Goal: Information Seeking & Learning: Check status

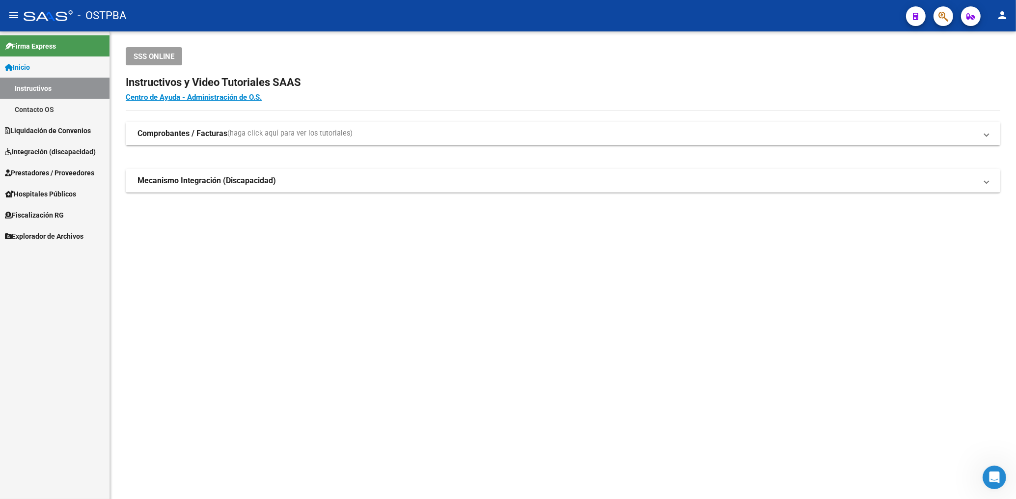
click at [65, 166] on link "Prestadores / Proveedores" at bounding box center [54, 172] width 109 height 21
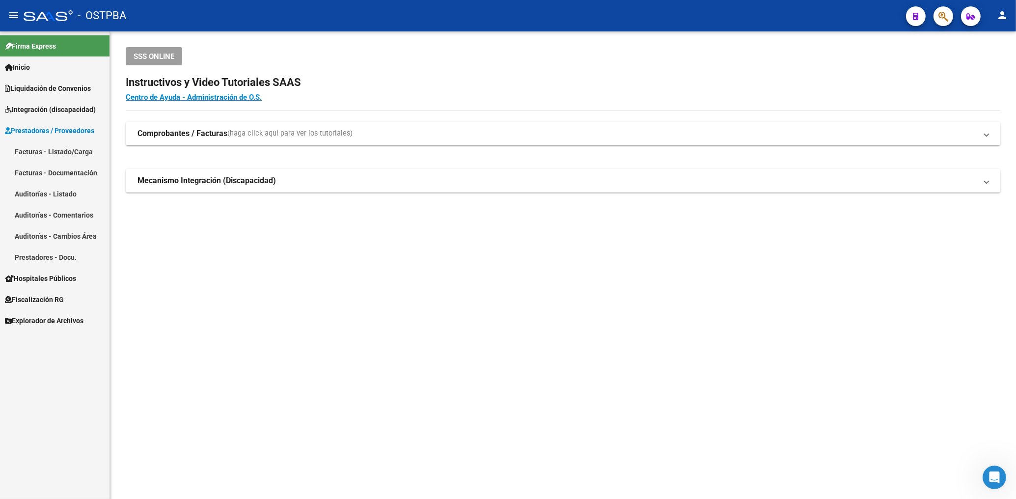
click at [60, 152] on link "Facturas - Listado/Carga" at bounding box center [54, 151] width 109 height 21
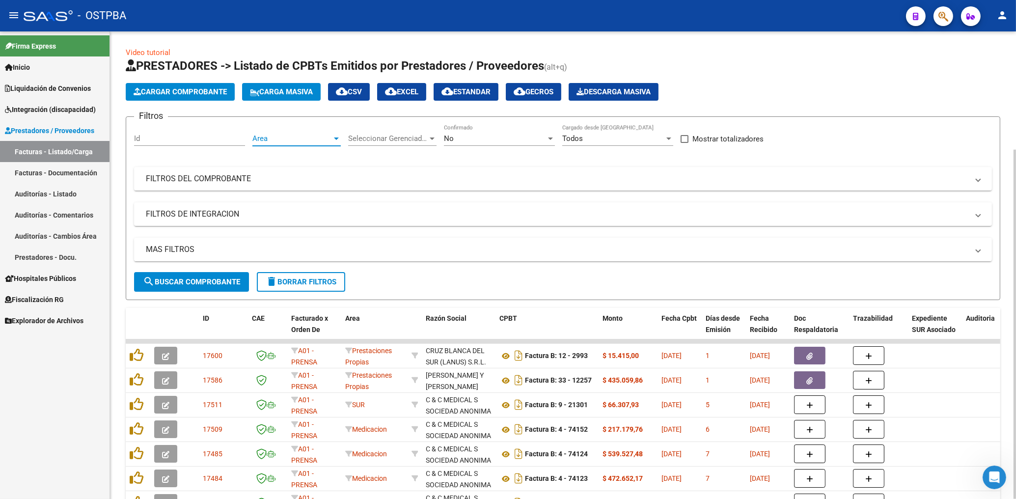
click at [317, 141] on span "Area" at bounding box center [292, 138] width 80 height 9
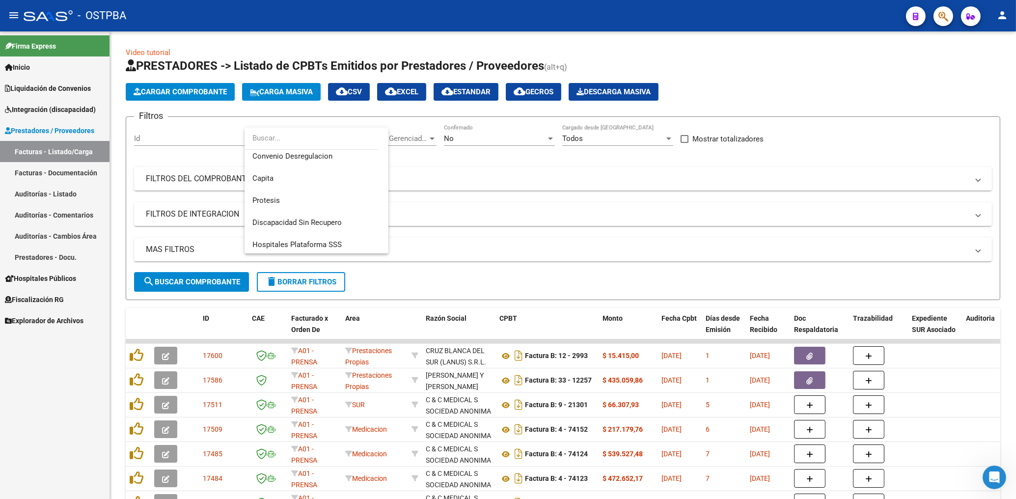
scroll to position [154, 0]
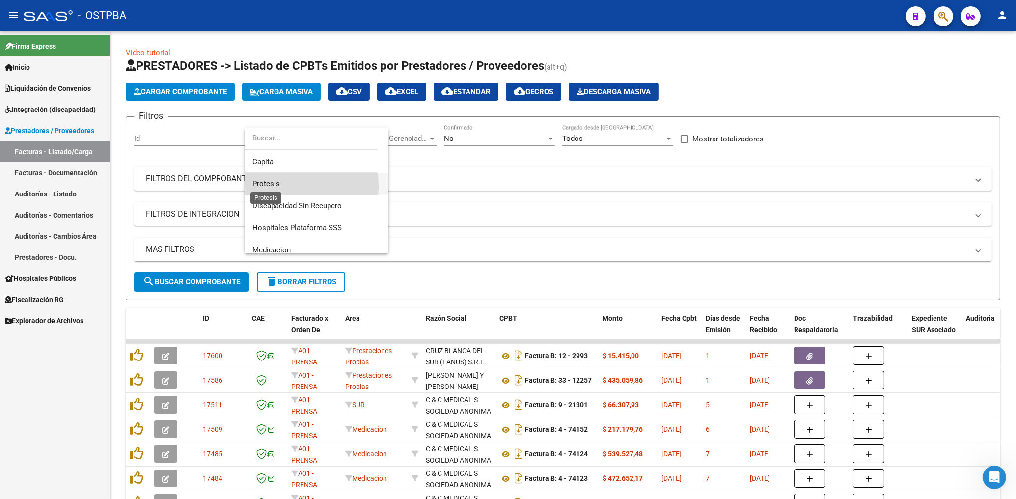
drag, startPoint x: 269, startPoint y: 186, endPoint x: 322, endPoint y: 182, distance: 52.2
click at [269, 185] on span "Protesis" at bounding box center [265, 183] width 27 height 9
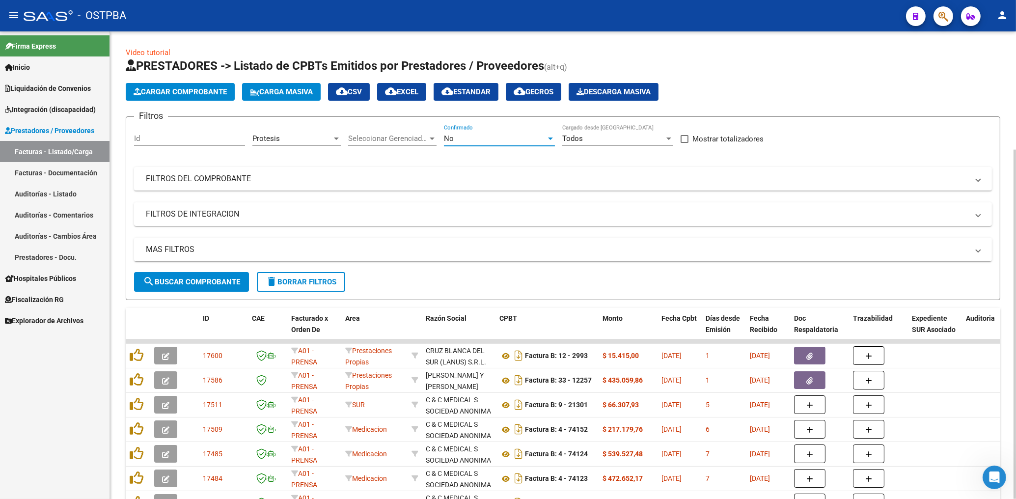
click at [461, 136] on div "No" at bounding box center [495, 138] width 102 height 9
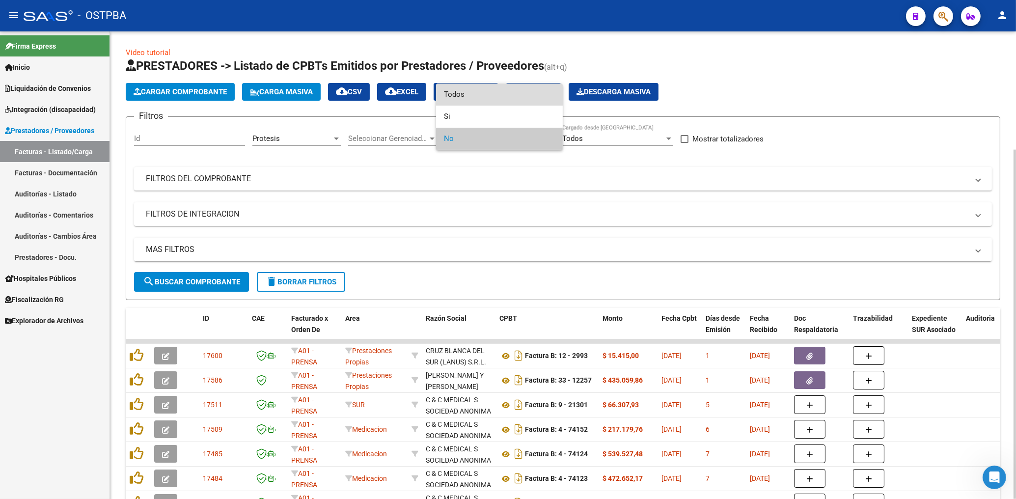
drag, startPoint x: 459, startPoint y: 97, endPoint x: 468, endPoint y: 125, distance: 29.8
click at [459, 97] on span "Todos" at bounding box center [499, 94] width 111 height 22
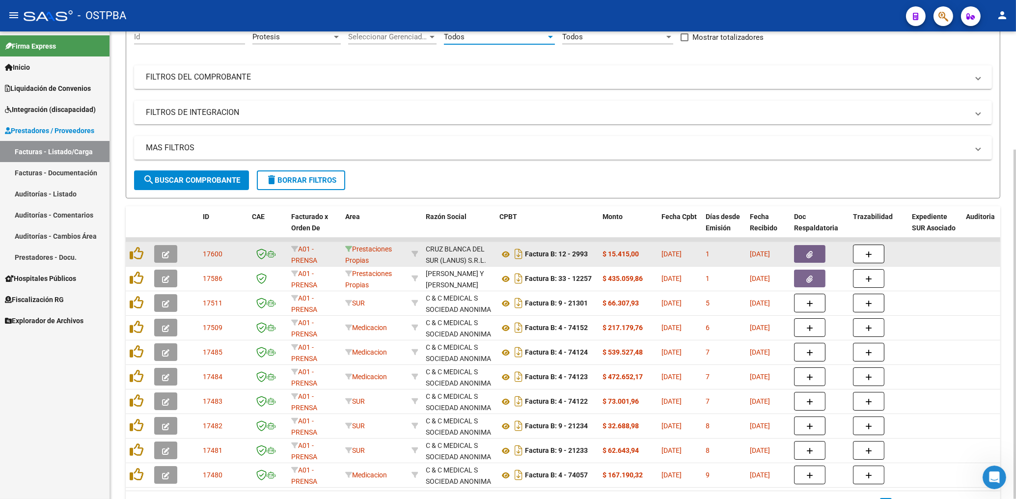
scroll to position [158, 0]
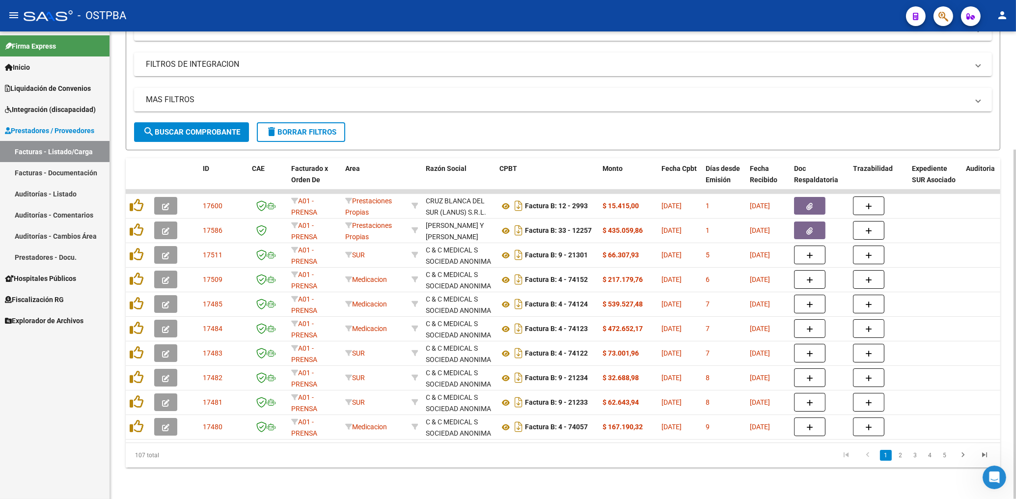
click at [236, 128] on button "search Buscar Comprobante" at bounding box center [191, 132] width 115 height 20
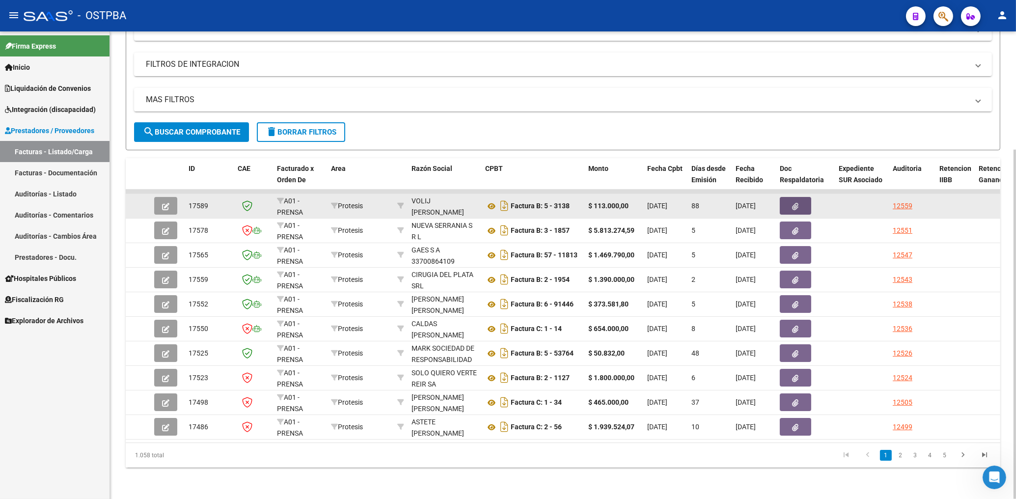
click at [786, 199] on button "button" at bounding box center [795, 206] width 31 height 18
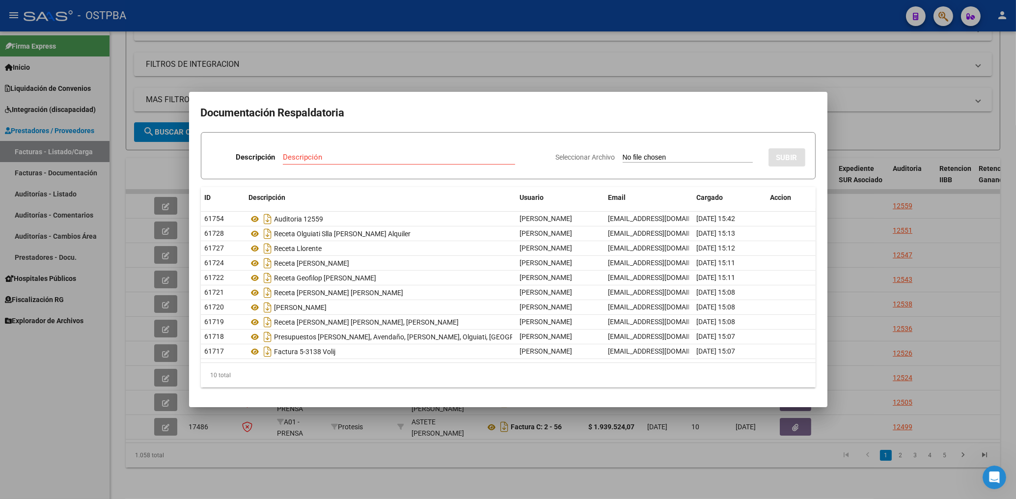
click at [535, 76] on div at bounding box center [508, 249] width 1016 height 499
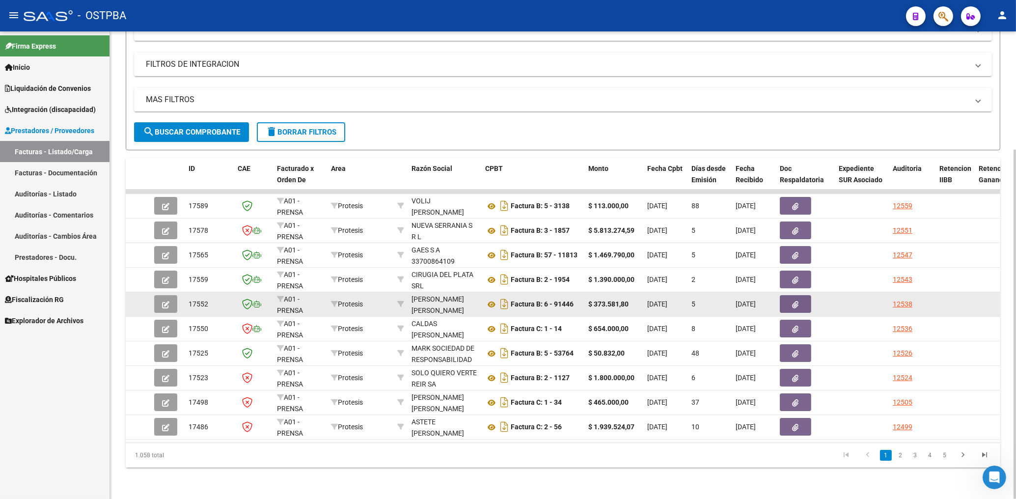
click at [786, 295] on button "button" at bounding box center [795, 304] width 31 height 18
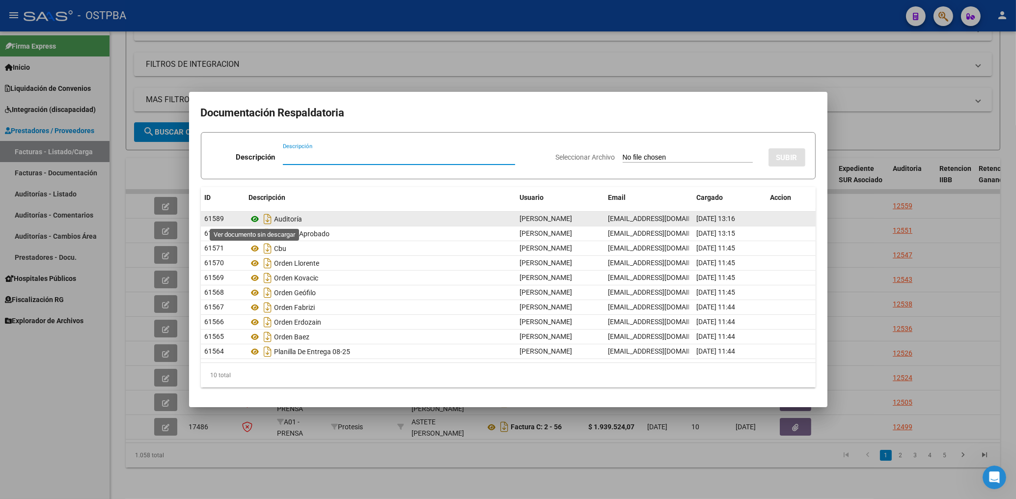
click at [254, 220] on icon at bounding box center [255, 219] width 13 height 12
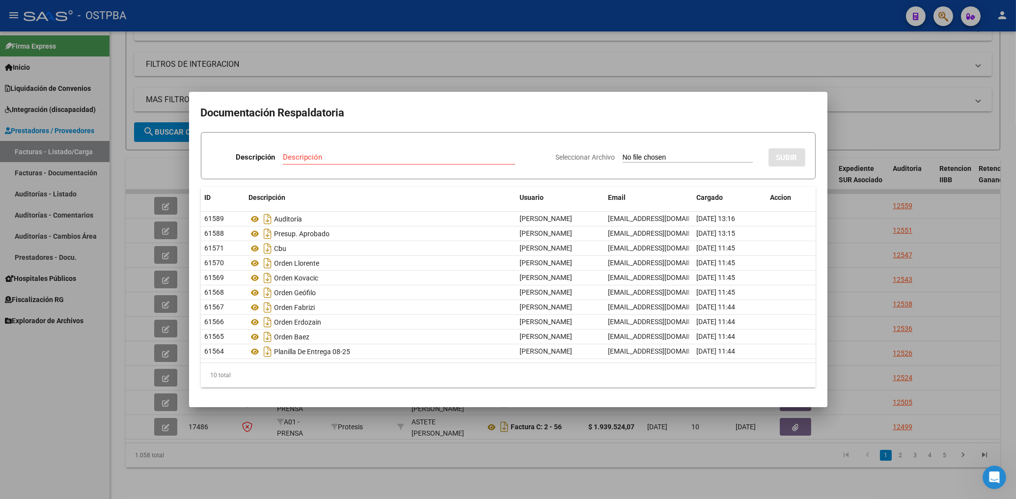
click at [417, 82] on div at bounding box center [508, 249] width 1016 height 499
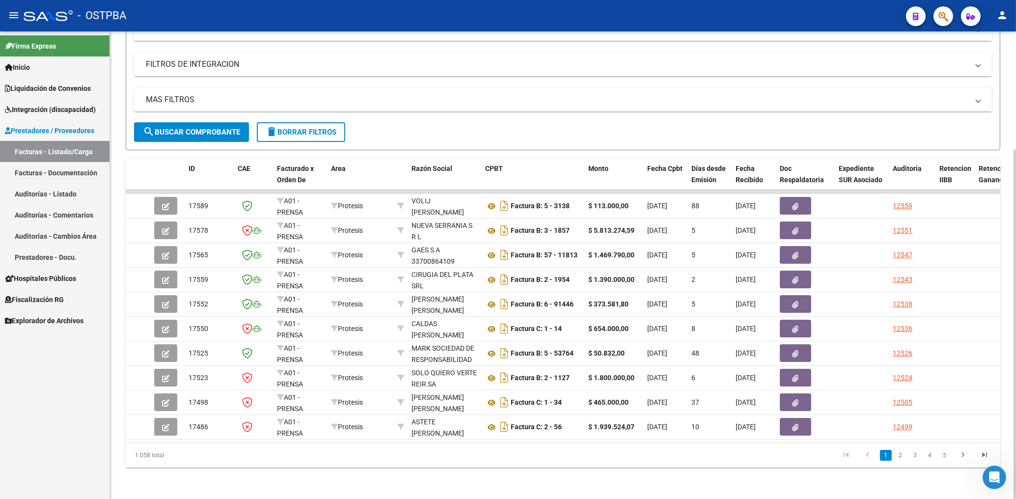
click at [221, 130] on button "search Buscar Comprobante" at bounding box center [191, 132] width 115 height 20
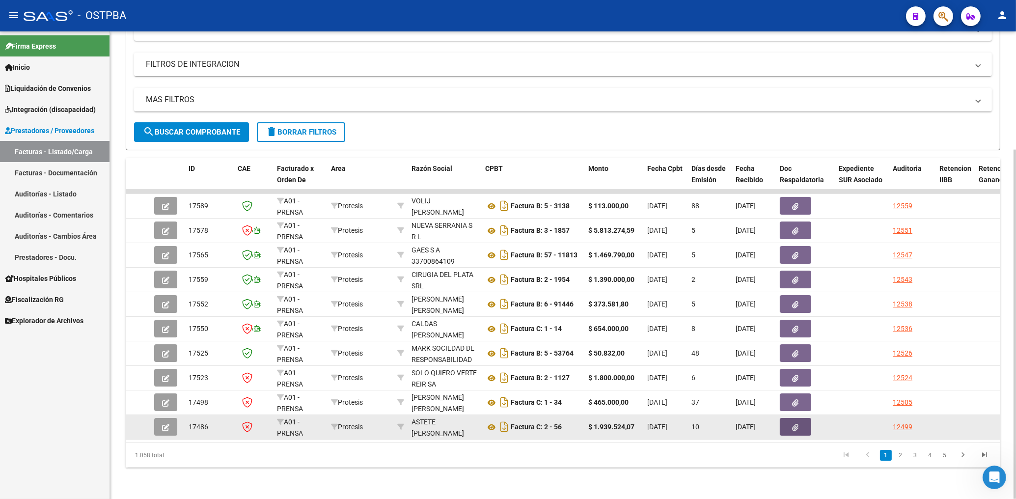
click at [795, 422] on span "button" at bounding box center [795, 426] width 6 height 9
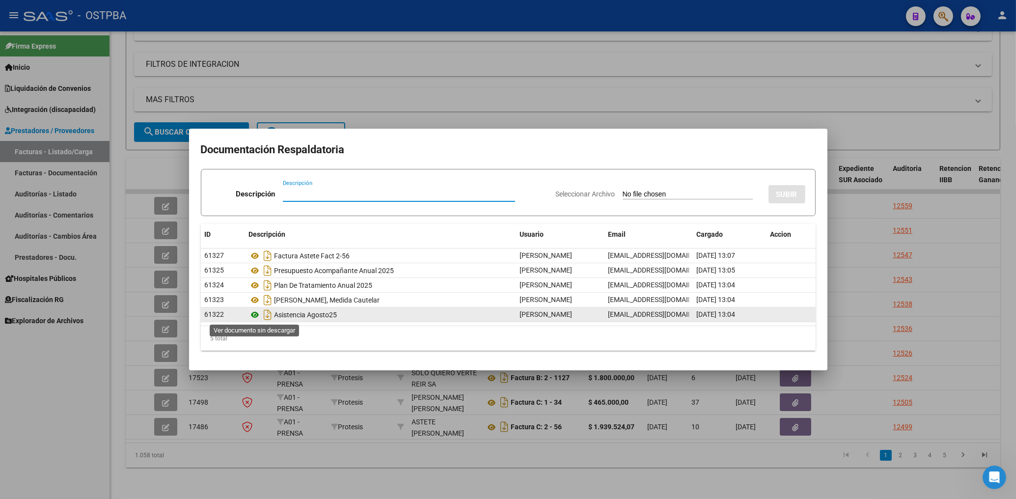
click at [253, 312] on icon at bounding box center [255, 315] width 13 height 12
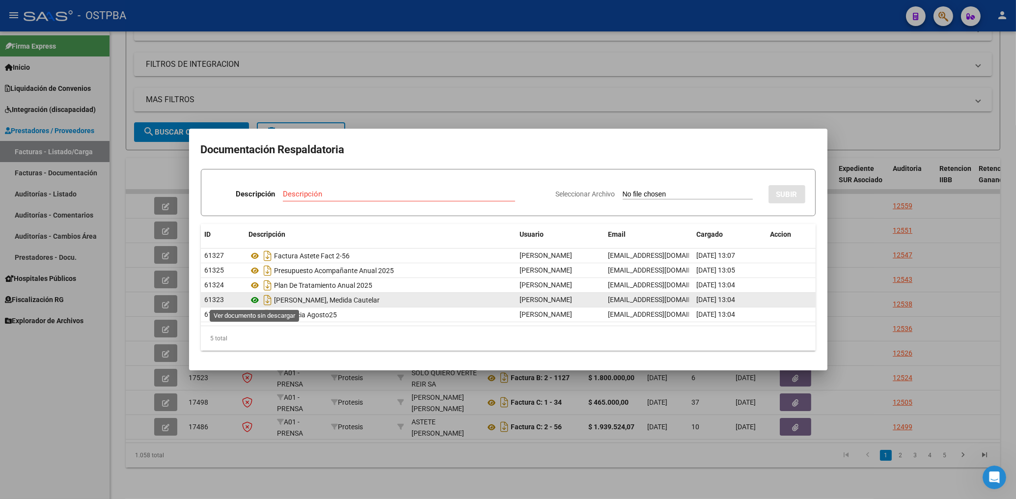
click at [255, 299] on icon at bounding box center [255, 300] width 13 height 12
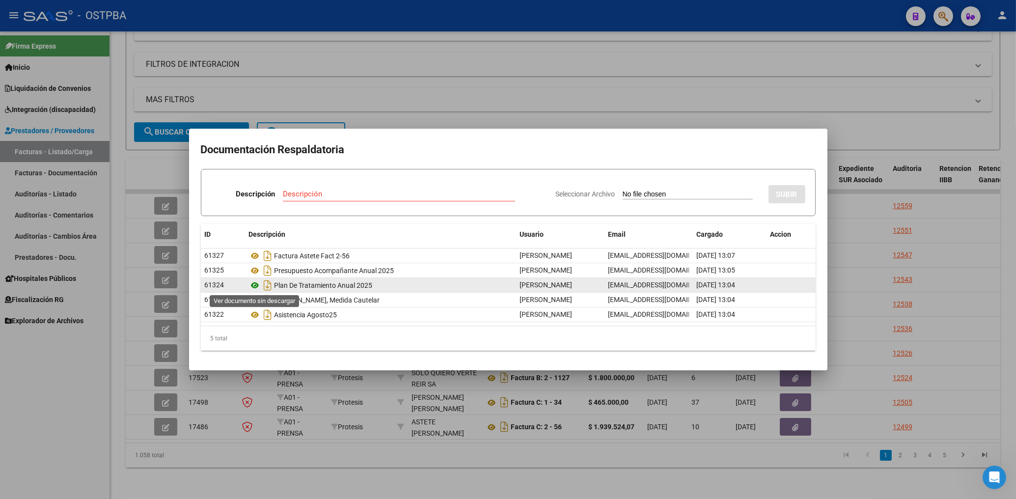
click at [254, 285] on icon at bounding box center [255, 285] width 13 height 12
click at [254, 284] on icon at bounding box center [255, 285] width 13 height 12
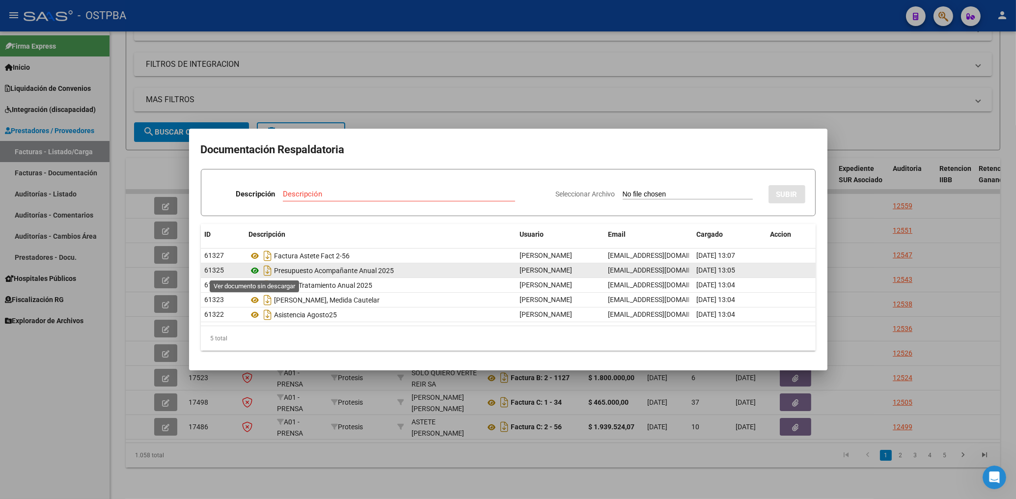
click at [257, 269] on icon at bounding box center [255, 271] width 13 height 12
click at [254, 270] on icon at bounding box center [255, 271] width 13 height 12
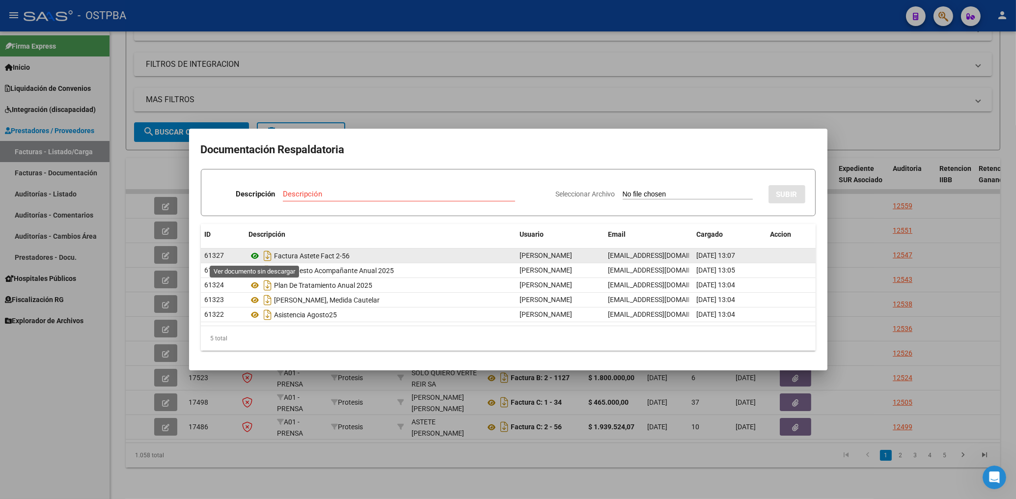
click at [253, 254] on icon at bounding box center [255, 256] width 13 height 12
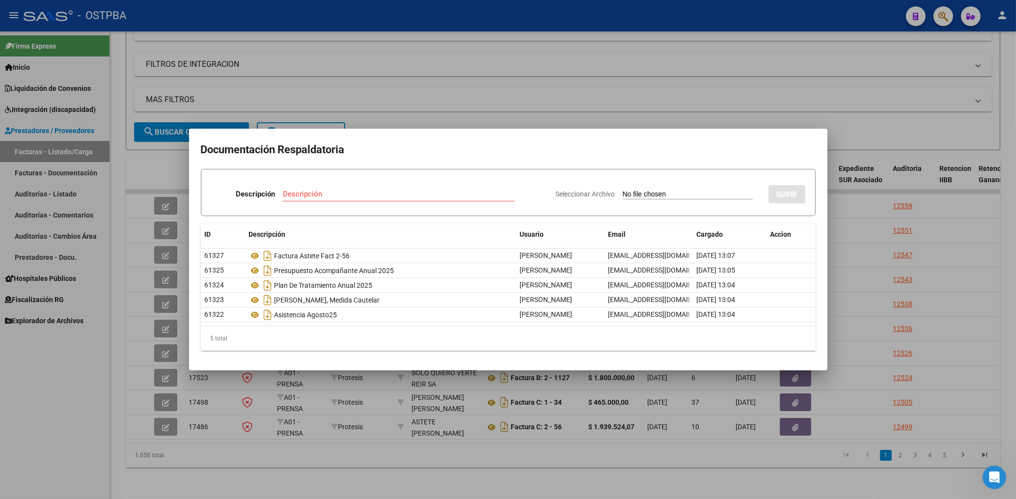
click at [387, 98] on div at bounding box center [508, 249] width 1016 height 499
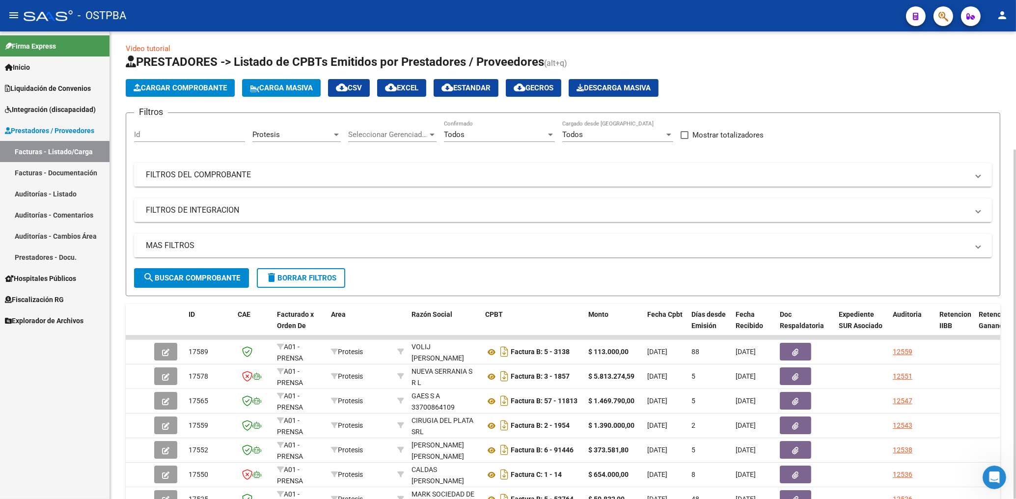
scroll to position [0, 0]
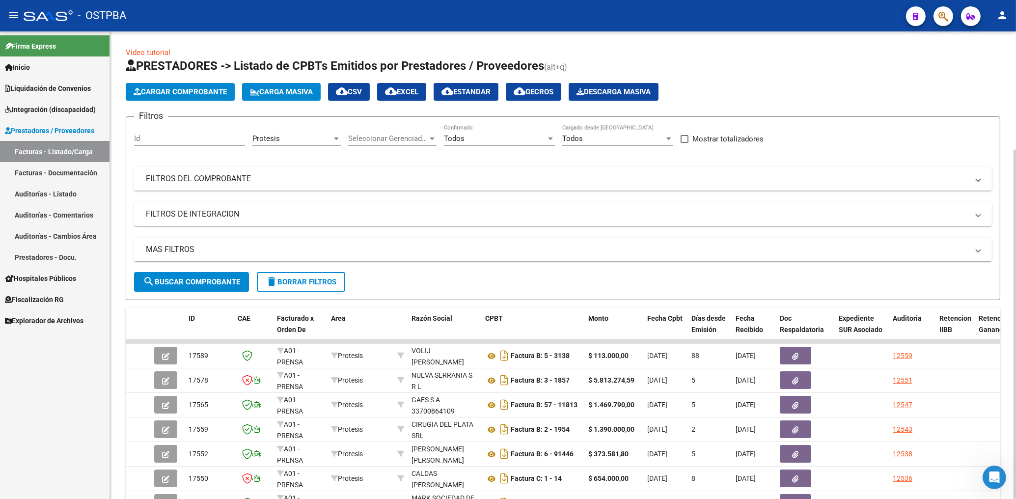
click at [297, 144] on div "Protesis Area" at bounding box center [296, 135] width 88 height 21
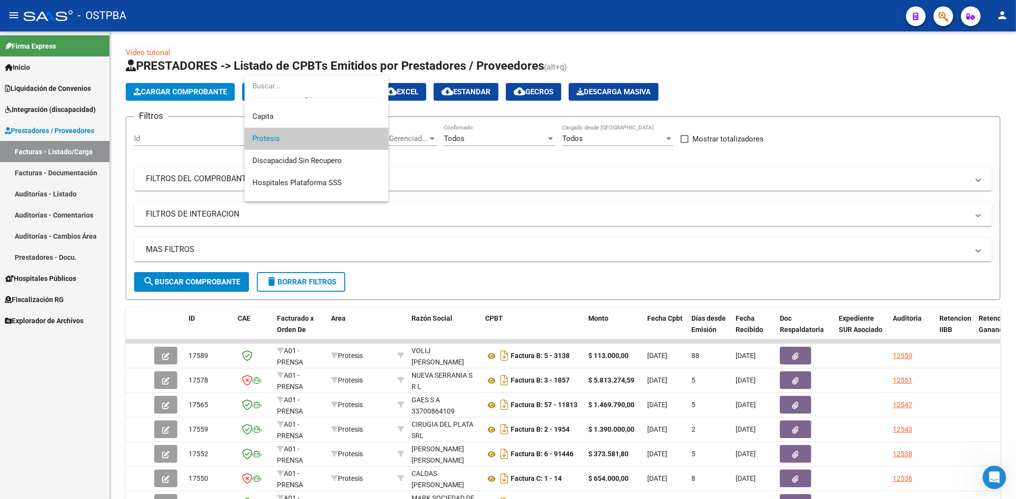
scroll to position [51, 0]
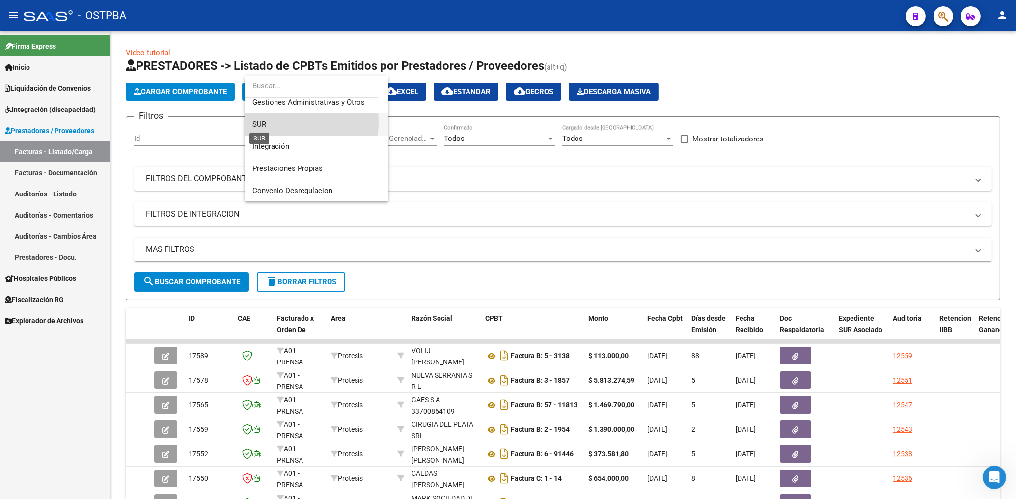
drag, startPoint x: 263, startPoint y: 121, endPoint x: 266, endPoint y: 156, distance: 35.0
click at [263, 123] on span "SUR" at bounding box center [259, 124] width 14 height 9
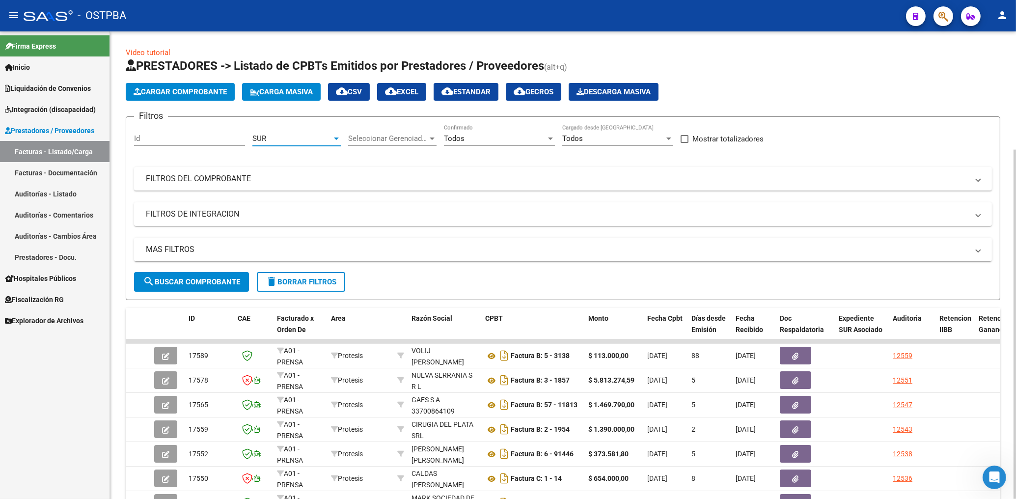
click at [211, 280] on span "search Buscar Comprobante" at bounding box center [191, 281] width 97 height 9
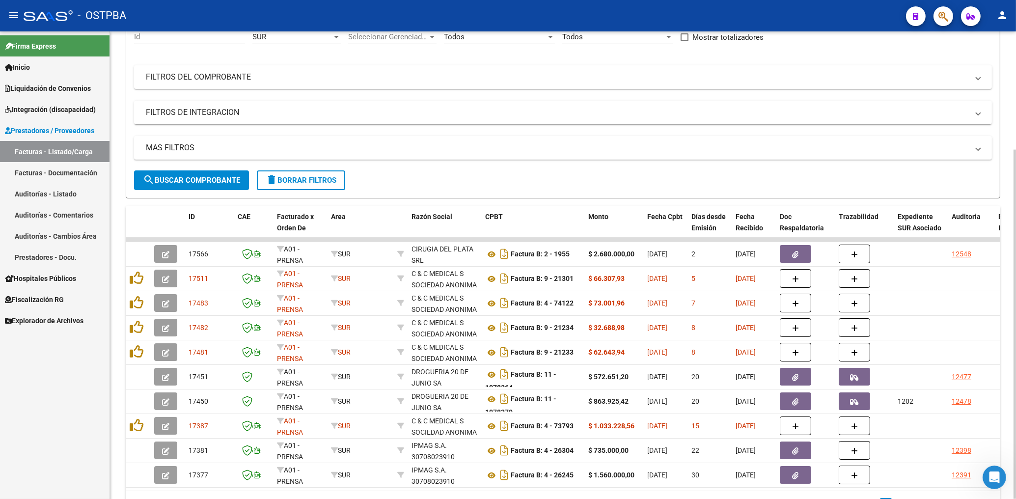
scroll to position [105, 0]
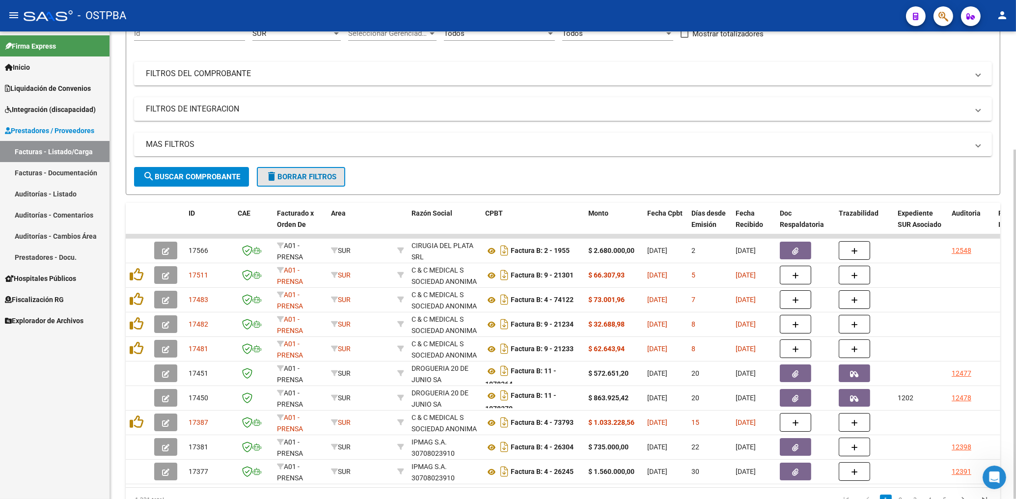
click at [323, 177] on span "delete Borrar Filtros" at bounding box center [301, 176] width 71 height 9
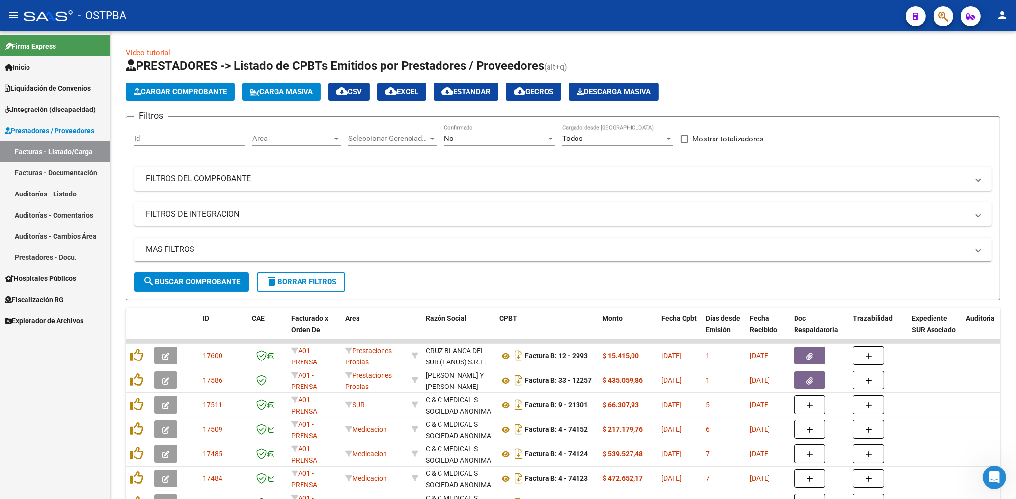
click at [60, 154] on link "Facturas - Listado/Carga" at bounding box center [54, 151] width 109 height 21
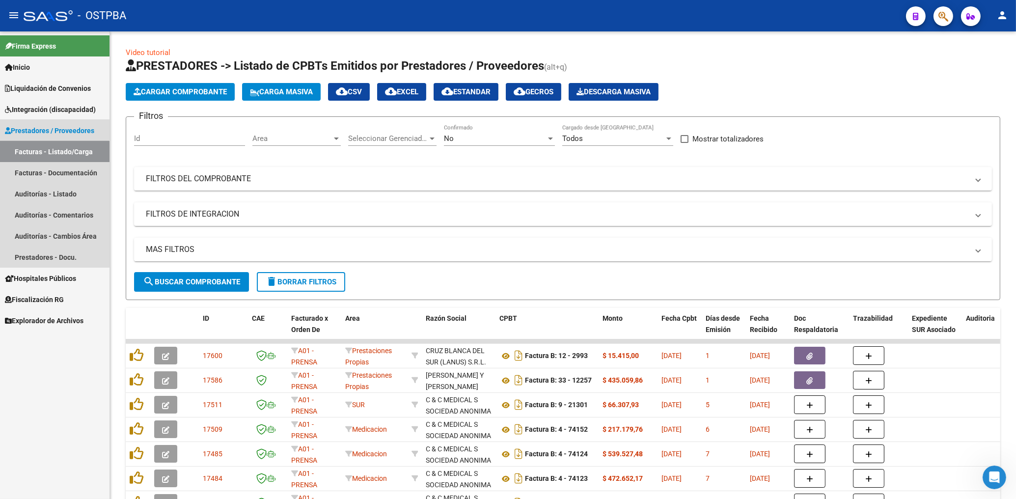
click at [51, 153] on link "Facturas - Listado/Carga" at bounding box center [54, 151] width 109 height 21
click at [67, 150] on link "Facturas - Listado/Carga" at bounding box center [54, 151] width 109 height 21
click at [59, 126] on span "Prestadores / Proveedores" at bounding box center [49, 130] width 89 height 11
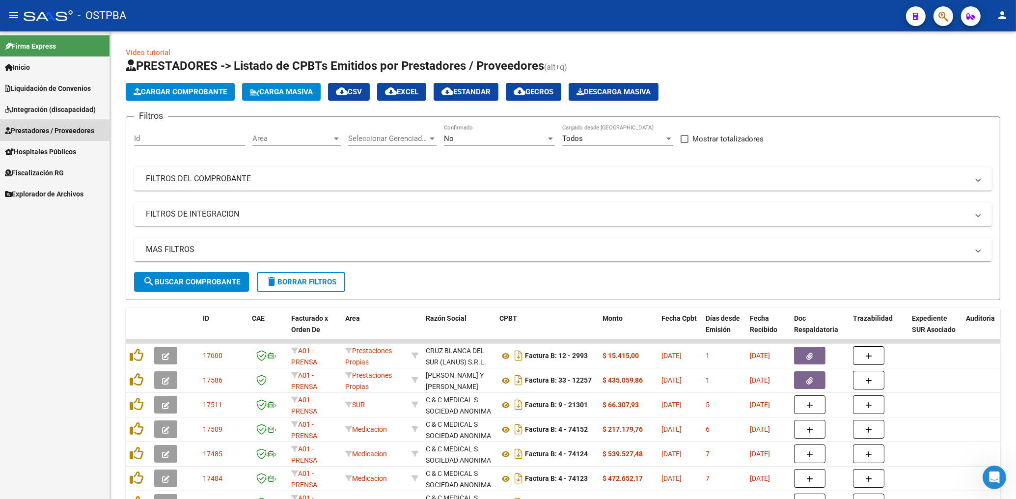
click at [64, 132] on span "Prestadores / Proveedores" at bounding box center [49, 130] width 89 height 11
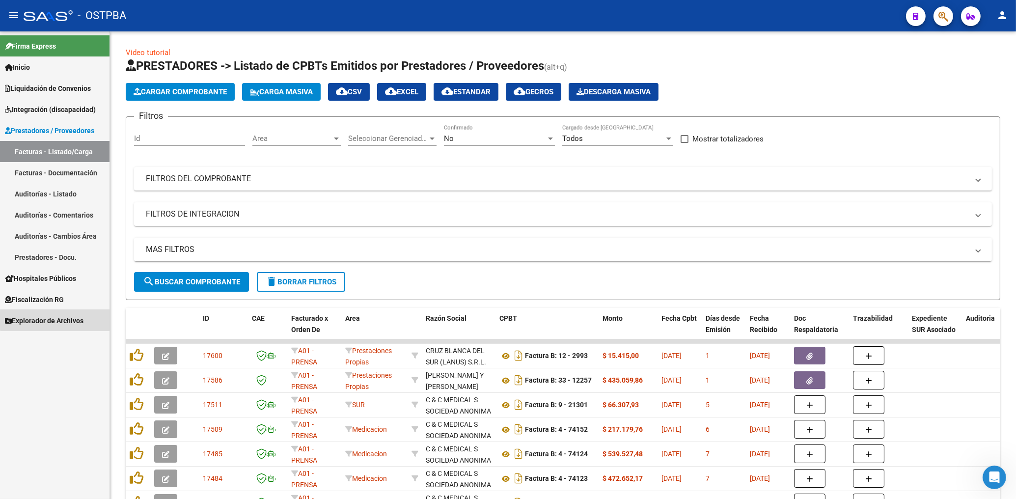
click at [56, 319] on span "Explorador de Archivos" at bounding box center [44, 320] width 79 height 11
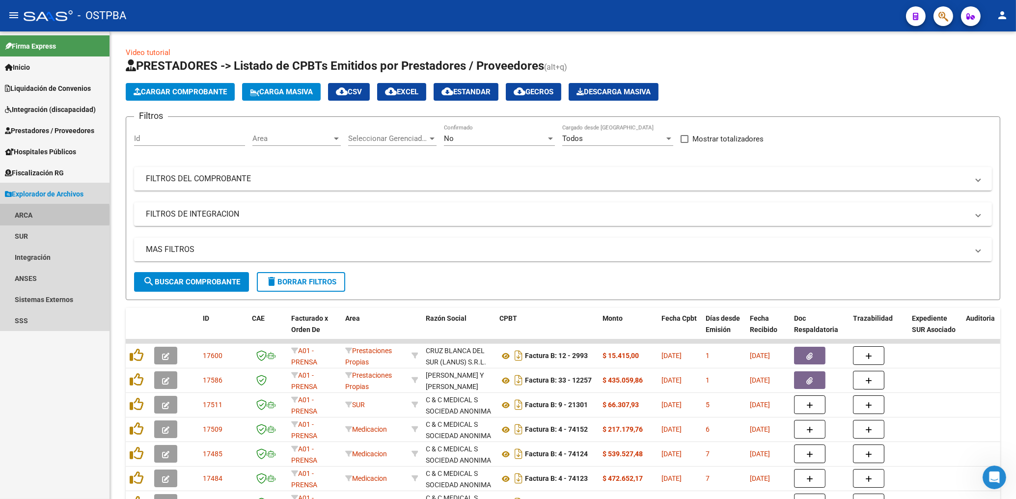
click at [23, 215] on link "ARCA" at bounding box center [54, 214] width 109 height 21
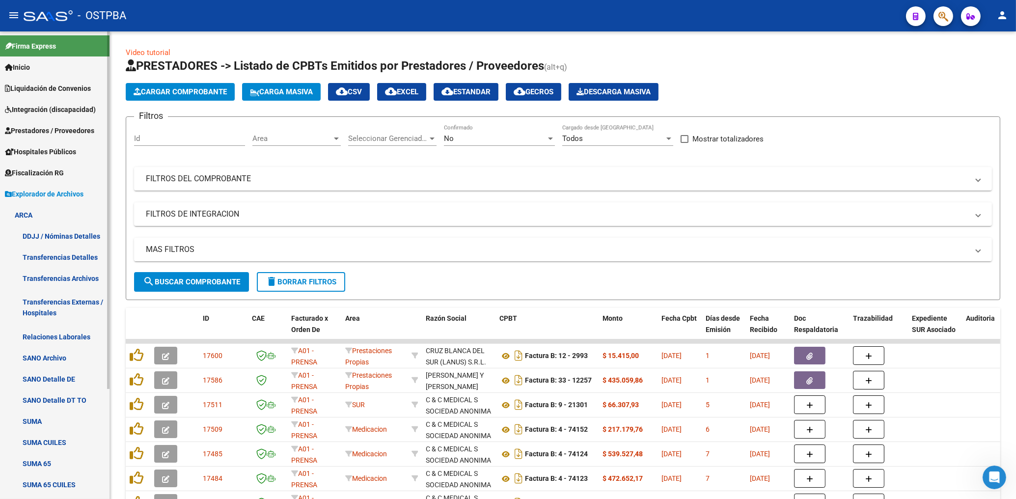
click at [70, 283] on link "Transferencias Archivos" at bounding box center [54, 278] width 109 height 21
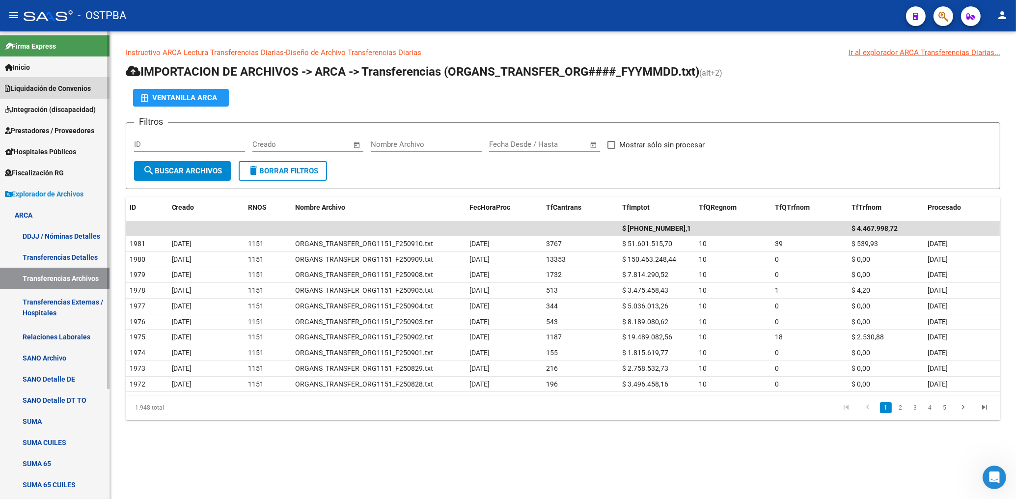
click at [53, 86] on span "Liquidación de Convenios" at bounding box center [48, 88] width 86 height 11
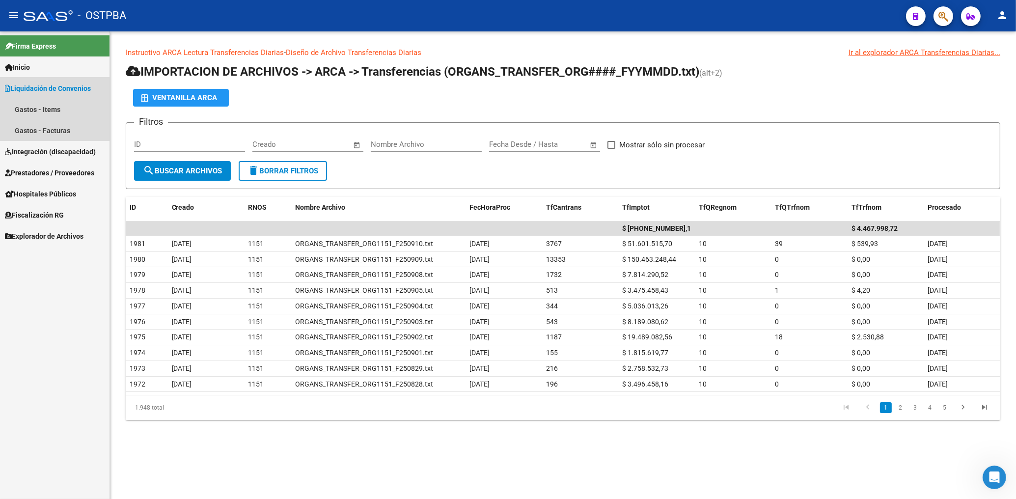
click at [43, 88] on span "Liquidación de Convenios" at bounding box center [48, 88] width 86 height 11
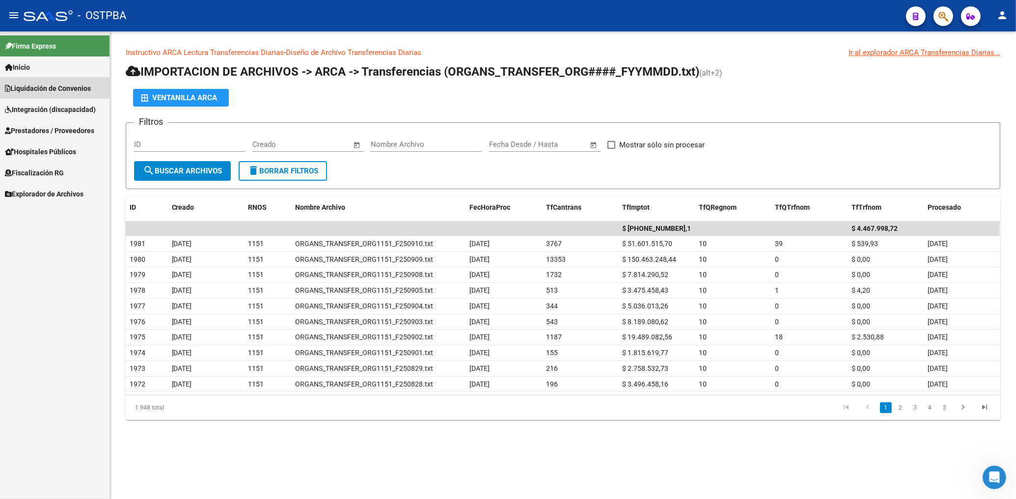
click at [43, 88] on span "Liquidación de Convenios" at bounding box center [48, 88] width 86 height 11
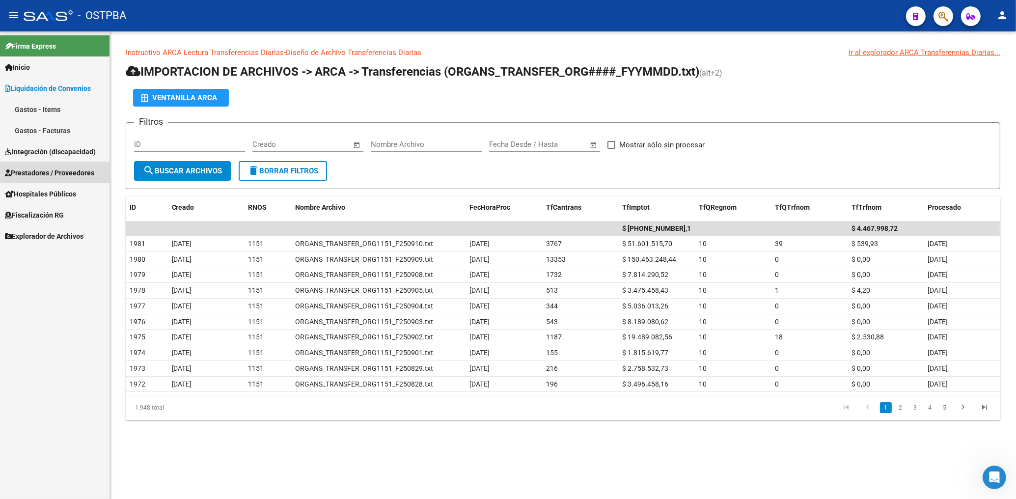
click at [75, 165] on link "Prestadores / Proveedores" at bounding box center [54, 172] width 109 height 21
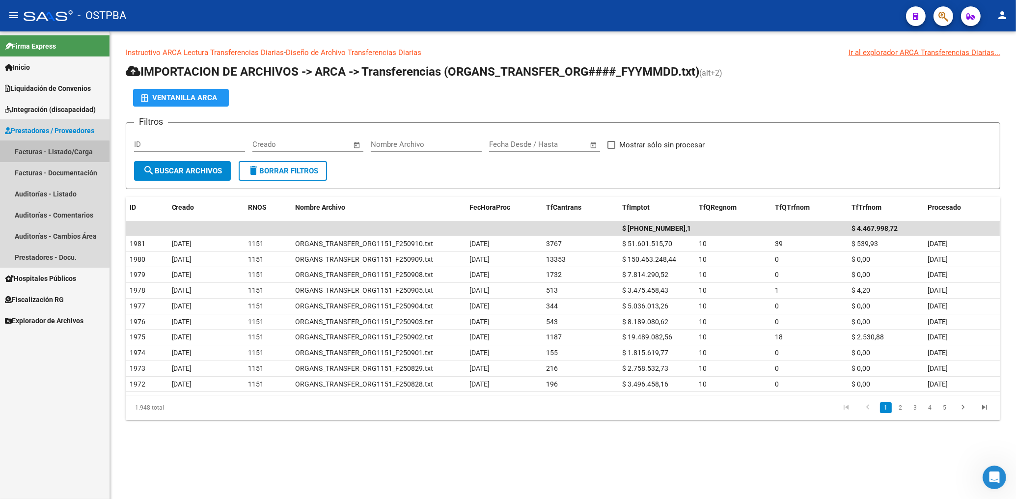
click at [51, 154] on link "Facturas - Listado/Carga" at bounding box center [54, 151] width 109 height 21
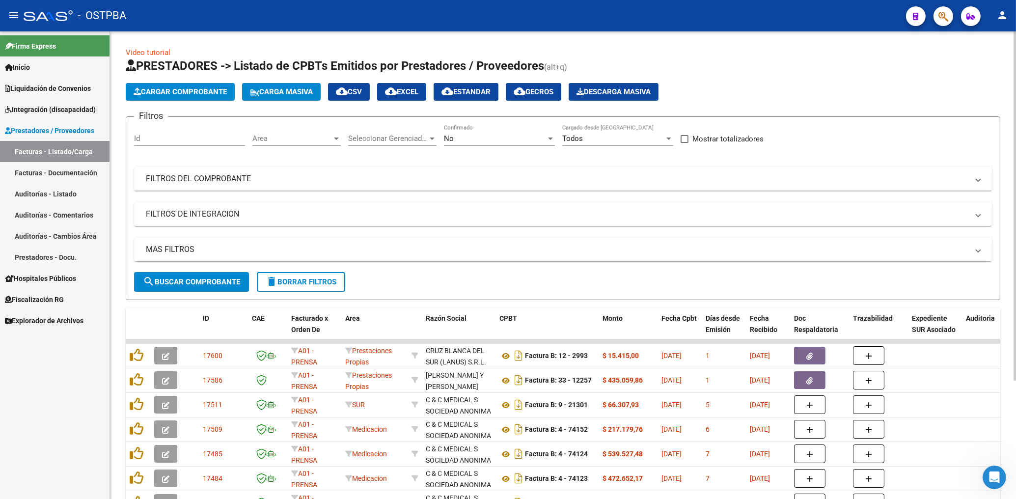
click at [311, 142] on span "Area" at bounding box center [292, 138] width 80 height 9
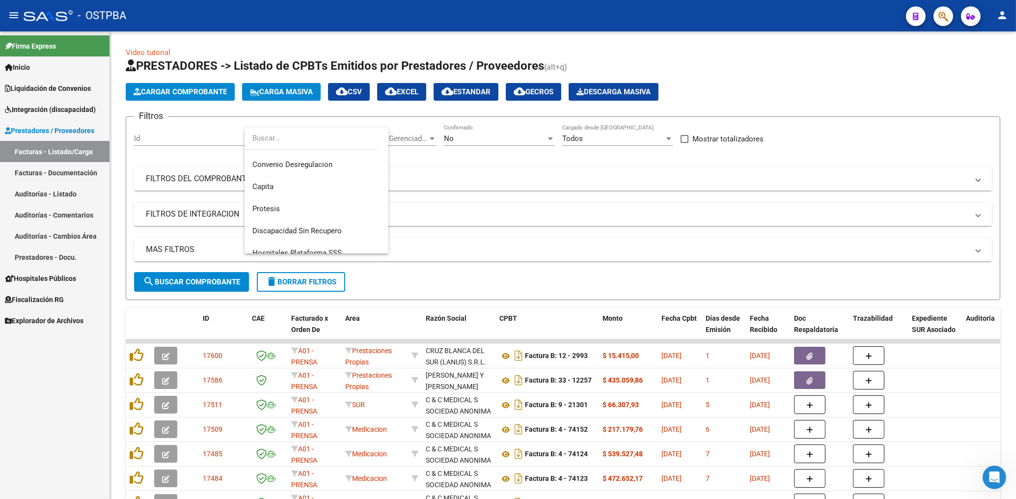
scroll to position [134, 0]
drag, startPoint x: 280, startPoint y: 203, endPoint x: 356, endPoint y: 184, distance: 78.9
click at [279, 203] on span "Protesis" at bounding box center [316, 203] width 128 height 22
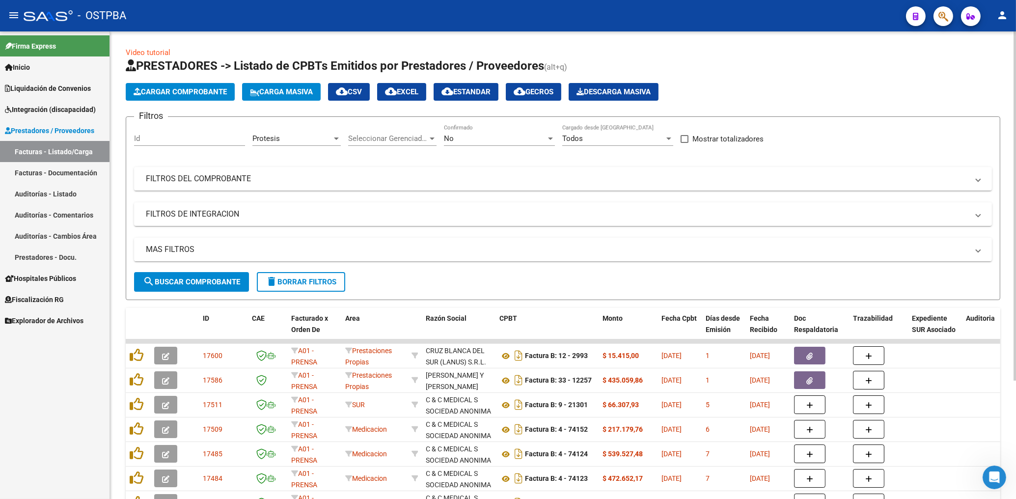
click at [464, 144] on div "No Confirmado" at bounding box center [499, 135] width 111 height 21
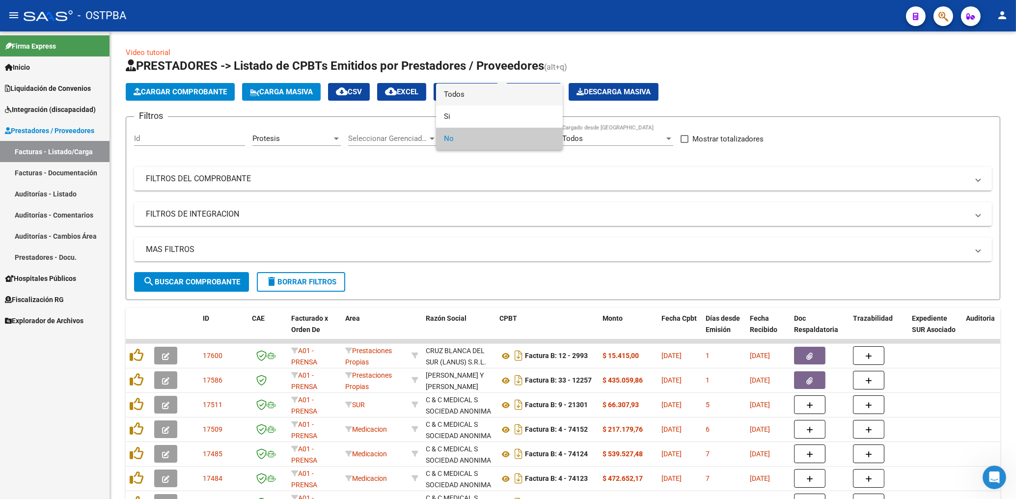
click at [459, 99] on span "Todos" at bounding box center [499, 94] width 111 height 22
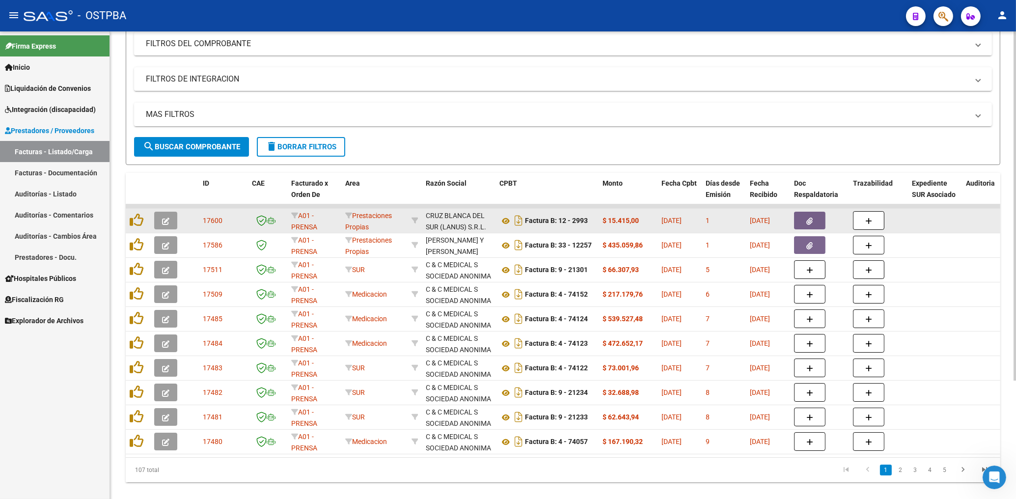
scroll to position [158, 0]
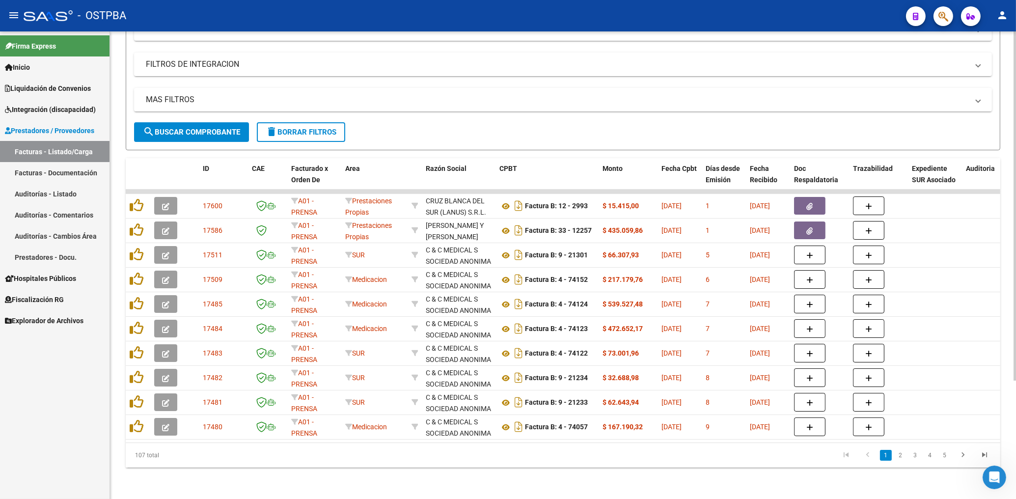
click at [219, 128] on span "search Buscar Comprobante" at bounding box center [191, 132] width 97 height 9
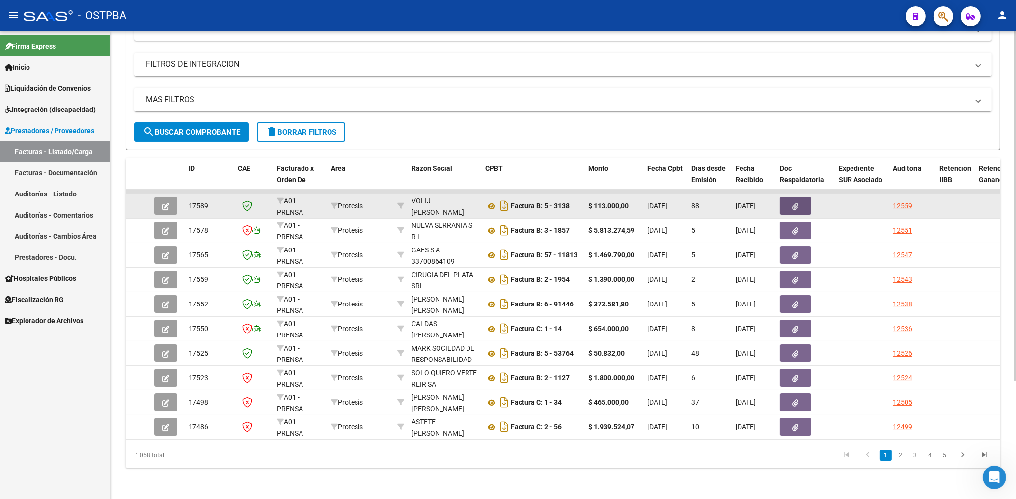
click at [791, 202] on button "button" at bounding box center [795, 206] width 31 height 18
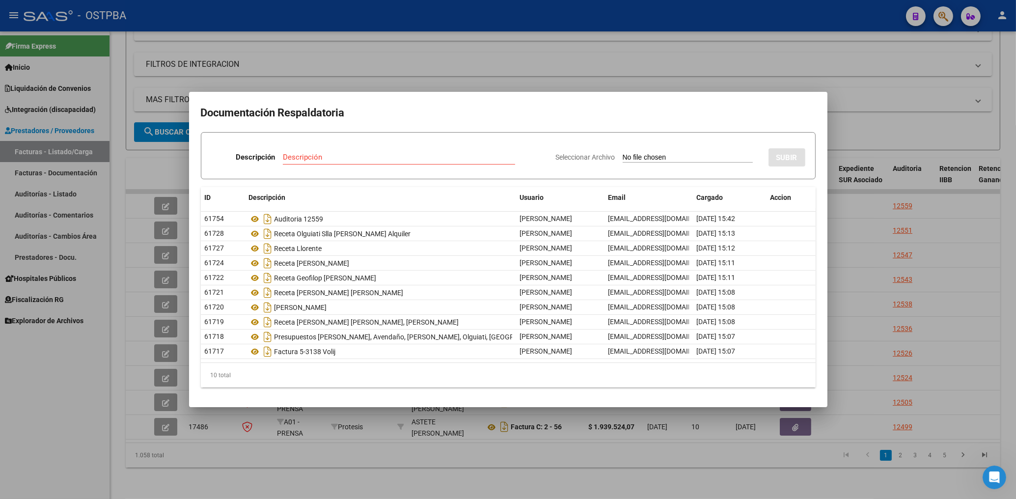
click at [507, 76] on div at bounding box center [508, 249] width 1016 height 499
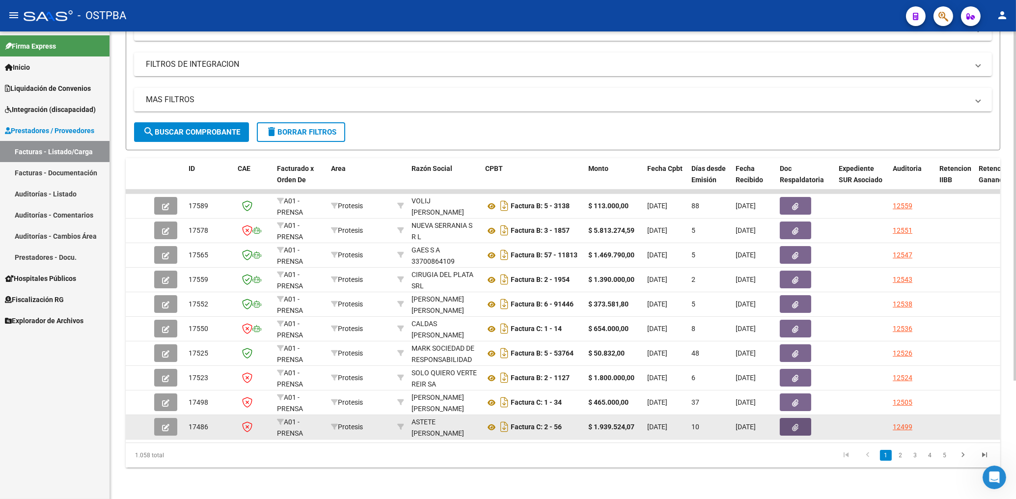
click at [788, 418] on button "button" at bounding box center [795, 427] width 31 height 18
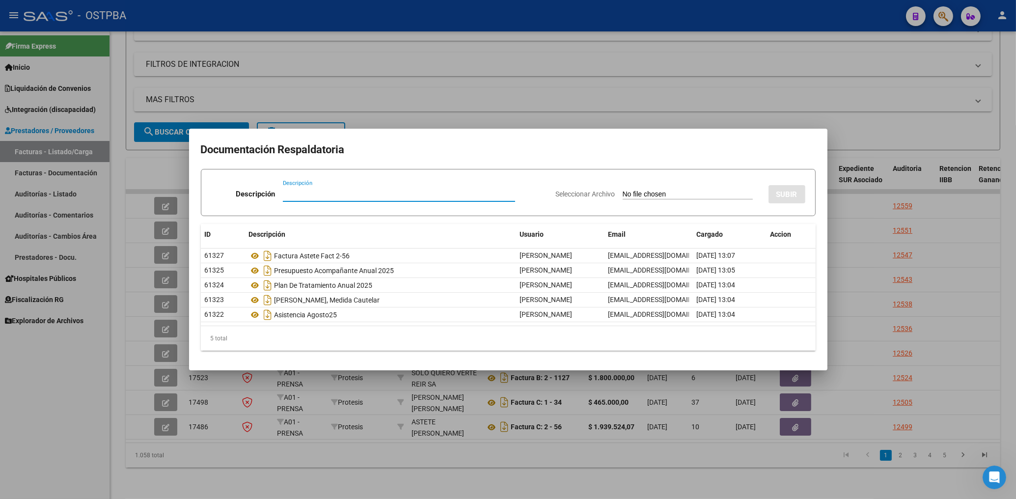
click at [451, 96] on div at bounding box center [508, 249] width 1016 height 499
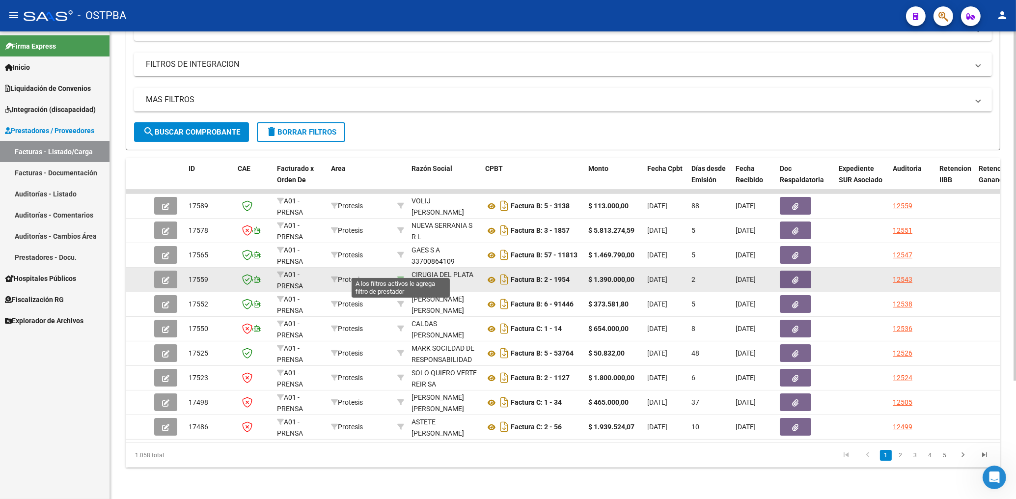
click at [401, 276] on icon at bounding box center [400, 279] width 7 height 7
type input "30710349394"
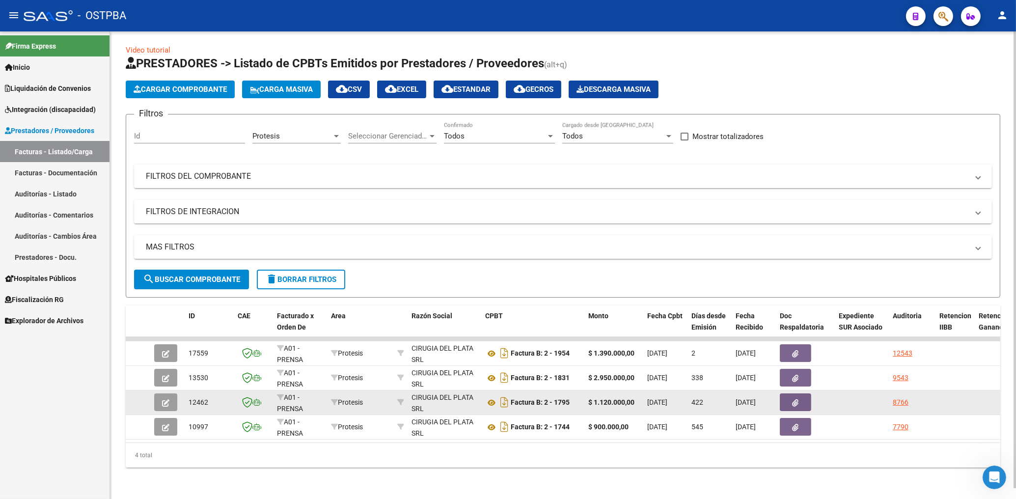
scroll to position [0, 0]
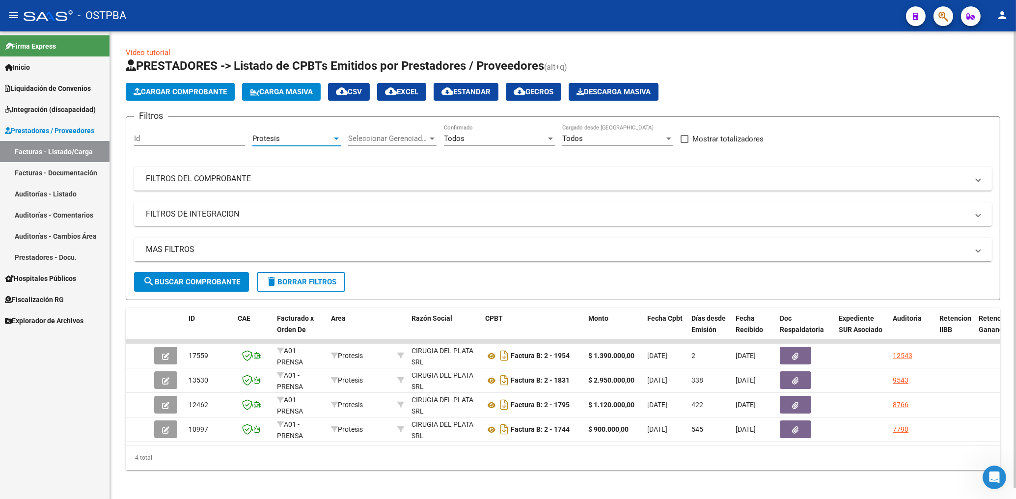
click at [273, 137] on span "Protesis" at bounding box center [265, 138] width 27 height 9
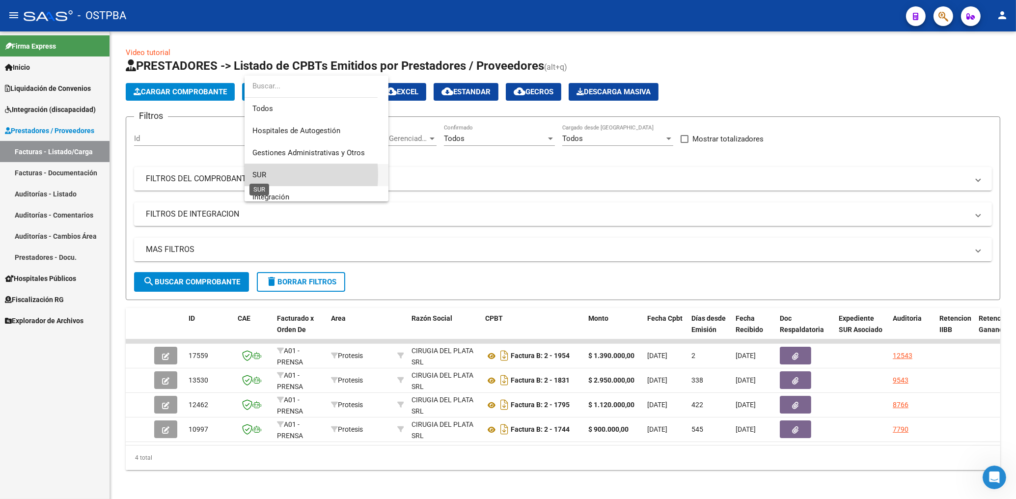
click at [257, 175] on span "SUR" at bounding box center [259, 174] width 14 height 9
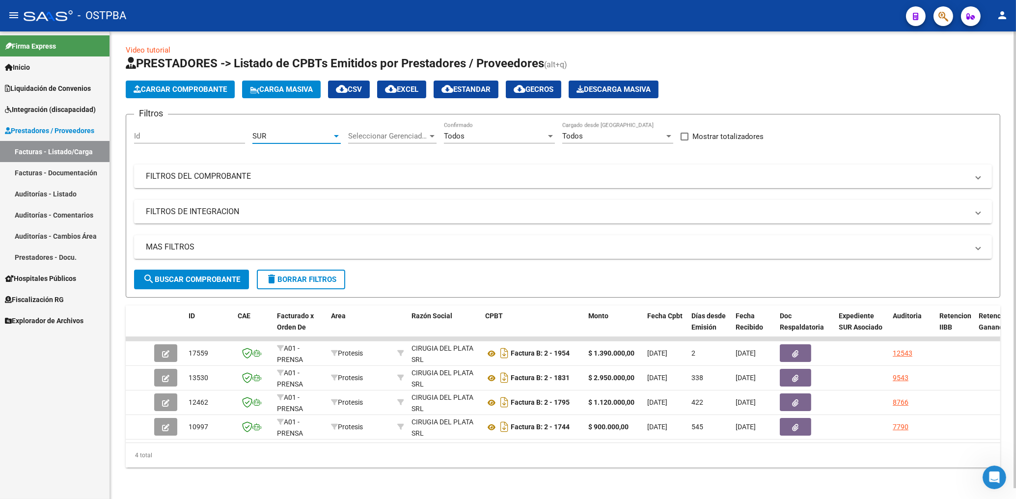
scroll to position [11, 0]
click at [205, 275] on span "search Buscar Comprobante" at bounding box center [191, 279] width 97 height 9
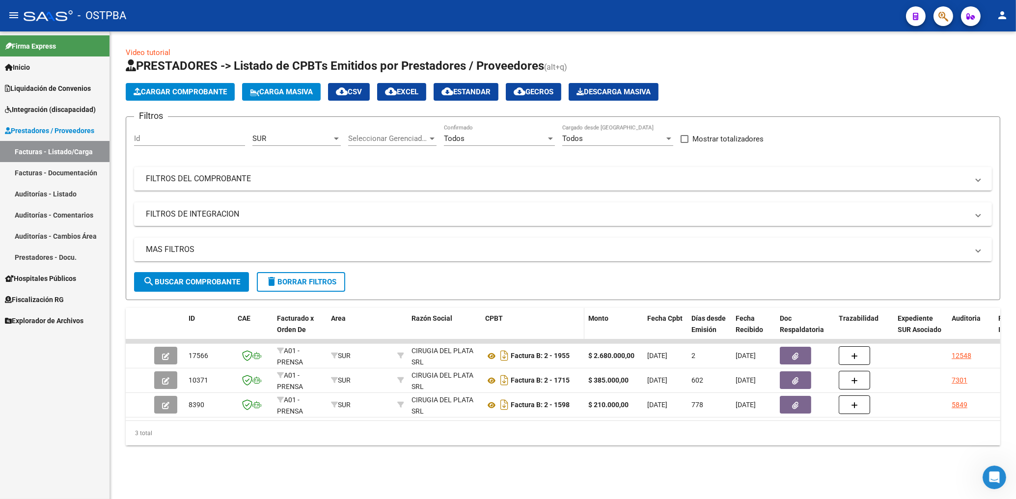
scroll to position [0, 0]
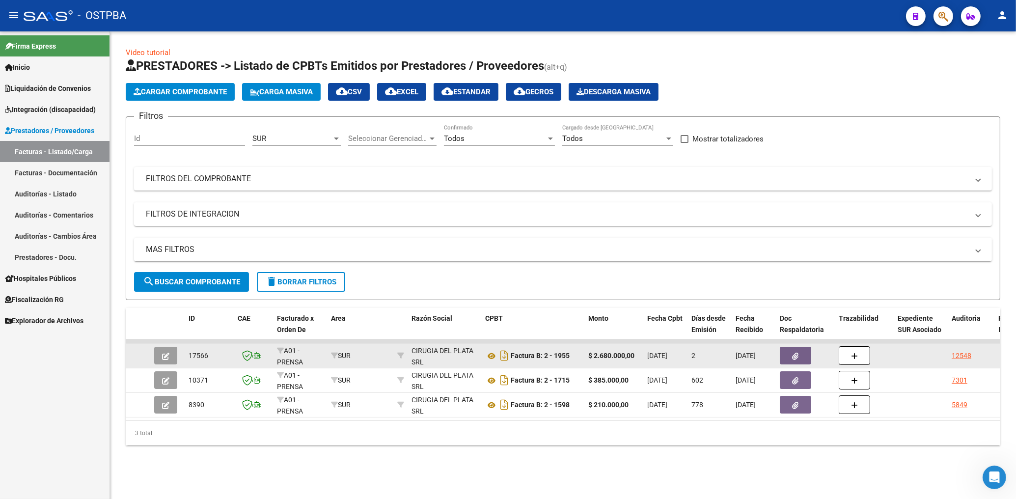
click at [806, 353] on button "button" at bounding box center [795, 356] width 31 height 18
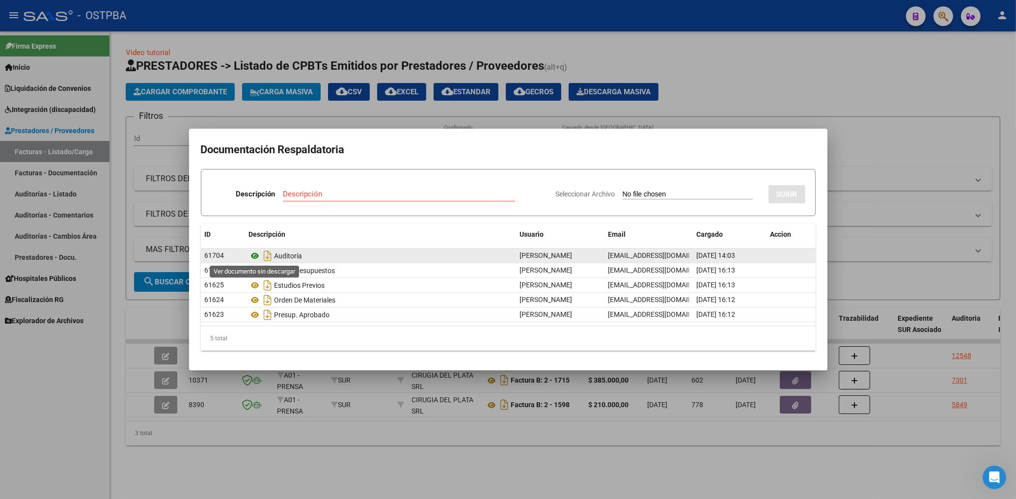
click at [256, 255] on icon at bounding box center [255, 256] width 13 height 12
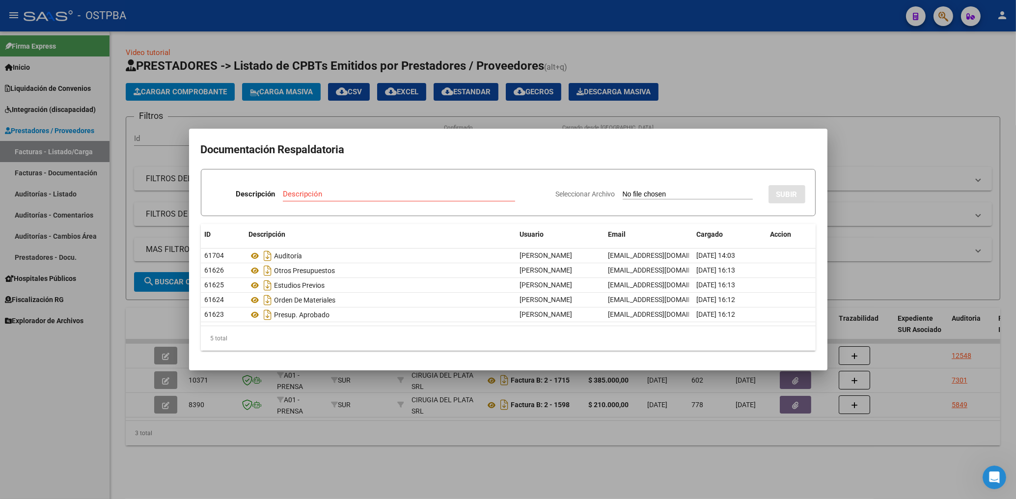
click at [70, 424] on div at bounding box center [508, 249] width 1016 height 499
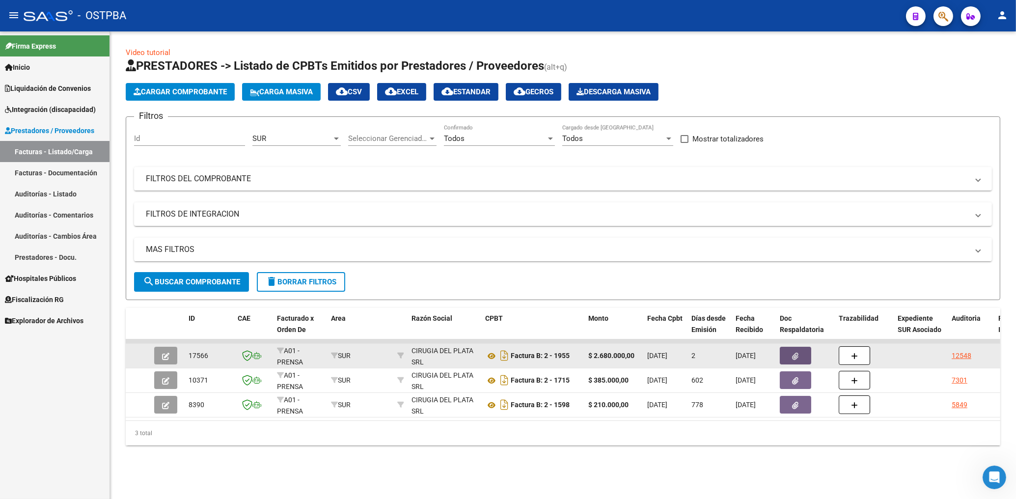
click at [791, 352] on button "button" at bounding box center [795, 356] width 31 height 18
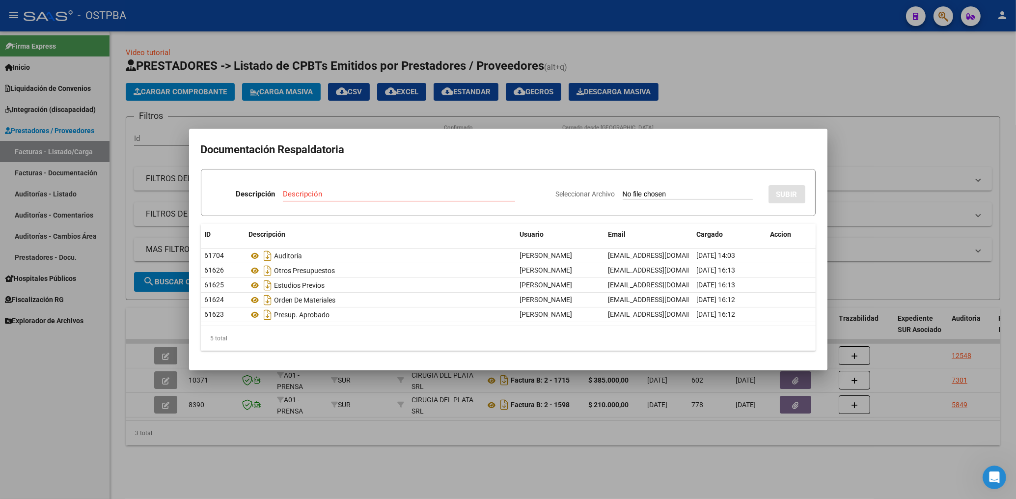
click at [61, 398] on div at bounding box center [508, 249] width 1016 height 499
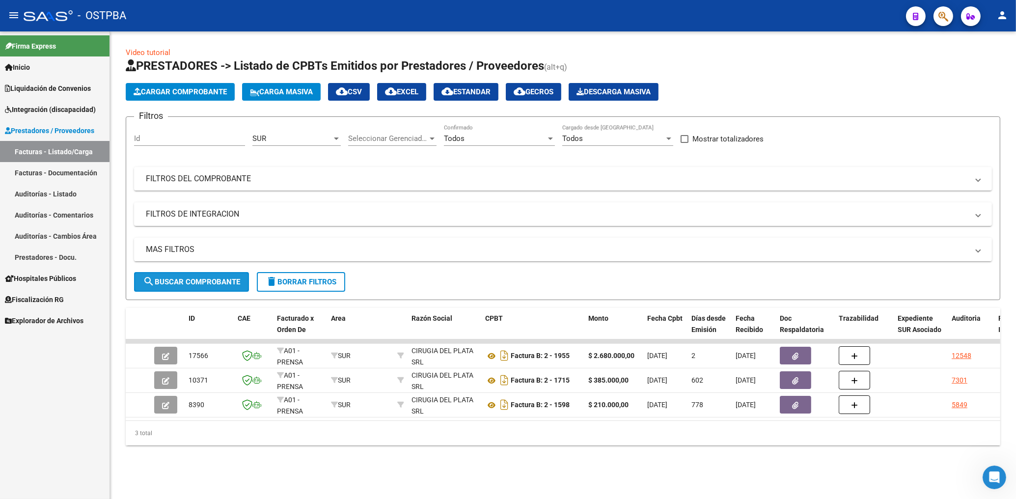
click at [223, 282] on span "search Buscar Comprobante" at bounding box center [191, 281] width 97 height 9
click at [177, 286] on button "search Buscar Comprobante" at bounding box center [191, 282] width 115 height 20
click at [300, 287] on button "delete Borrar Filtros" at bounding box center [301, 282] width 88 height 20
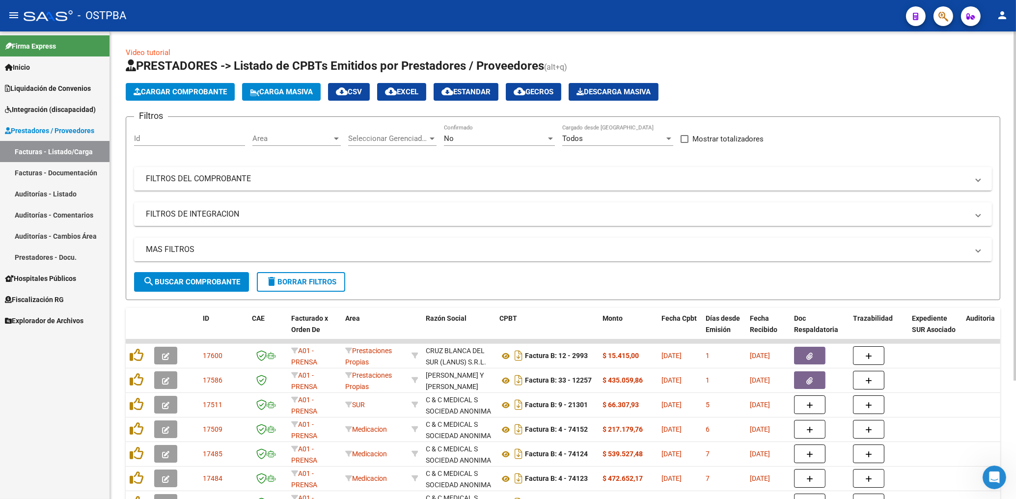
click at [295, 142] on span "Area" at bounding box center [292, 138] width 80 height 9
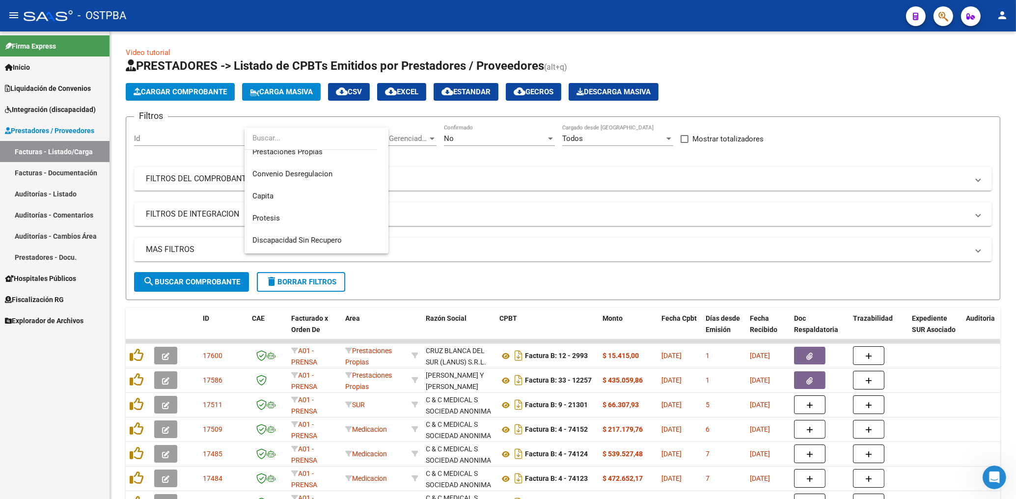
scroll to position [130, 0]
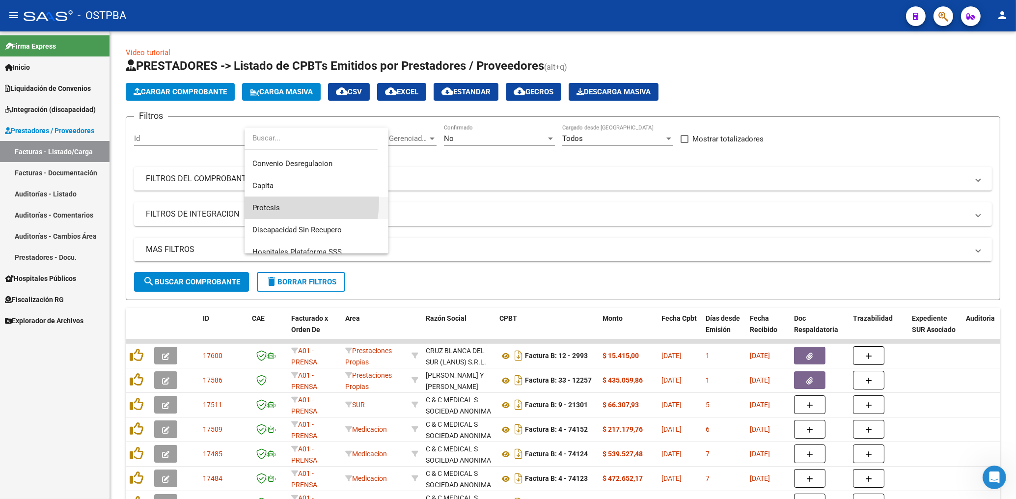
click at [269, 200] on span "Protesis" at bounding box center [316, 208] width 128 height 22
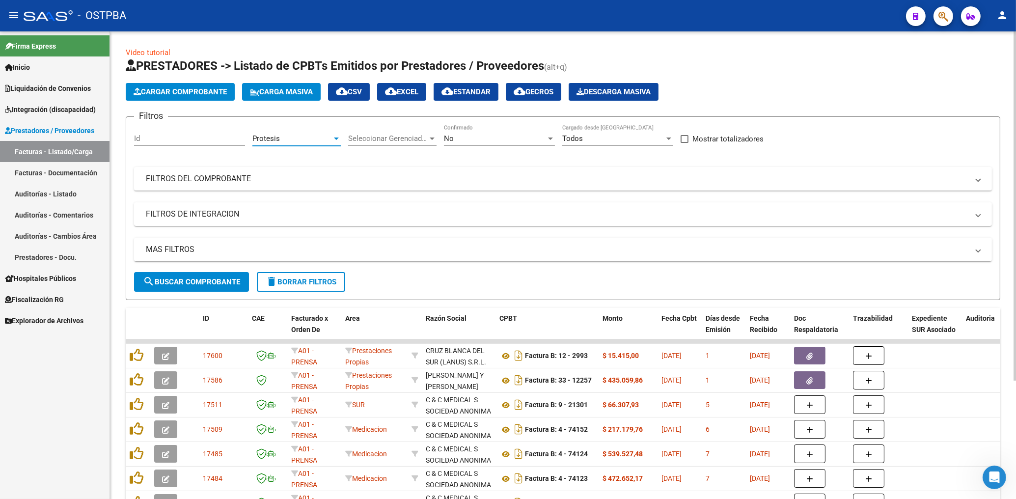
click at [463, 139] on div "No" at bounding box center [495, 138] width 102 height 9
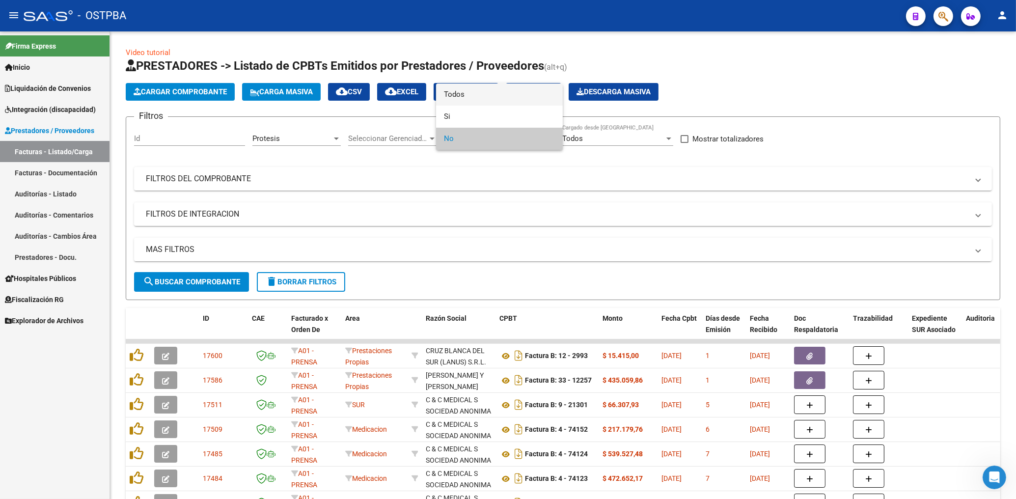
click at [448, 93] on span "Todos" at bounding box center [499, 94] width 111 height 22
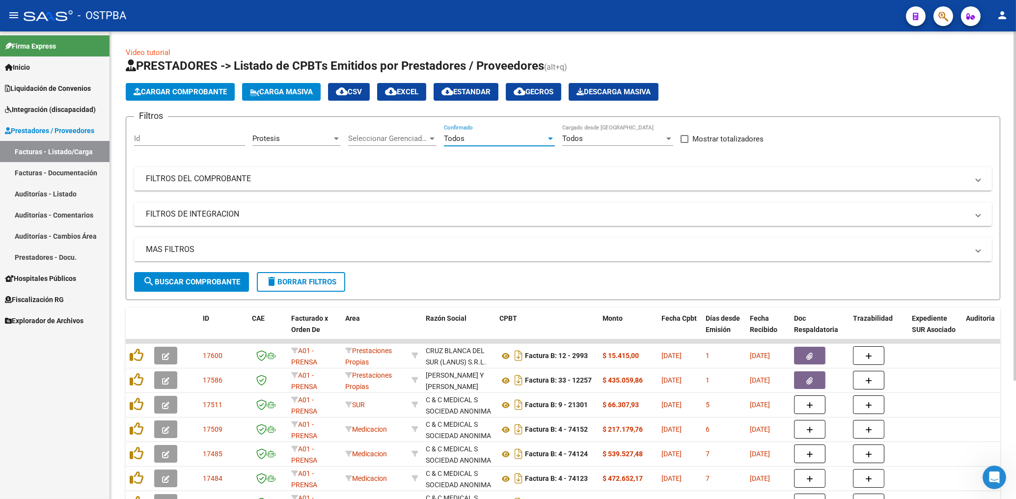
click at [209, 286] on button "search Buscar Comprobante" at bounding box center [191, 282] width 115 height 20
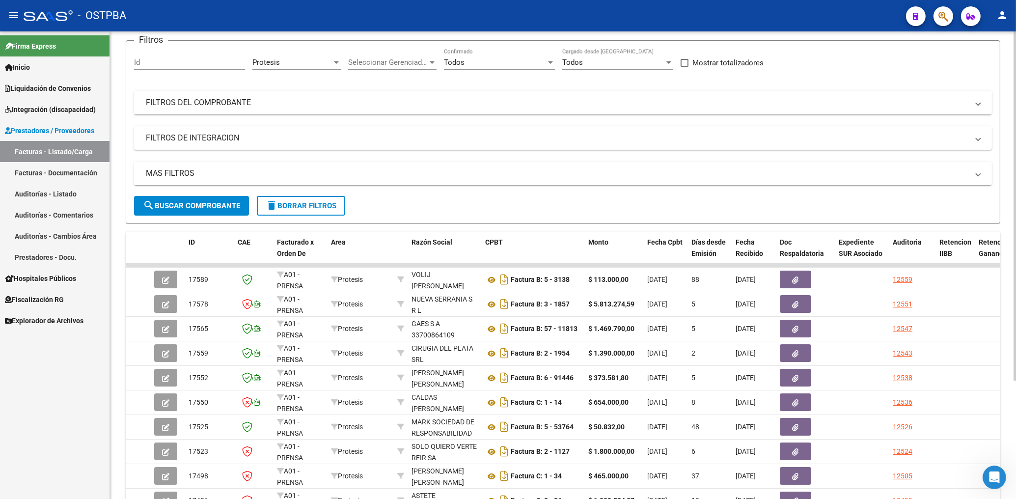
scroll to position [105, 0]
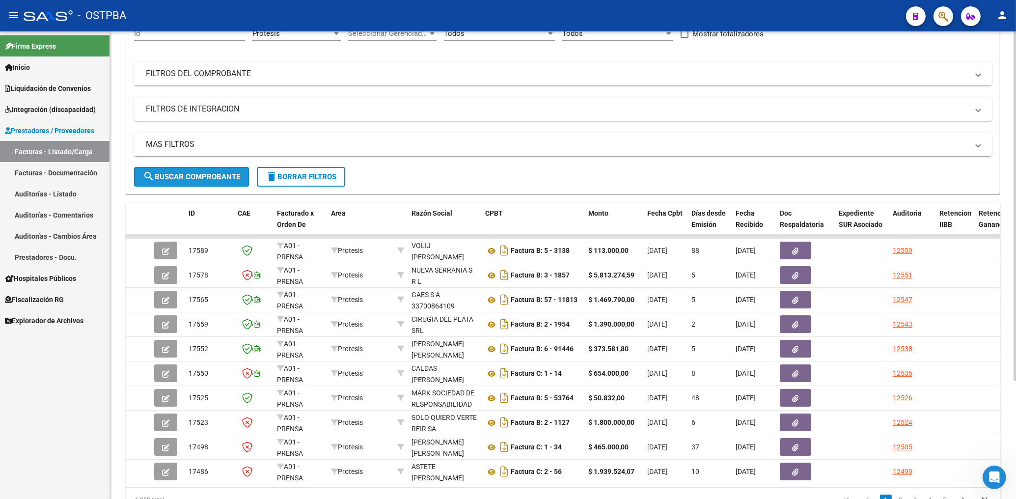
click at [192, 177] on span "search Buscar Comprobante" at bounding box center [191, 176] width 97 height 9
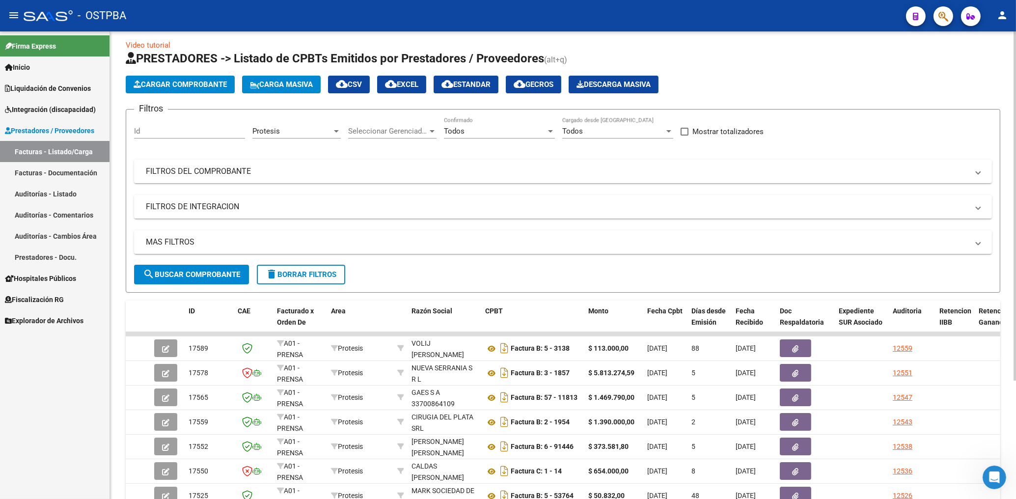
scroll to position [0, 0]
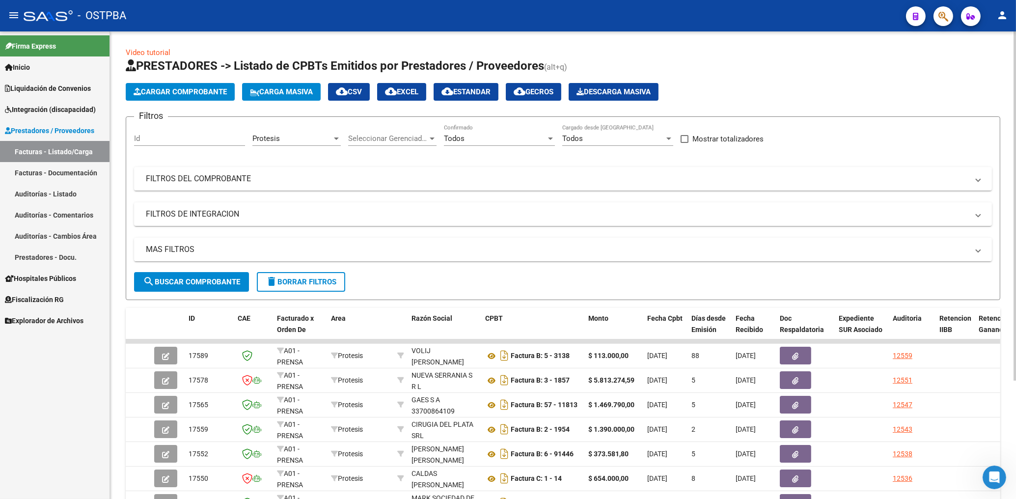
click at [295, 141] on div "Protesis" at bounding box center [292, 138] width 80 height 9
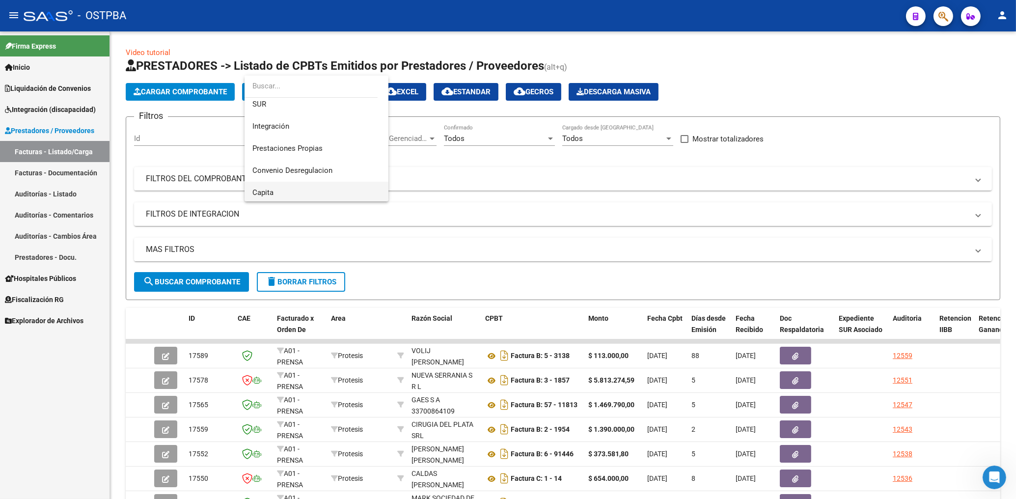
scroll to position [84, 0]
click at [314, 133] on span "Prestaciones Propias" at bounding box center [287, 135] width 70 height 9
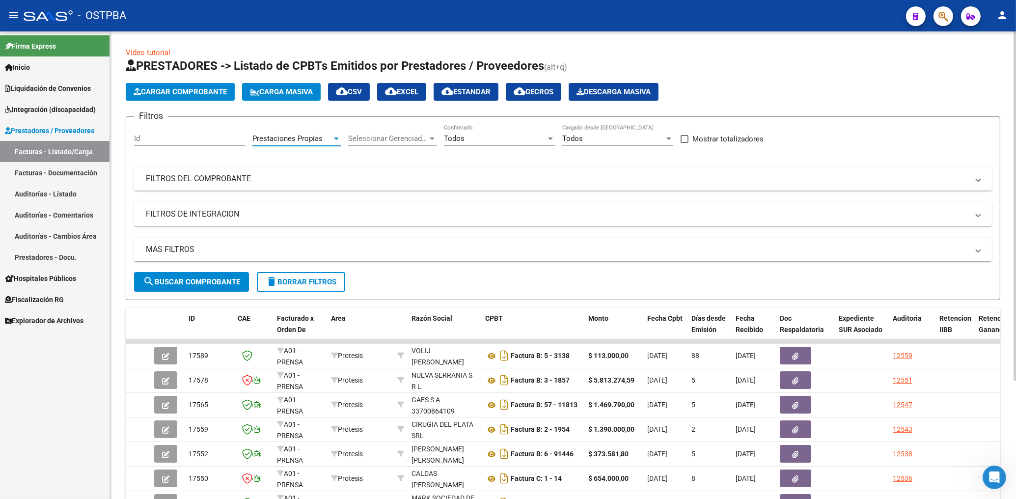
click at [667, 182] on mat-panel-title "FILTROS DEL COMPROBANTE" at bounding box center [557, 178] width 822 height 11
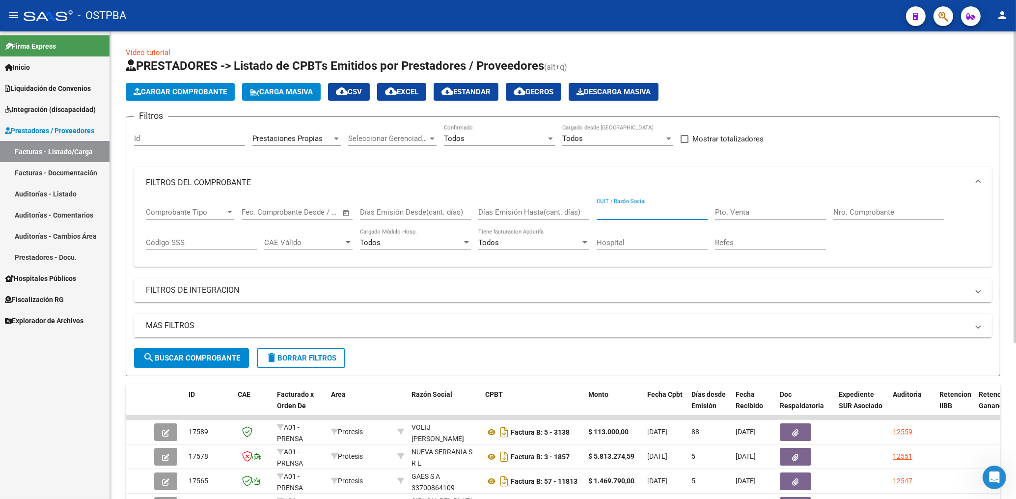
drag, startPoint x: 620, startPoint y: 211, endPoint x: 609, endPoint y: 204, distance: 13.5
click at [619, 211] on input "CUIT / Razón Social" at bounding box center [651, 212] width 111 height 9
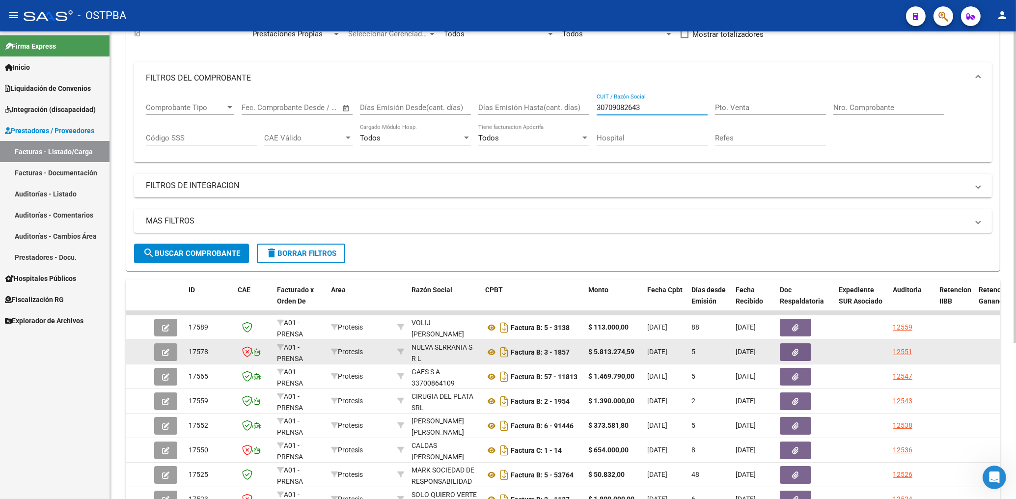
scroll to position [105, 0]
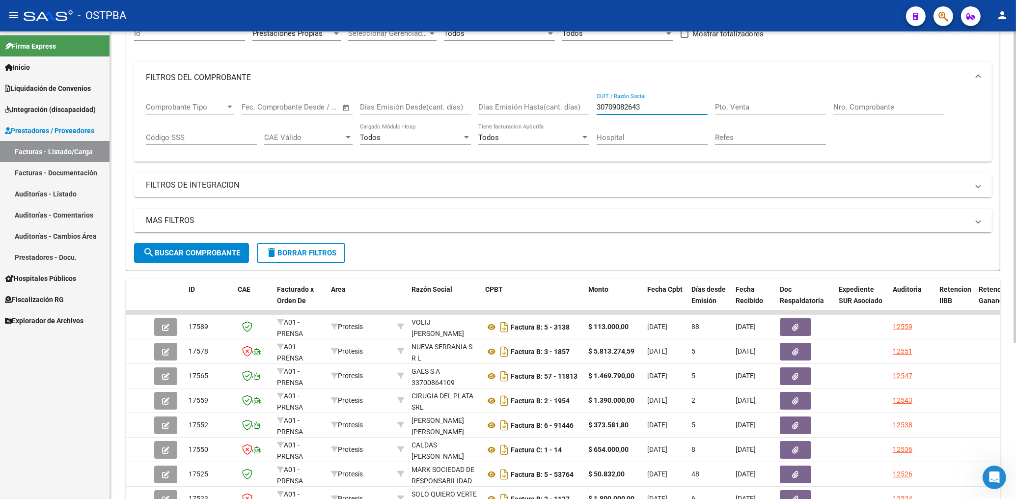
click at [193, 251] on span "search Buscar Comprobante" at bounding box center [191, 252] width 97 height 9
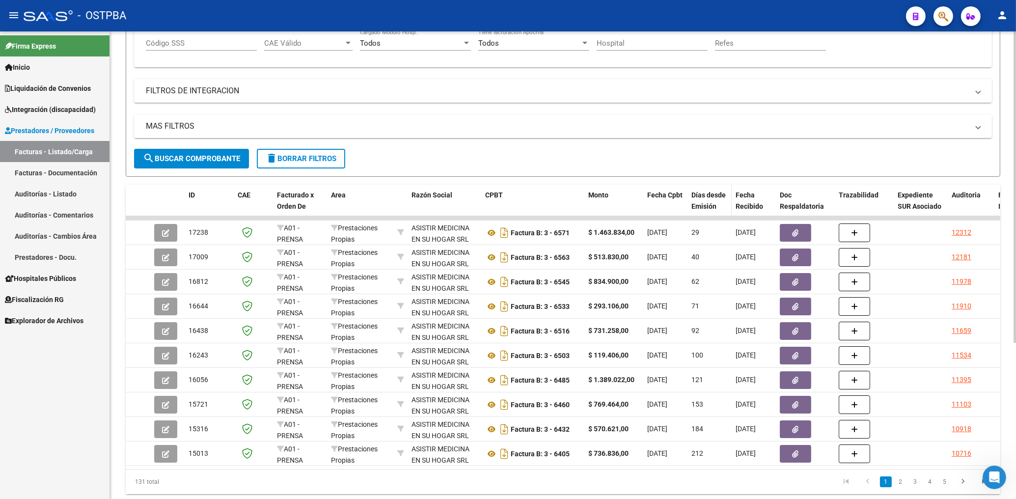
scroll to position [210, 0]
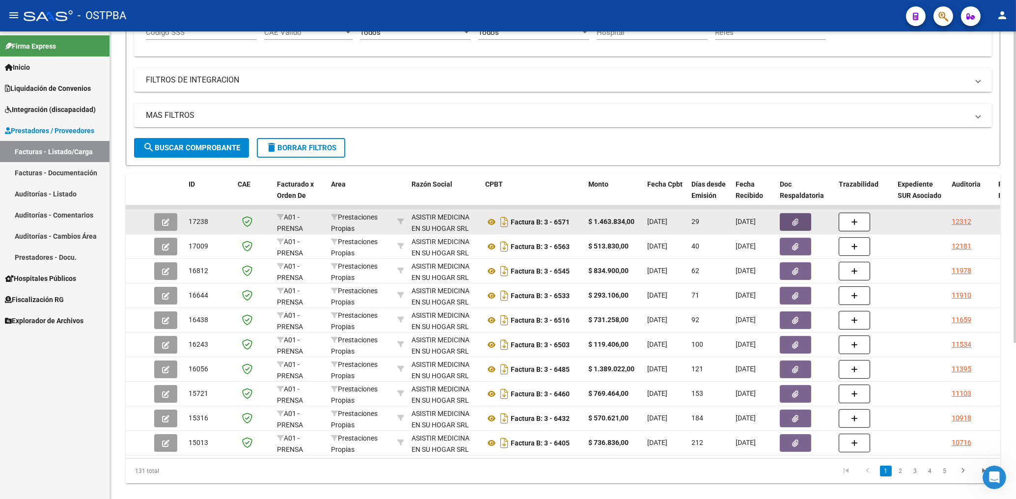
click at [795, 221] on icon "button" at bounding box center [795, 221] width 6 height 7
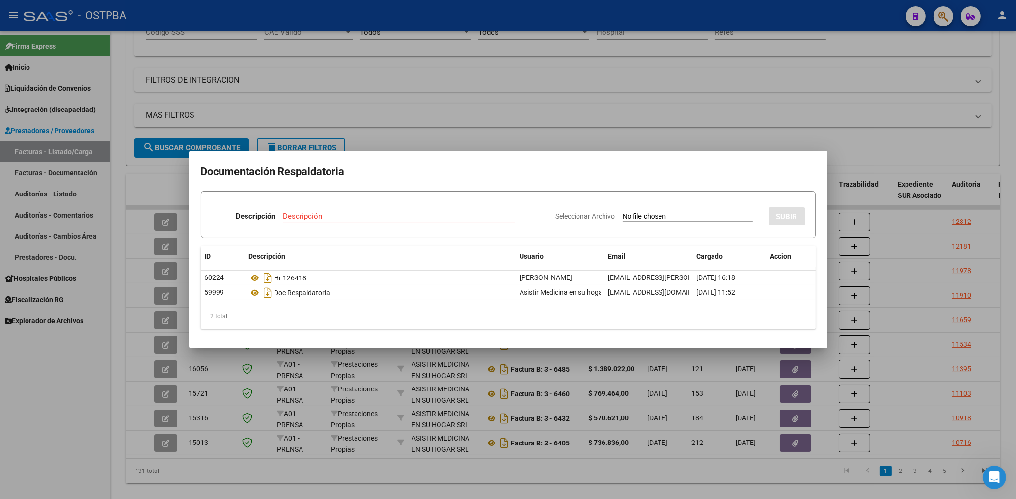
click at [689, 116] on div at bounding box center [508, 249] width 1016 height 499
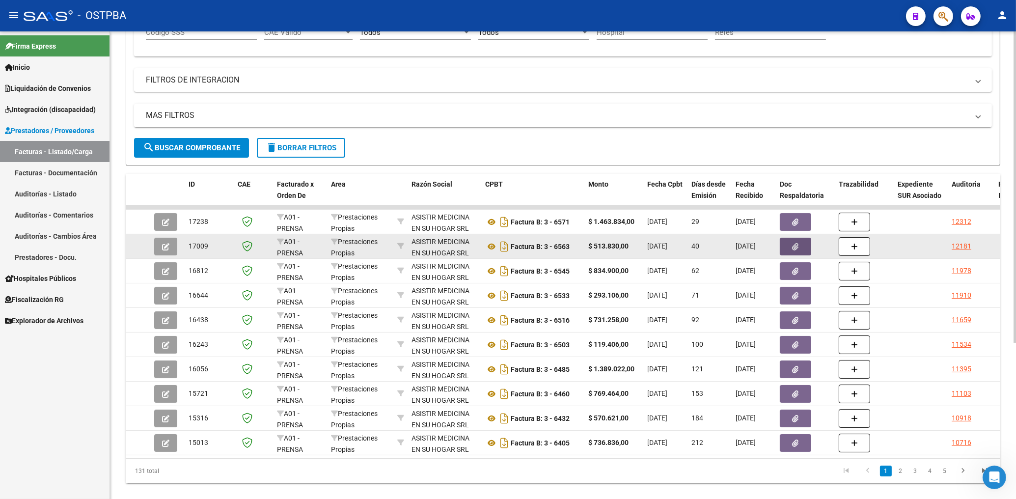
click at [798, 247] on icon "button" at bounding box center [795, 246] width 6 height 7
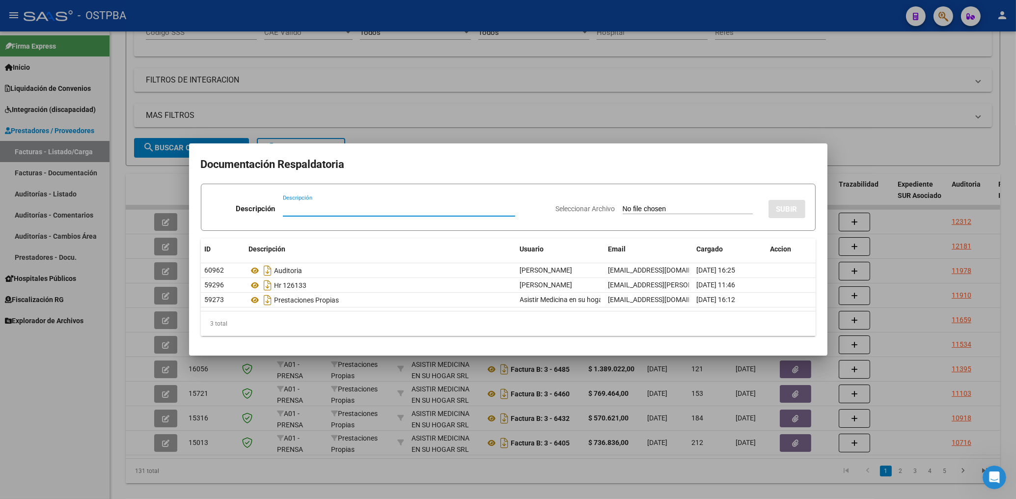
click at [596, 117] on div at bounding box center [508, 249] width 1016 height 499
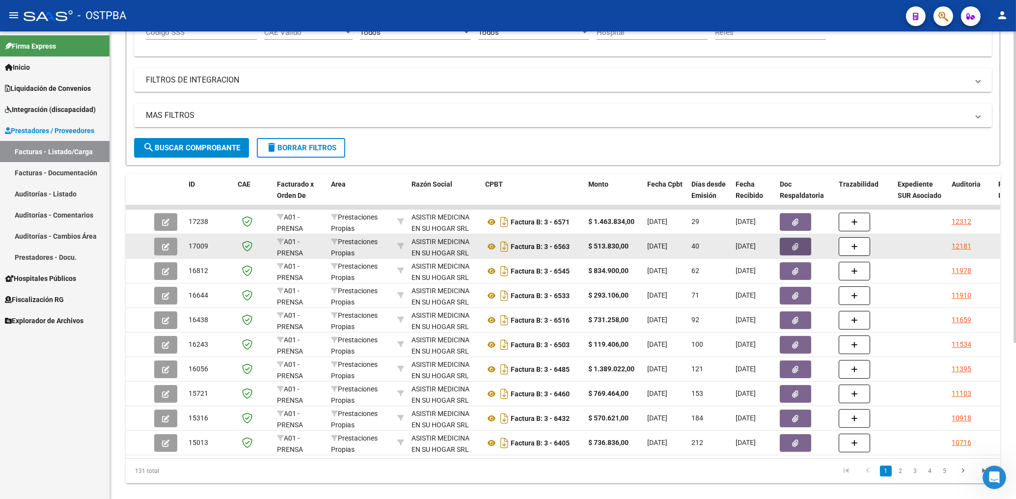
click at [794, 247] on icon "button" at bounding box center [795, 246] width 6 height 7
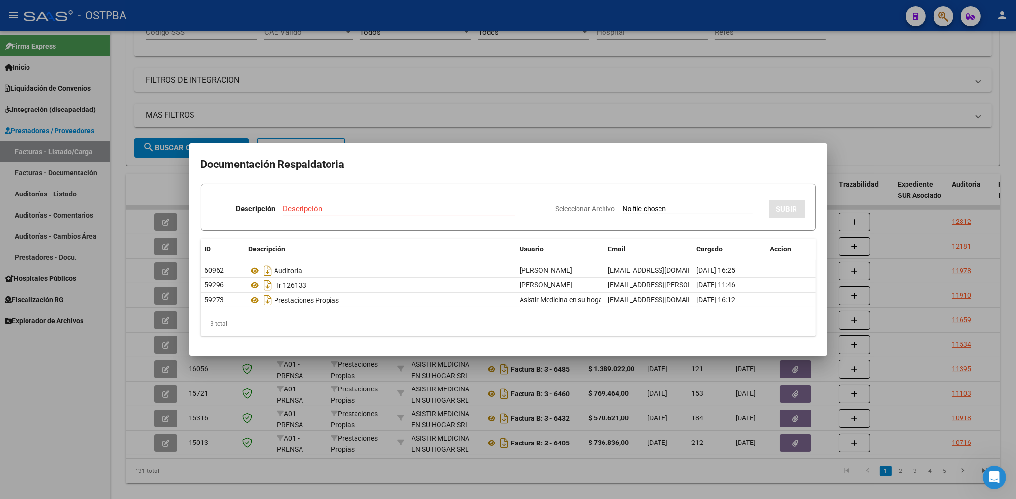
click at [603, 111] on div at bounding box center [508, 249] width 1016 height 499
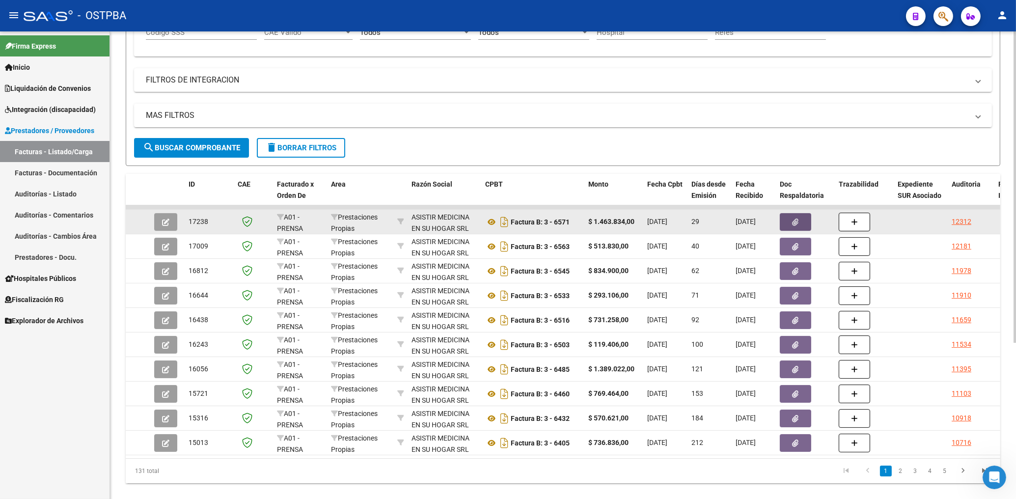
click at [797, 224] on icon "button" at bounding box center [795, 221] width 6 height 7
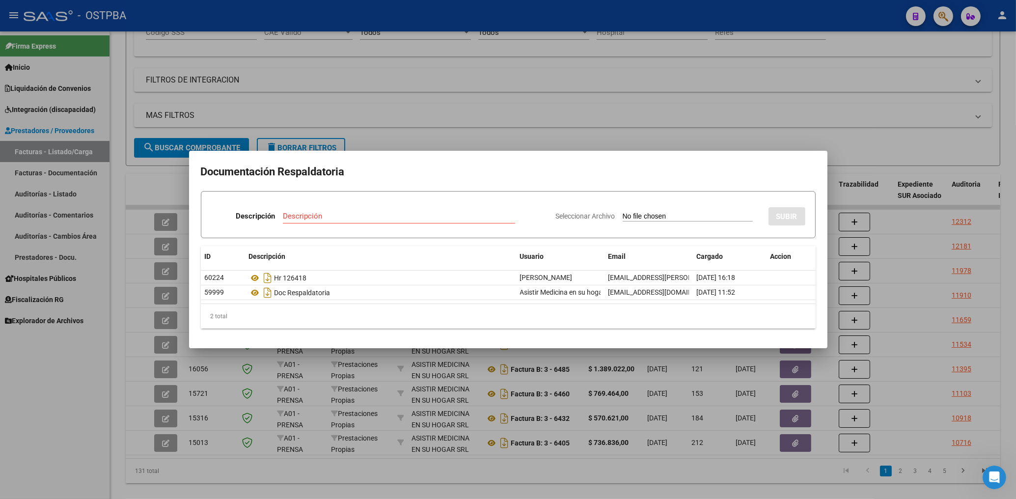
click at [711, 98] on div at bounding box center [508, 249] width 1016 height 499
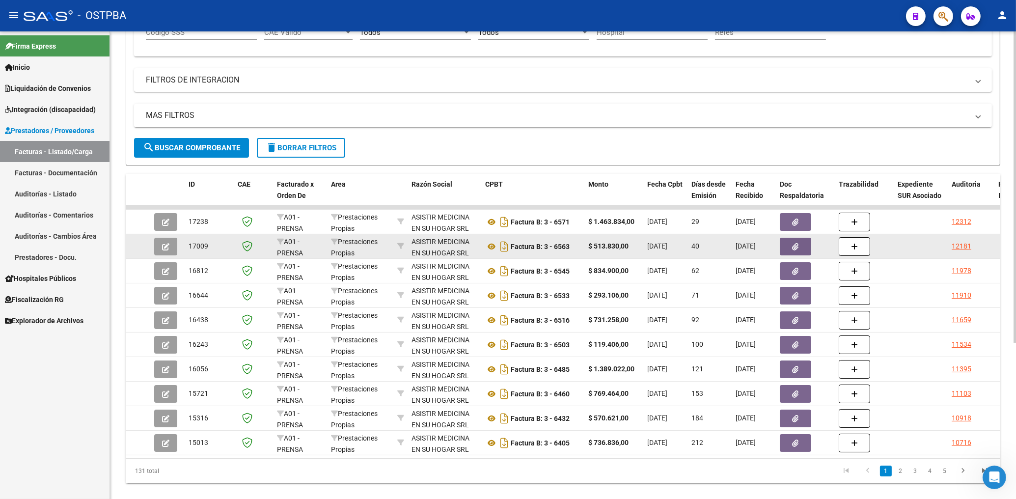
click at [802, 247] on button "button" at bounding box center [795, 247] width 31 height 18
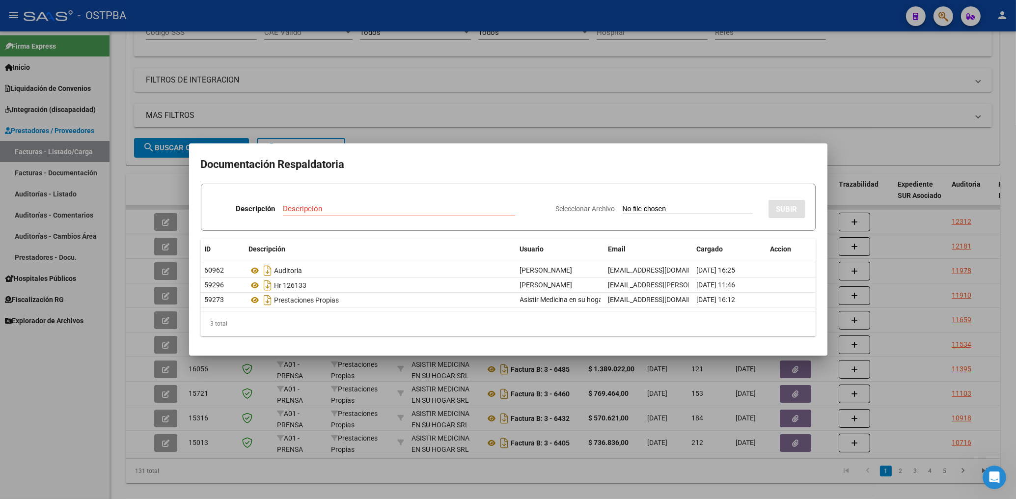
click at [627, 106] on div at bounding box center [508, 249] width 1016 height 499
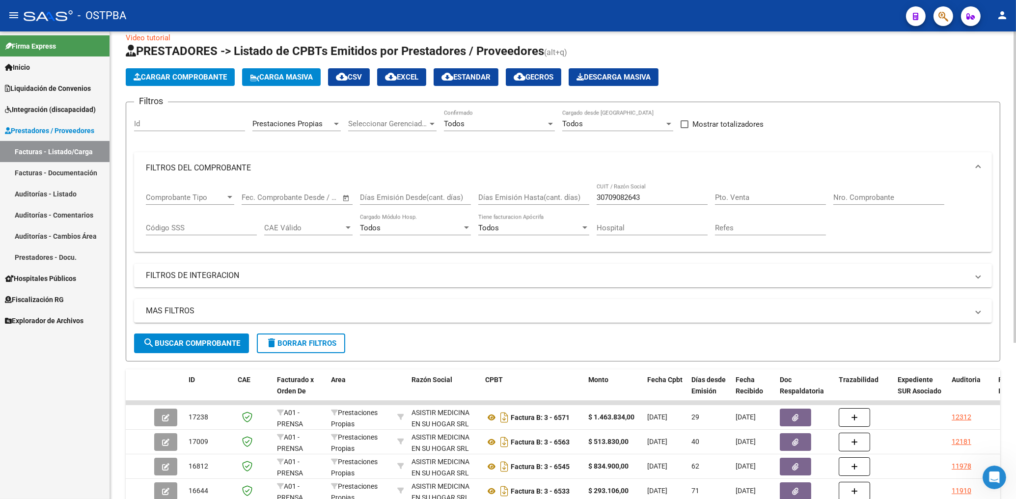
scroll to position [0, 0]
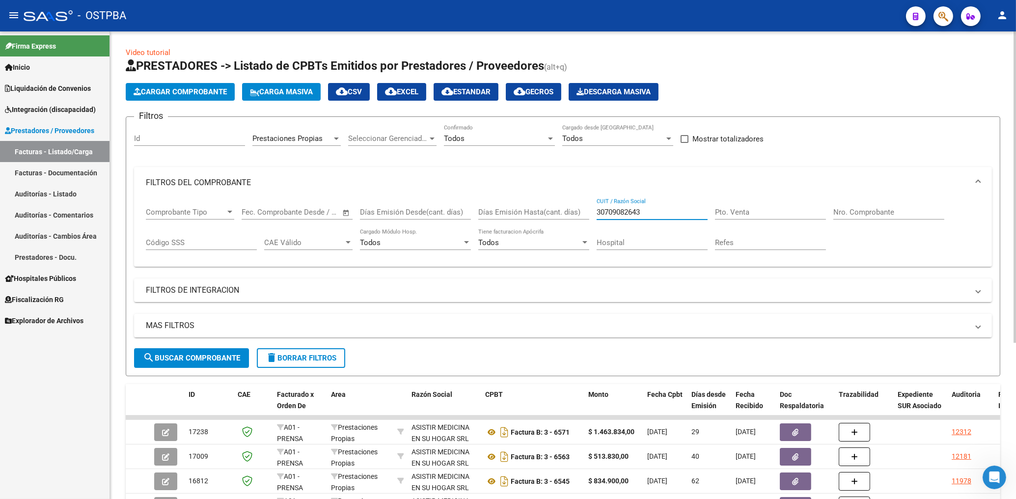
click at [667, 212] on input "30709082643" at bounding box center [651, 212] width 111 height 9
type input "3"
type input "1"
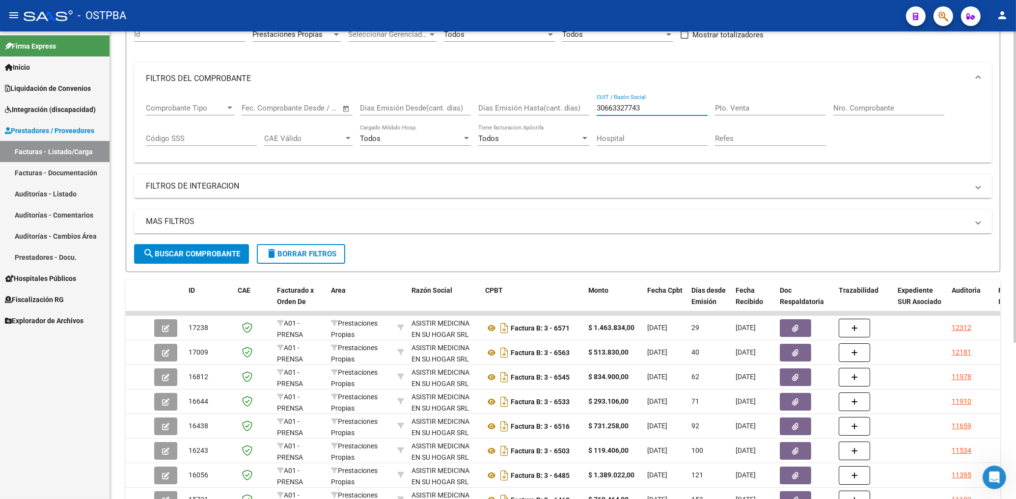
scroll to position [105, 0]
click at [219, 250] on span "search Buscar Comprobante" at bounding box center [191, 252] width 97 height 9
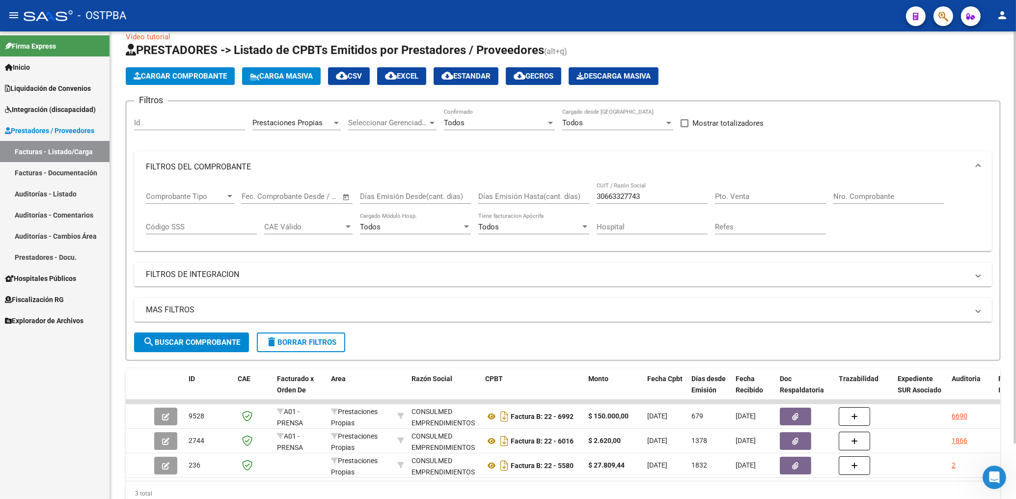
scroll to position [0, 0]
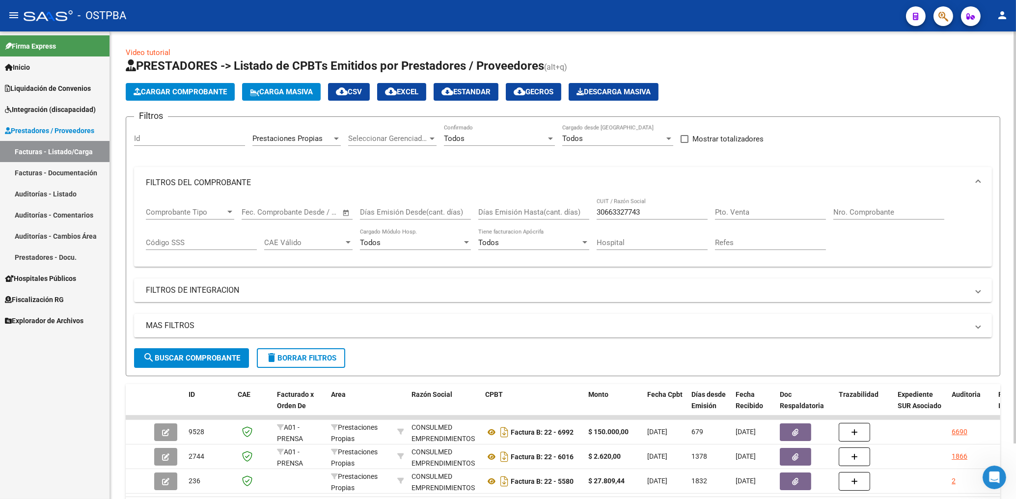
click at [314, 140] on span "Prestaciones Propias" at bounding box center [287, 138] width 70 height 9
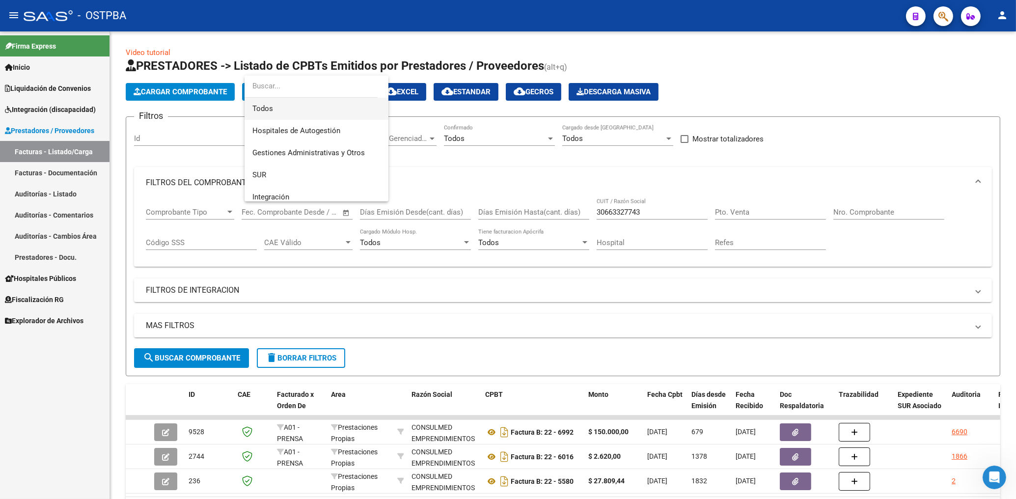
click at [253, 109] on span "Todos" at bounding box center [316, 109] width 128 height 22
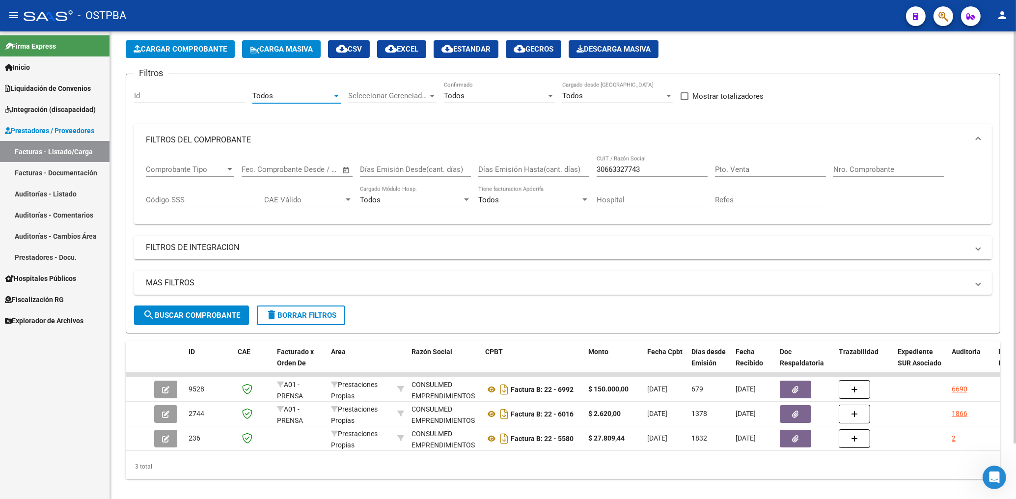
scroll to position [63, 0]
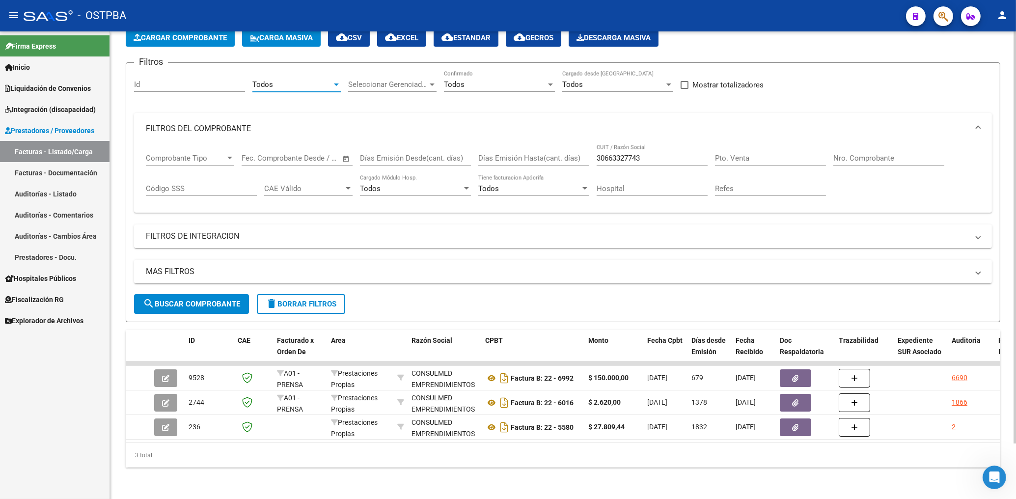
click at [230, 299] on span "search Buscar Comprobante" at bounding box center [191, 303] width 97 height 9
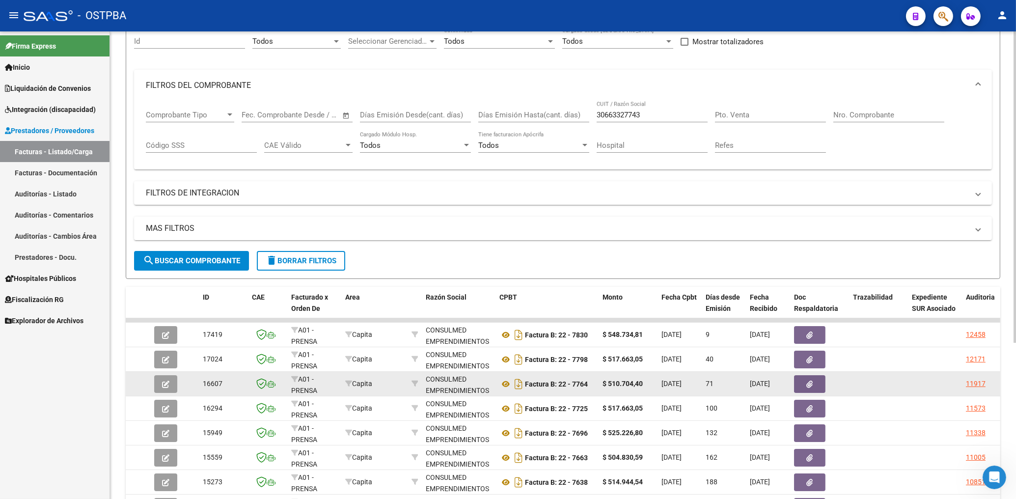
scroll to position [168, 0]
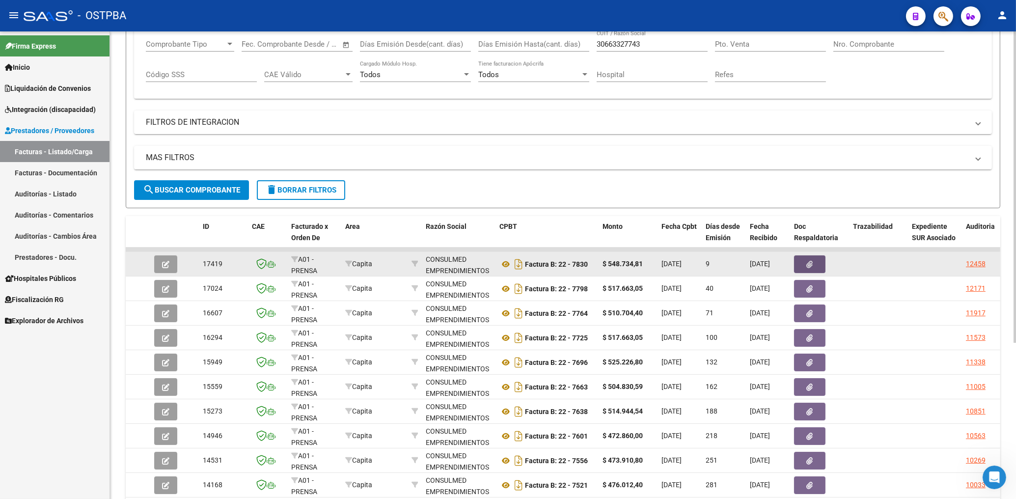
click at [805, 267] on button "button" at bounding box center [809, 264] width 31 height 18
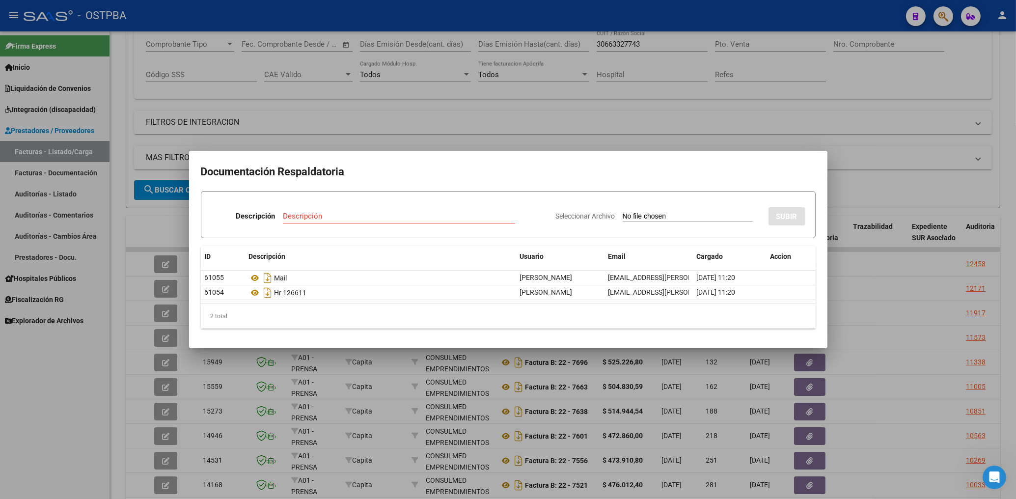
click at [473, 117] on div at bounding box center [508, 249] width 1016 height 499
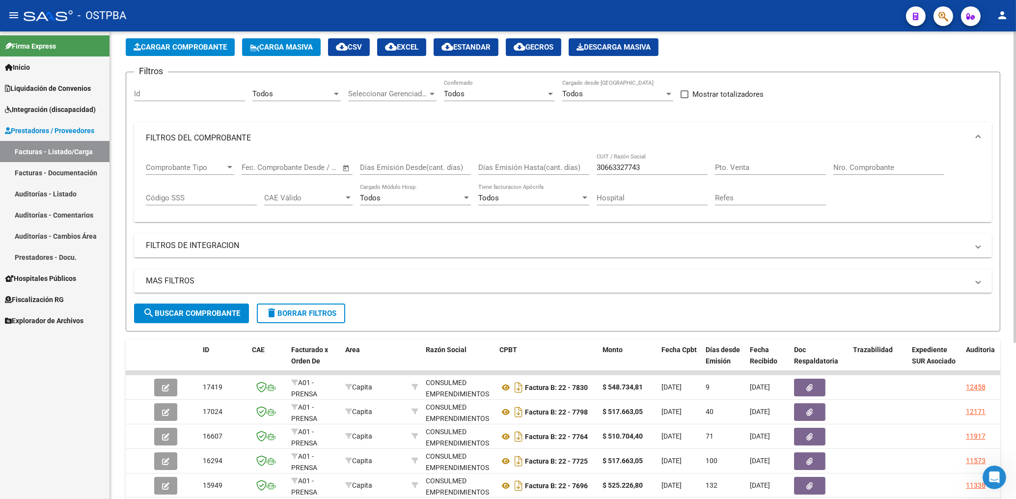
scroll to position [0, 0]
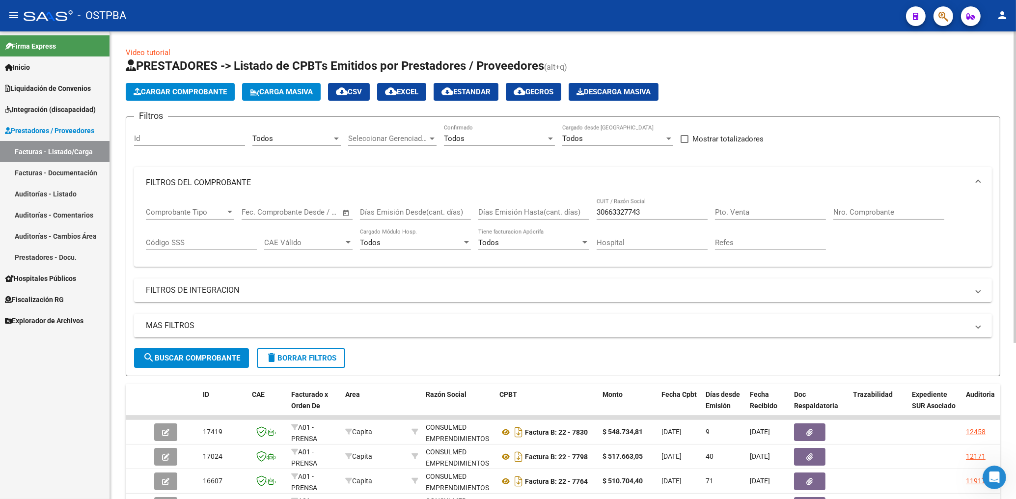
click at [653, 213] on input "30663327743" at bounding box center [651, 212] width 111 height 9
type input "3"
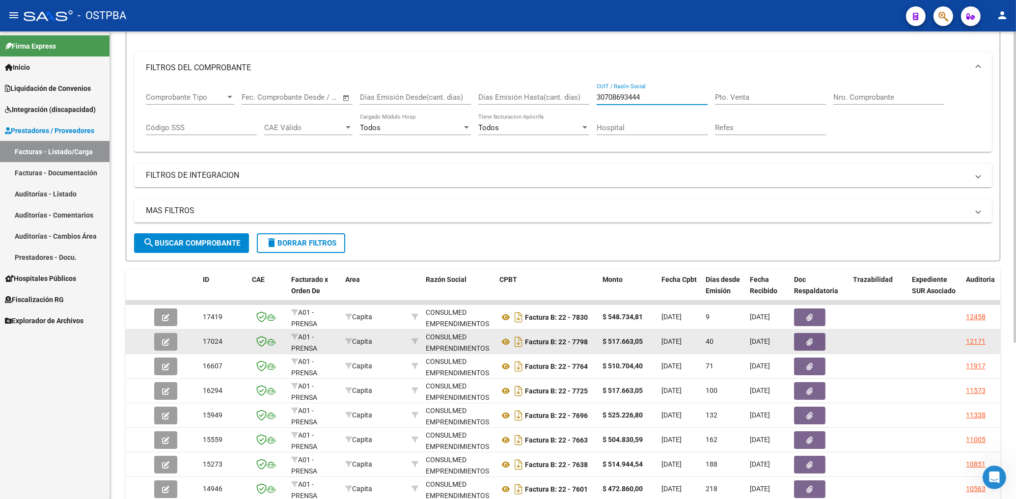
scroll to position [158, 0]
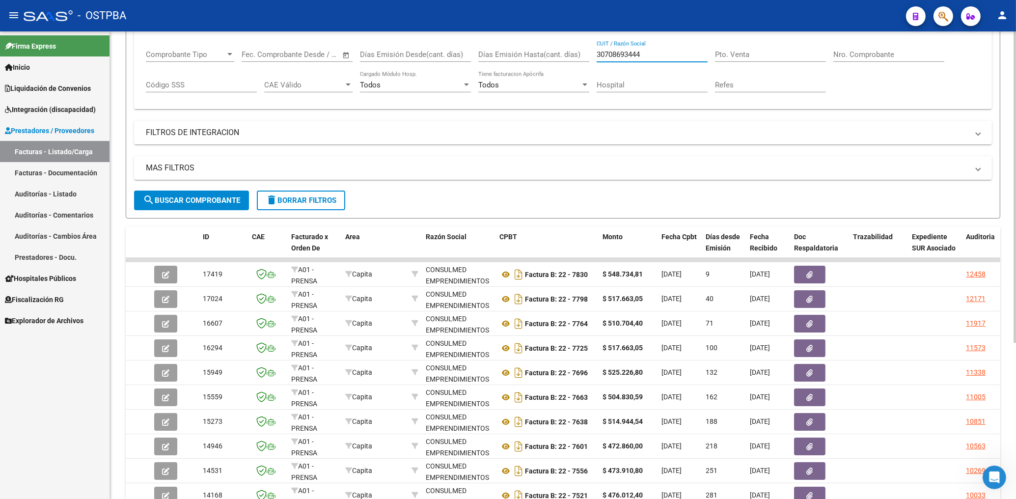
type input "30708693444"
click at [179, 199] on span "search Buscar Comprobante" at bounding box center [191, 200] width 97 height 9
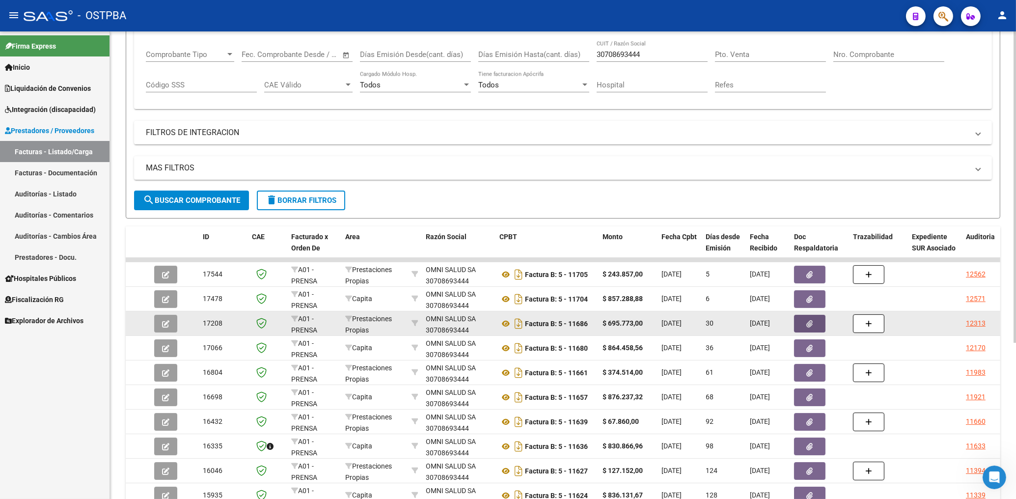
click at [809, 325] on icon "button" at bounding box center [810, 323] width 6 height 7
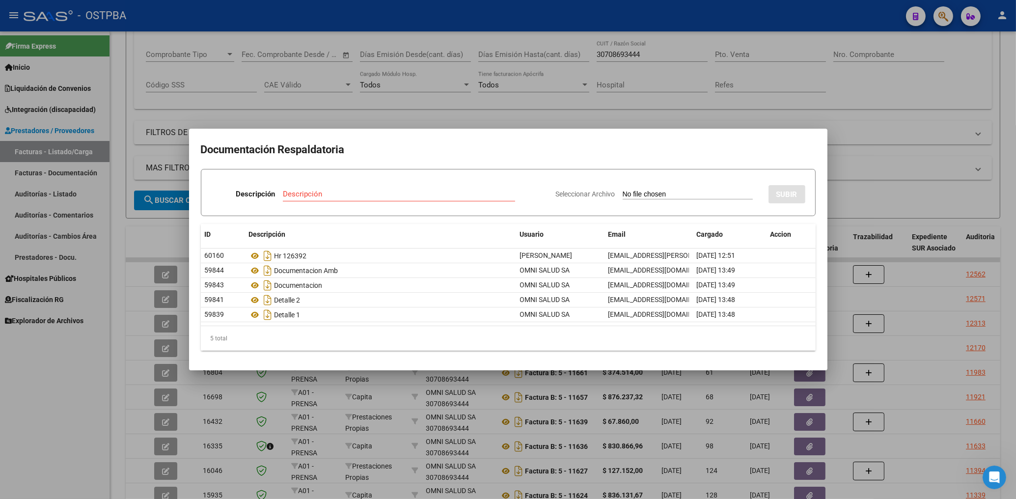
click at [495, 117] on div at bounding box center [508, 249] width 1016 height 499
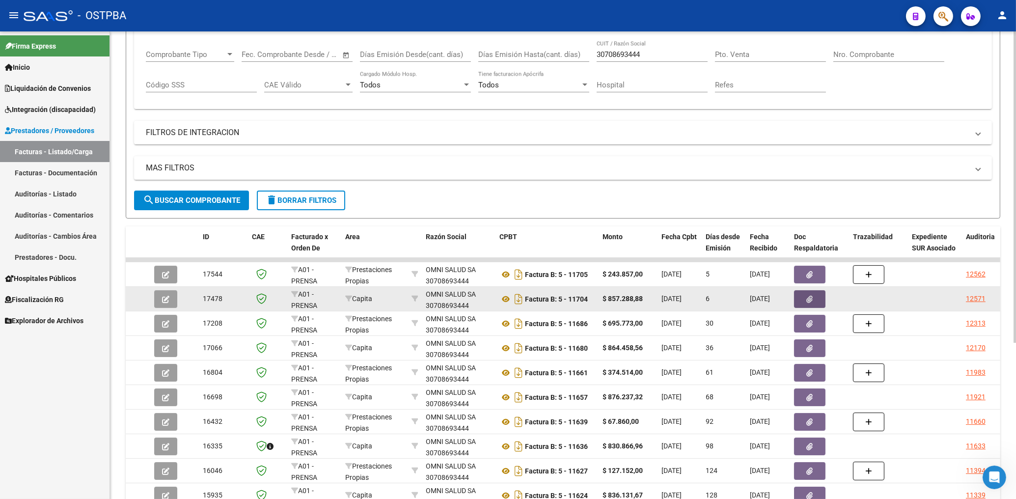
click at [803, 296] on button "button" at bounding box center [809, 299] width 31 height 18
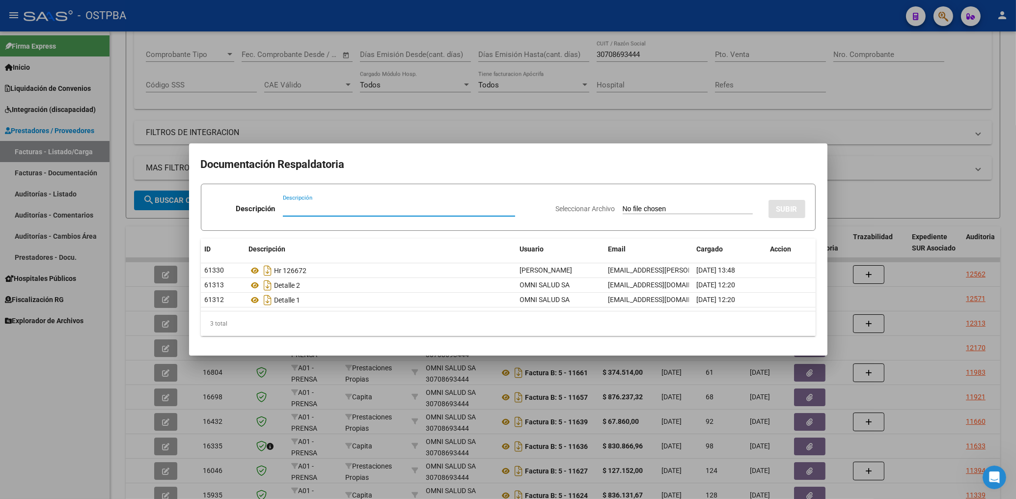
drag, startPoint x: 523, startPoint y: 125, endPoint x: 522, endPoint y: 116, distance: 9.3
click at [521, 123] on div at bounding box center [508, 249] width 1016 height 499
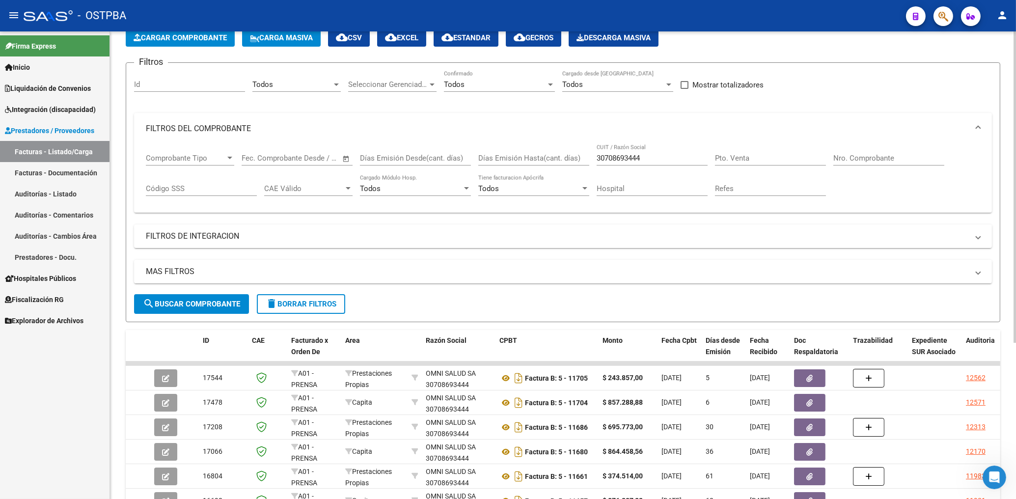
scroll to position [53, 0]
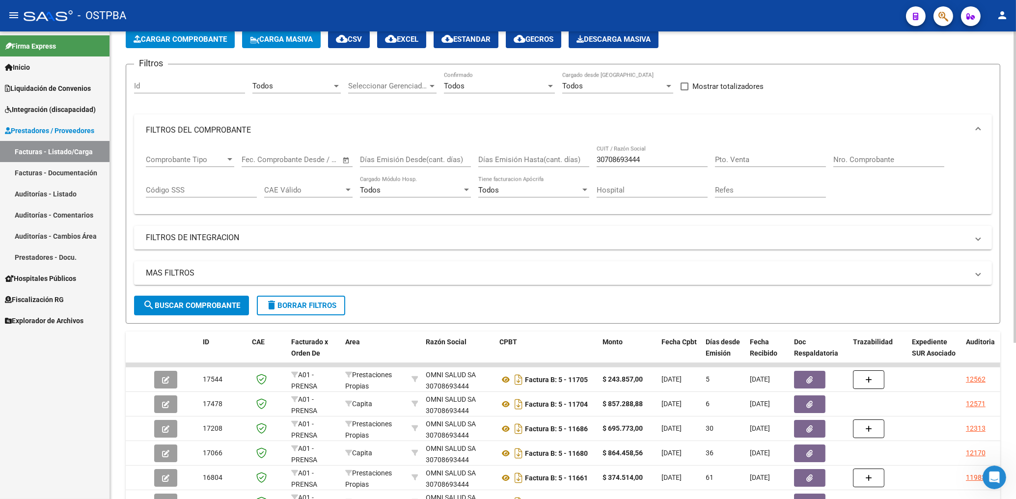
click at [310, 310] on span "delete Borrar Filtros" at bounding box center [301, 305] width 71 height 9
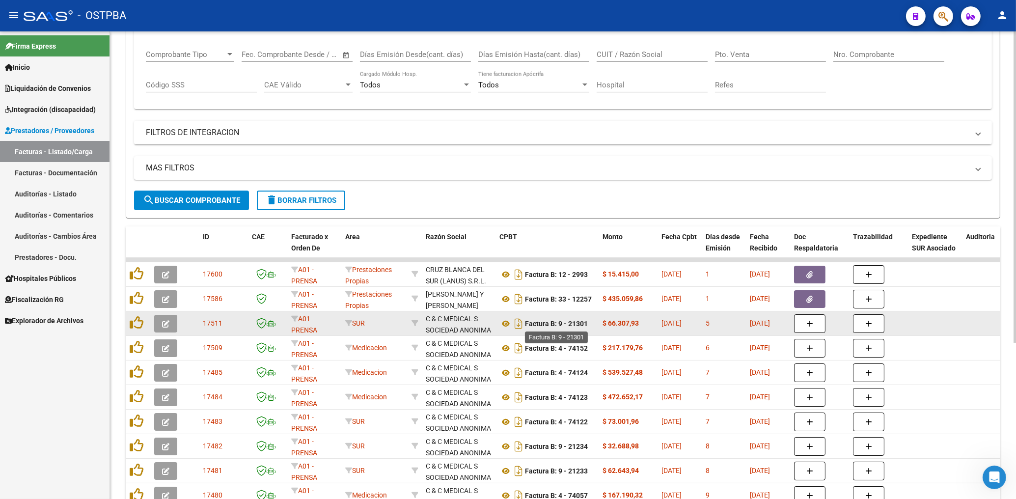
scroll to position [210, 0]
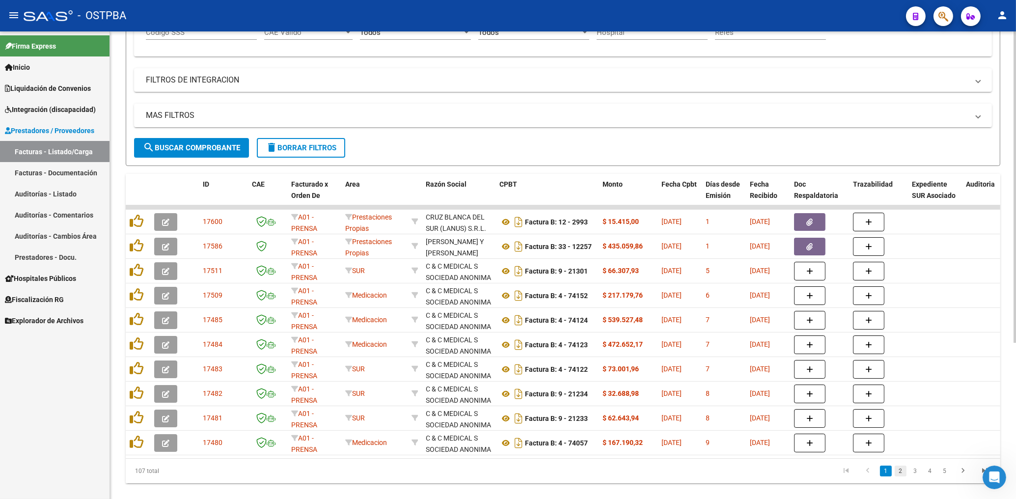
click at [901, 476] on link "2" at bounding box center [900, 470] width 12 height 11
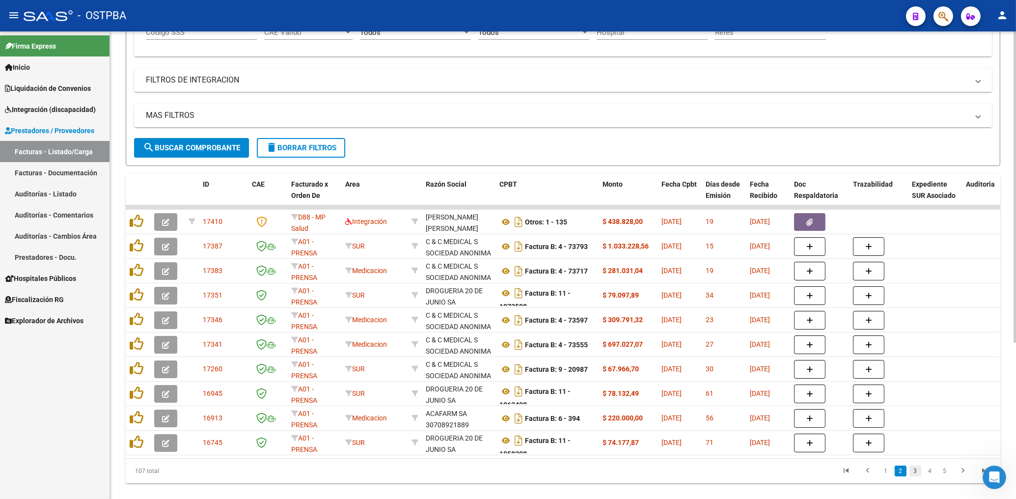
click at [915, 476] on link "3" at bounding box center [915, 470] width 12 height 11
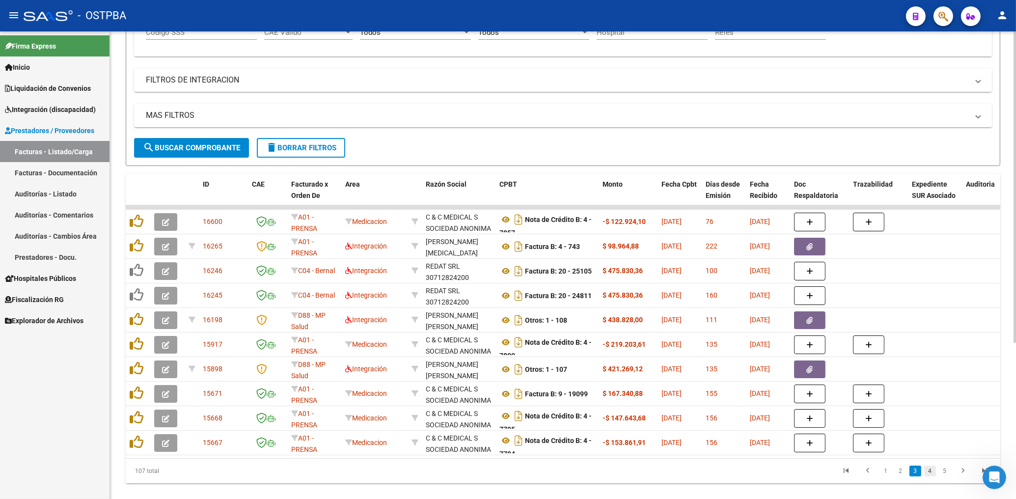
click at [926, 476] on link "4" at bounding box center [930, 470] width 12 height 11
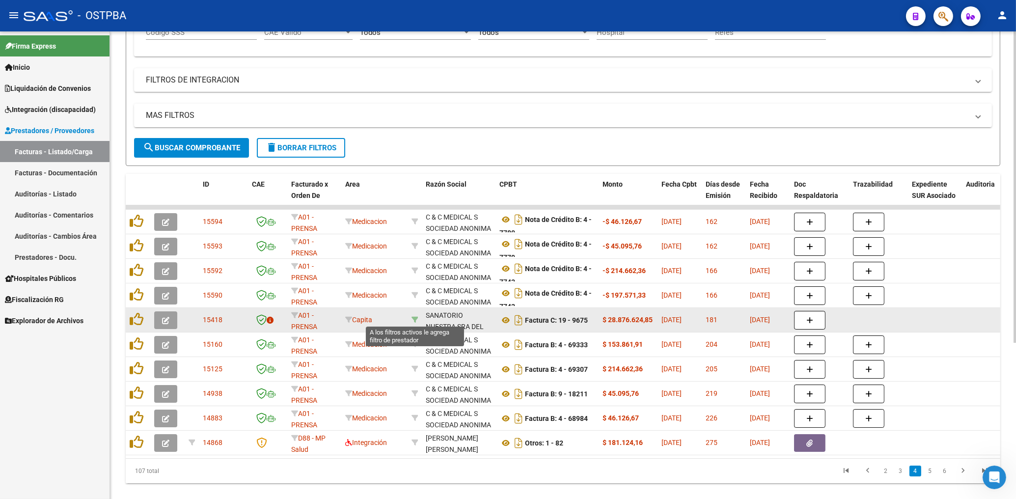
click at [413, 320] on icon at bounding box center [414, 319] width 7 height 7
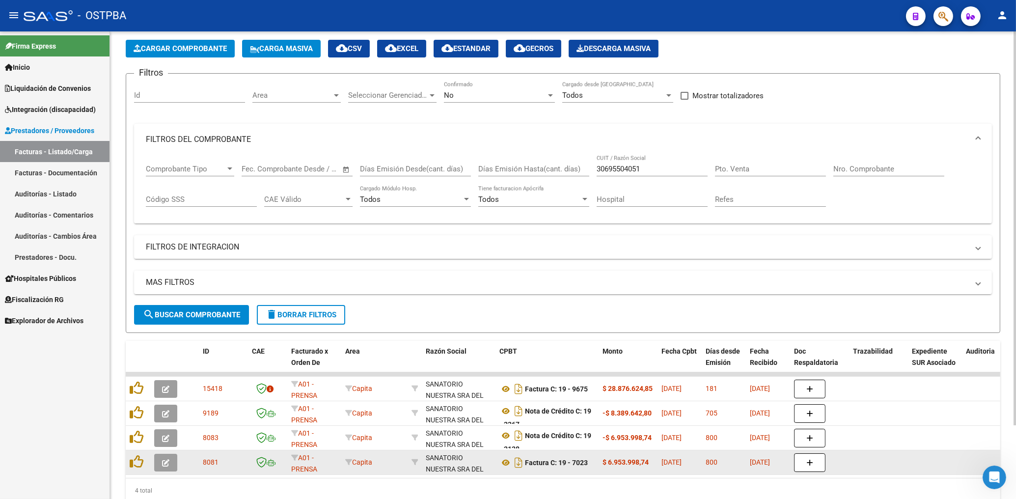
scroll to position [0, 0]
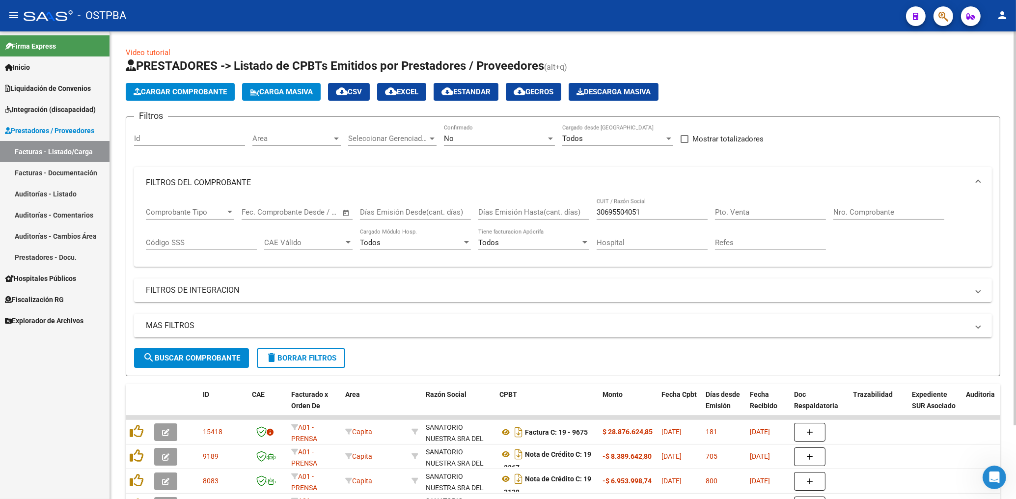
click at [651, 210] on input "30695504051" at bounding box center [651, 212] width 111 height 9
type input "3"
click at [327, 139] on span "Area" at bounding box center [292, 138] width 80 height 9
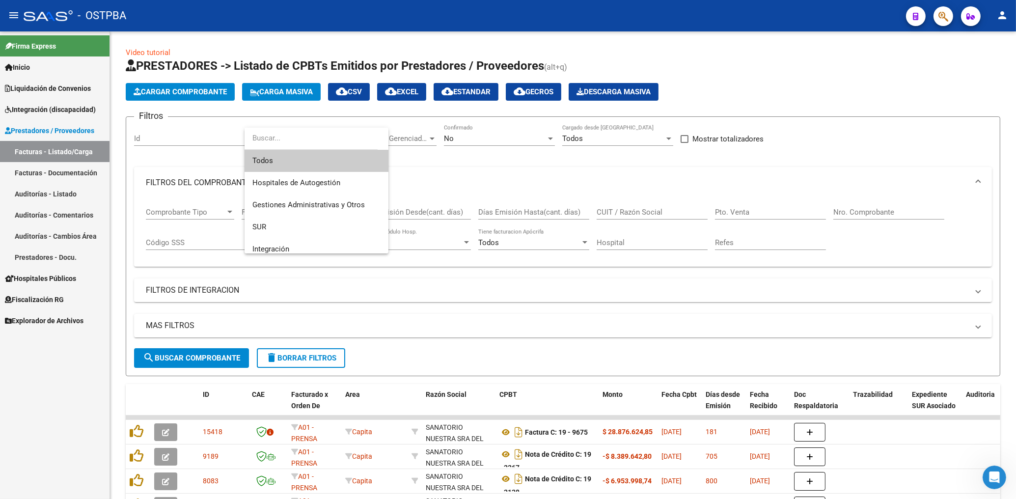
click at [249, 161] on mat-option "Todos" at bounding box center [316, 161] width 144 height 22
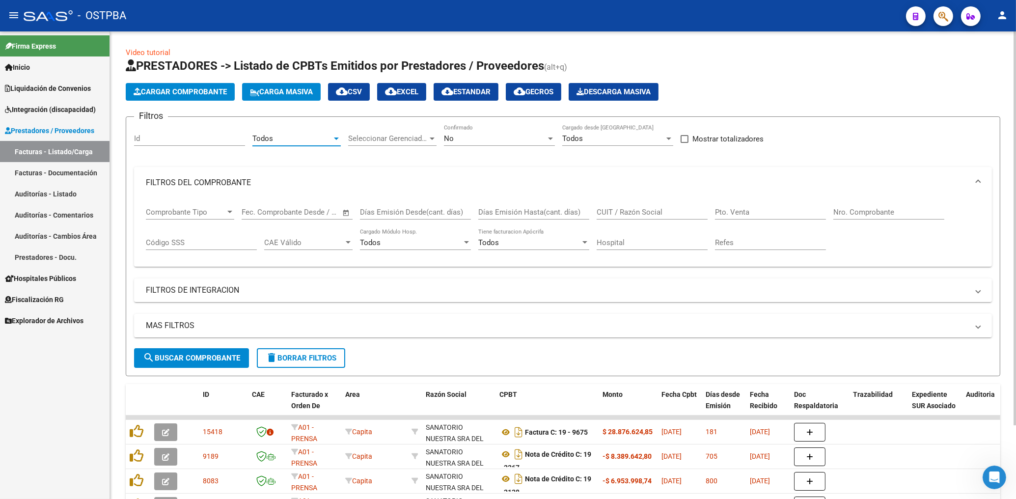
click at [460, 137] on div "No" at bounding box center [495, 138] width 102 height 9
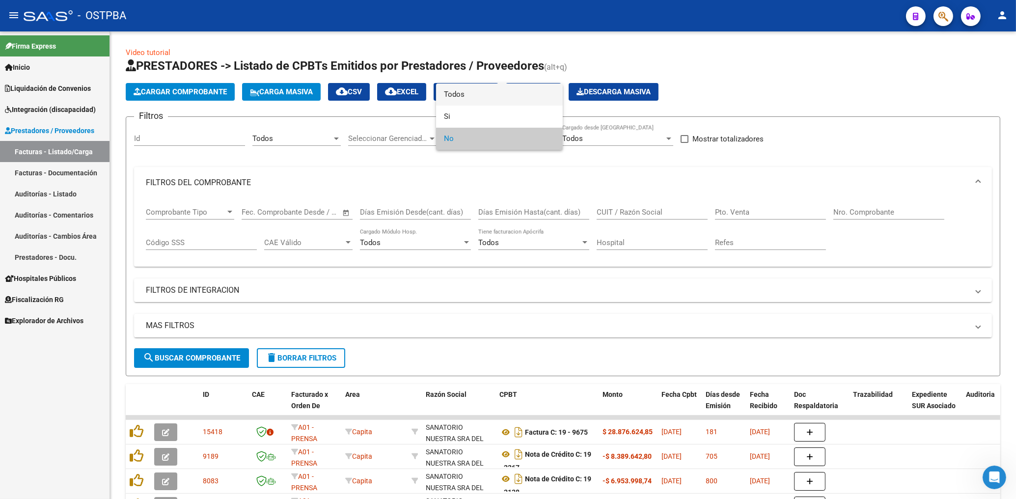
click at [452, 95] on span "Todos" at bounding box center [499, 94] width 111 height 22
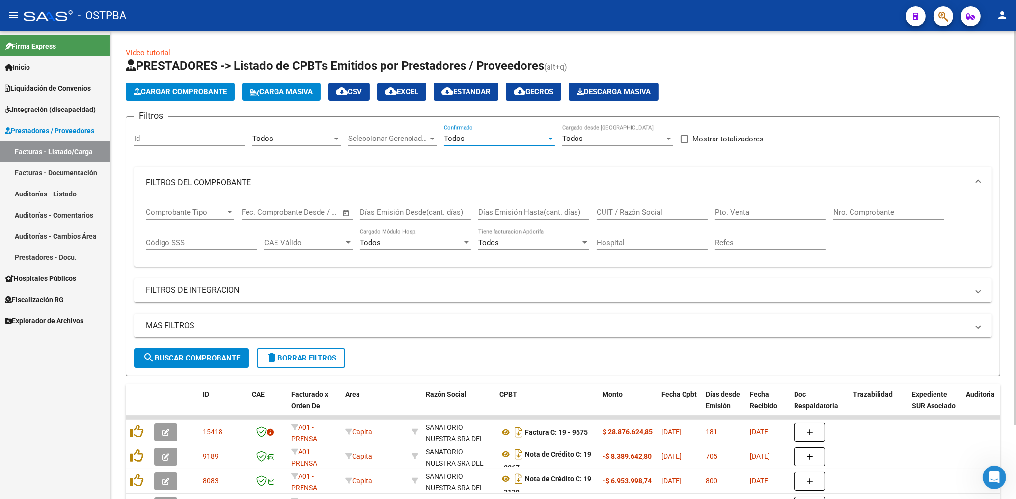
scroll to position [87, 0]
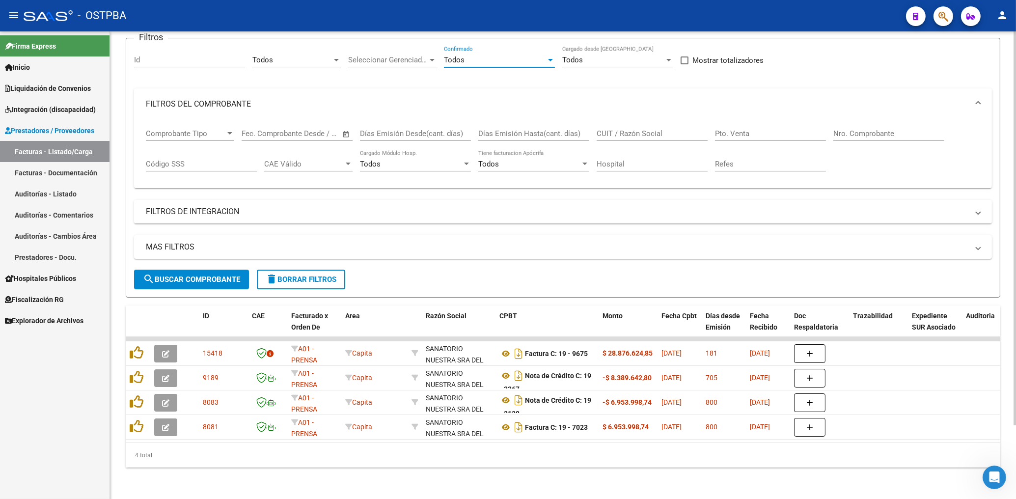
click at [208, 275] on span "search Buscar Comprobante" at bounding box center [191, 279] width 97 height 9
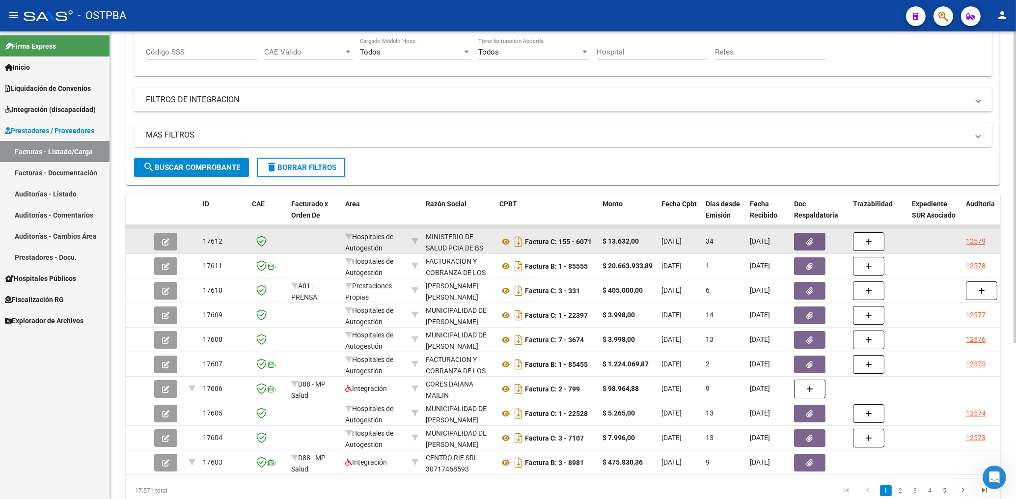
scroll to position [234, 0]
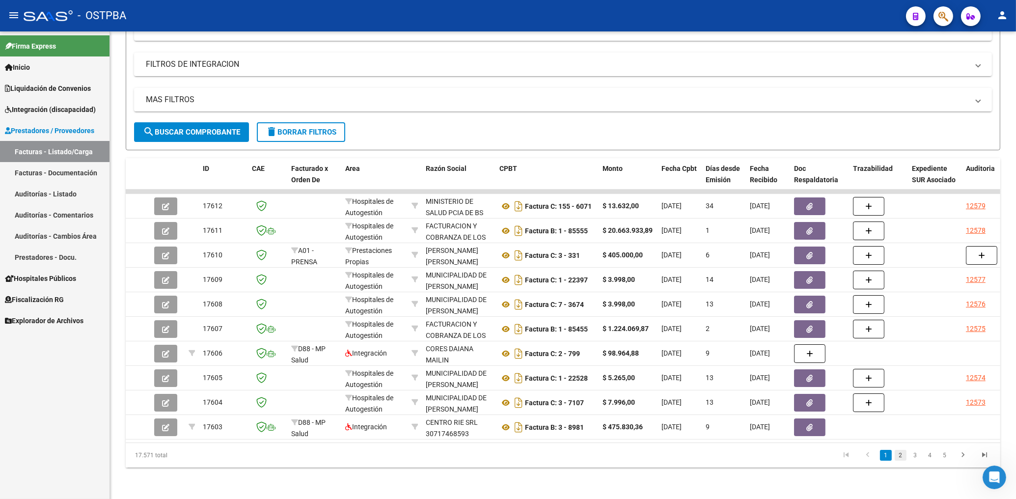
click at [901, 456] on link "2" at bounding box center [900, 455] width 12 height 11
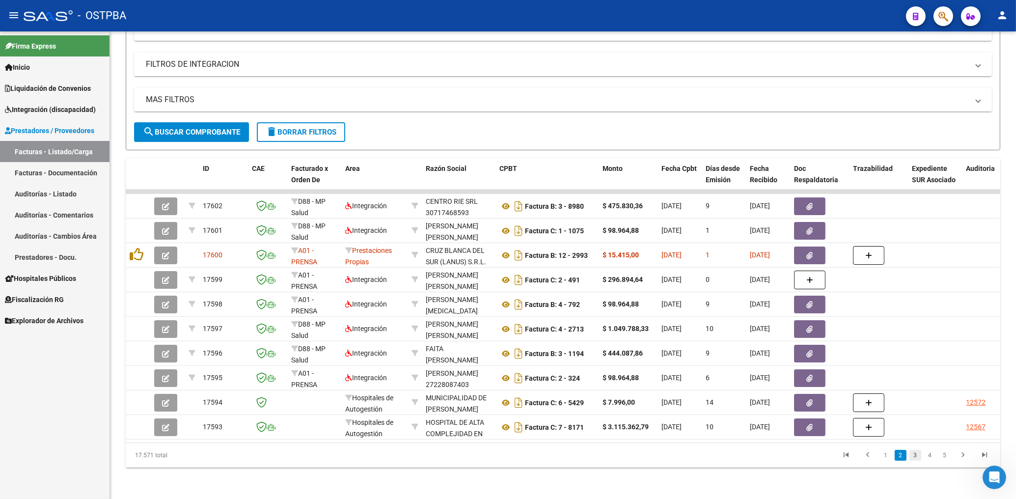
click at [917, 456] on link "3" at bounding box center [915, 455] width 12 height 11
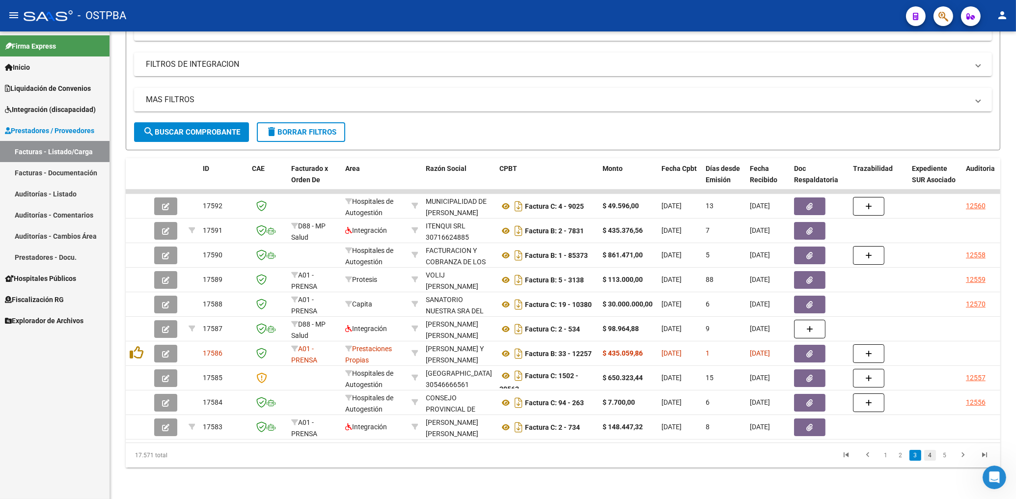
click at [934, 454] on link "4" at bounding box center [930, 455] width 12 height 11
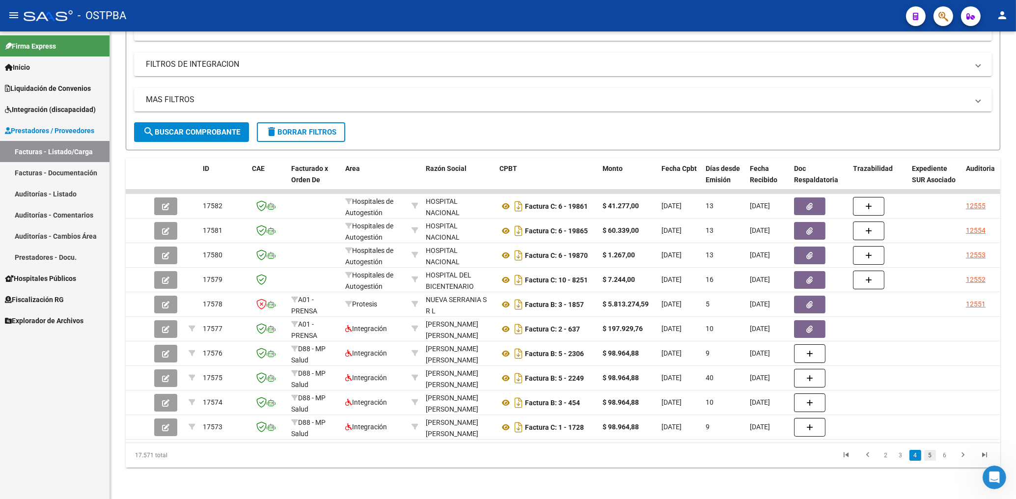
click at [926, 457] on link "5" at bounding box center [930, 455] width 12 height 11
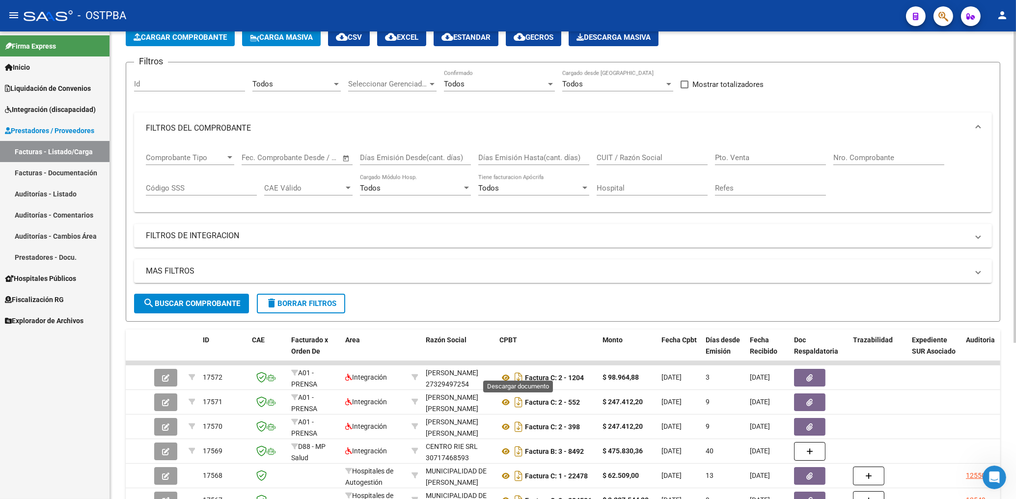
scroll to position [0, 0]
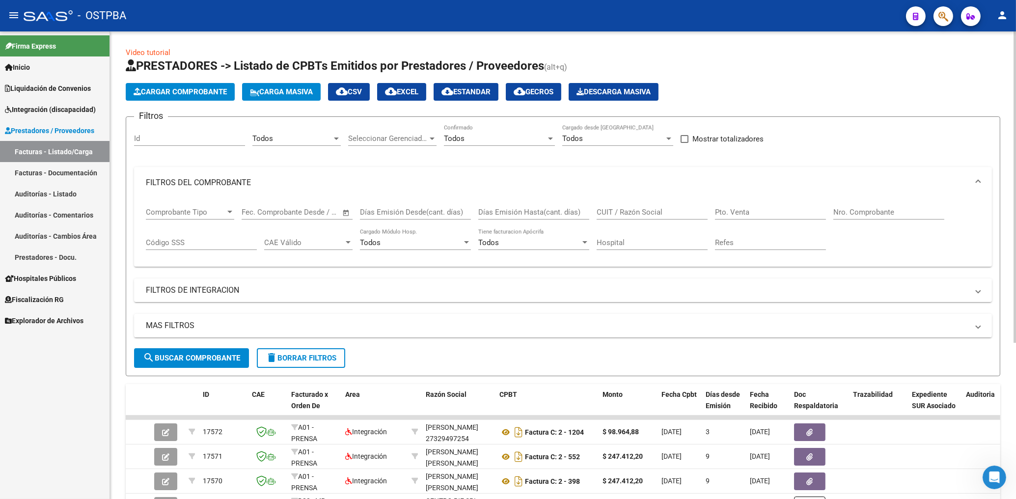
click at [314, 138] on div "Todos" at bounding box center [292, 138] width 80 height 9
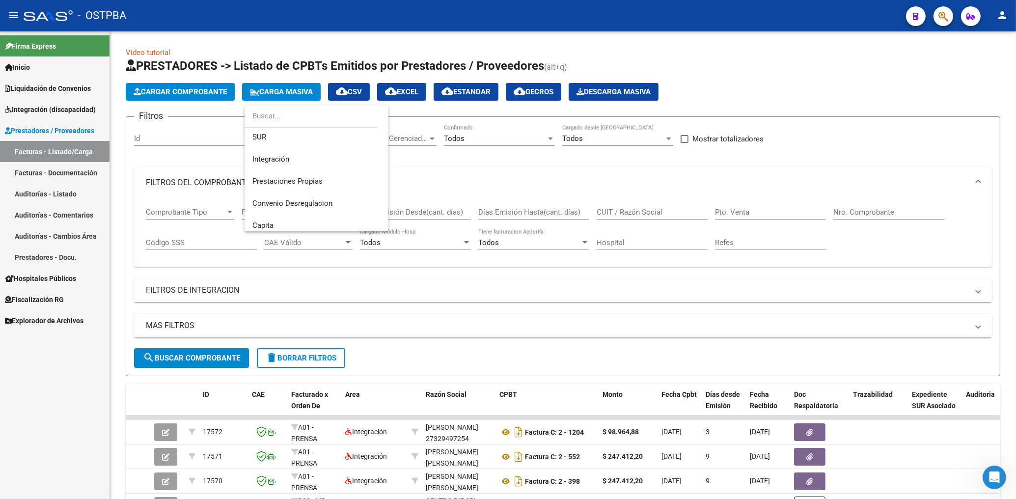
scroll to position [119, 0]
click at [302, 127] on input "dropdown search" at bounding box center [310, 116] width 133 height 22
click at [301, 127] on div at bounding box center [310, 117] width 133 height 22
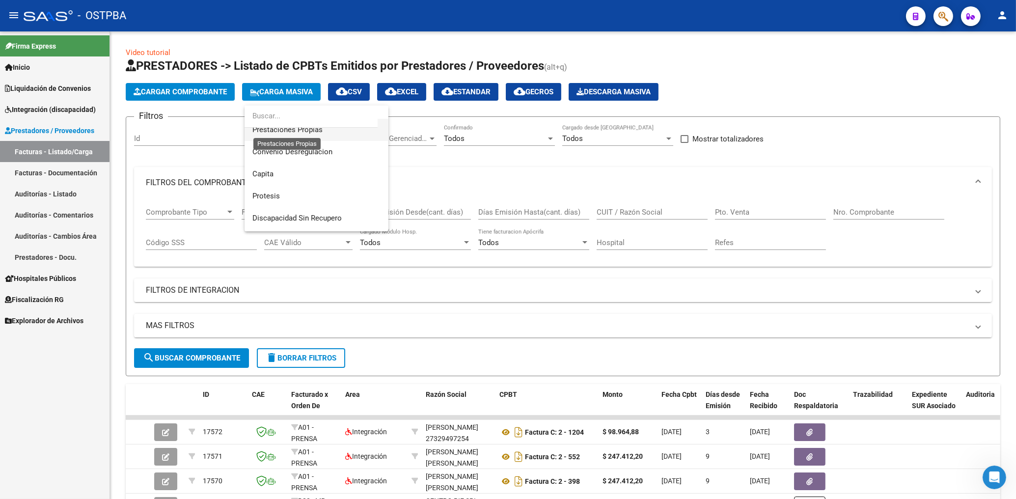
click at [311, 134] on span "Prestaciones Propias" at bounding box center [287, 129] width 70 height 9
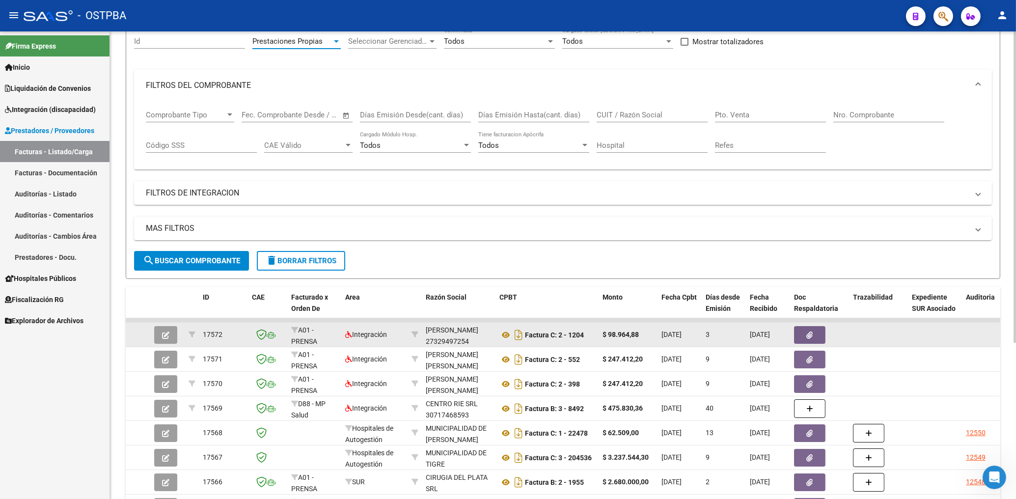
scroll to position [158, 0]
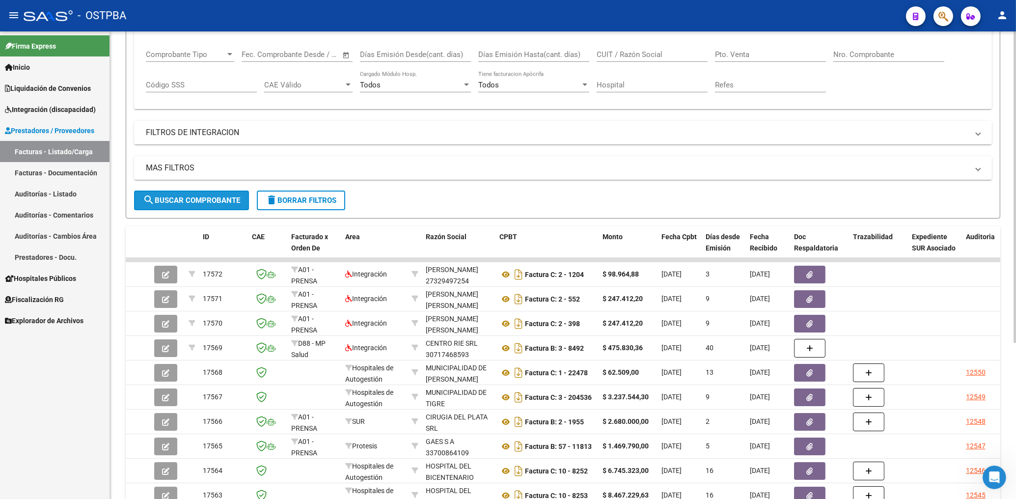
click at [229, 194] on button "search Buscar Comprobante" at bounding box center [191, 200] width 115 height 20
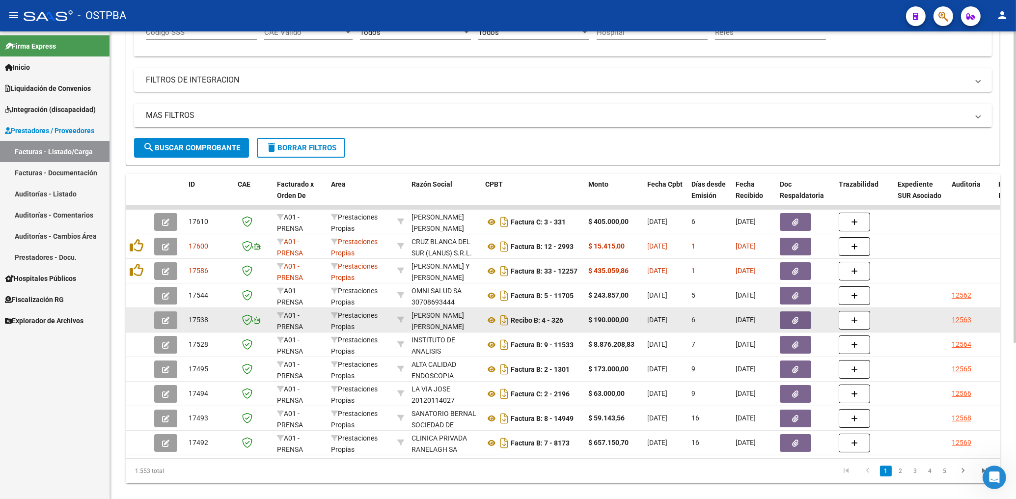
scroll to position [234, 0]
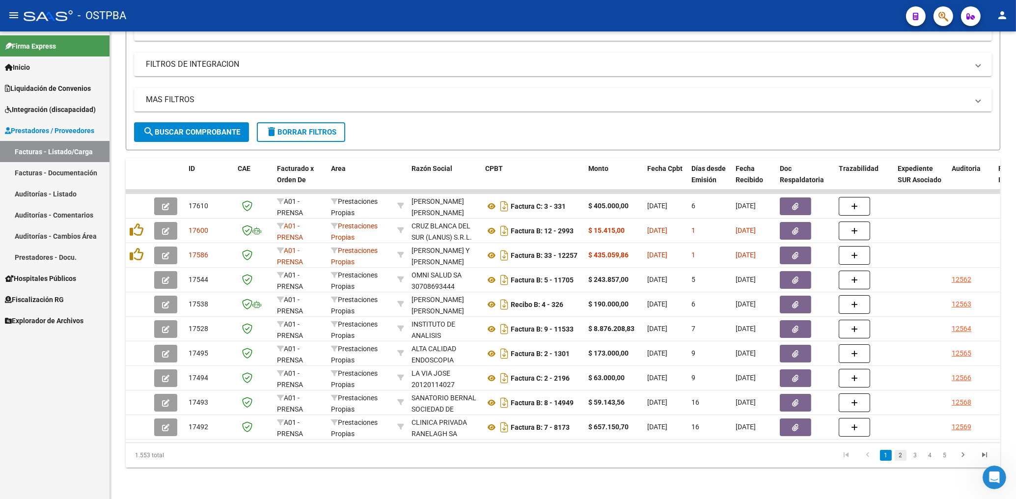
click at [901, 452] on link "2" at bounding box center [900, 455] width 12 height 11
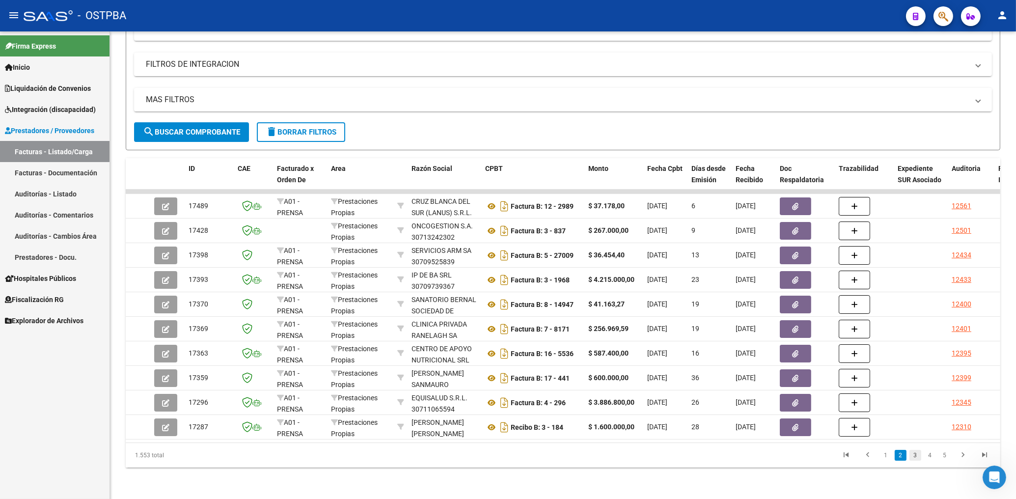
click at [913, 454] on link "3" at bounding box center [915, 455] width 12 height 11
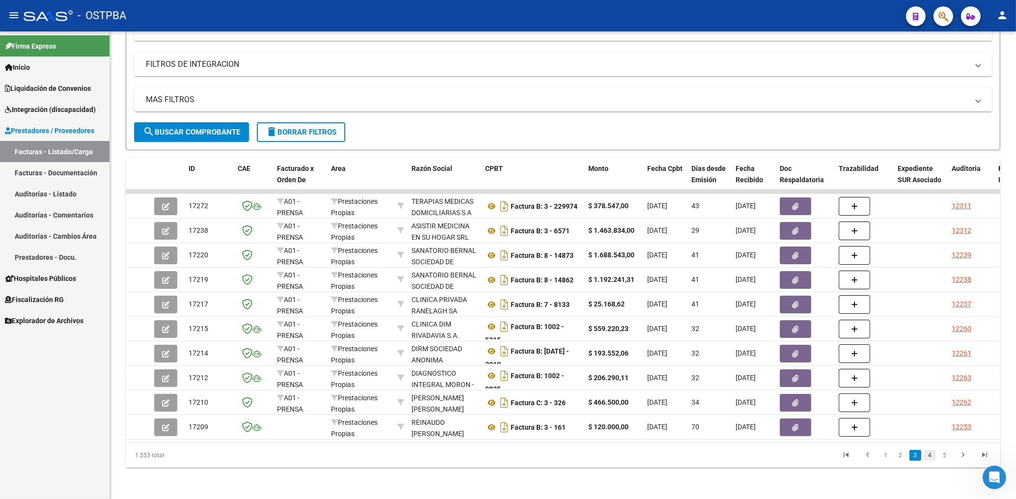
click at [926, 456] on link "4" at bounding box center [930, 455] width 12 height 11
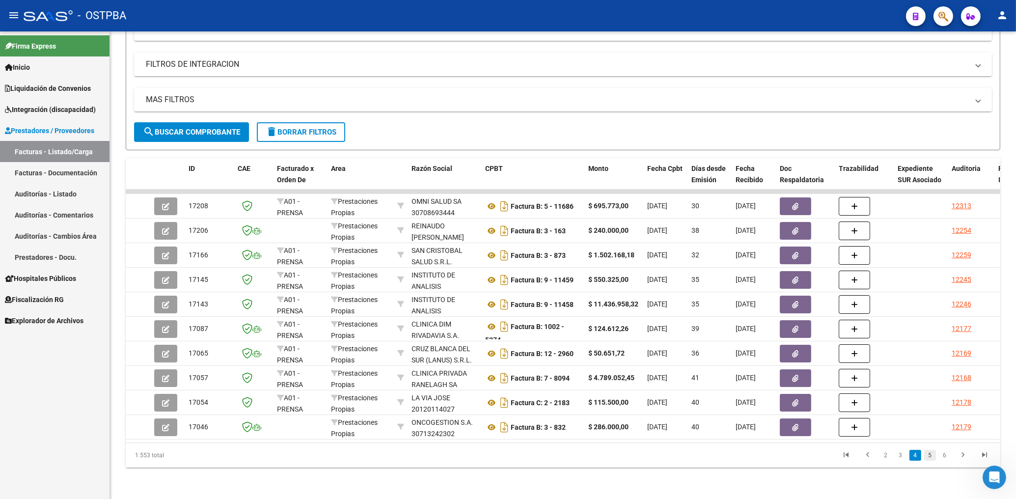
click at [934, 455] on link "5" at bounding box center [930, 455] width 12 height 11
click at [934, 456] on link "6" at bounding box center [930, 455] width 12 height 11
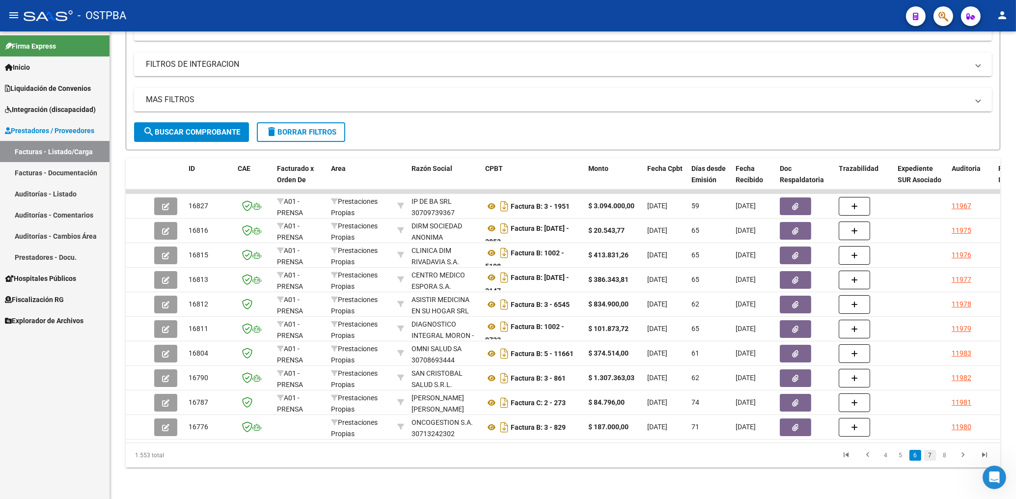
click at [932, 456] on link "7" at bounding box center [930, 455] width 12 height 11
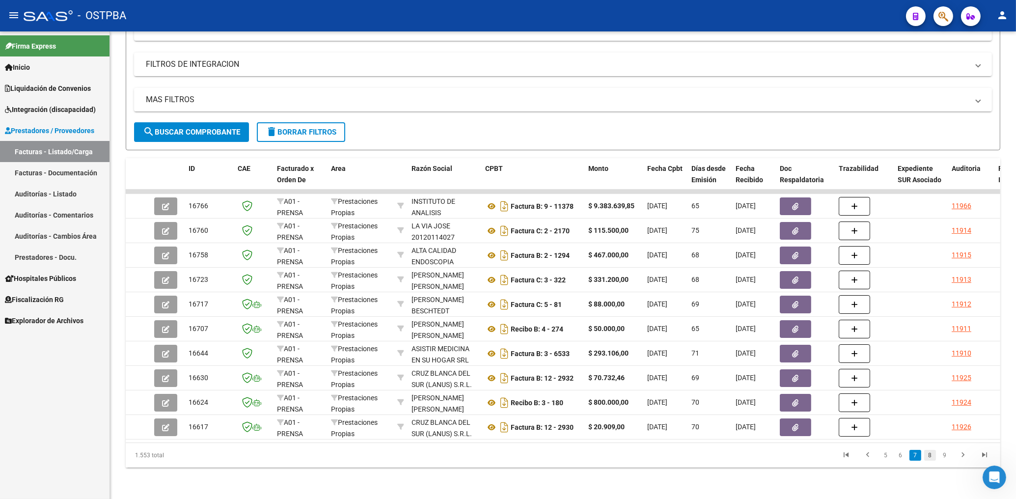
click at [927, 455] on link "8" at bounding box center [930, 455] width 12 height 11
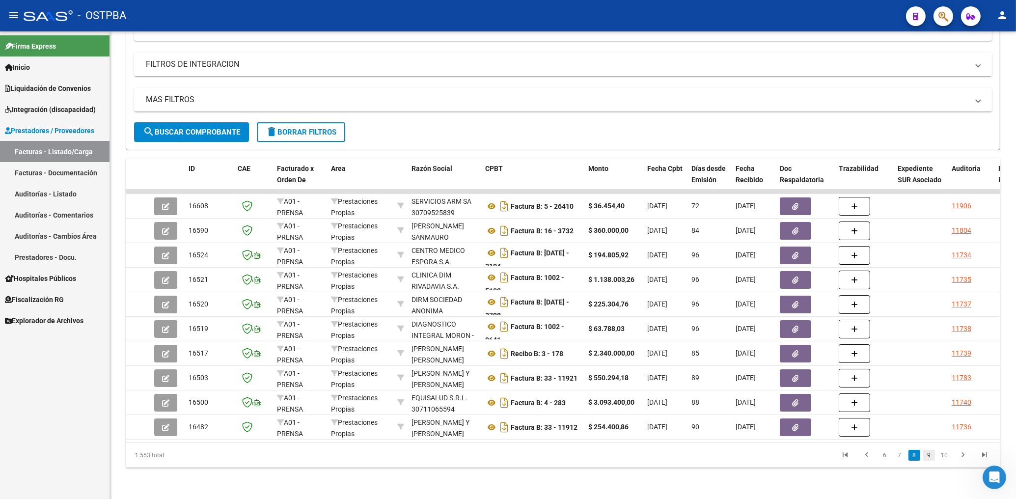
click at [930, 456] on link "9" at bounding box center [929, 455] width 12 height 11
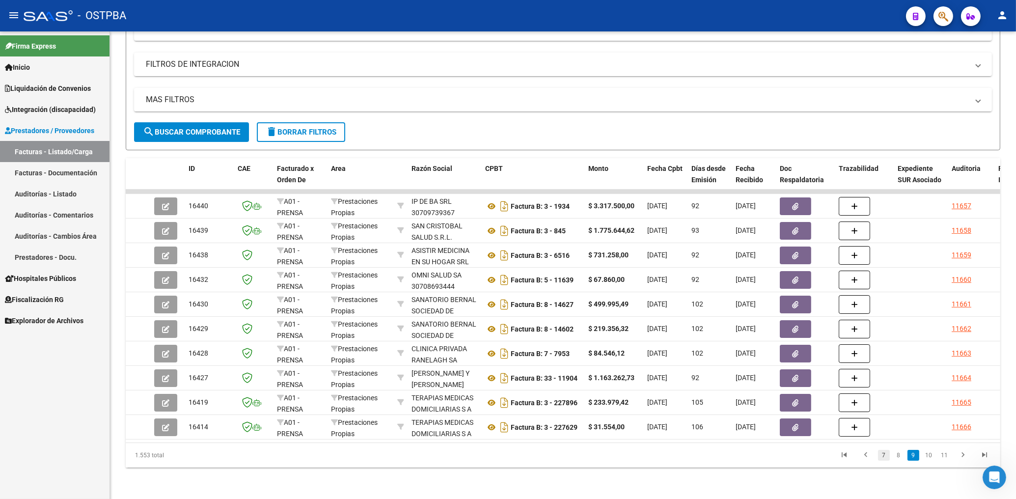
click at [884, 458] on link "7" at bounding box center [884, 455] width 12 height 11
click at [890, 458] on link "5" at bounding box center [886, 455] width 12 height 11
click at [899, 457] on link "4" at bounding box center [900, 455] width 12 height 11
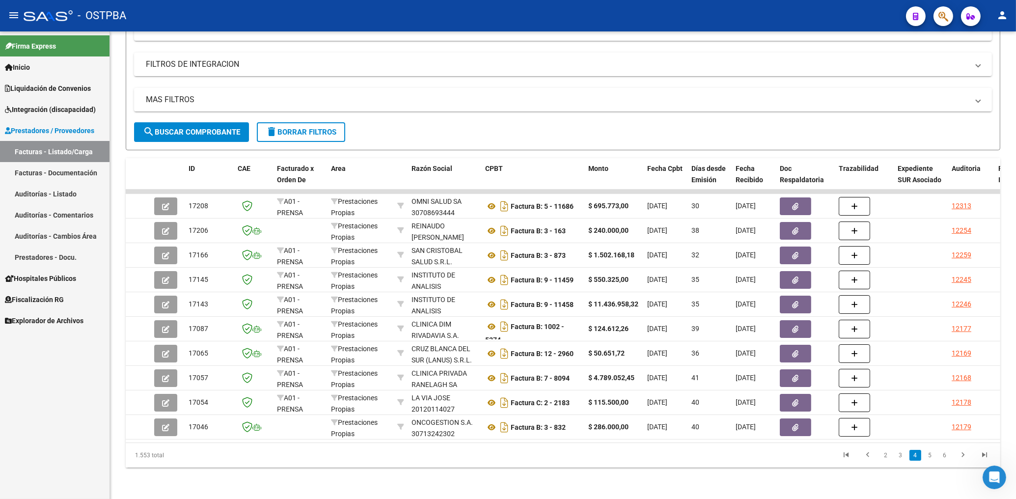
drag, startPoint x: 863, startPoint y: 455, endPoint x: 873, endPoint y: 456, distance: 9.4
click at [865, 455] on icon "go to previous page" at bounding box center [867, 456] width 13 height 12
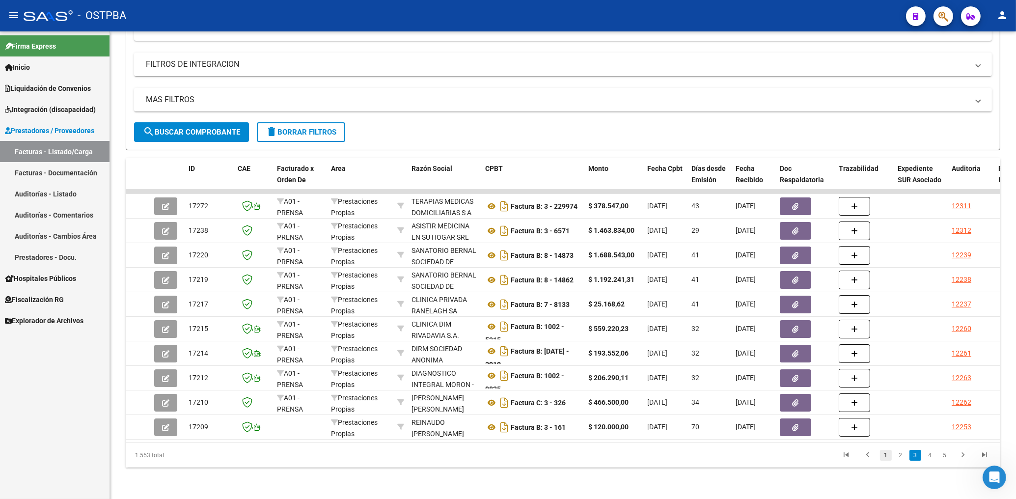
click at [884, 458] on link "1" at bounding box center [886, 455] width 12 height 11
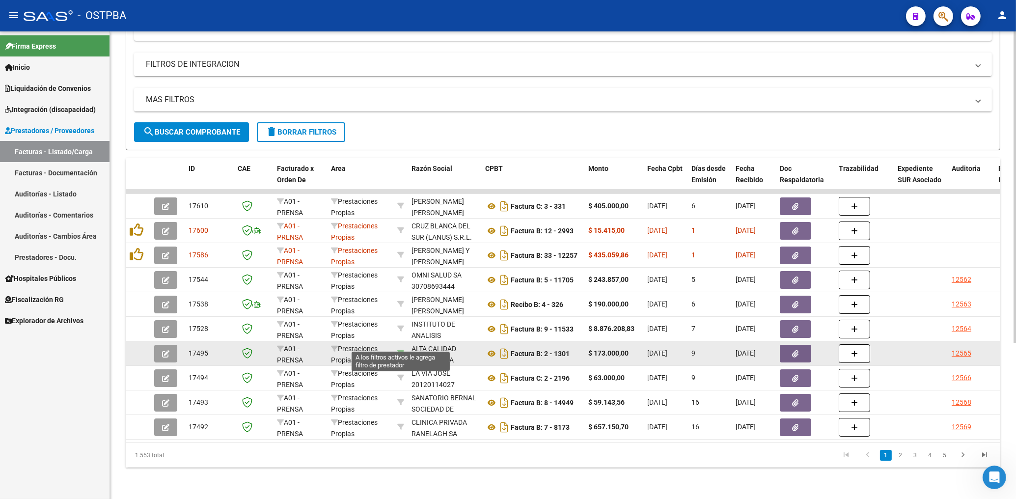
click at [403, 350] on icon at bounding box center [400, 353] width 7 height 7
type input "30709867306"
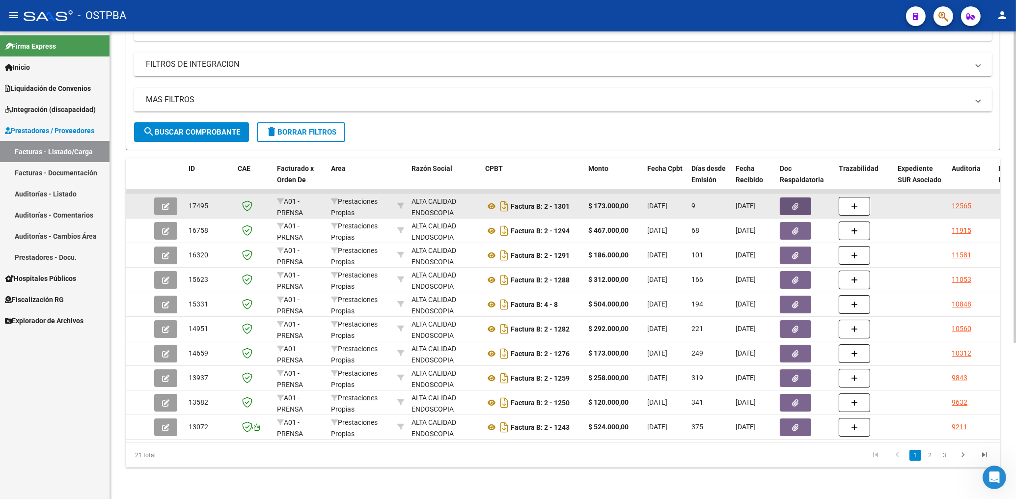
click at [789, 197] on button "button" at bounding box center [795, 206] width 31 height 18
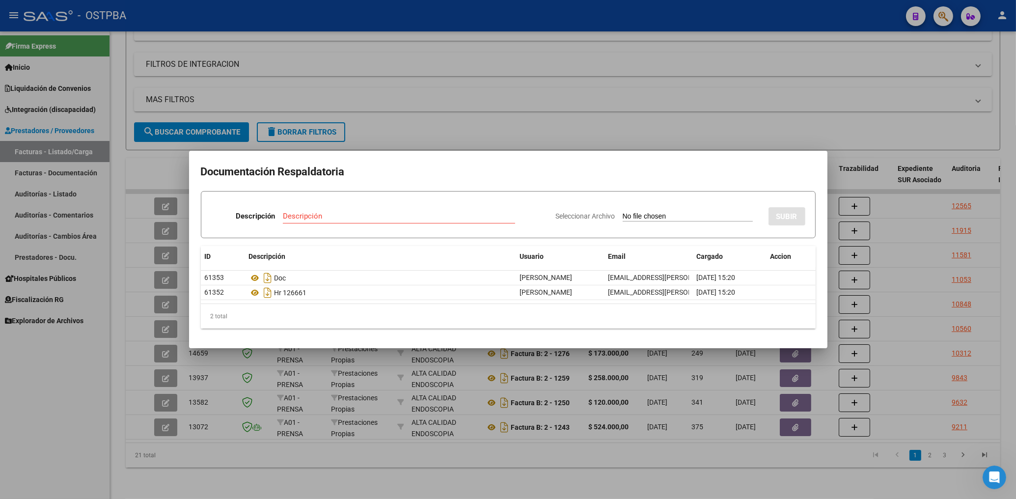
drag, startPoint x: 581, startPoint y: 137, endPoint x: 592, endPoint y: 159, distance: 24.2
click at [583, 141] on div at bounding box center [508, 249] width 1016 height 499
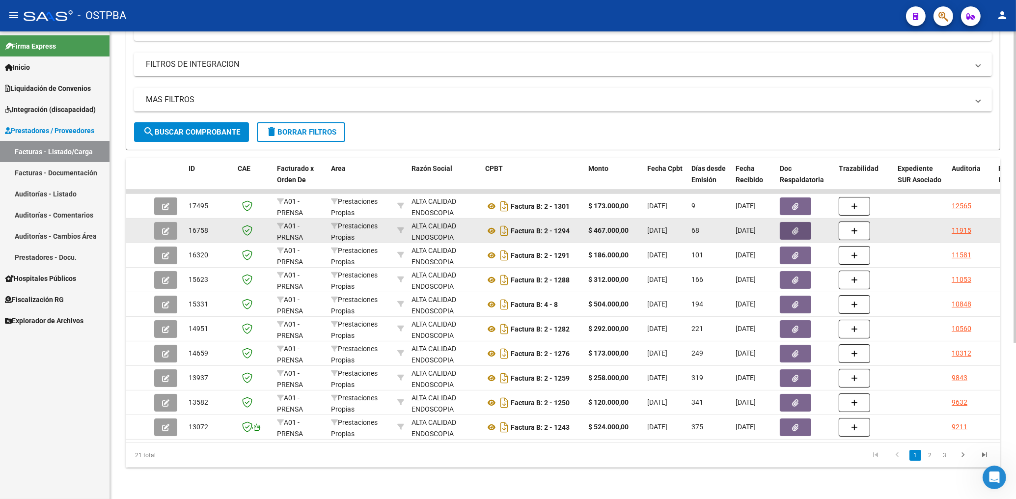
click at [794, 226] on span "button" at bounding box center [795, 230] width 6 height 9
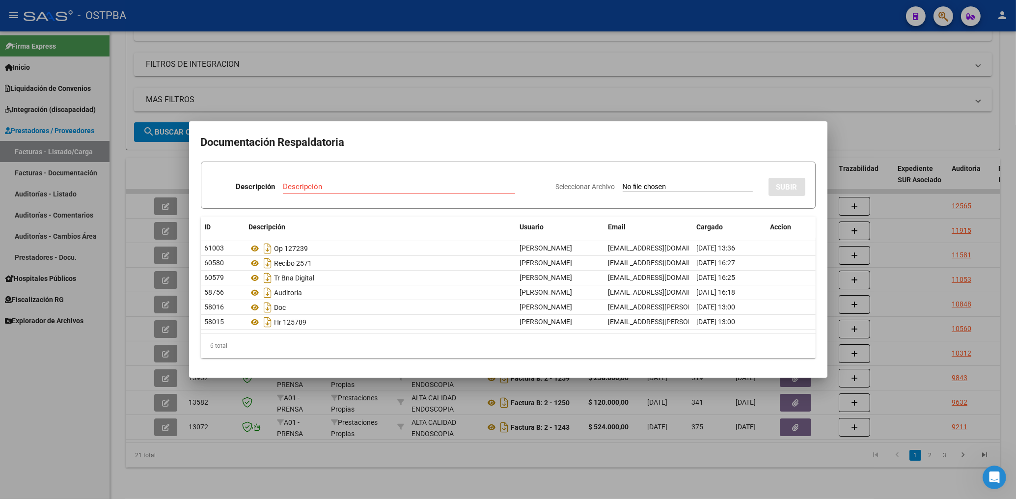
click at [618, 112] on div at bounding box center [508, 249] width 1016 height 499
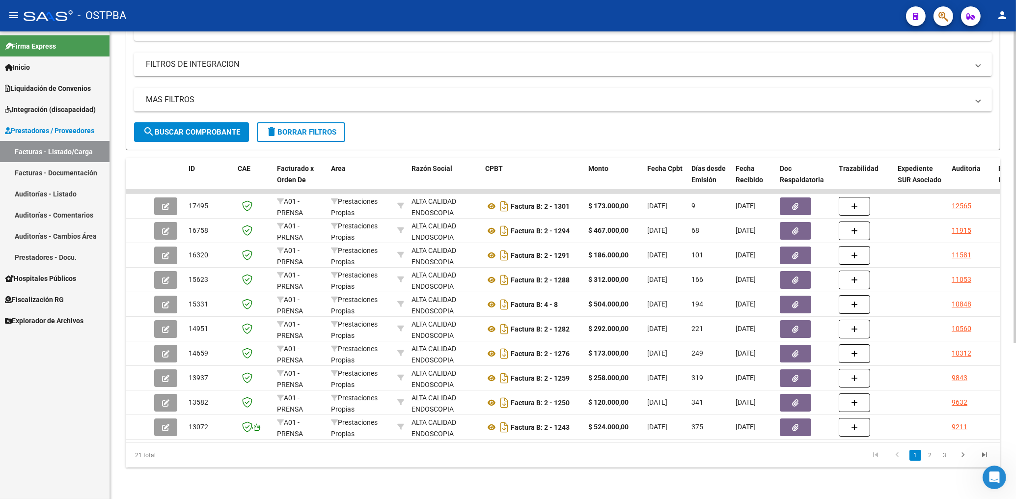
scroll to position [77, 0]
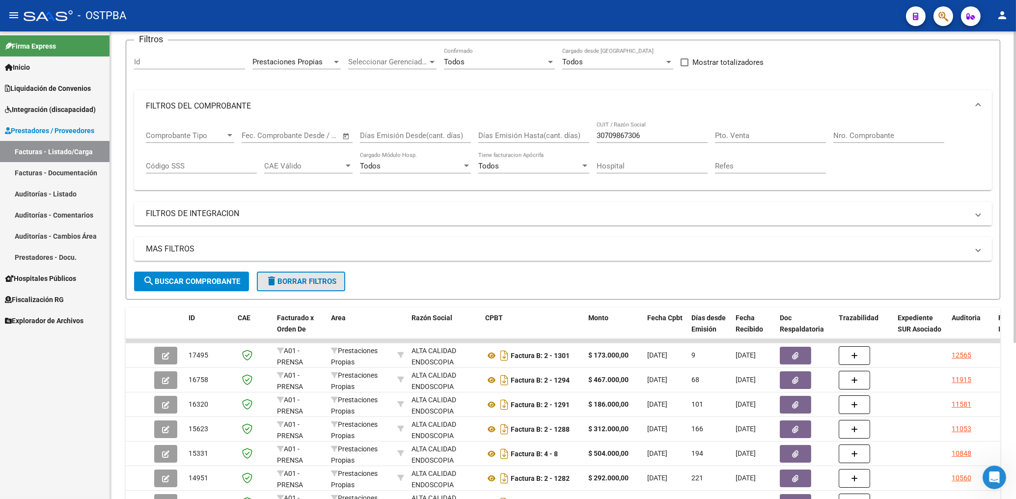
click at [311, 280] on span "delete Borrar Filtros" at bounding box center [301, 281] width 71 height 9
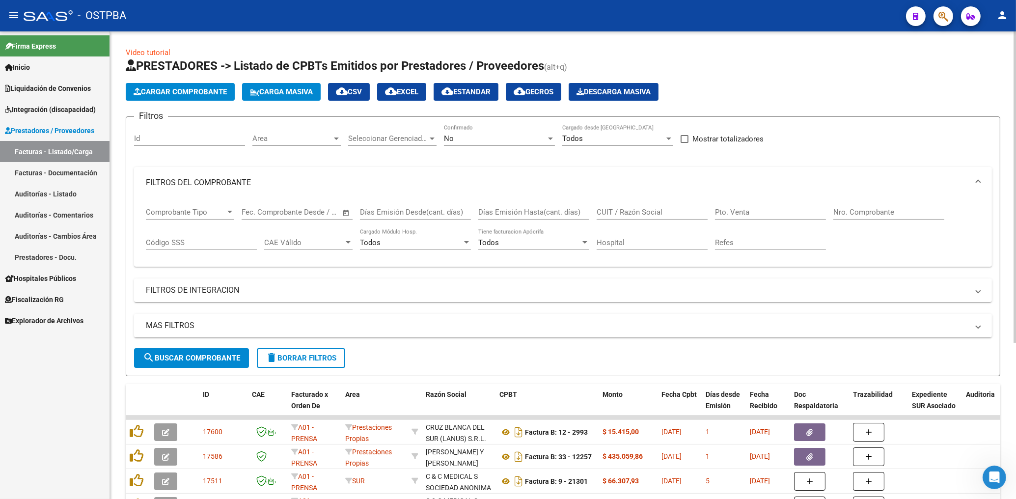
click at [289, 140] on span "Area" at bounding box center [292, 138] width 80 height 9
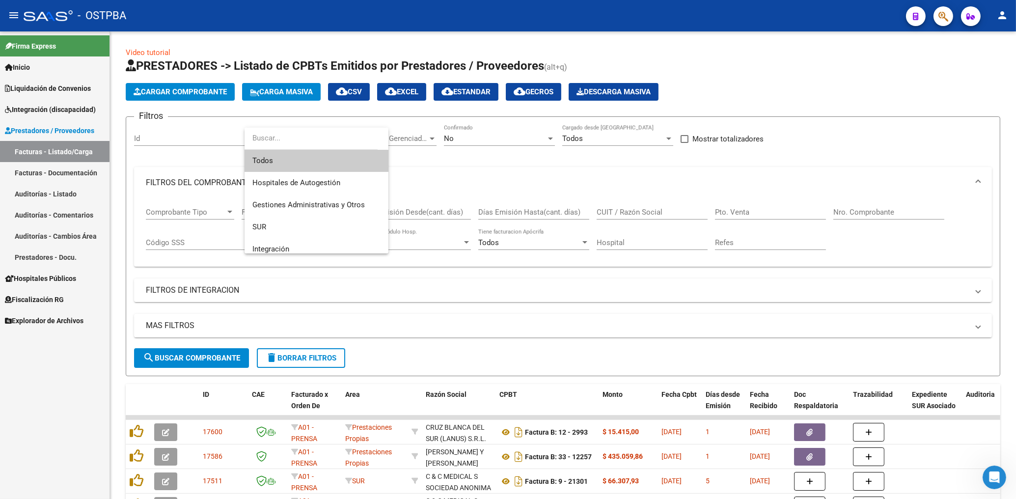
click at [502, 305] on div at bounding box center [508, 249] width 1016 height 499
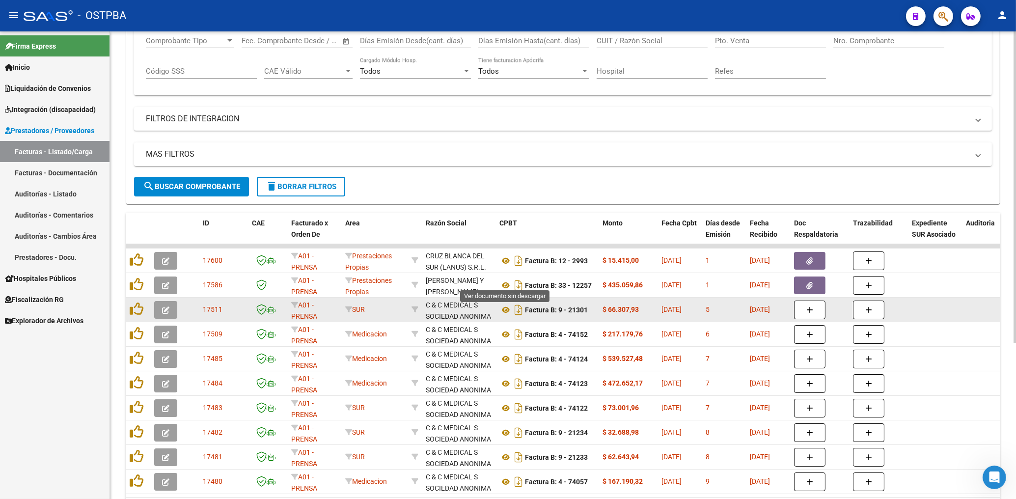
scroll to position [210, 0]
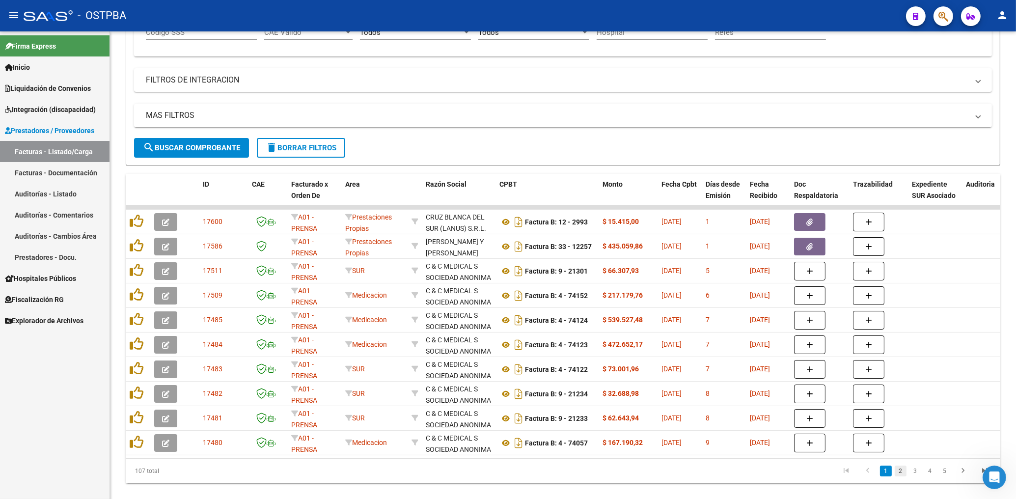
click at [898, 475] on link "2" at bounding box center [900, 470] width 12 height 11
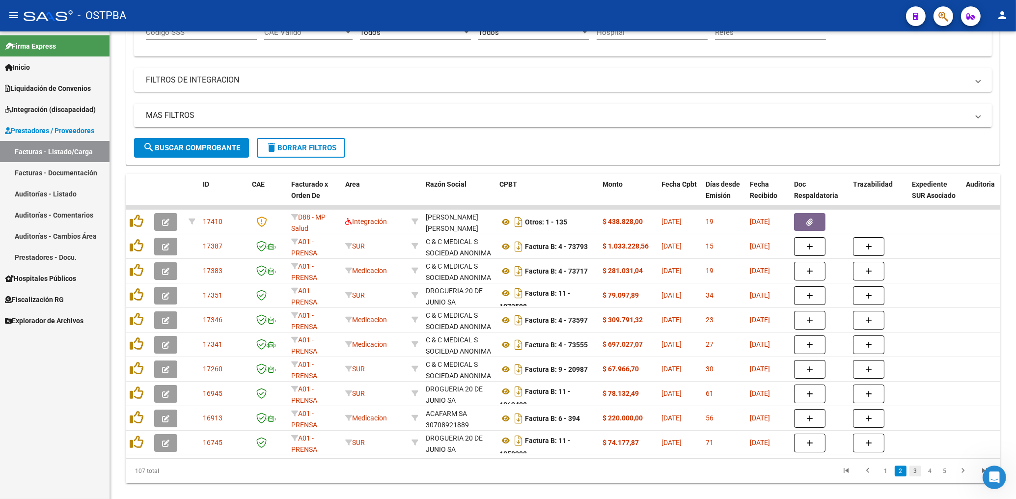
click at [915, 476] on link "3" at bounding box center [915, 470] width 12 height 11
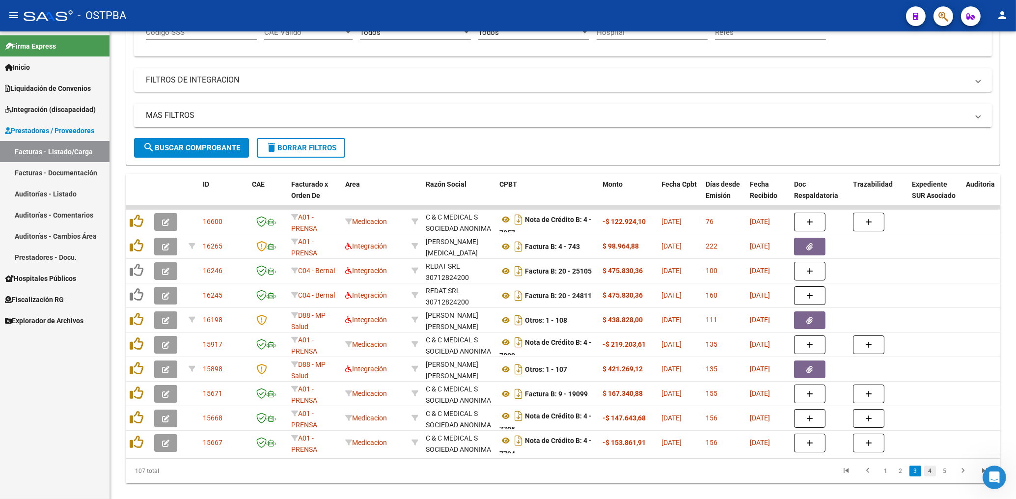
click at [929, 476] on link "4" at bounding box center [930, 470] width 12 height 11
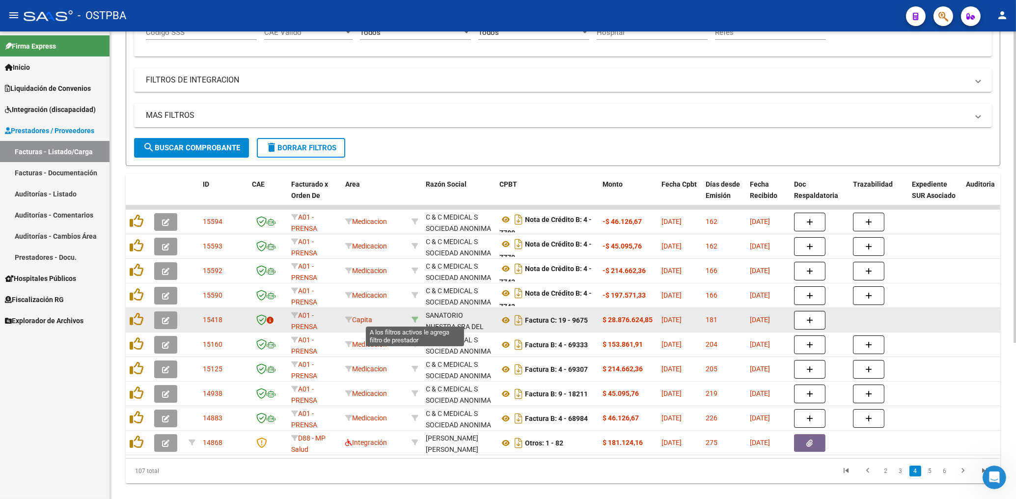
click at [415, 319] on icon at bounding box center [414, 319] width 7 height 7
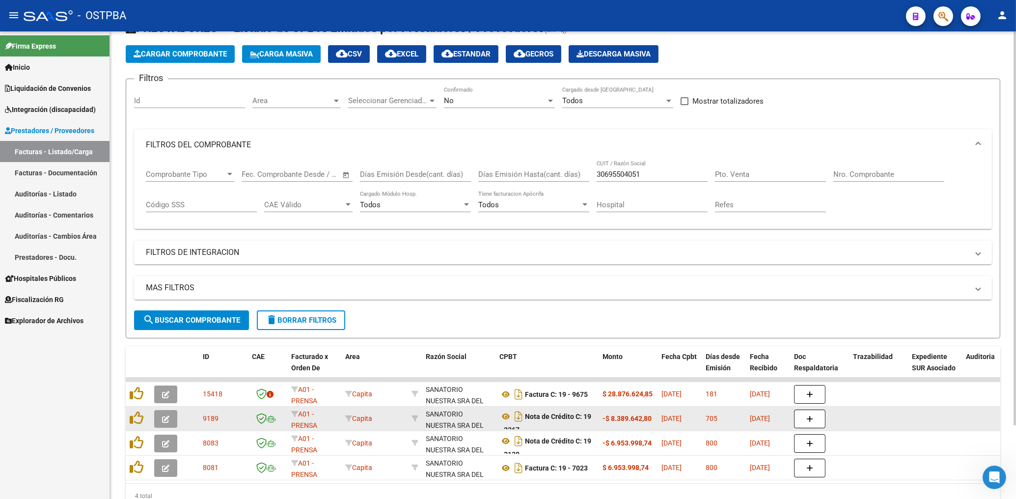
scroll to position [0, 0]
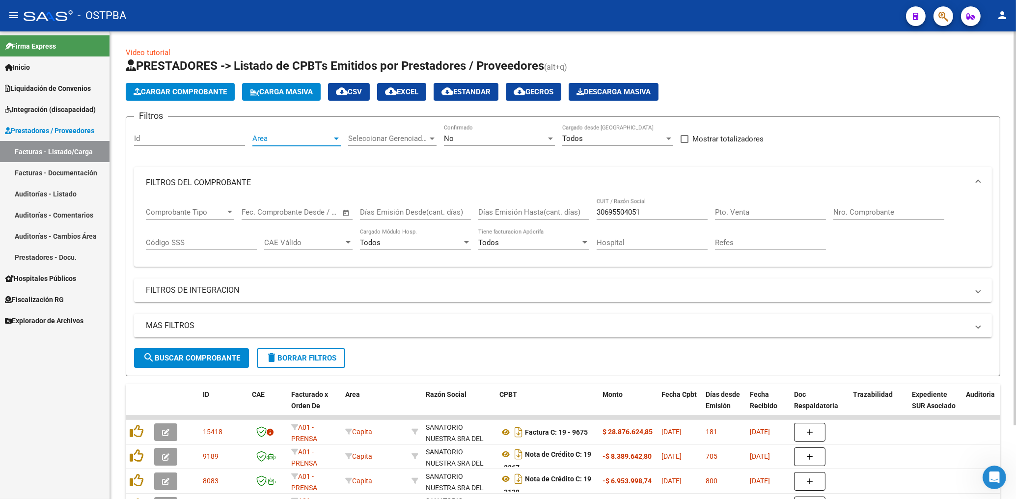
click at [288, 142] on span "Area" at bounding box center [292, 138] width 80 height 9
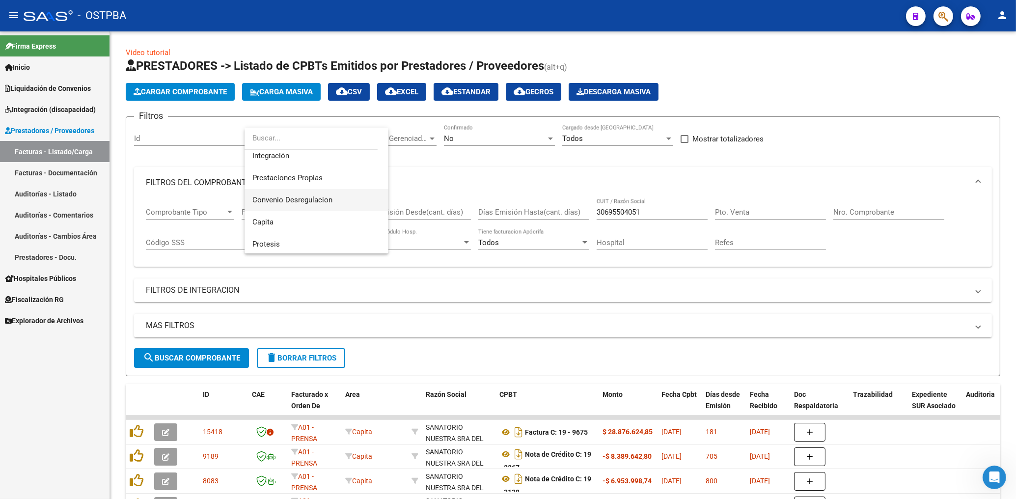
scroll to position [95, 0]
click at [307, 178] on span "Prestaciones Propias" at bounding box center [287, 175] width 70 height 9
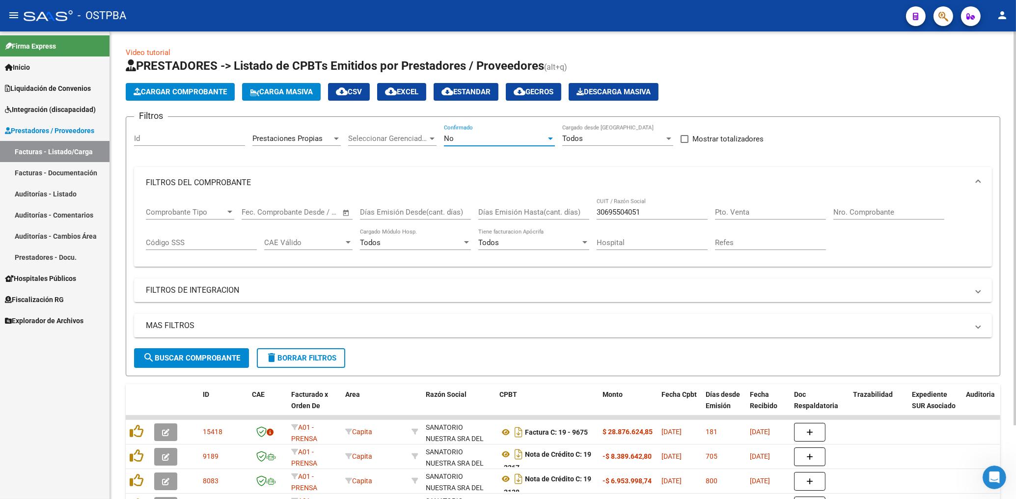
click at [460, 137] on div "No" at bounding box center [495, 138] width 102 height 9
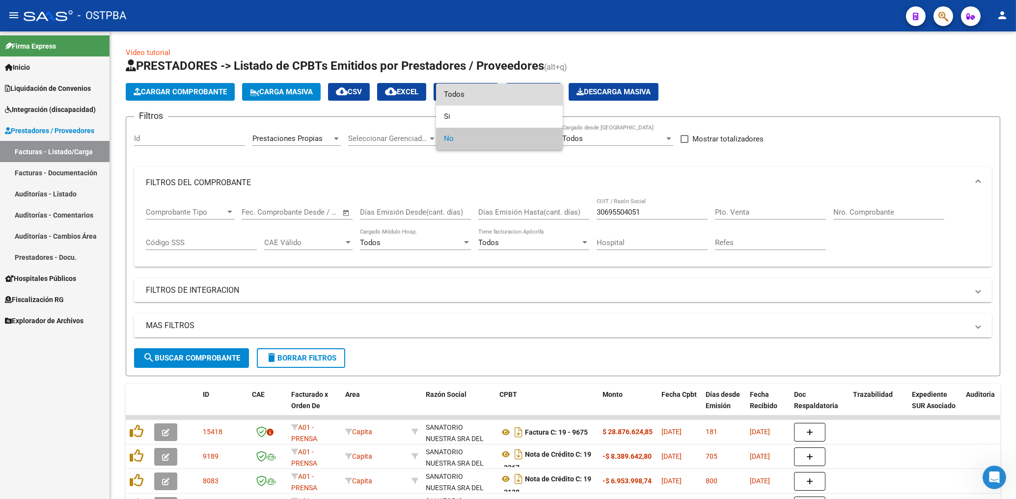
click at [454, 100] on span "Todos" at bounding box center [499, 94] width 111 height 22
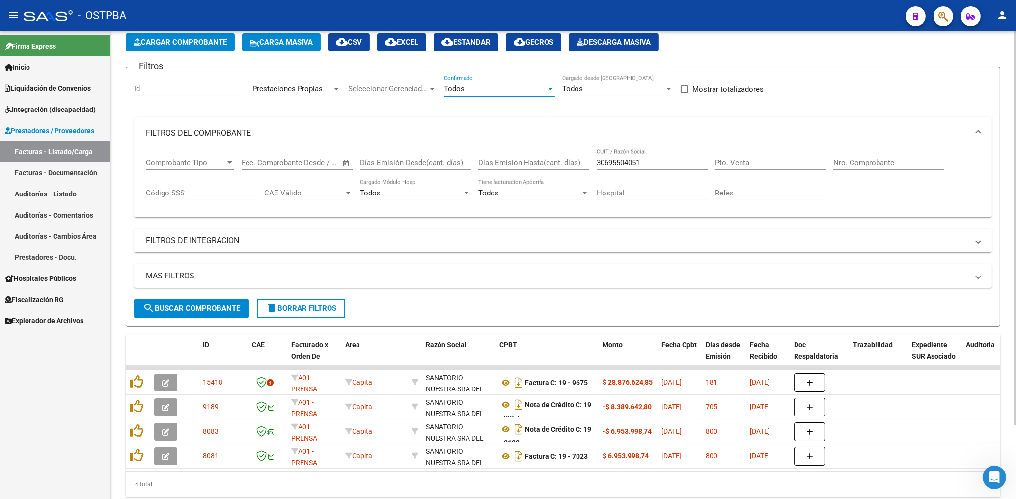
scroll to position [87, 0]
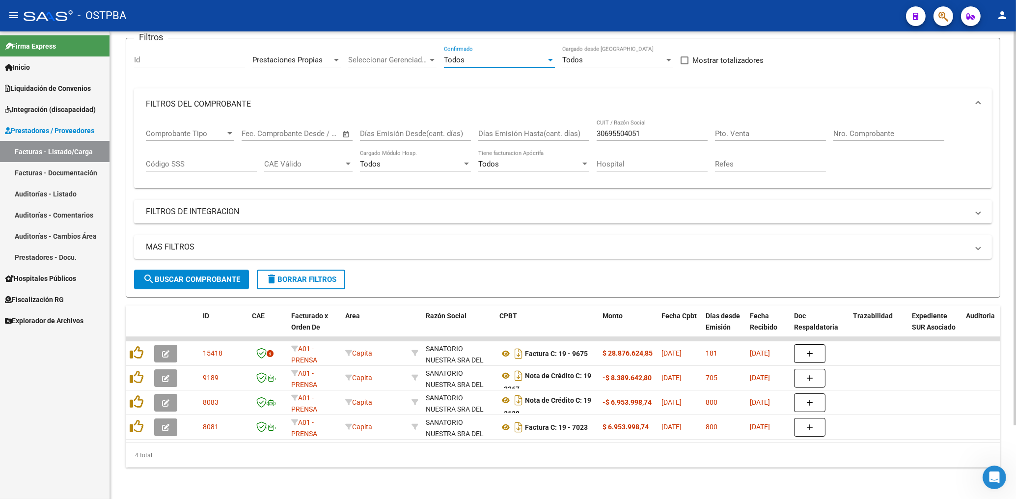
click at [232, 269] on button "search Buscar Comprobante" at bounding box center [191, 279] width 115 height 20
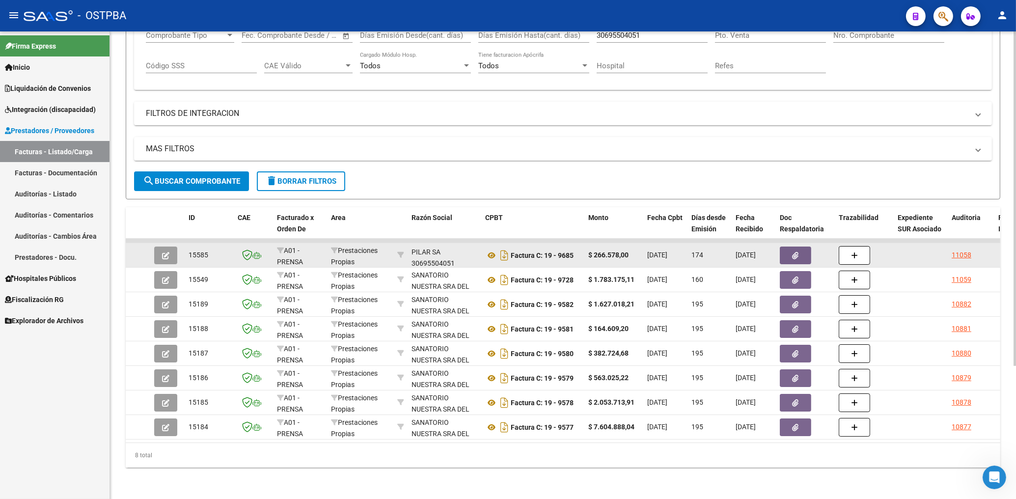
scroll to position [24, 0]
drag, startPoint x: 461, startPoint y: 247, endPoint x: 412, endPoint y: 252, distance: 49.4
click at [412, 252] on div "SANATORIO [GEOGRAPHIC_DATA][PERSON_NAME] SA 30695504051" at bounding box center [444, 255] width 66 height 21
copy div "30695504051"
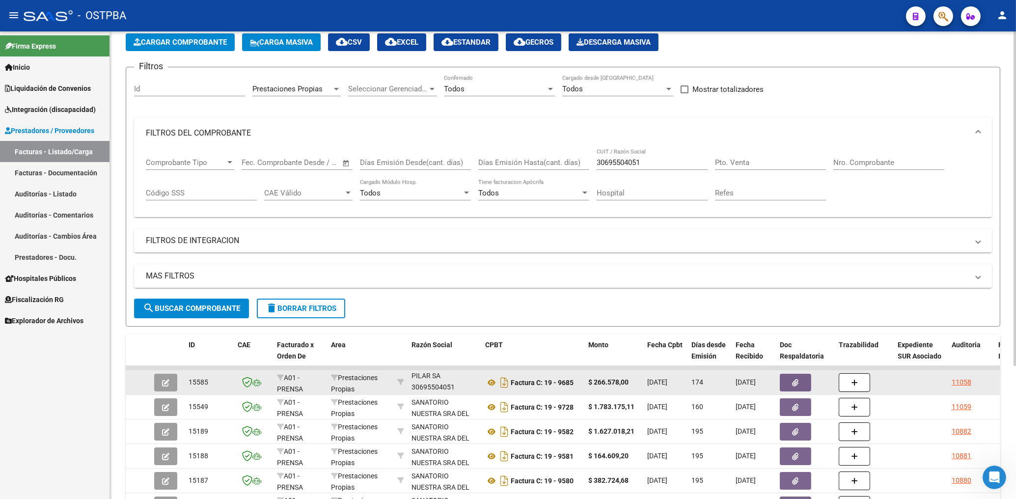
scroll to position [27, 0]
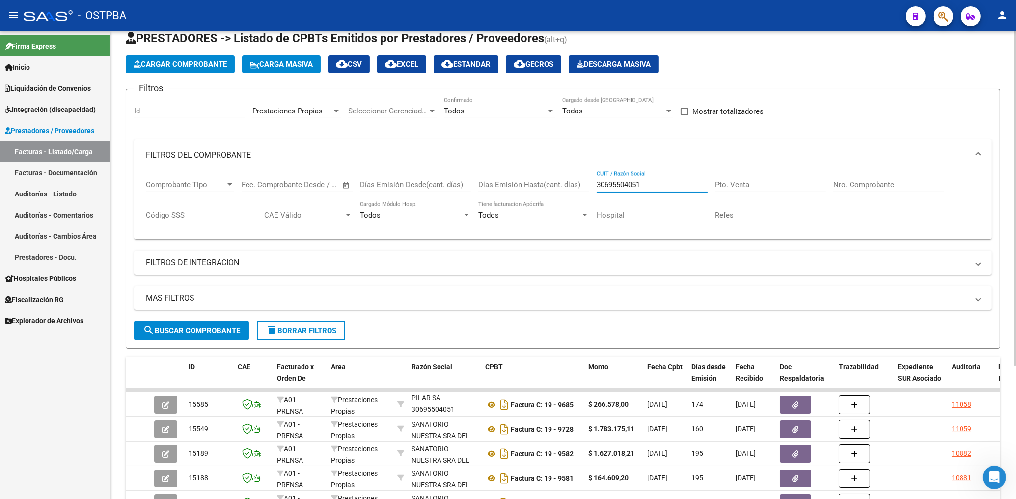
click at [653, 181] on input "30695504051" at bounding box center [651, 184] width 111 height 9
type input "3"
paste input "30695504051"
type input "30695504051"
click at [330, 111] on div "Prestaciones Propias" at bounding box center [292, 111] width 80 height 9
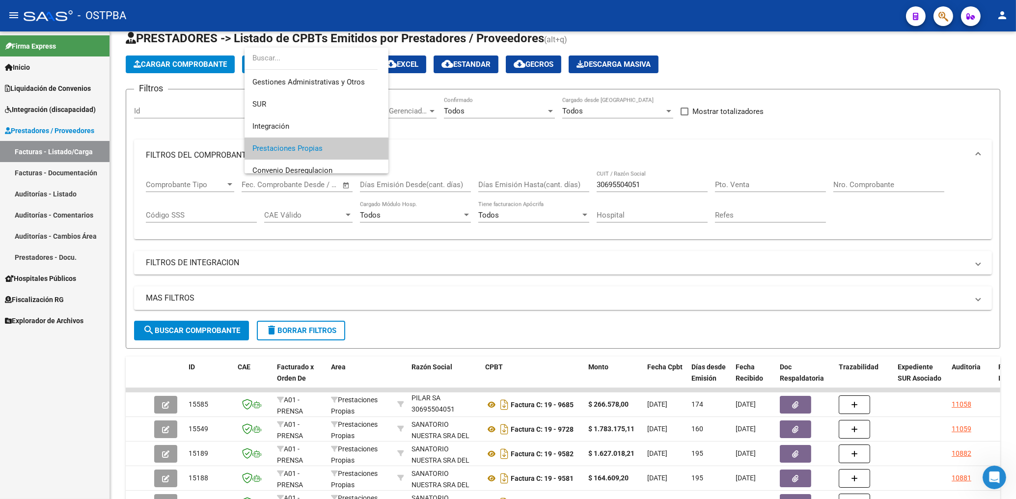
scroll to position [0, 0]
click at [253, 82] on span "Todos" at bounding box center [316, 81] width 128 height 22
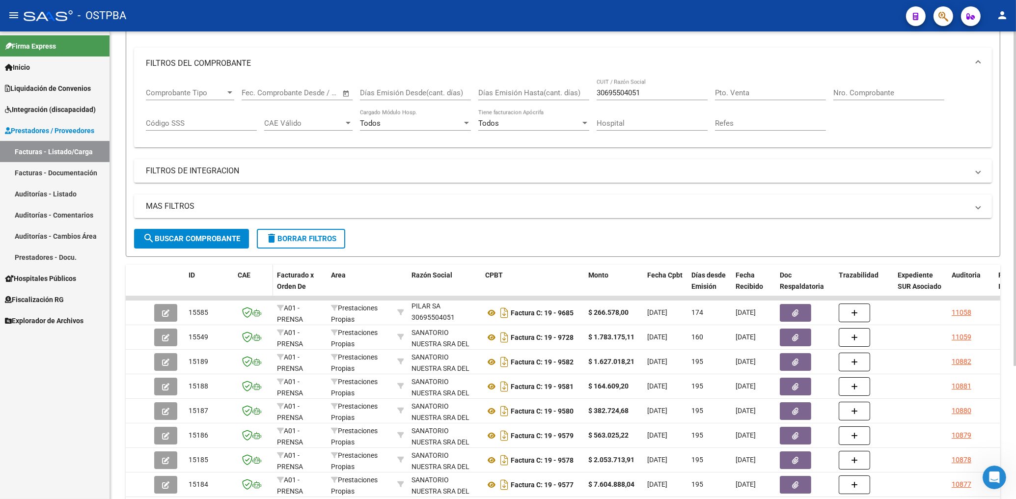
scroll to position [133, 0]
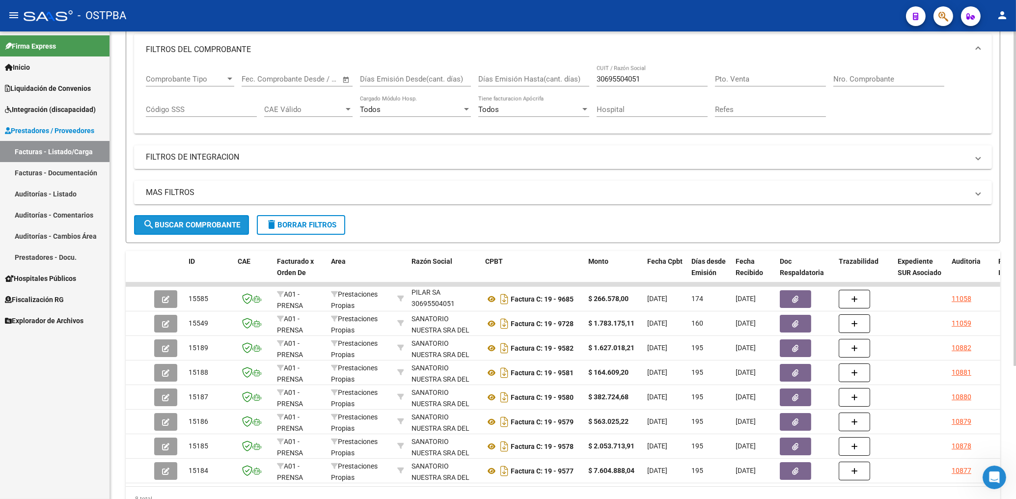
click at [207, 228] on span "search Buscar Comprobante" at bounding box center [191, 224] width 97 height 9
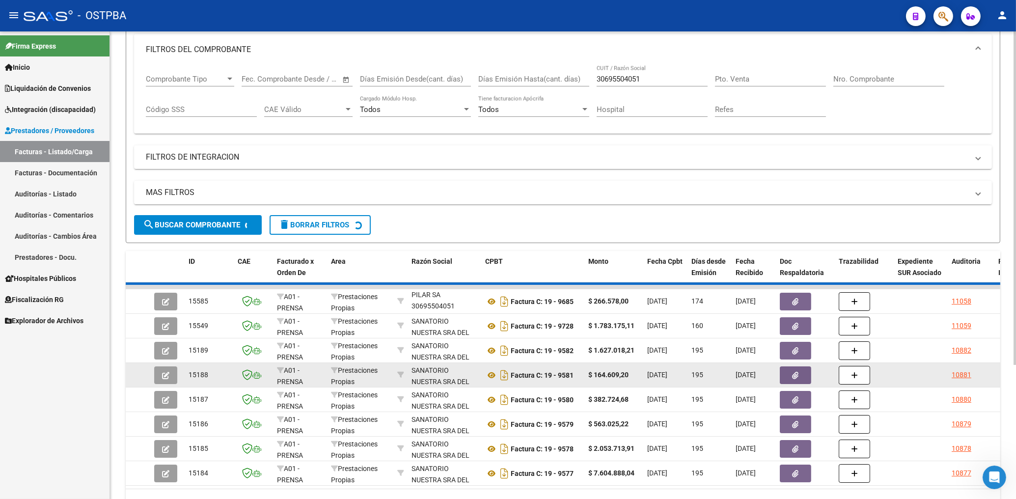
scroll to position [0, 0]
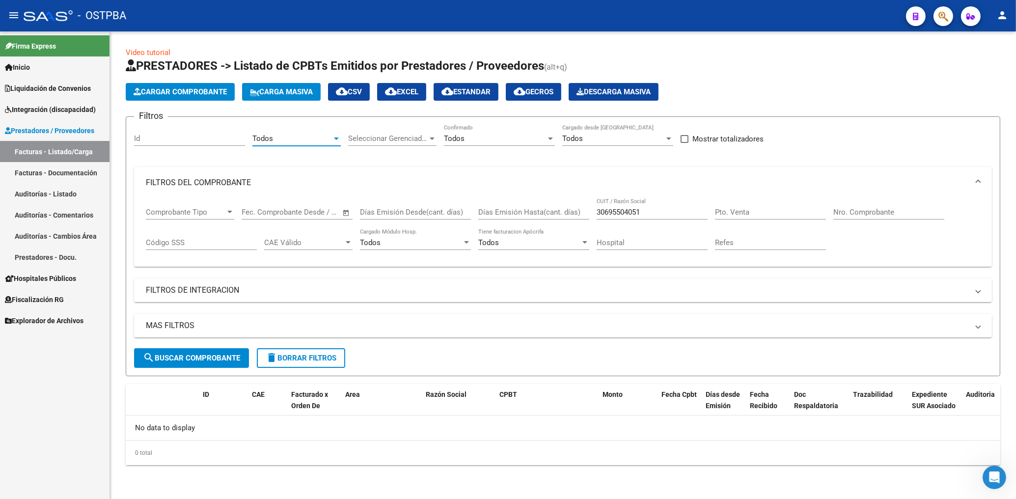
click at [288, 140] on div "Todos" at bounding box center [292, 138] width 80 height 9
click at [303, 146] on span "Prestaciones Propias" at bounding box center [287, 143] width 70 height 9
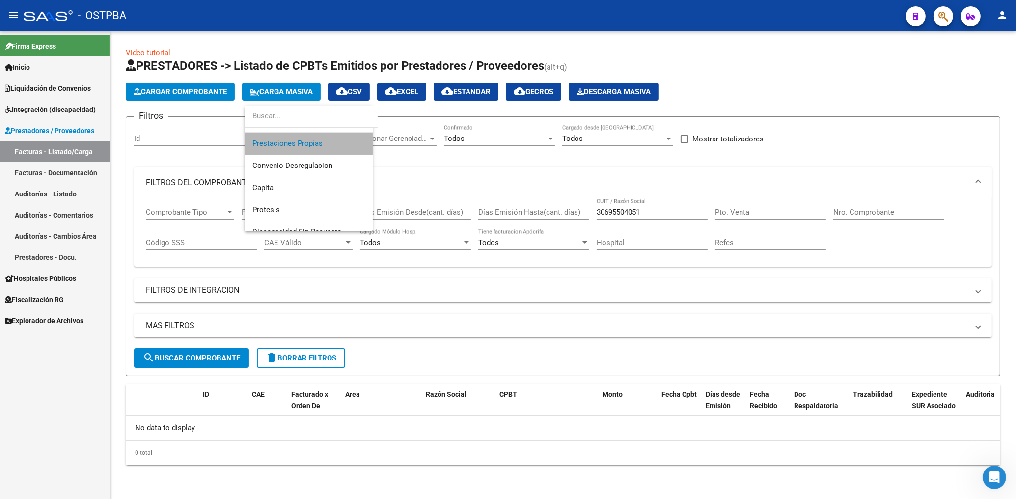
scroll to position [110, 0]
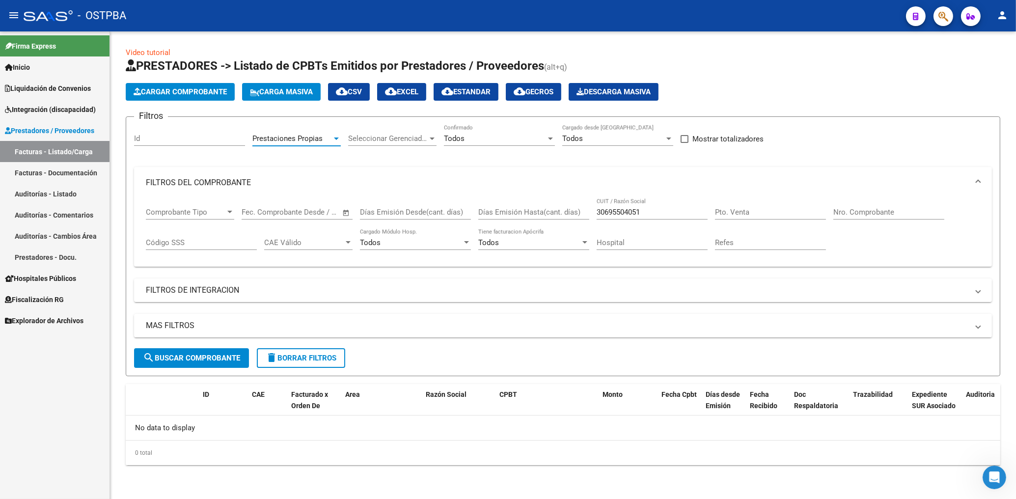
click at [202, 351] on button "search Buscar Comprobante" at bounding box center [191, 358] width 115 height 20
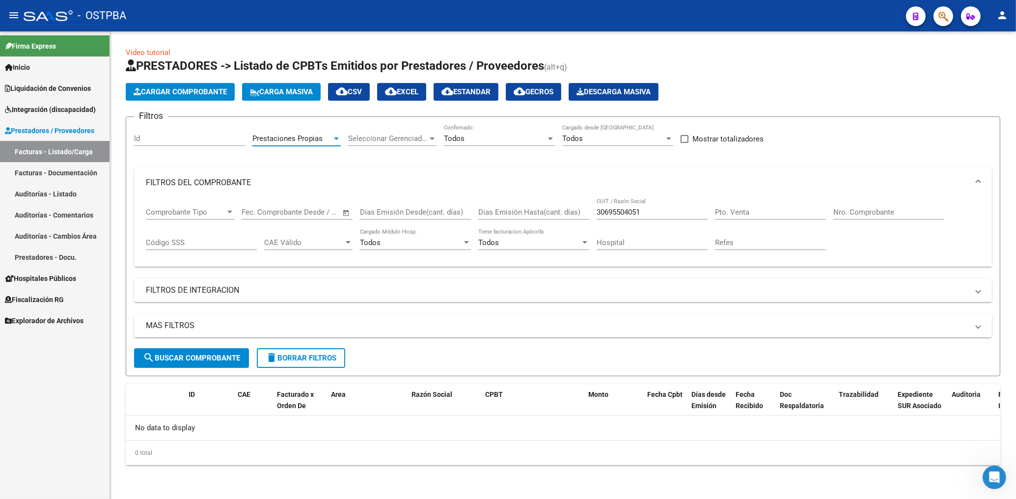
click at [338, 137] on div at bounding box center [336, 139] width 9 height 8
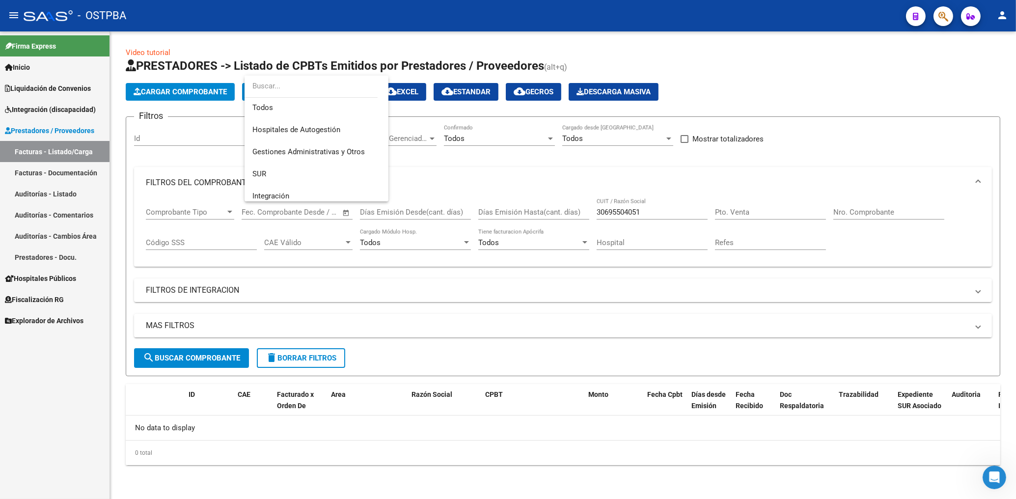
scroll to position [0, 0]
click at [265, 108] on span "Todos" at bounding box center [316, 109] width 128 height 22
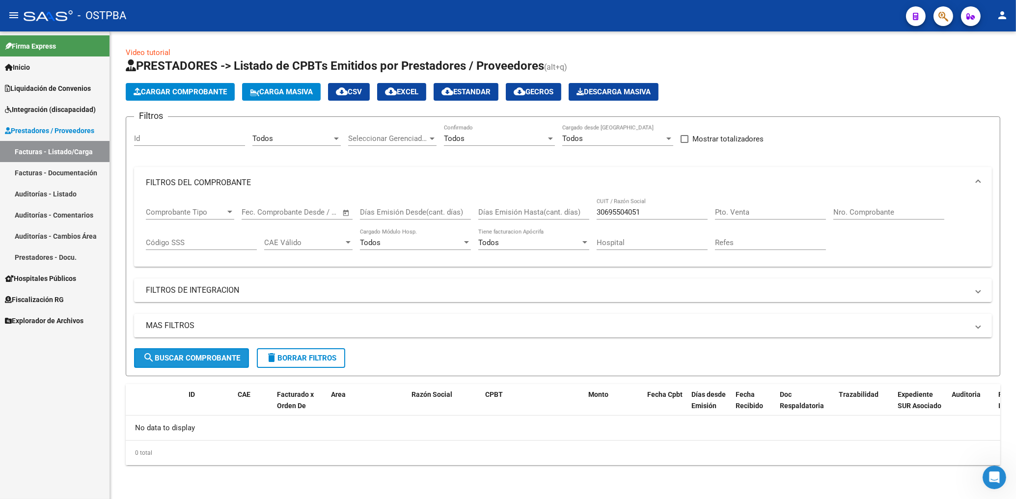
click at [219, 360] on span "search Buscar Comprobante" at bounding box center [191, 357] width 97 height 9
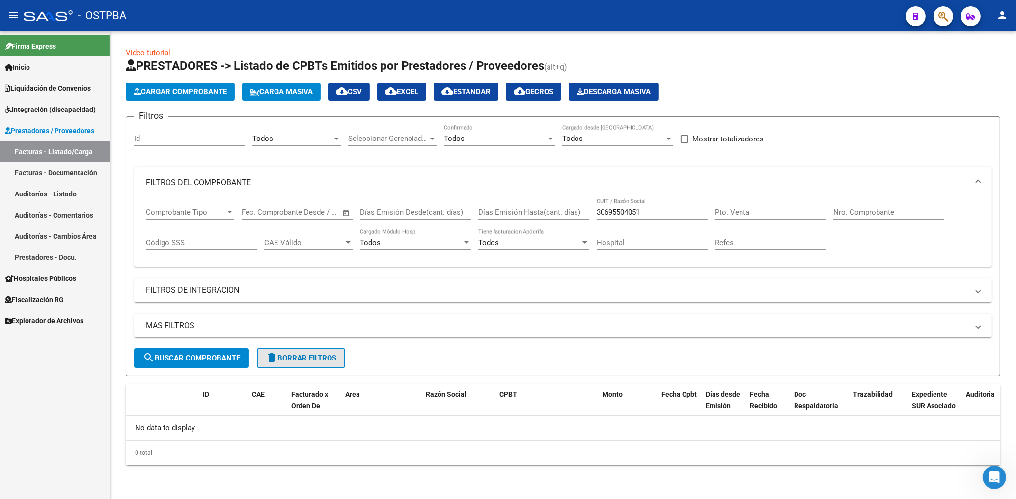
click at [327, 360] on span "delete Borrar Filtros" at bounding box center [301, 357] width 71 height 9
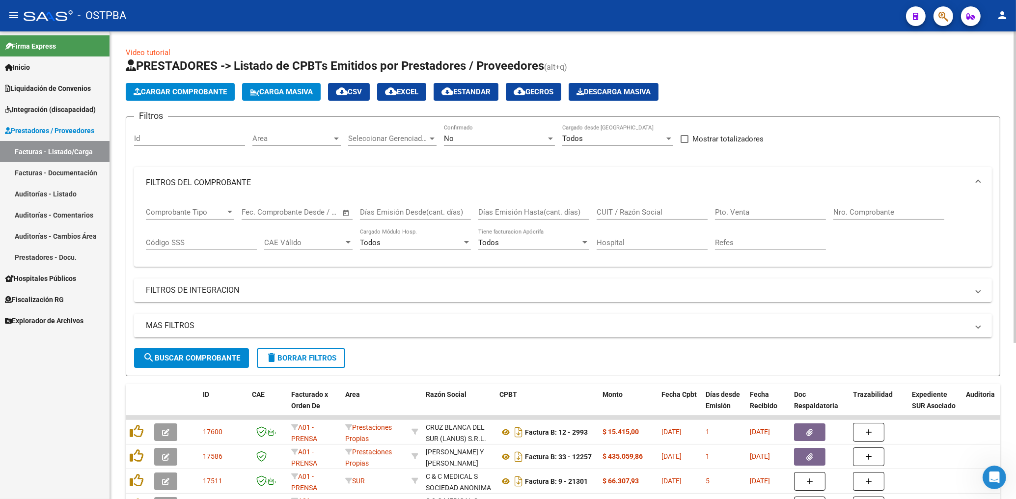
click at [417, 337] on mat-expansion-panel "MAS FILTROS Todos Con Doc. Respaldatoria Todos Con Trazabilidad Todos Asociado …" at bounding box center [563, 326] width 858 height 24
click at [54, 433] on div "Firma Express Inicio Instructivos Contacto OS Liquidación de Convenios Gastos -…" at bounding box center [54, 264] width 109 height 467
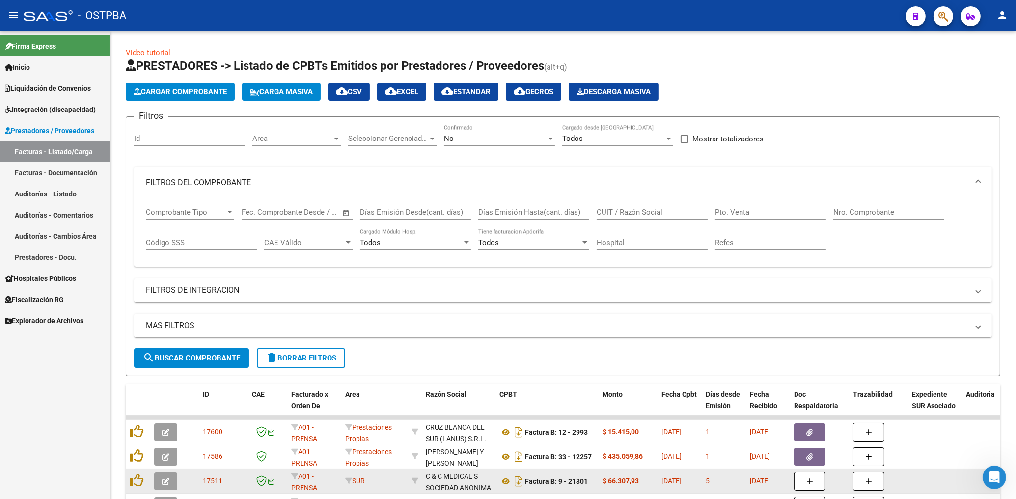
click at [165, 489] on button "button" at bounding box center [165, 481] width 23 height 18
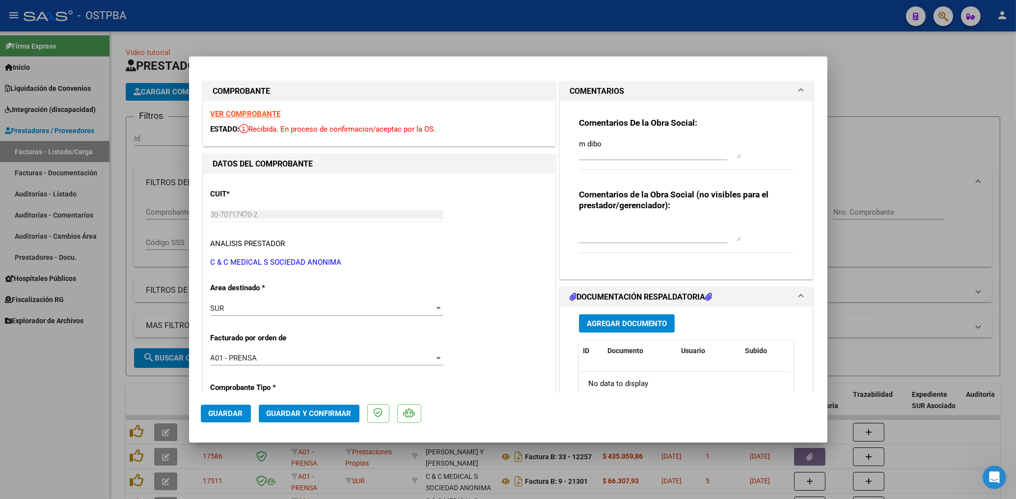
click at [426, 44] on div at bounding box center [508, 249] width 1016 height 499
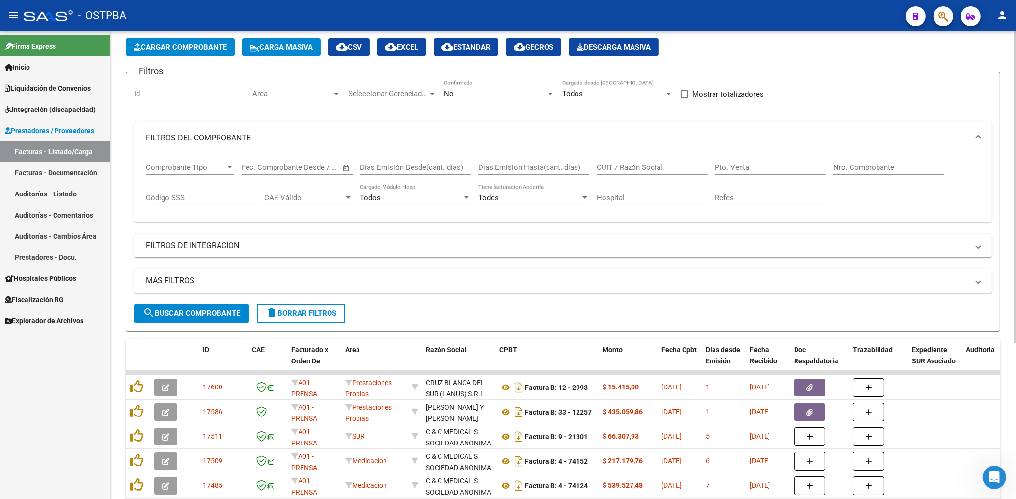
scroll to position [210, 0]
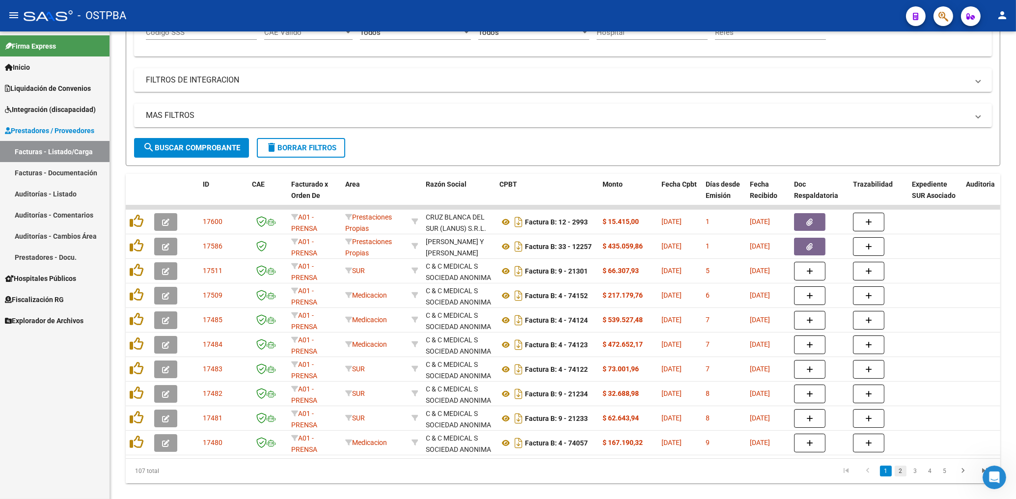
click at [900, 476] on link "2" at bounding box center [900, 470] width 12 height 11
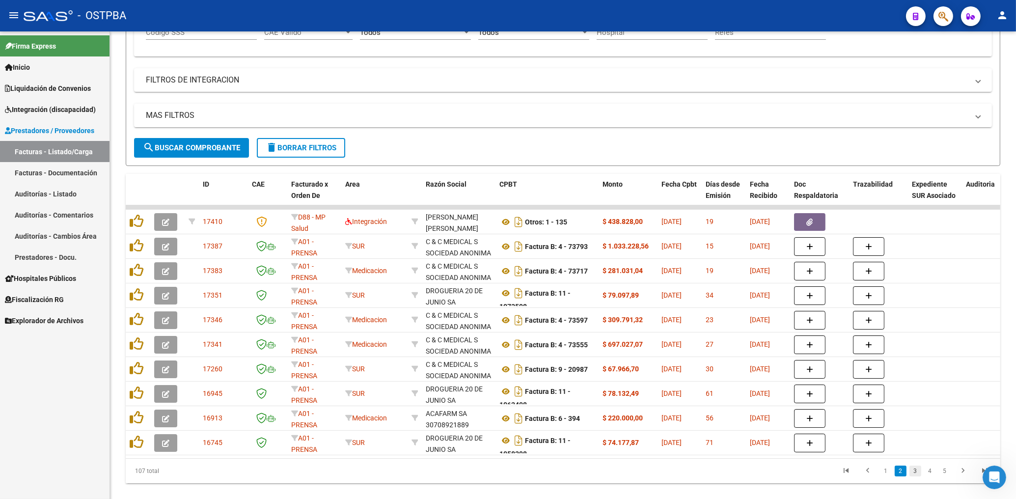
click at [915, 476] on link "3" at bounding box center [915, 470] width 12 height 11
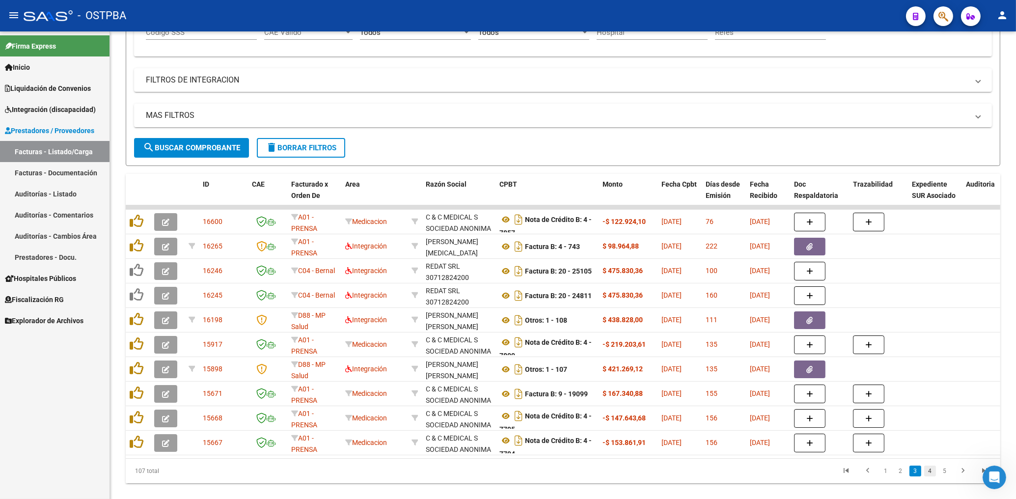
click at [929, 476] on link "4" at bounding box center [930, 470] width 12 height 11
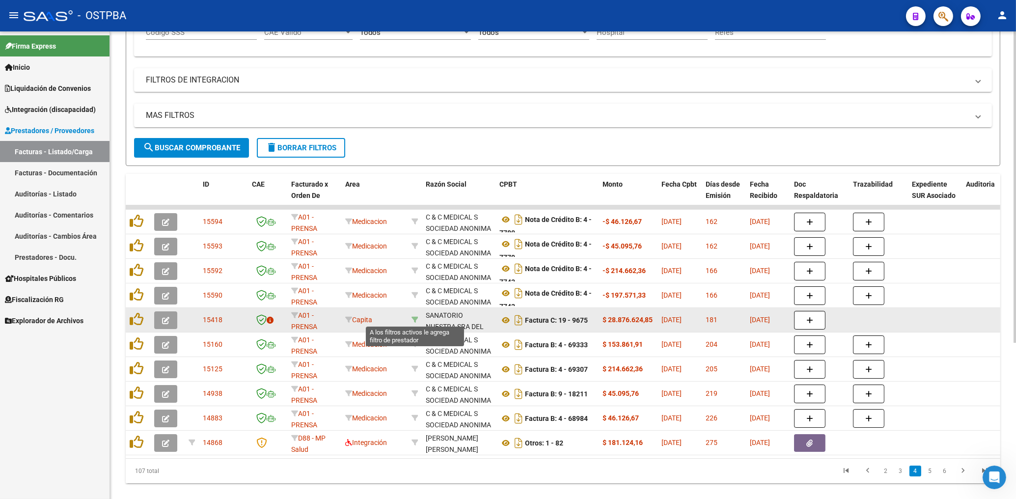
click at [413, 319] on icon at bounding box center [414, 319] width 7 height 7
type input "30695504051"
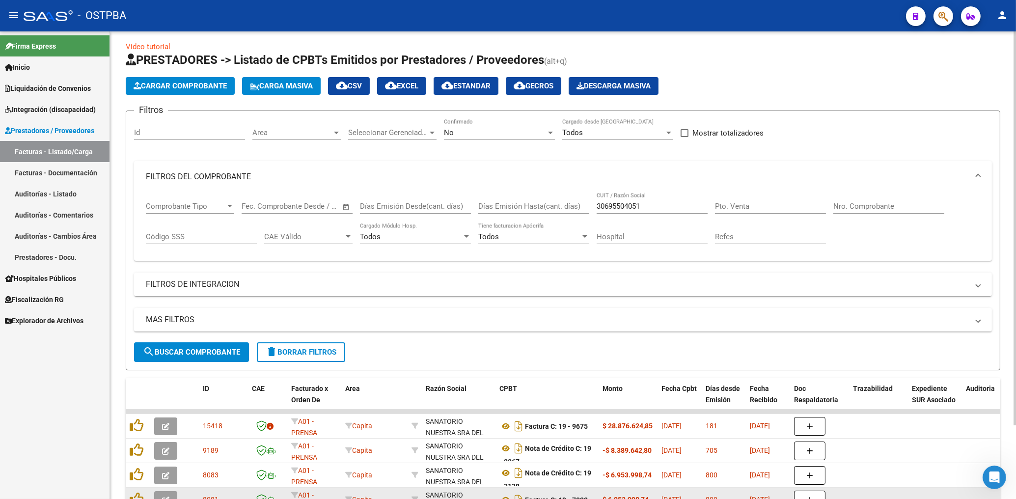
scroll to position [0, 0]
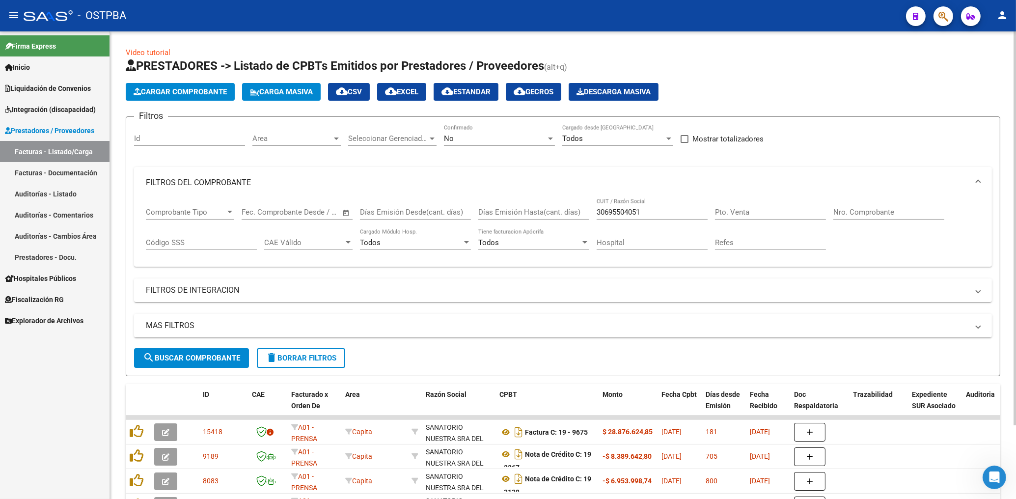
click at [324, 141] on span "Area" at bounding box center [292, 138] width 80 height 9
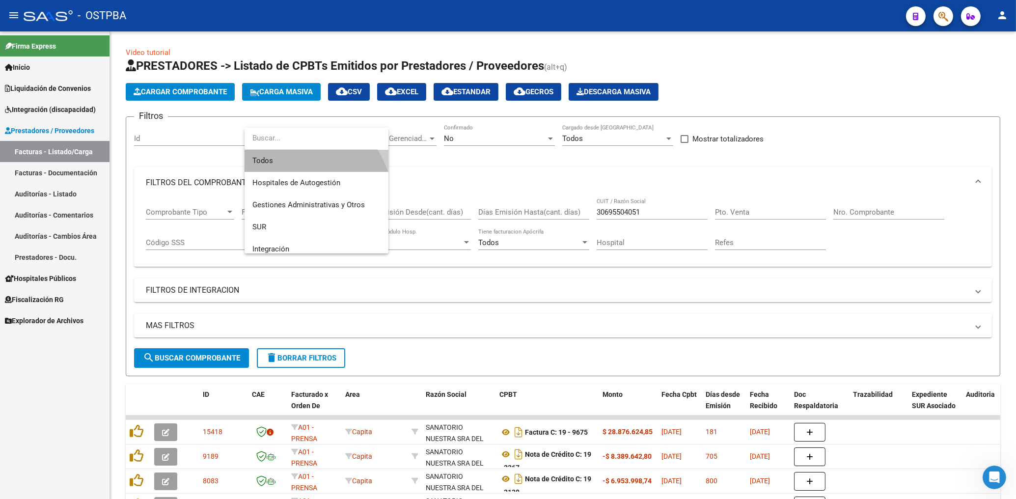
click at [272, 161] on span "Todos" at bounding box center [316, 161] width 128 height 22
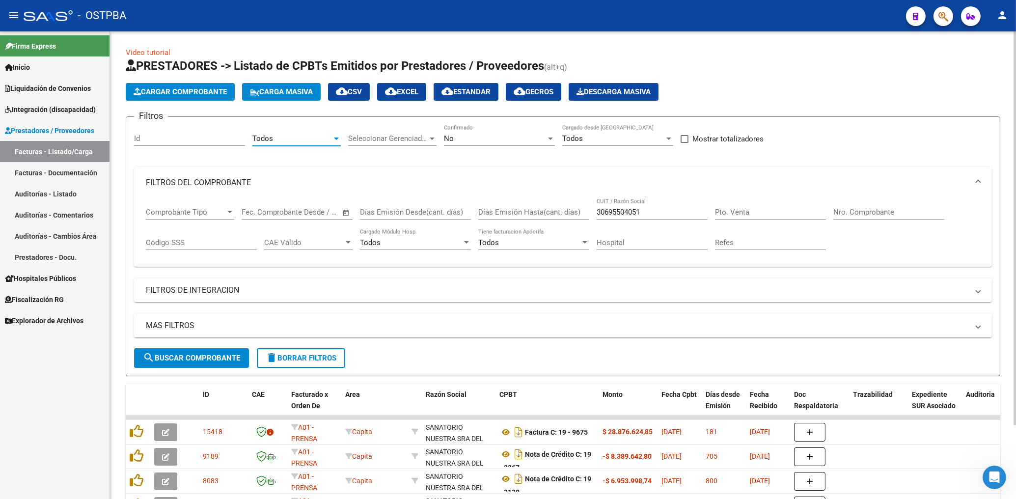
click at [279, 136] on div "Todos" at bounding box center [292, 138] width 80 height 9
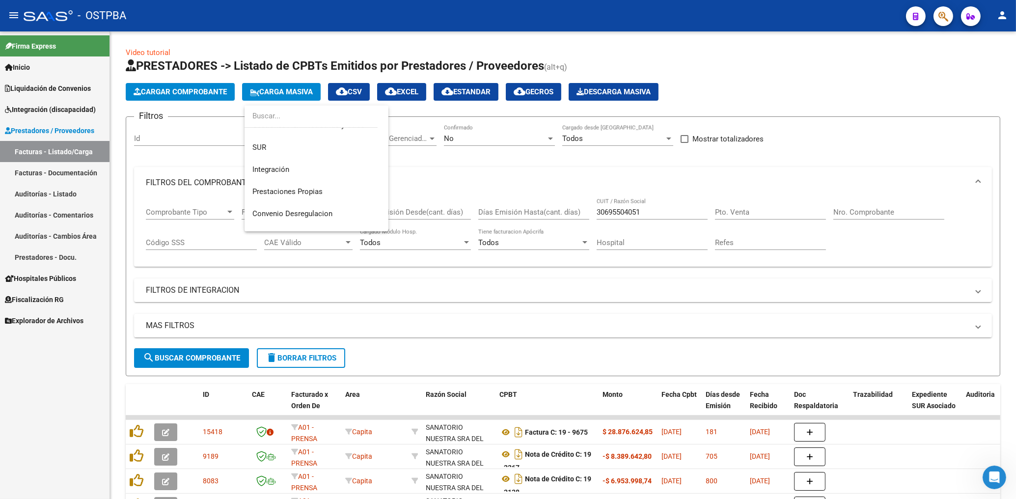
scroll to position [91, 0]
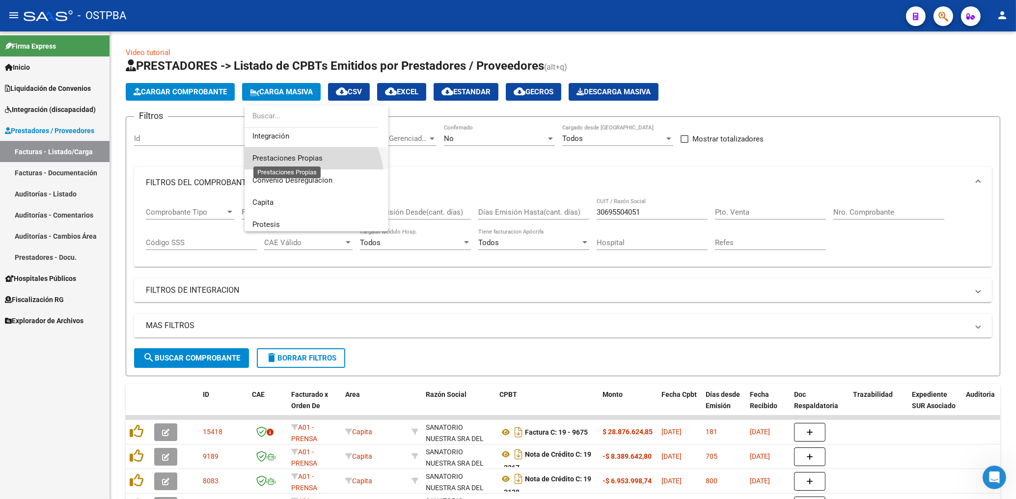
click at [298, 156] on span "Prestaciones Propias" at bounding box center [287, 158] width 70 height 9
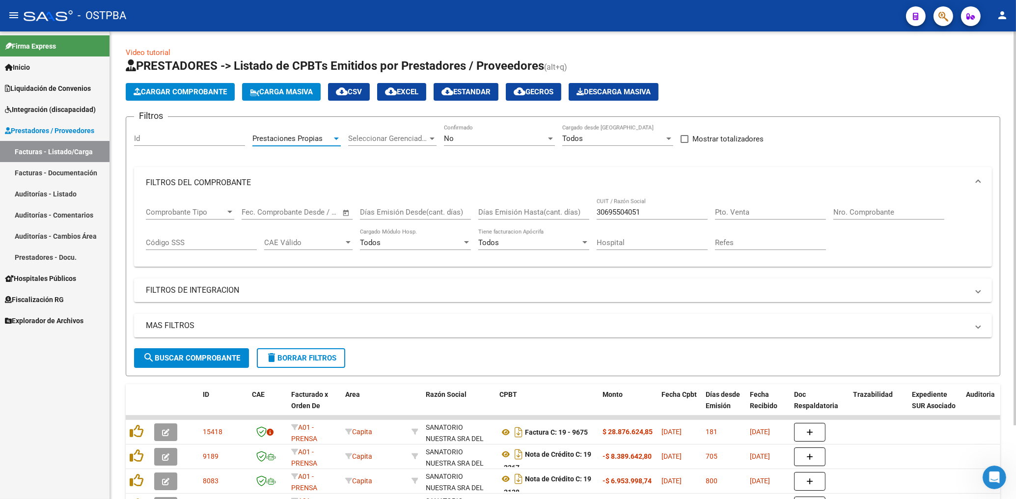
scroll to position [87, 0]
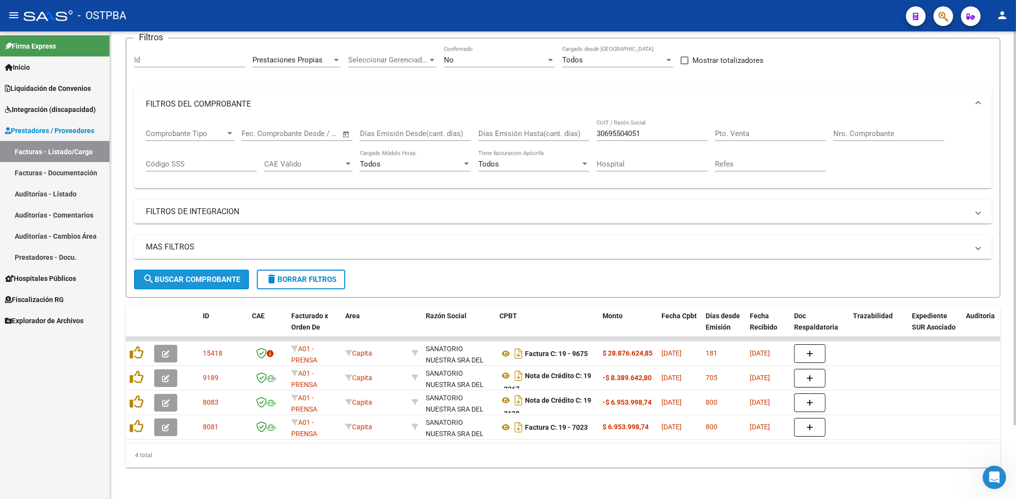
click at [203, 275] on span "search Buscar Comprobante" at bounding box center [191, 279] width 97 height 9
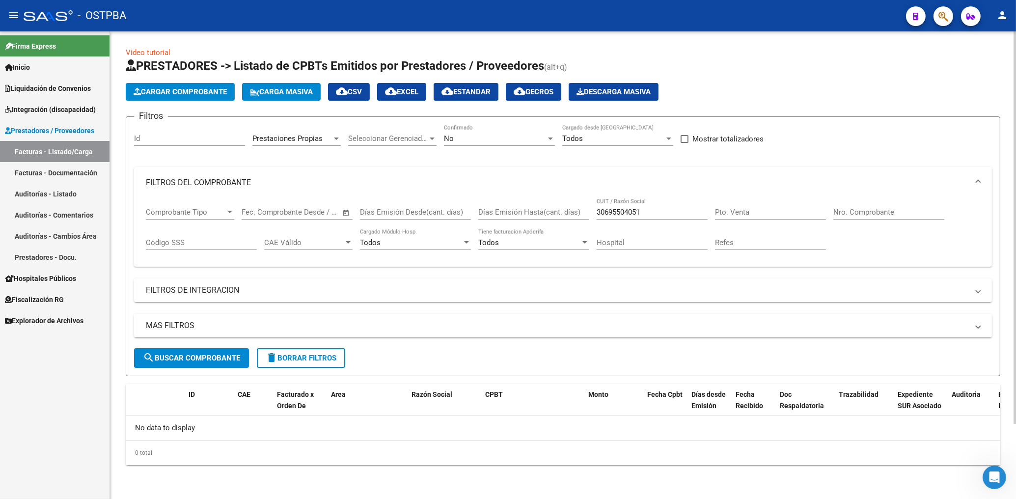
scroll to position [0, 0]
click at [451, 143] on div "No Confirmado" at bounding box center [499, 135] width 111 height 21
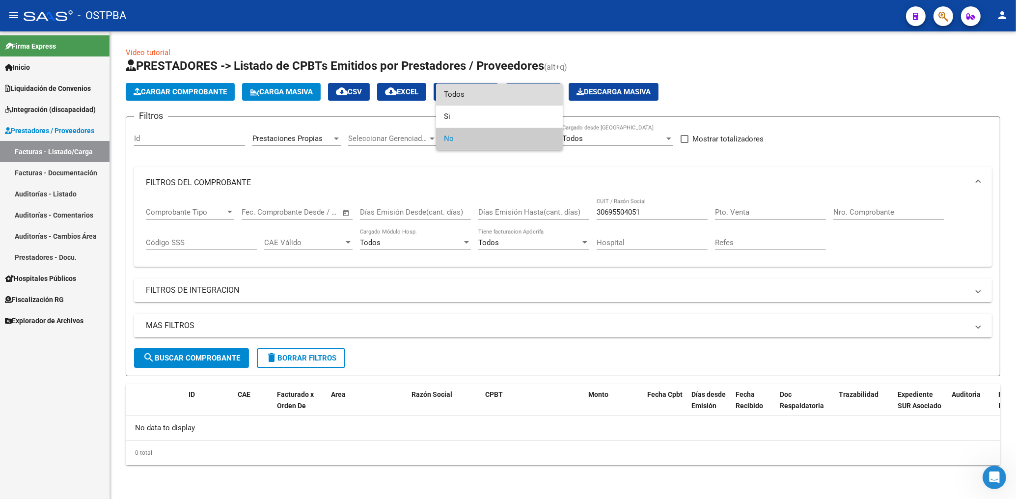
click at [457, 91] on span "Todos" at bounding box center [499, 94] width 111 height 22
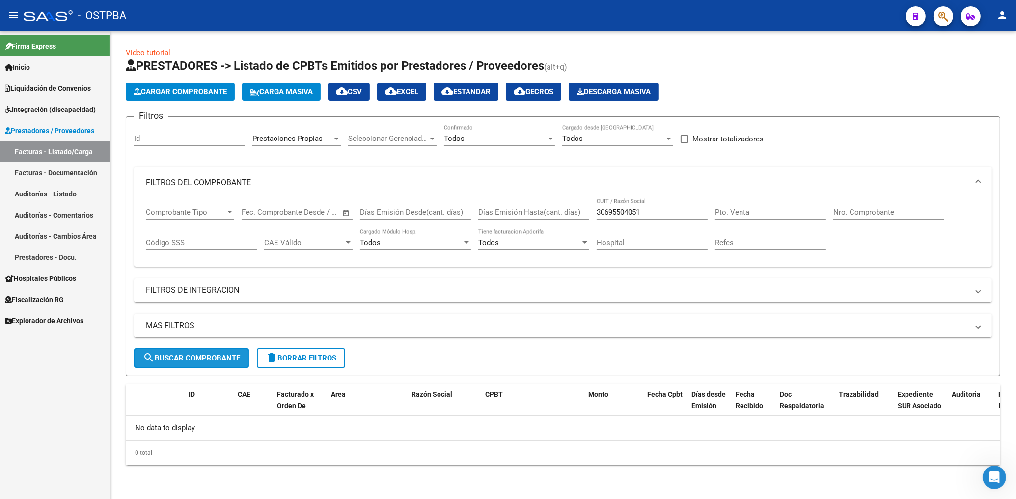
click at [228, 352] on button "search Buscar Comprobante" at bounding box center [191, 358] width 115 height 20
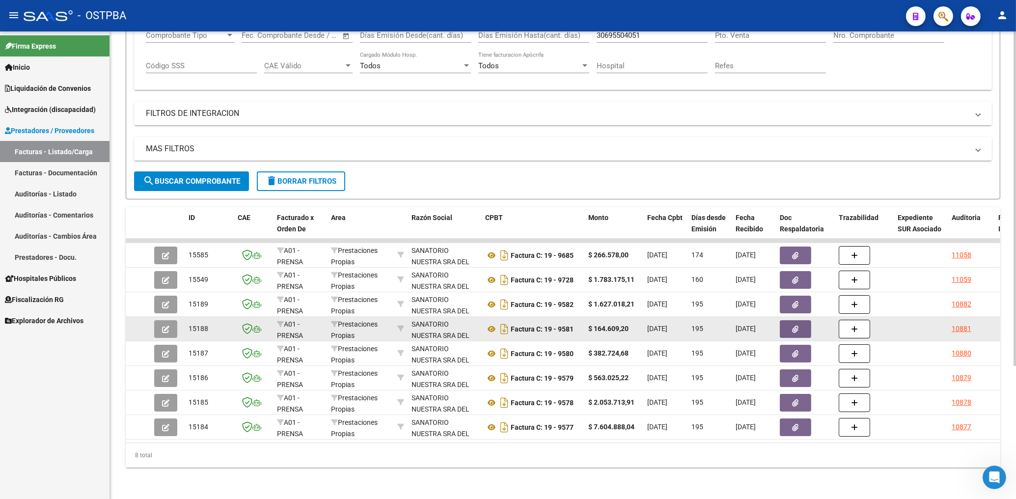
scroll to position [186, 0]
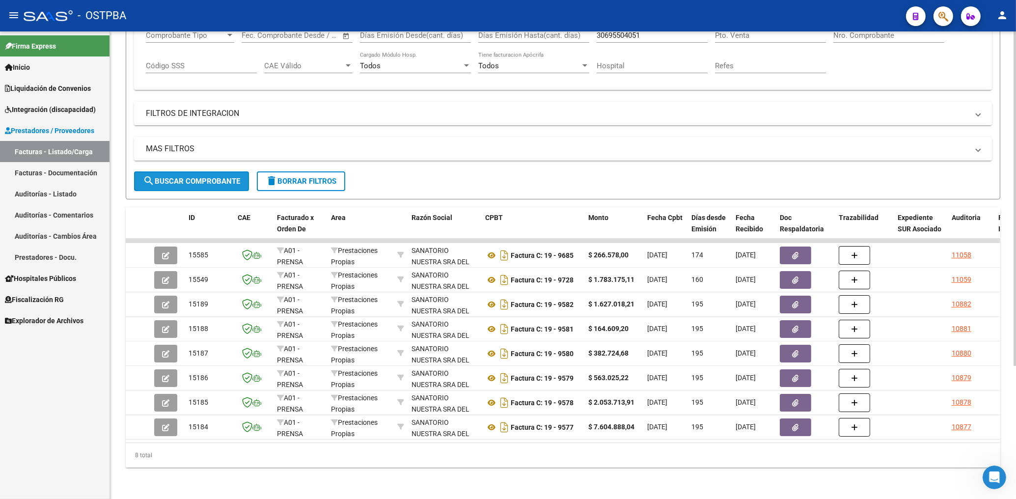
click at [182, 177] on span "search Buscar Comprobante" at bounding box center [191, 181] width 97 height 9
click at [297, 177] on span "delete Borrar Filtros" at bounding box center [301, 181] width 71 height 9
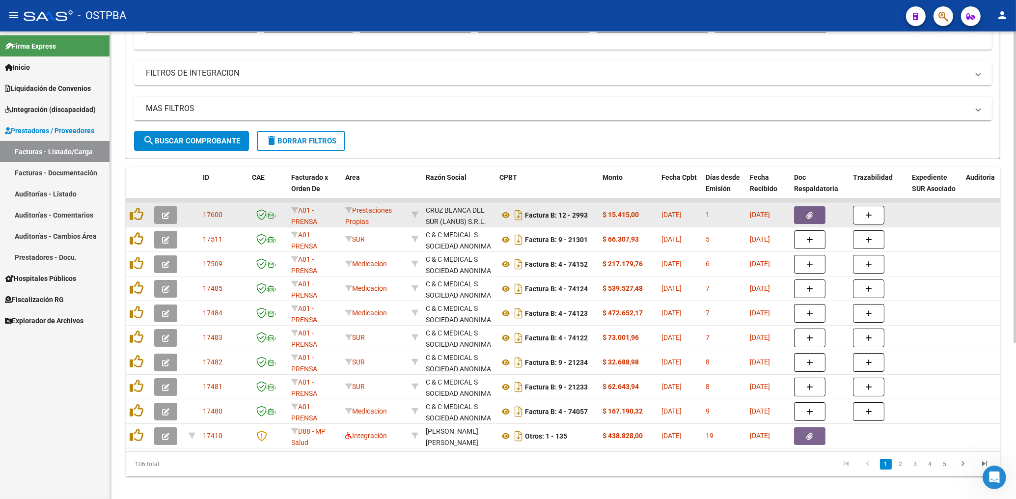
scroll to position [234, 0]
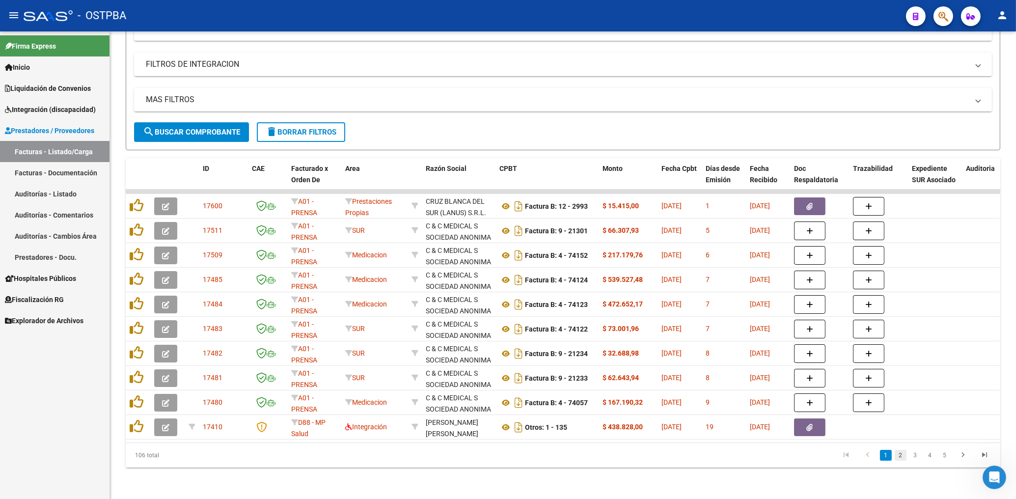
click at [899, 455] on link "2" at bounding box center [900, 455] width 12 height 11
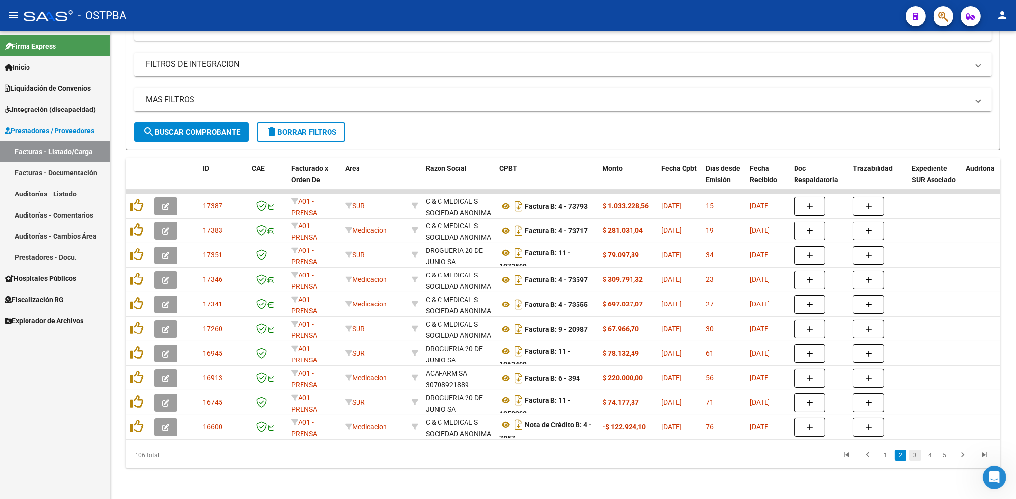
click at [917, 453] on link "3" at bounding box center [915, 455] width 12 height 11
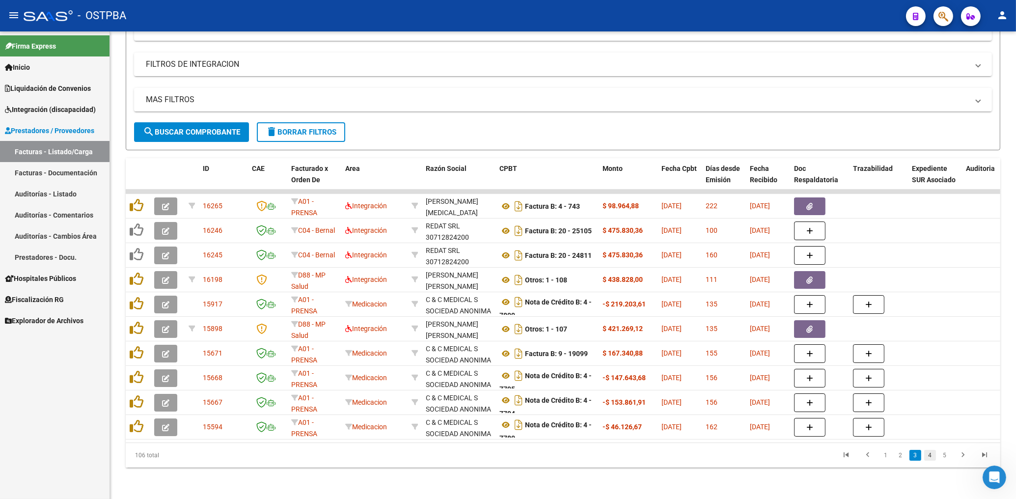
click at [934, 452] on link "4" at bounding box center [930, 455] width 12 height 11
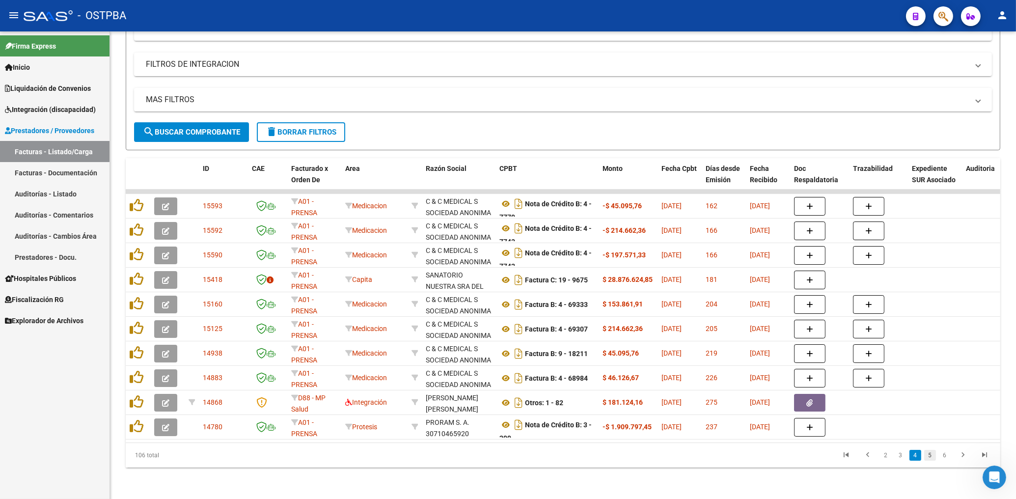
click at [931, 452] on link "5" at bounding box center [930, 455] width 12 height 11
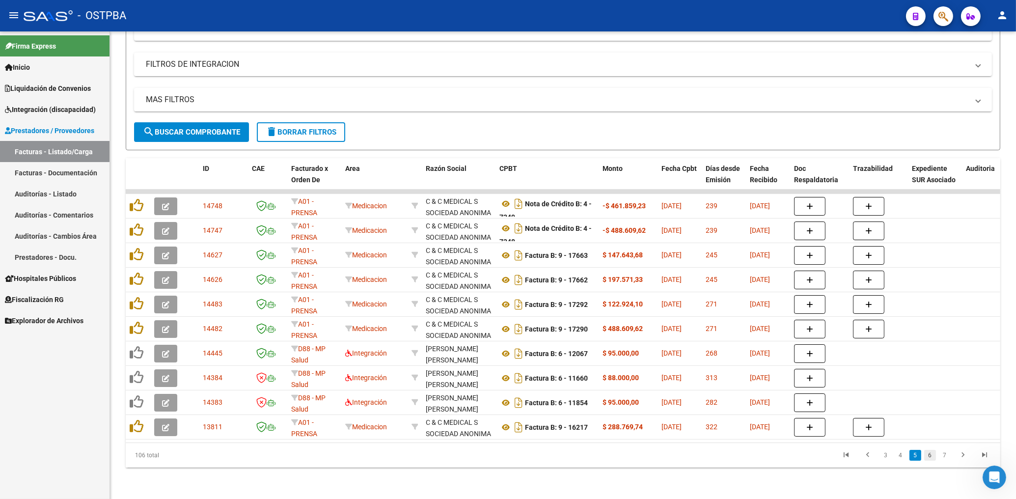
click at [930, 456] on link "6" at bounding box center [930, 455] width 12 height 11
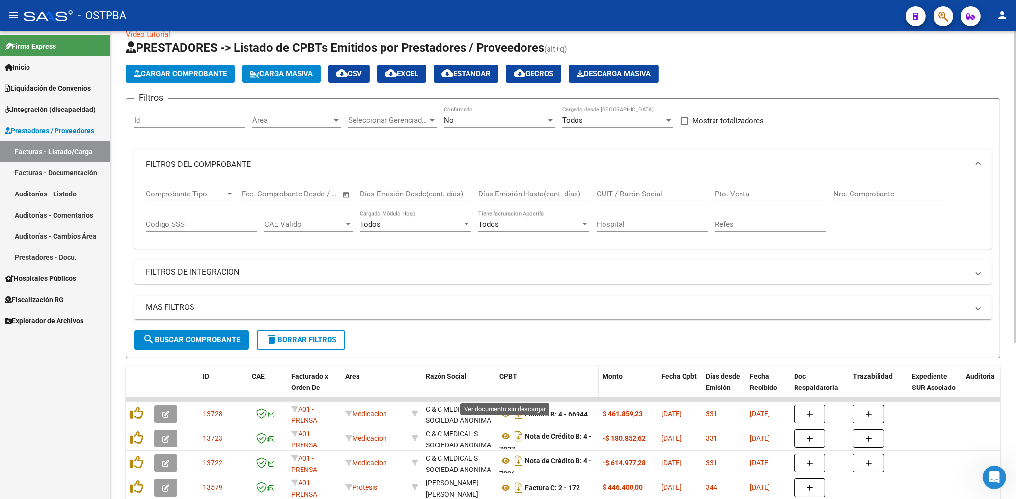
scroll to position [0, 0]
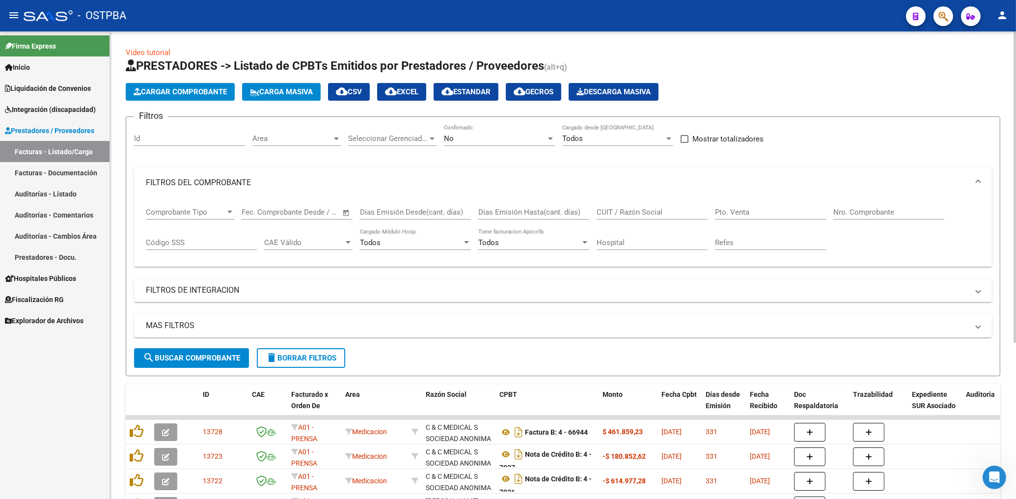
click at [826, 159] on div "Filtros Id Area Area Seleccionar Gerenciador Seleccionar Gerenciador No Confirm…" at bounding box center [563, 236] width 858 height 223
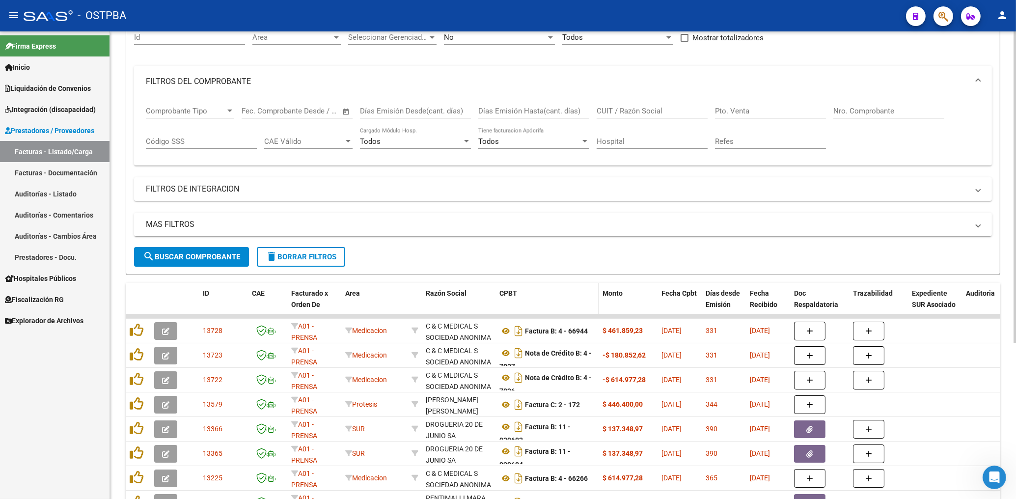
scroll to position [105, 0]
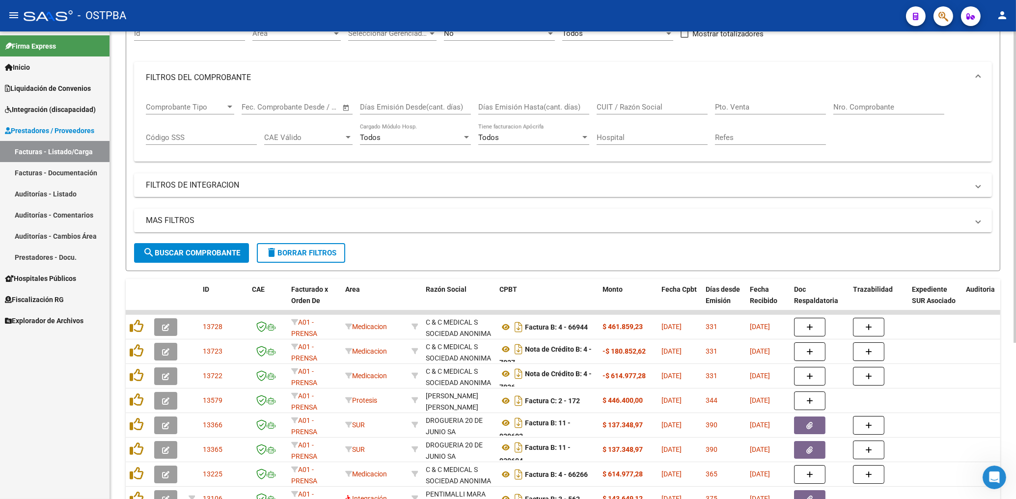
click at [326, 253] on span "delete Borrar Filtros" at bounding box center [301, 252] width 71 height 9
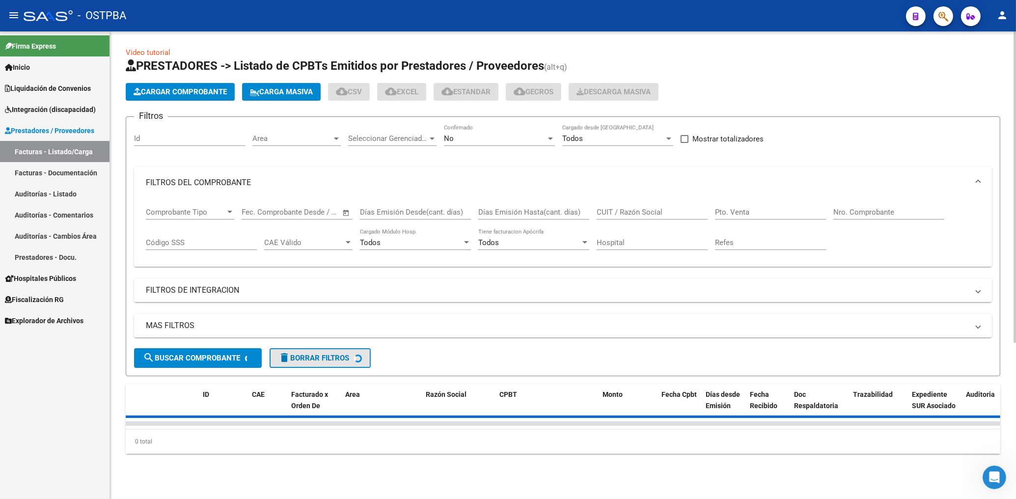
scroll to position [0, 0]
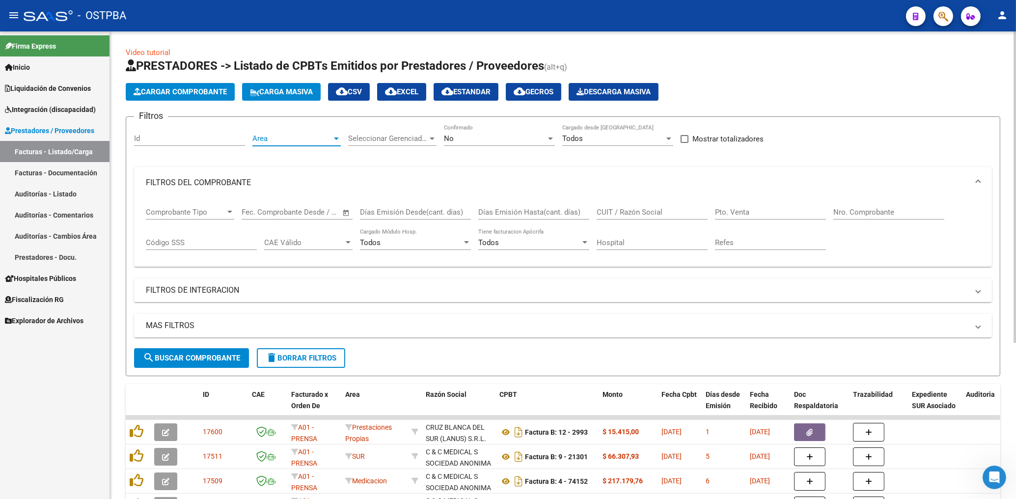
click at [281, 141] on span "Area" at bounding box center [292, 138] width 80 height 9
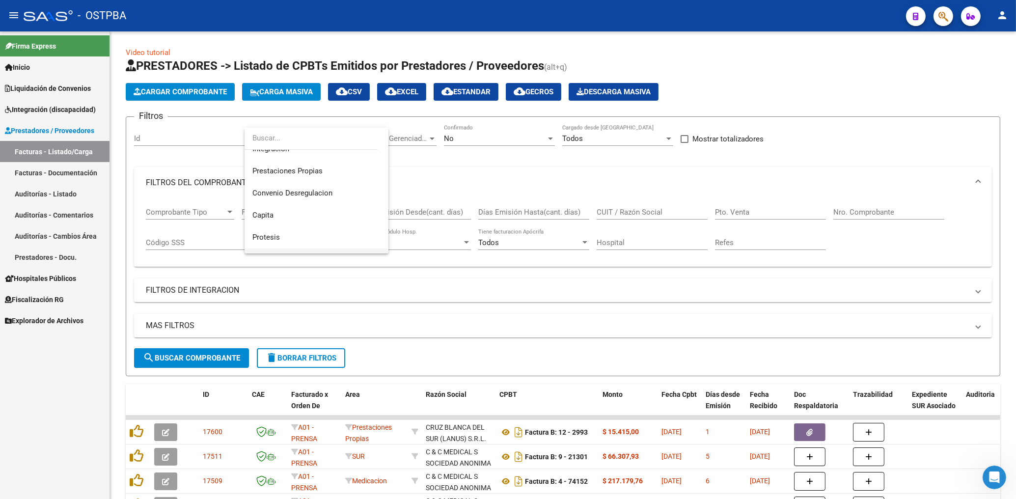
scroll to position [114, 0]
drag, startPoint x: 271, startPoint y: 224, endPoint x: 320, endPoint y: 210, distance: 50.2
click at [273, 223] on span "Protesis" at bounding box center [265, 223] width 27 height 9
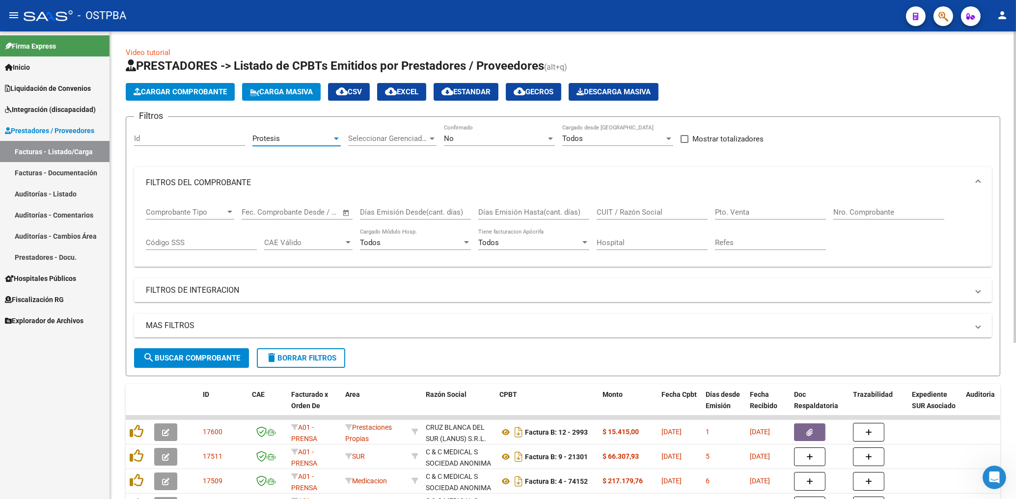
click at [485, 142] on div "No Confirmado" at bounding box center [499, 135] width 111 height 21
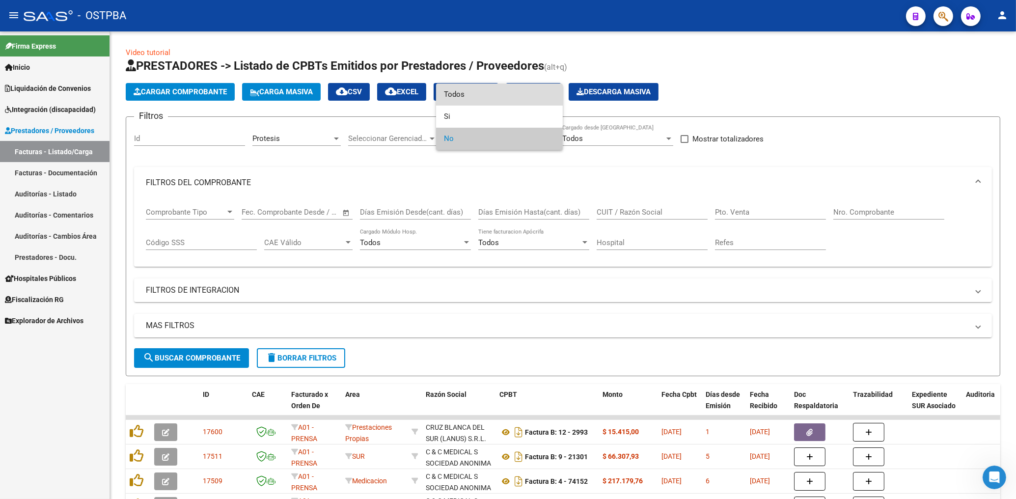
click at [462, 97] on span "Todos" at bounding box center [499, 94] width 111 height 22
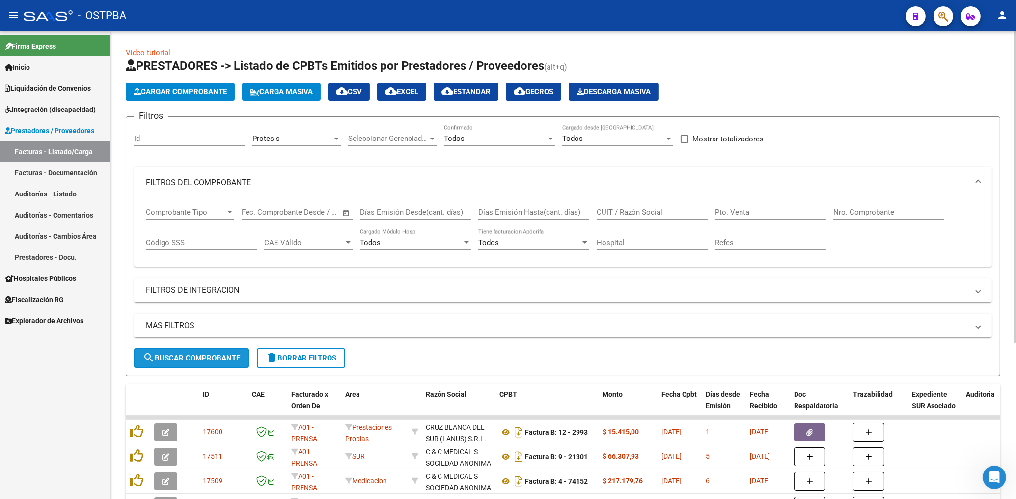
click at [184, 351] on button "search Buscar Comprobante" at bounding box center [191, 358] width 115 height 20
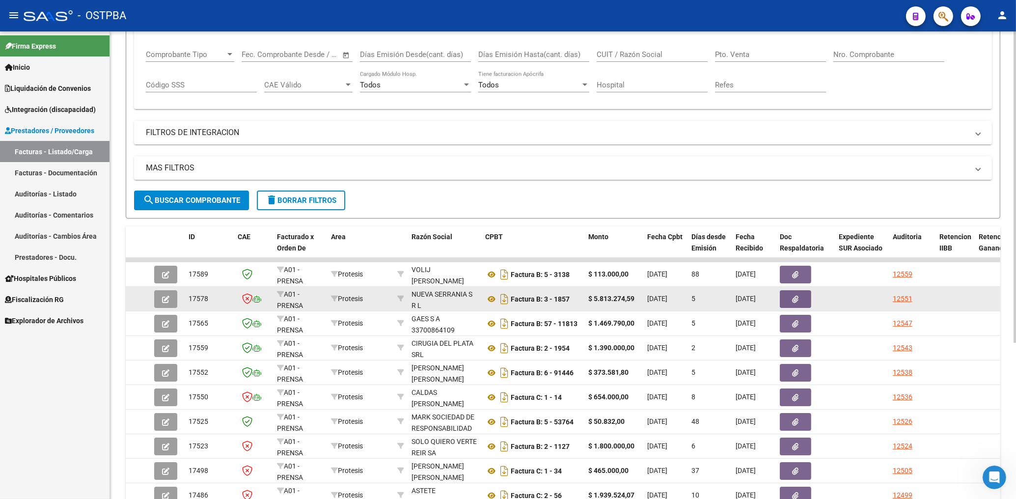
scroll to position [234, 0]
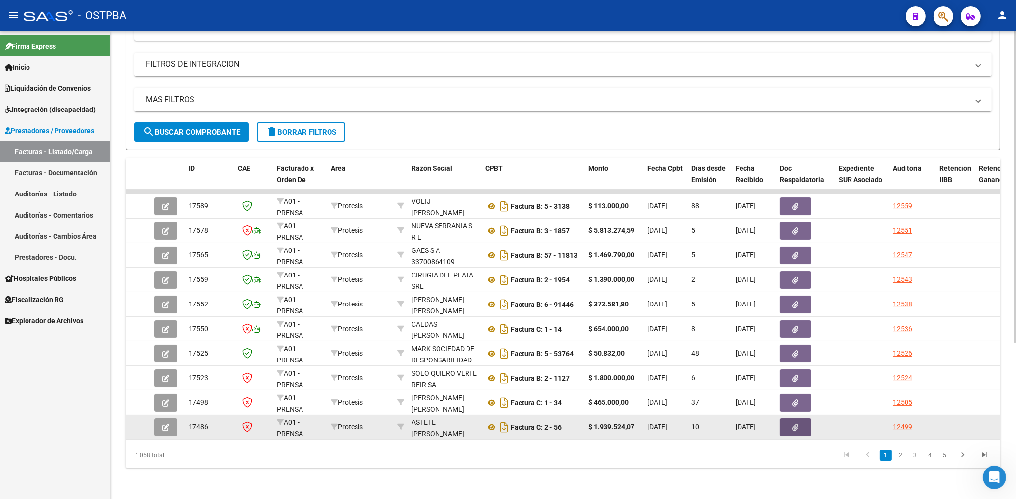
click at [799, 418] on button "button" at bounding box center [795, 427] width 31 height 18
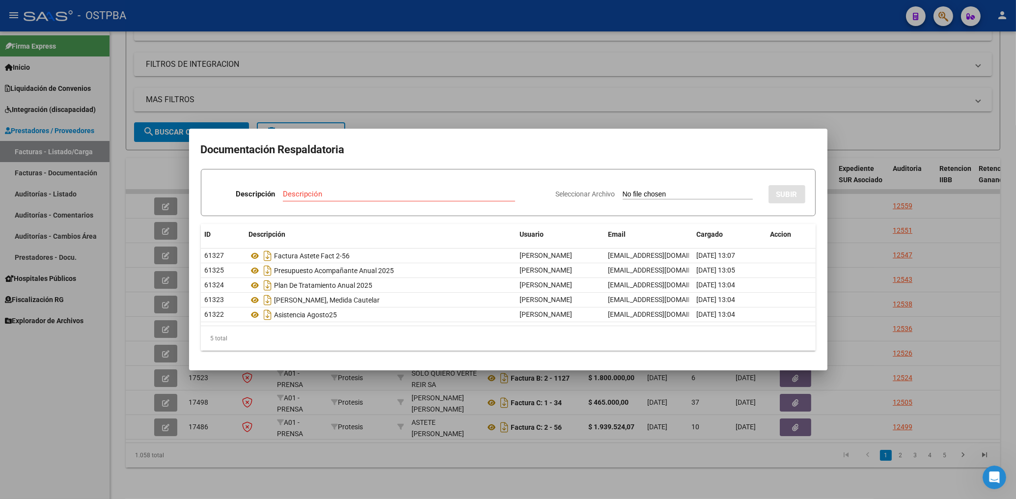
click at [413, 84] on div at bounding box center [508, 249] width 1016 height 499
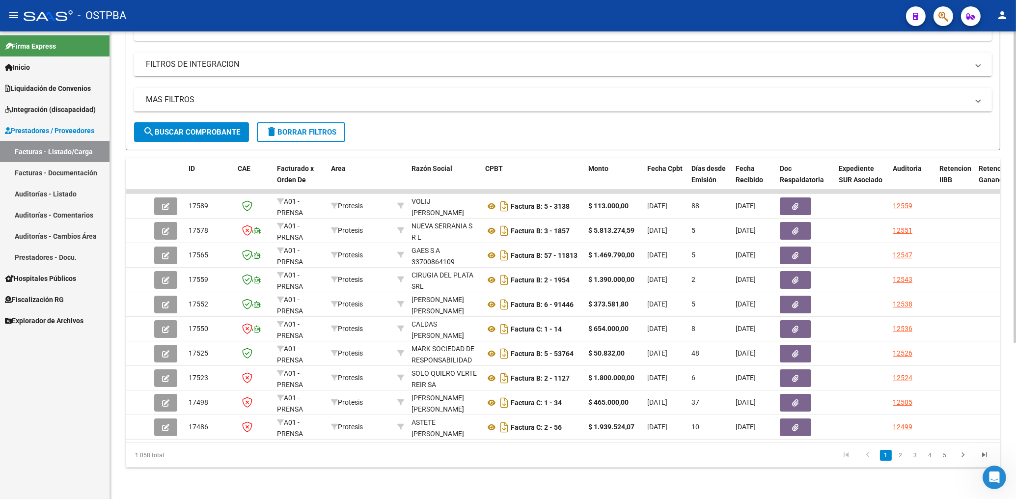
click at [216, 128] on span "search Buscar Comprobante" at bounding box center [191, 132] width 97 height 9
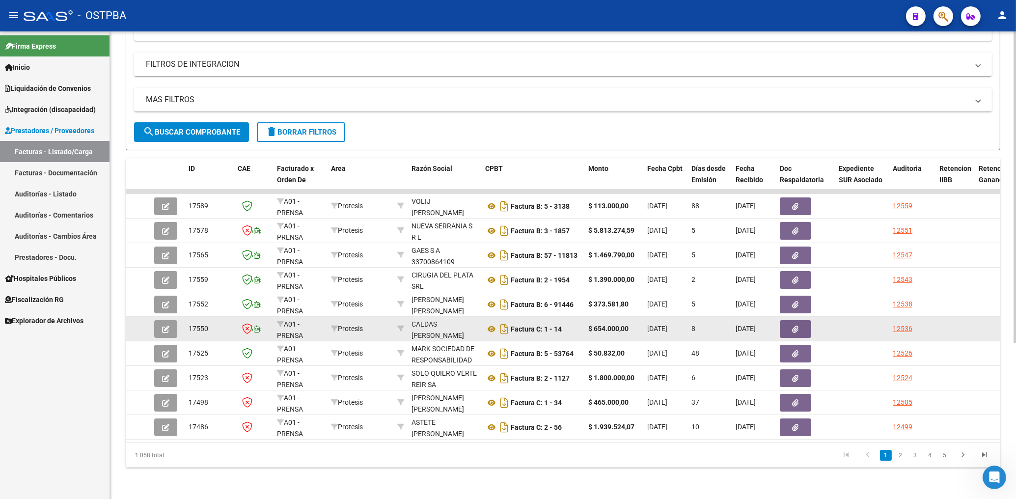
scroll to position [182, 0]
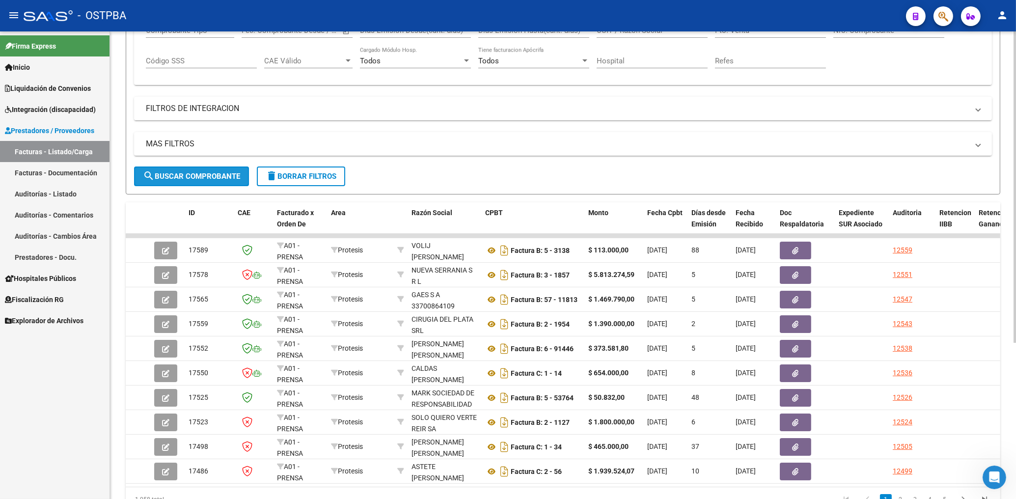
click at [177, 174] on span "search Buscar Comprobante" at bounding box center [191, 176] width 97 height 9
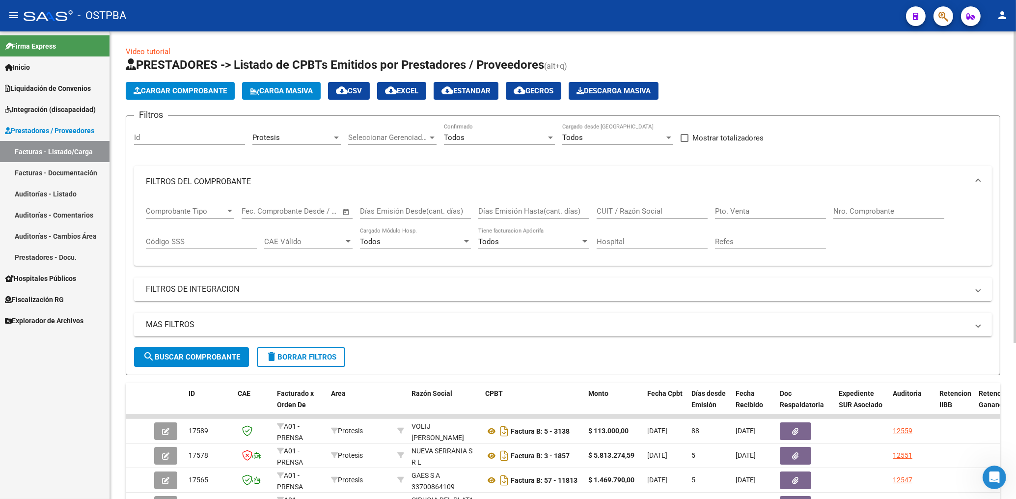
scroll to position [0, 0]
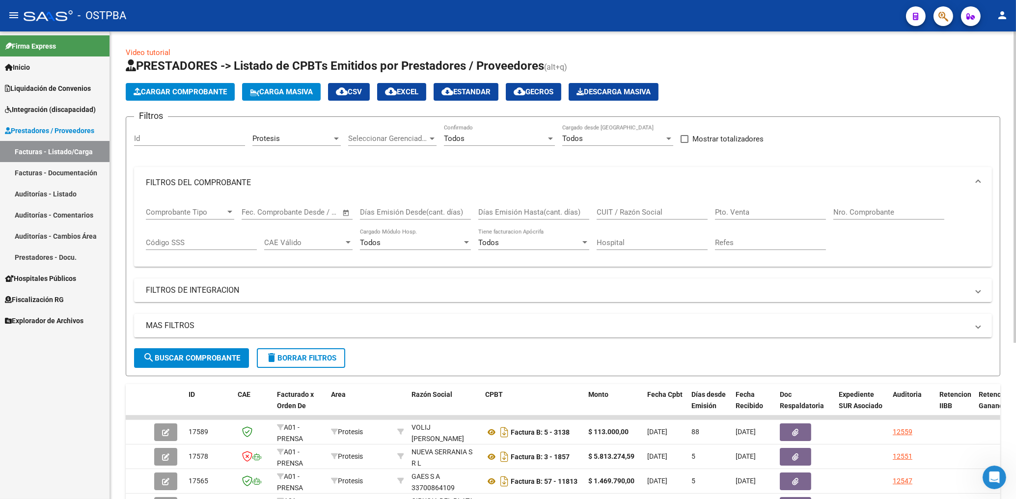
click at [287, 138] on div "Protesis" at bounding box center [292, 138] width 80 height 9
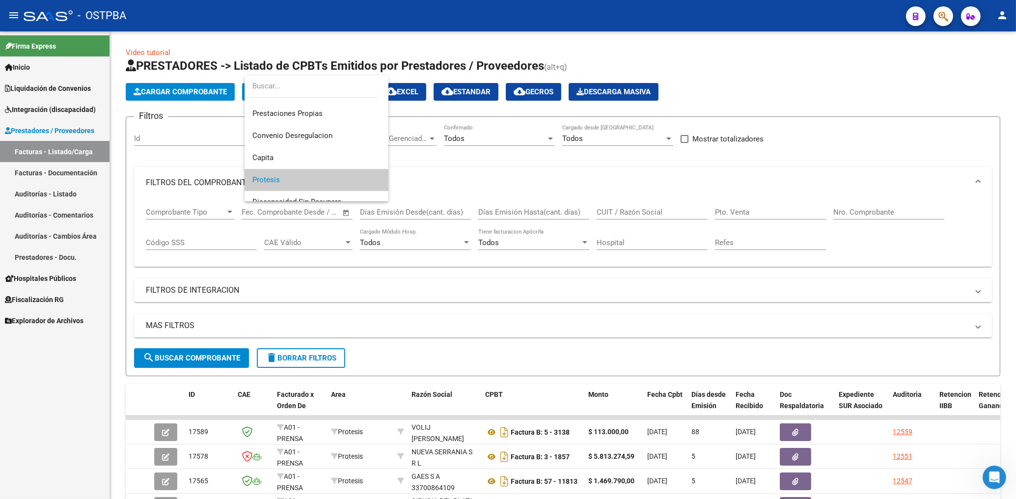
scroll to position [114, 0]
click at [288, 102] on span "Prestaciones Propias" at bounding box center [287, 105] width 70 height 9
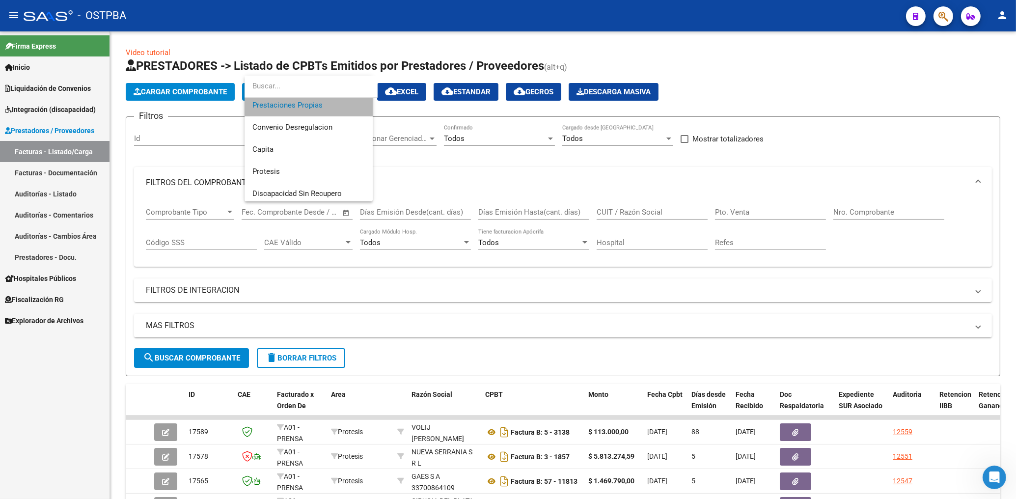
scroll to position [110, 0]
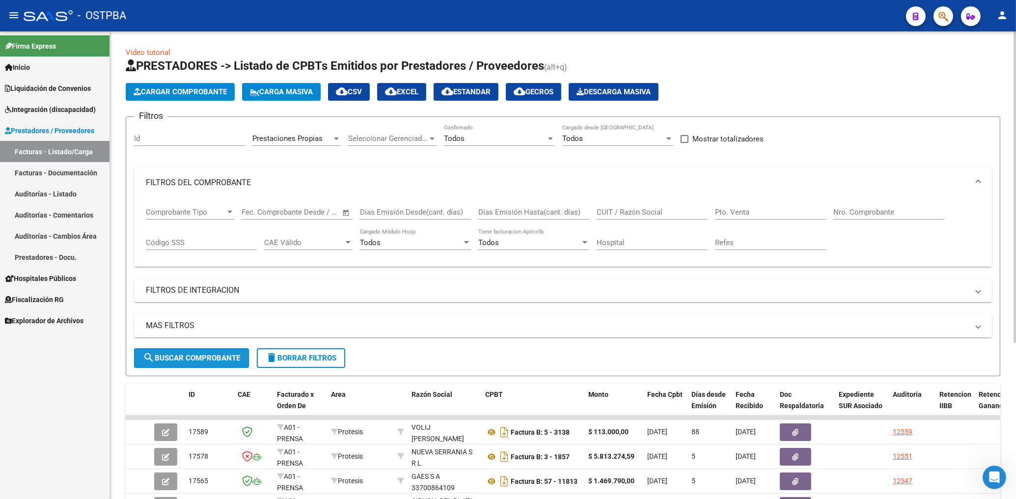
click at [210, 363] on button "search Buscar Comprobante" at bounding box center [191, 358] width 115 height 20
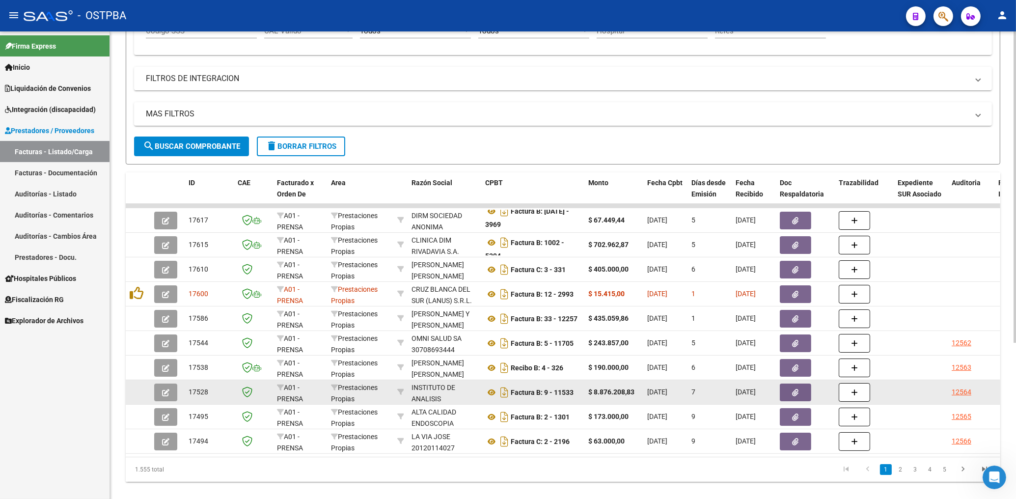
scroll to position [234, 0]
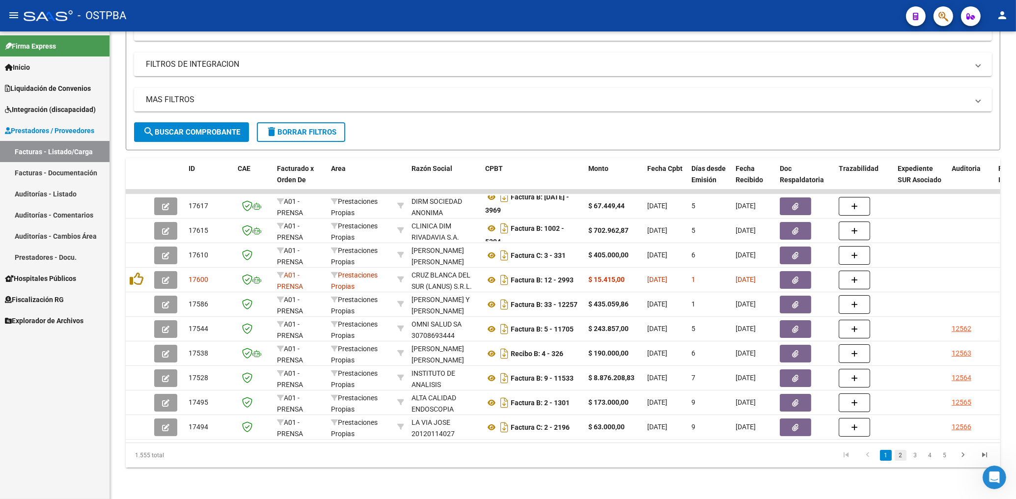
click at [900, 453] on link "2" at bounding box center [900, 455] width 12 height 11
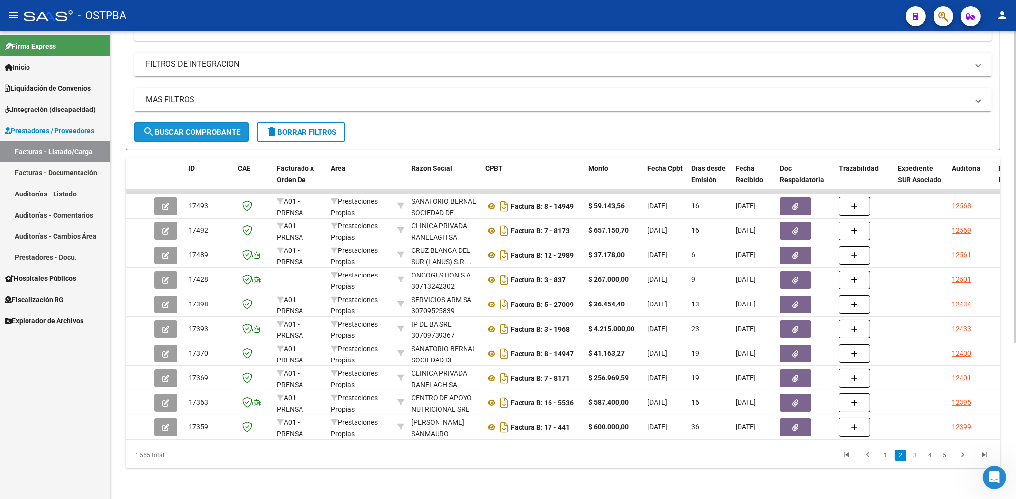
click at [196, 128] on span "search Buscar Comprobante" at bounding box center [191, 132] width 97 height 9
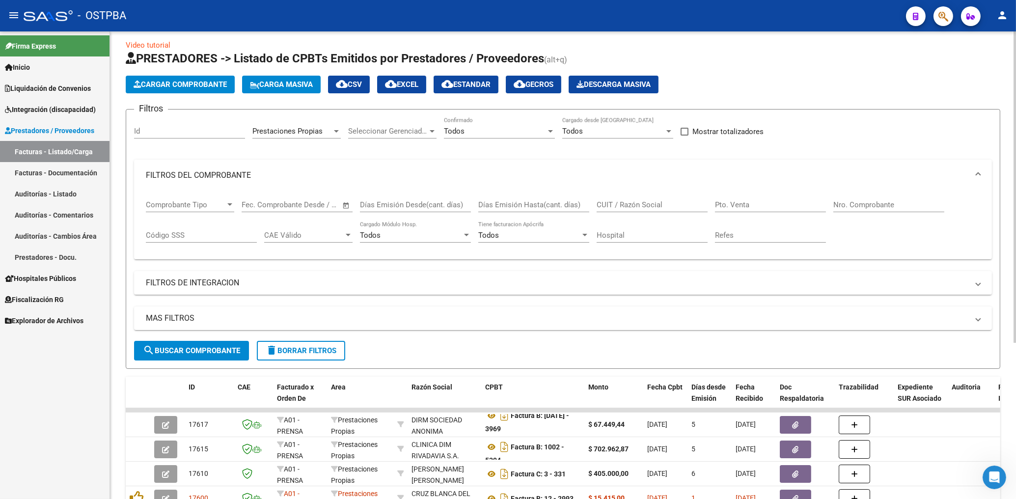
scroll to position [0, 0]
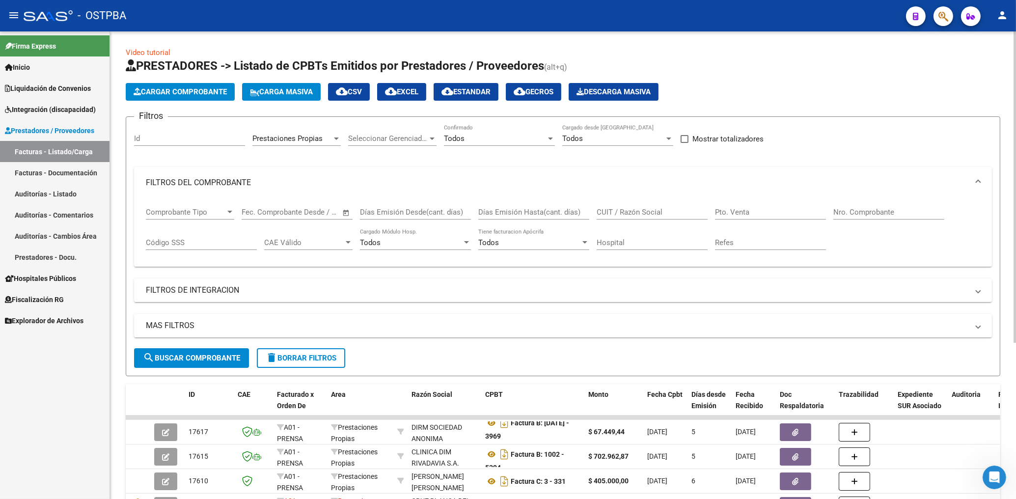
click at [626, 207] on div "CUIT / Razón Social" at bounding box center [651, 208] width 111 height 21
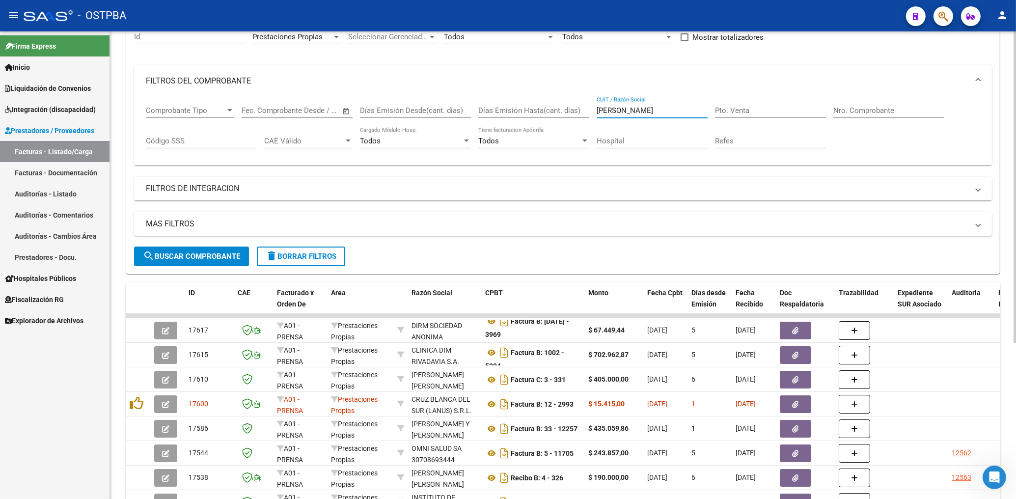
scroll to position [105, 0]
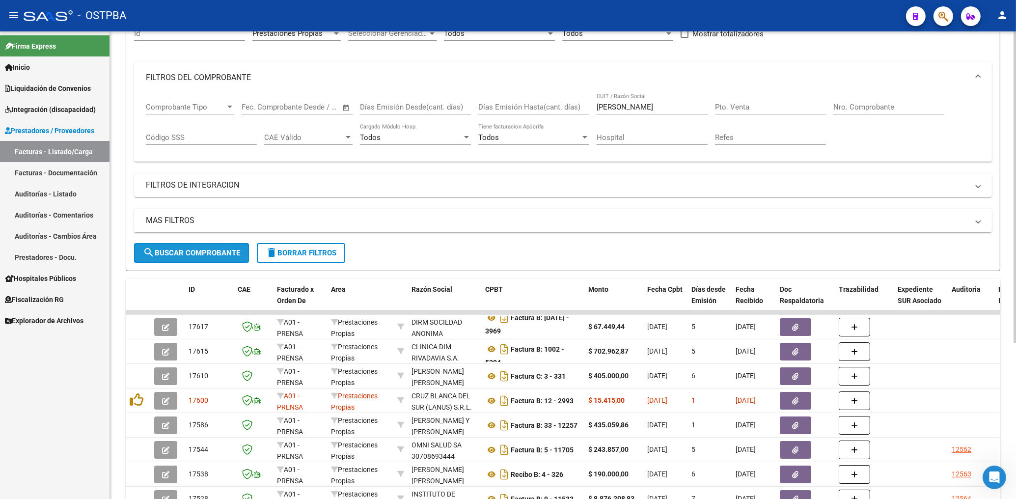
click at [178, 254] on span "search Buscar Comprobante" at bounding box center [191, 252] width 97 height 9
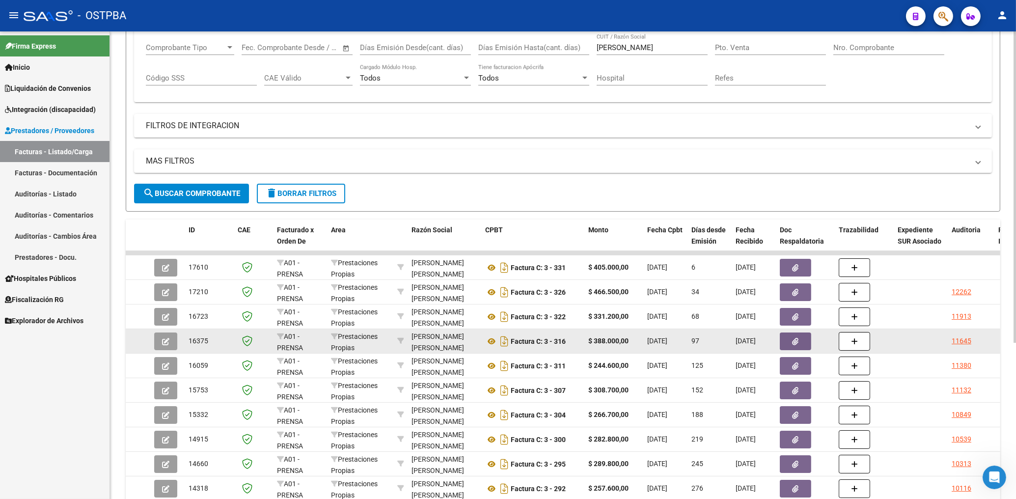
scroll to position [210, 0]
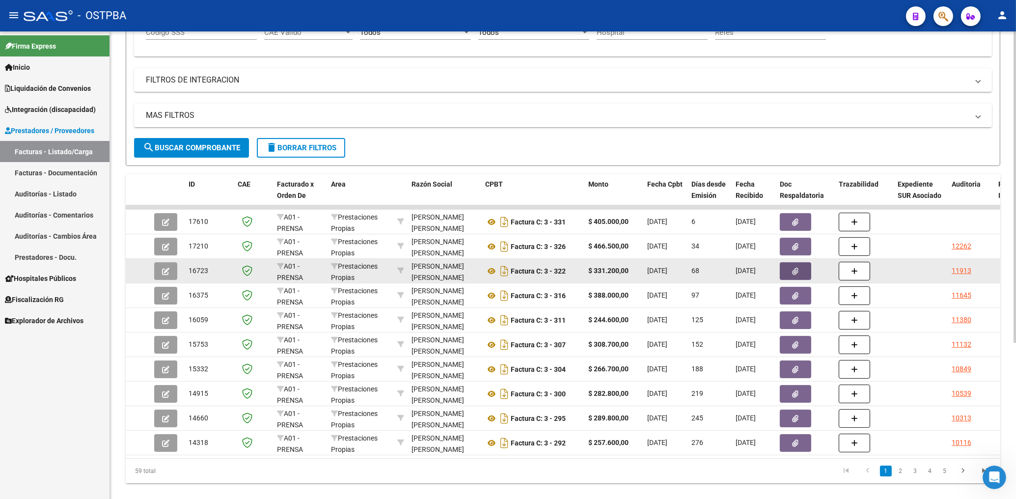
click at [795, 272] on icon "button" at bounding box center [795, 271] width 6 height 7
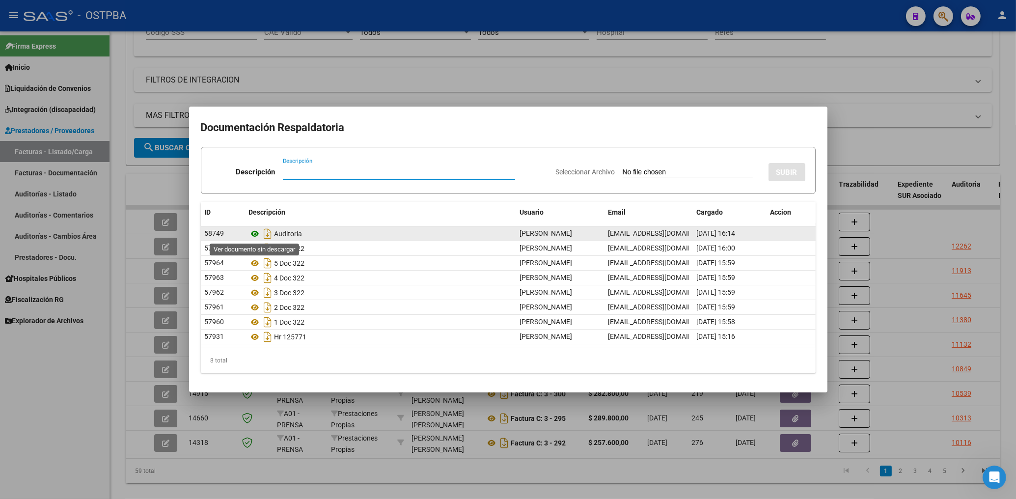
click at [258, 234] on icon at bounding box center [255, 234] width 13 height 12
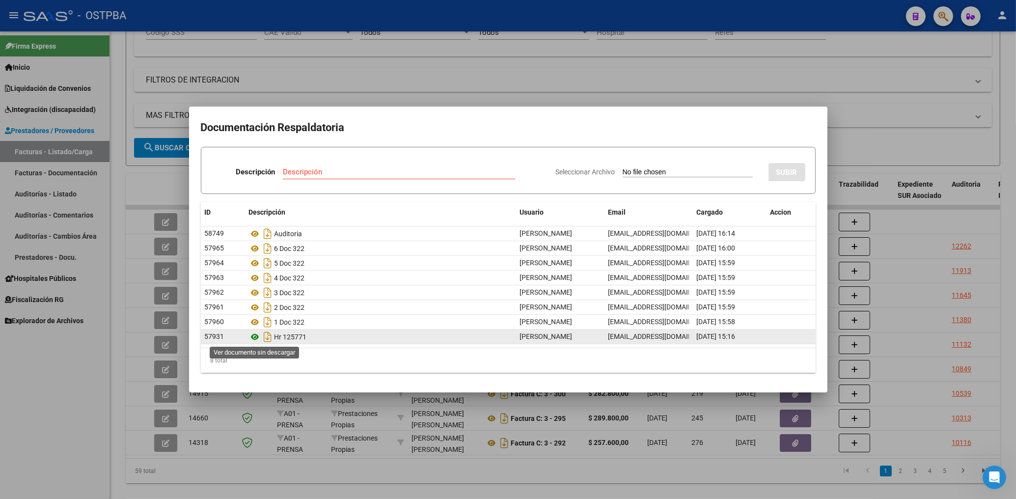
click at [257, 334] on icon at bounding box center [255, 337] width 13 height 12
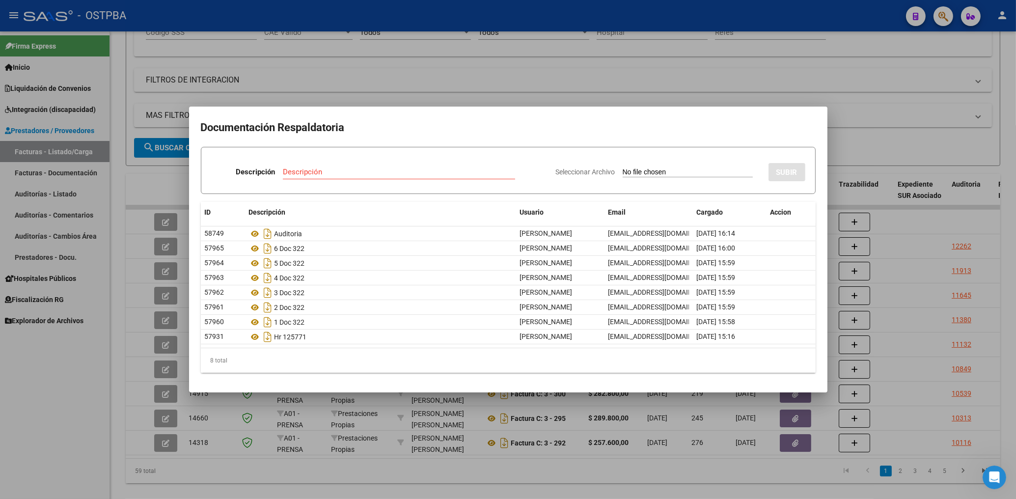
click at [454, 86] on div at bounding box center [508, 249] width 1016 height 499
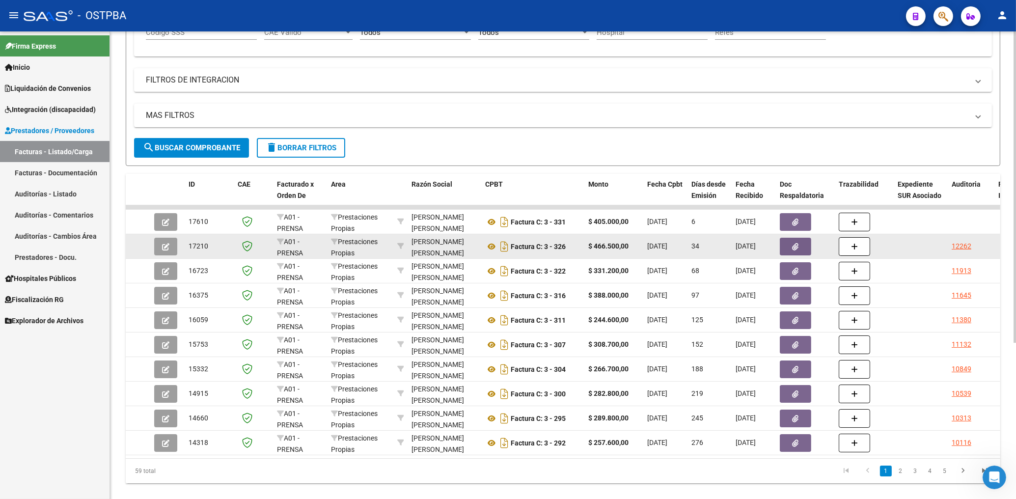
click at [796, 243] on icon "button" at bounding box center [795, 246] width 6 height 7
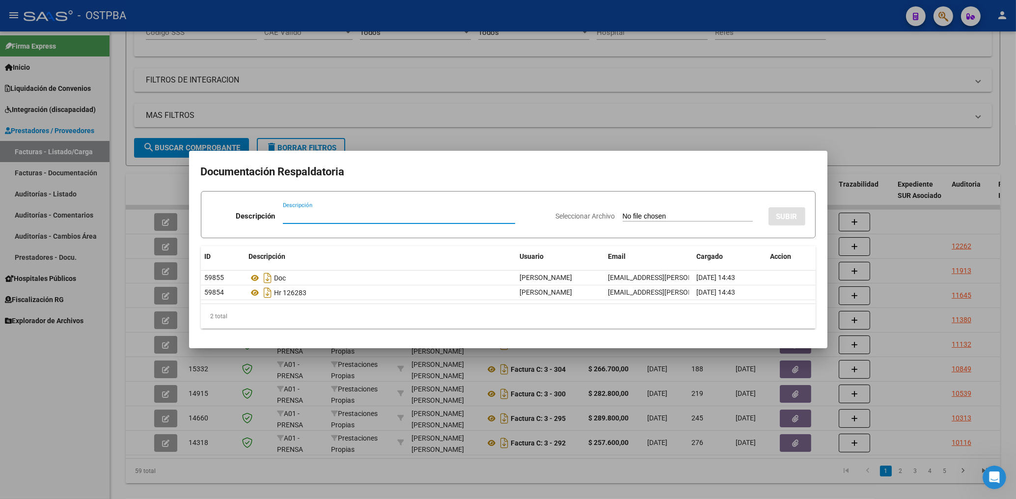
click at [564, 111] on div at bounding box center [508, 249] width 1016 height 499
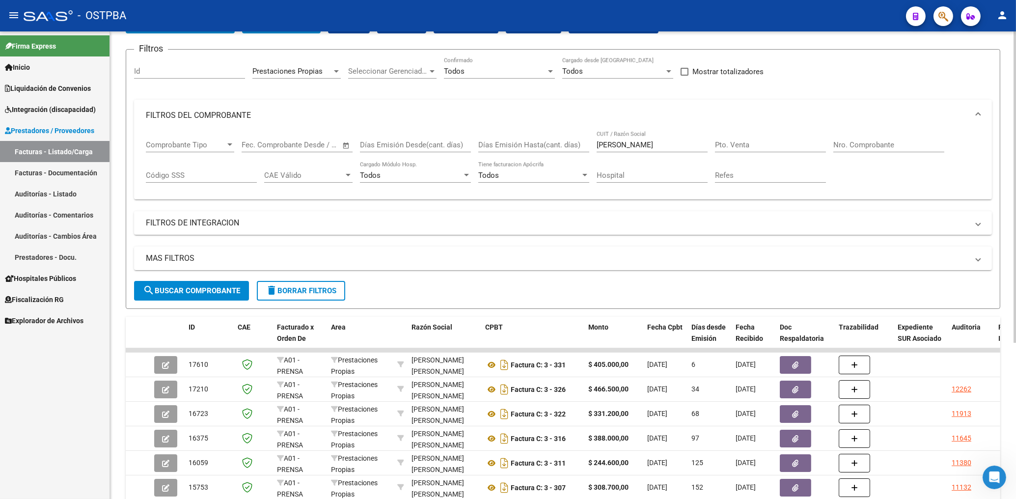
scroll to position [0, 0]
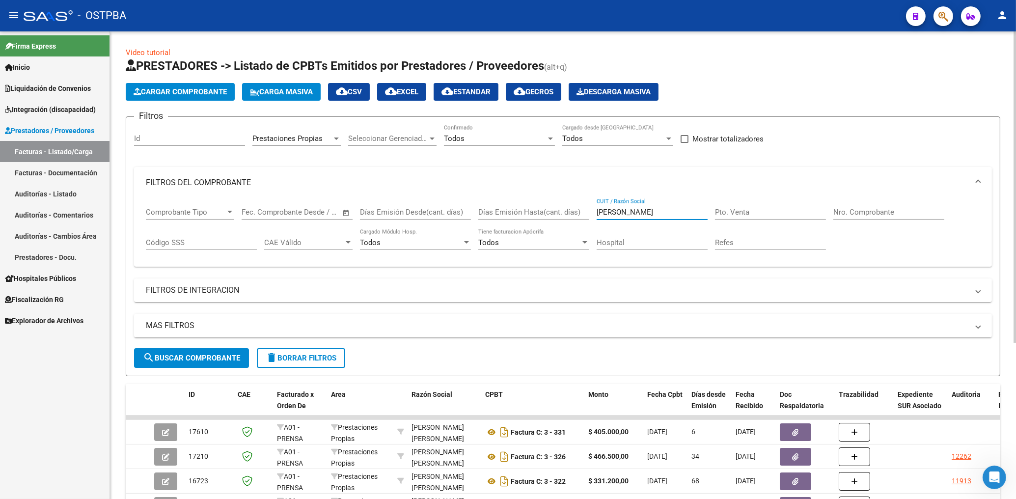
drag, startPoint x: 637, startPoint y: 214, endPoint x: 631, endPoint y: 210, distance: 7.5
click at [634, 214] on input "[PERSON_NAME]" at bounding box center [651, 212] width 111 height 9
type input "p"
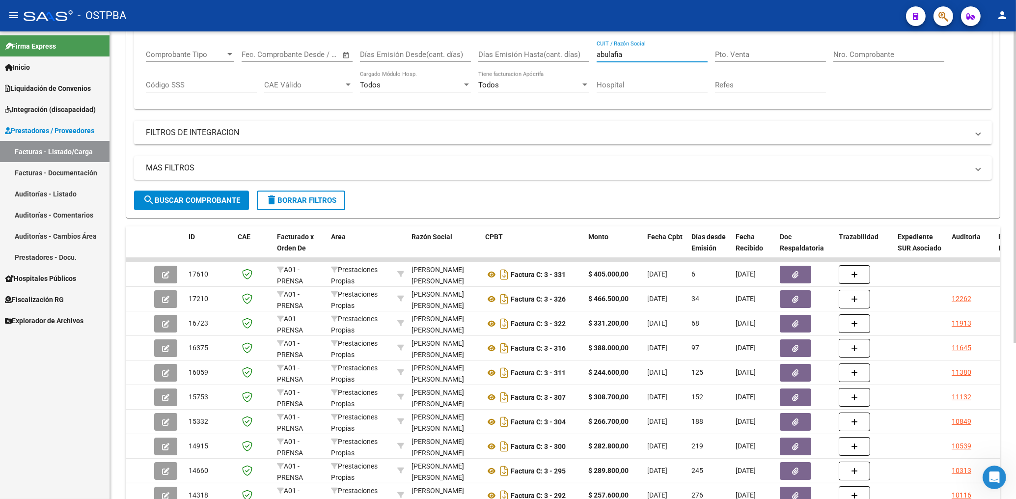
click at [181, 199] on span "search Buscar Comprobante" at bounding box center [191, 200] width 97 height 9
click at [195, 203] on span "search Buscar Comprobante" at bounding box center [191, 200] width 97 height 9
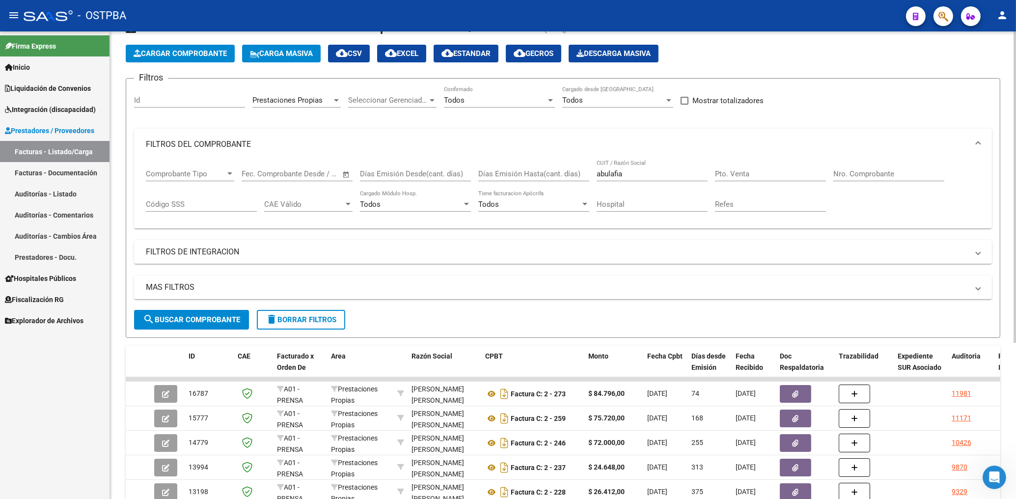
scroll to position [53, 0]
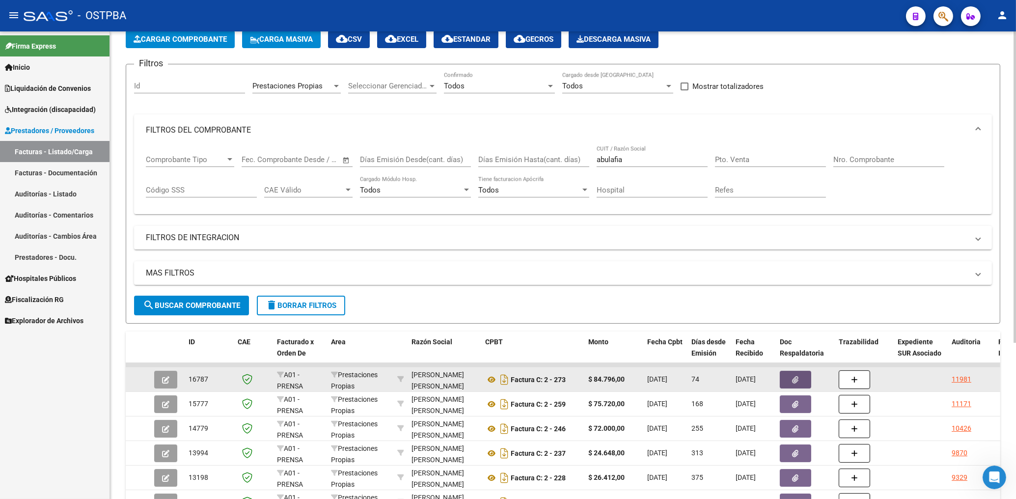
click at [808, 377] on button "button" at bounding box center [795, 380] width 31 height 18
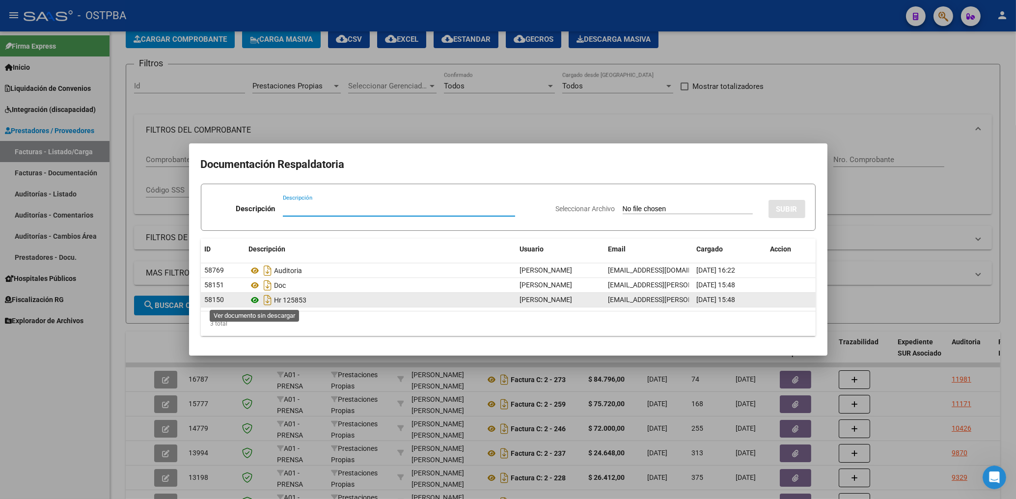
click at [255, 303] on icon at bounding box center [255, 300] width 13 height 12
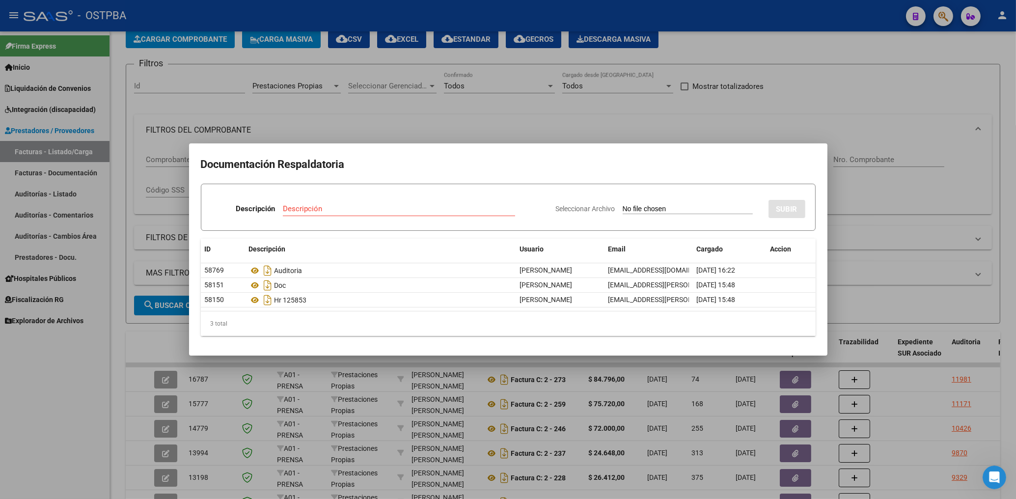
click at [481, 119] on div at bounding box center [508, 249] width 1016 height 499
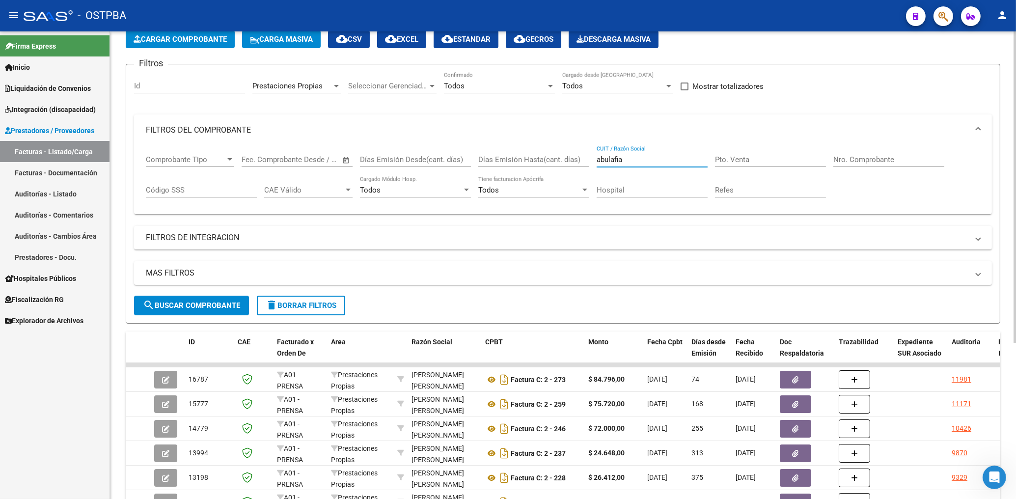
click at [645, 159] on input "abulafia" at bounding box center [651, 159] width 111 height 9
type input "a"
click at [185, 306] on span "search Buscar Comprobante" at bounding box center [191, 305] width 97 height 9
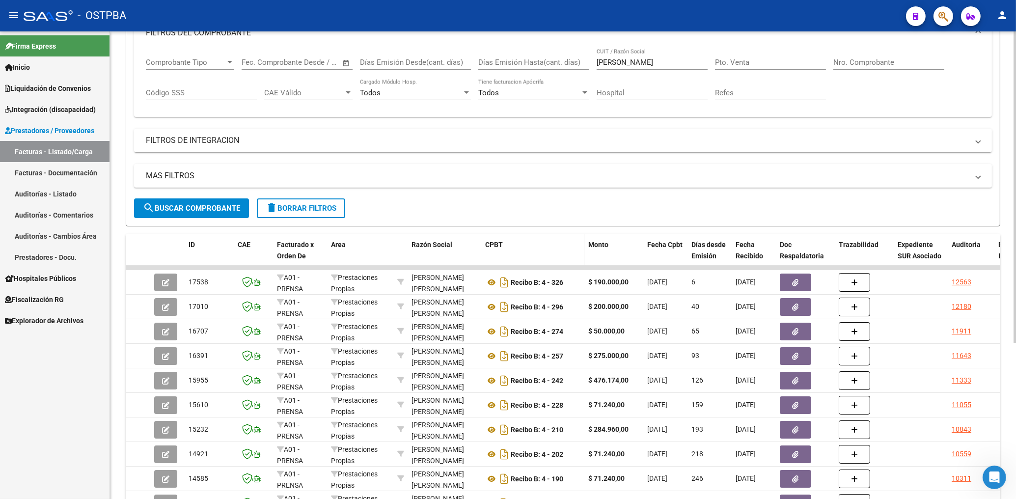
scroll to position [158, 0]
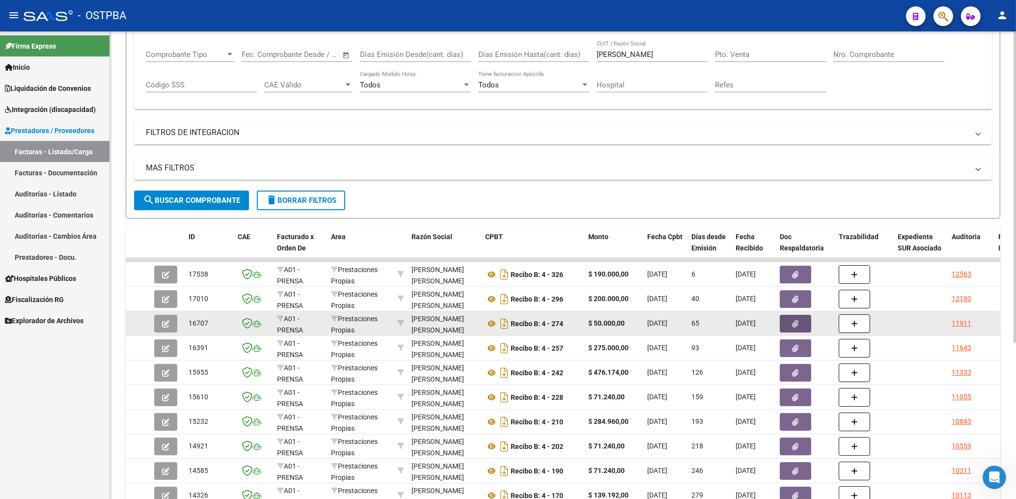
click at [792, 328] on button "button" at bounding box center [795, 324] width 31 height 18
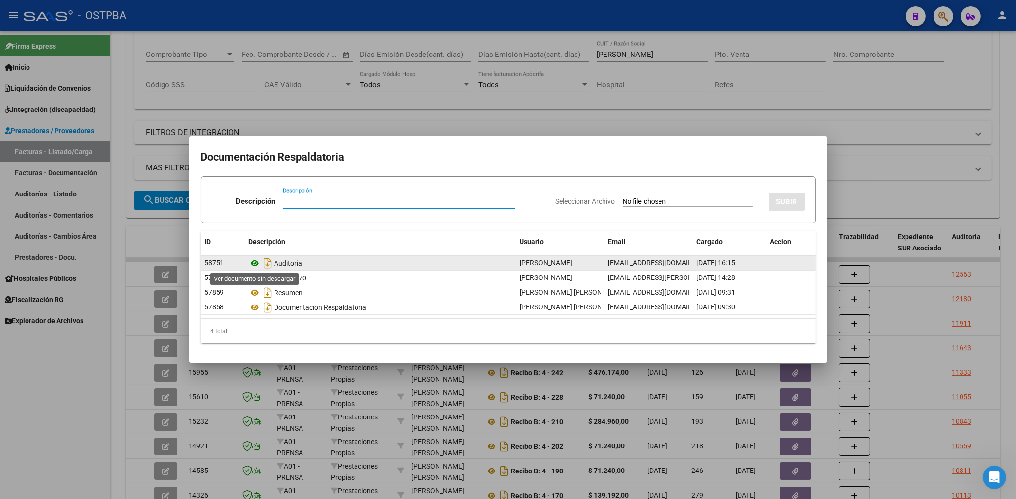
click at [254, 260] on icon at bounding box center [255, 263] width 13 height 12
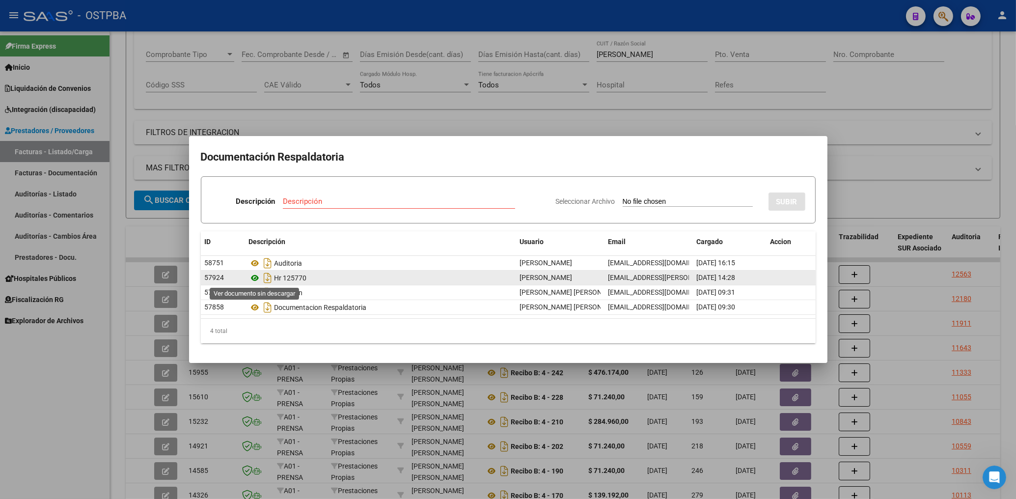
click at [257, 280] on icon at bounding box center [255, 278] width 13 height 12
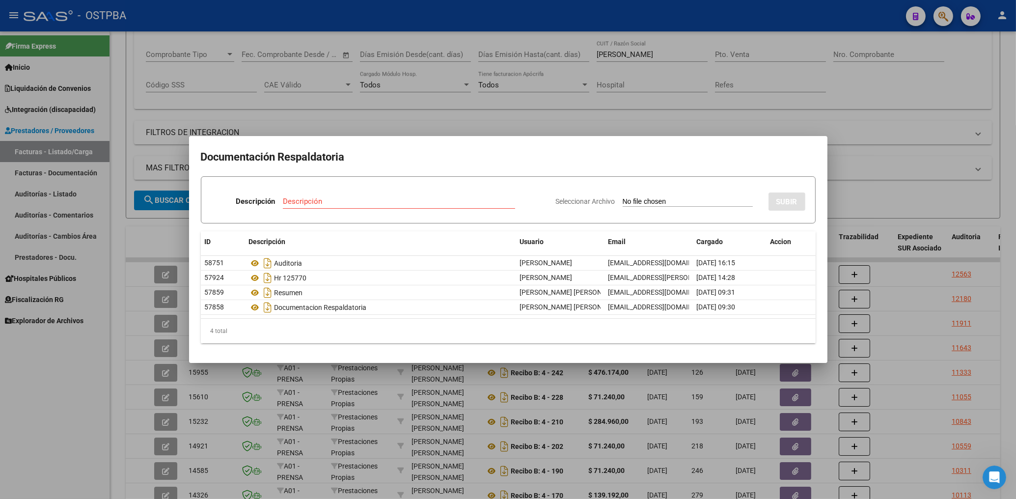
click at [548, 97] on div at bounding box center [508, 249] width 1016 height 499
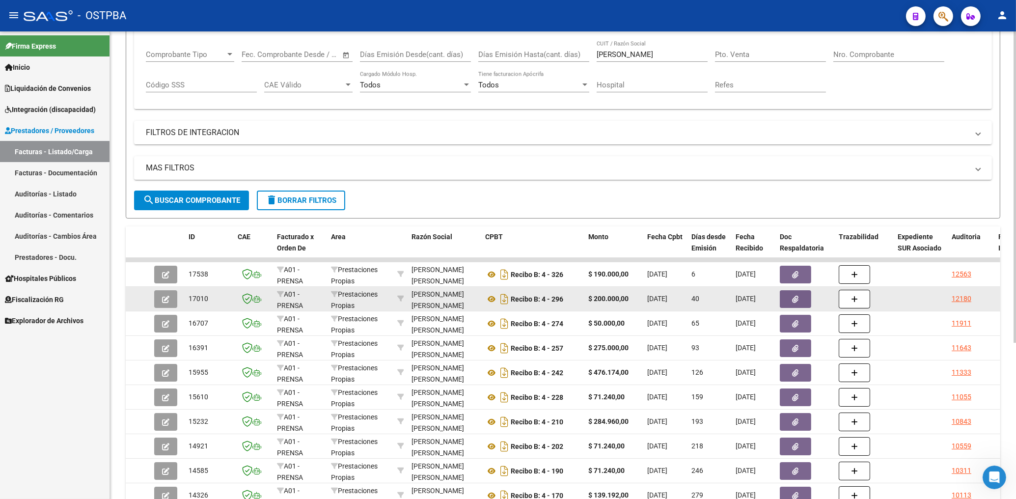
click at [793, 299] on icon "button" at bounding box center [795, 299] width 6 height 7
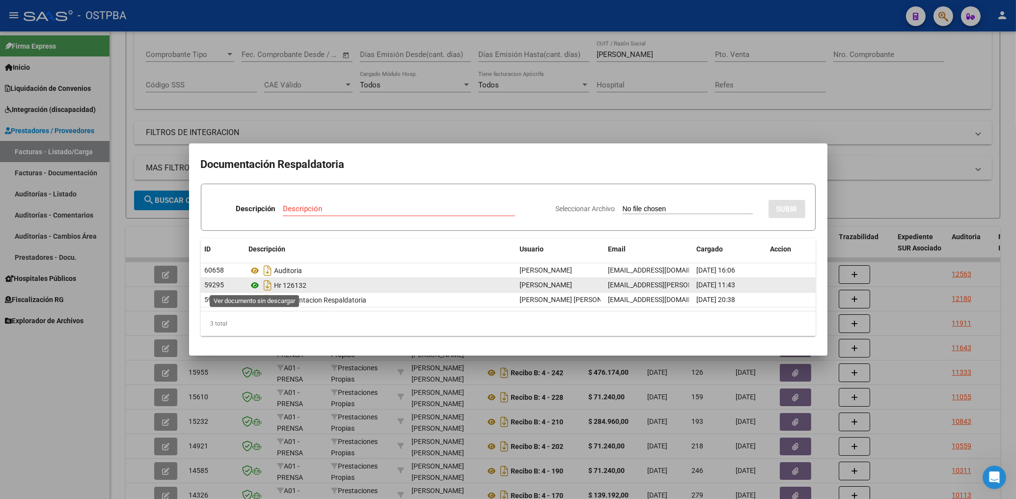
click at [255, 286] on icon at bounding box center [255, 285] width 13 height 12
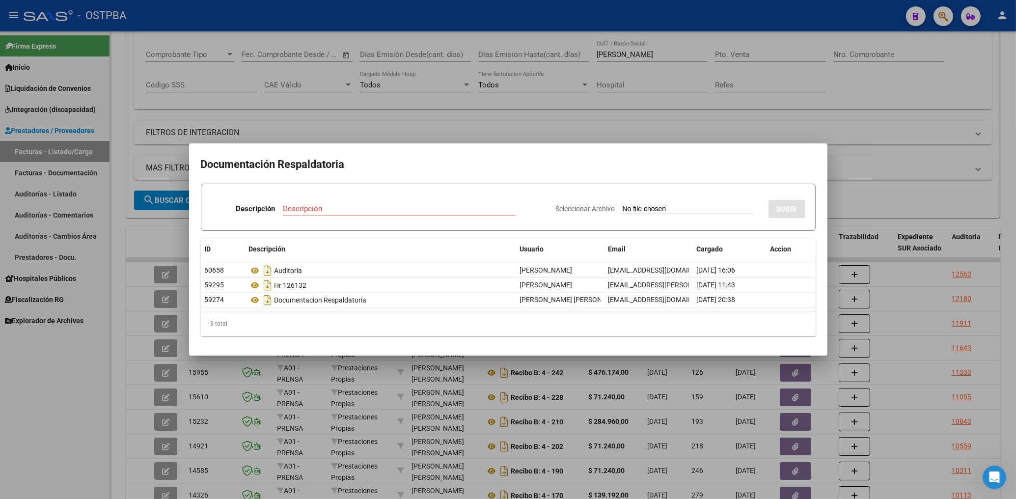
click at [645, 123] on div at bounding box center [508, 249] width 1016 height 499
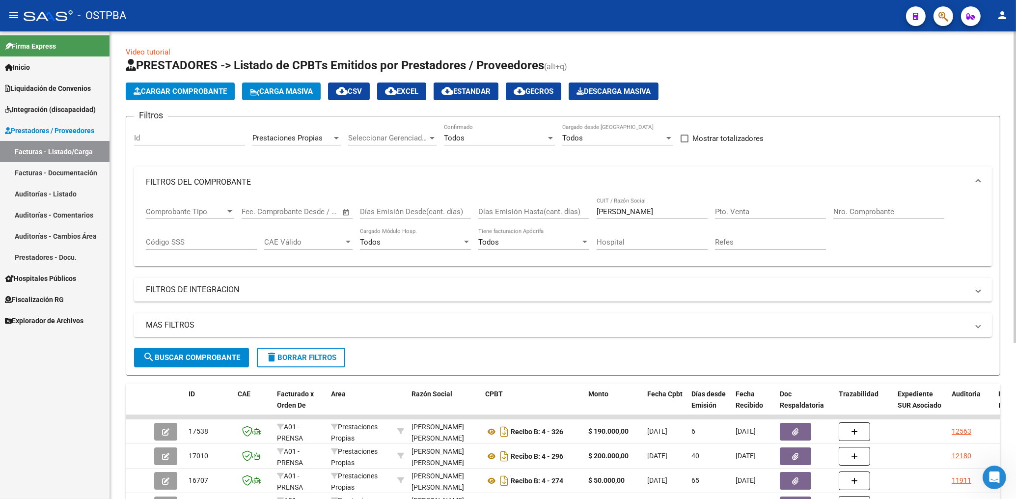
scroll to position [0, 0]
click at [631, 211] on input "[PERSON_NAME]" at bounding box center [651, 212] width 111 height 9
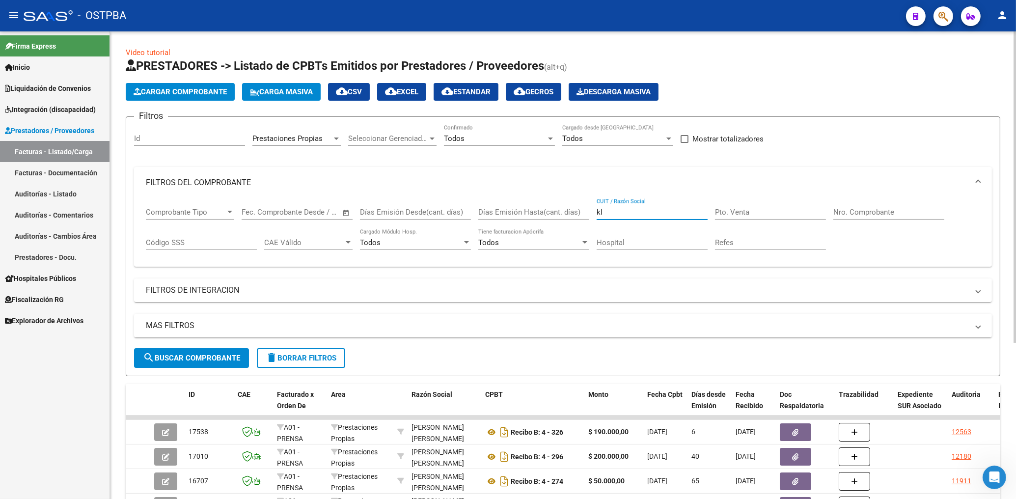
type input "k"
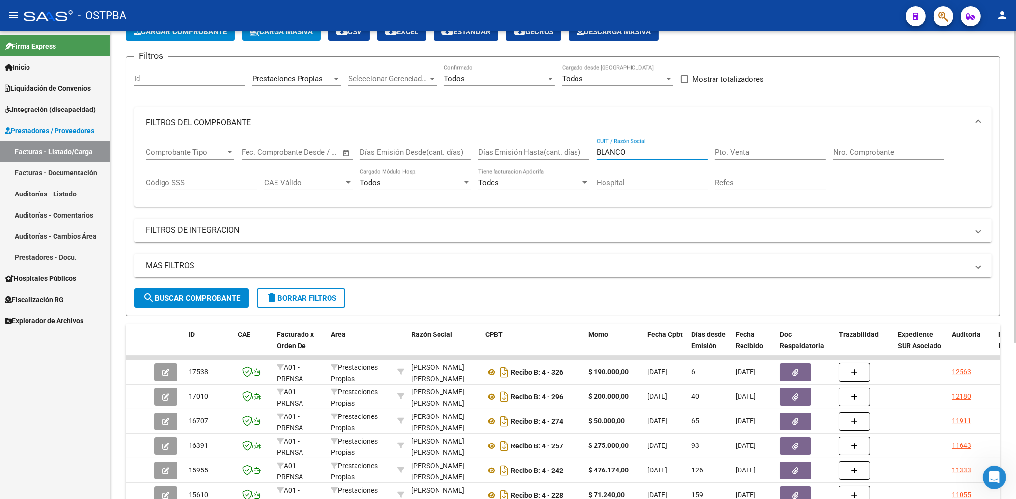
scroll to position [158, 0]
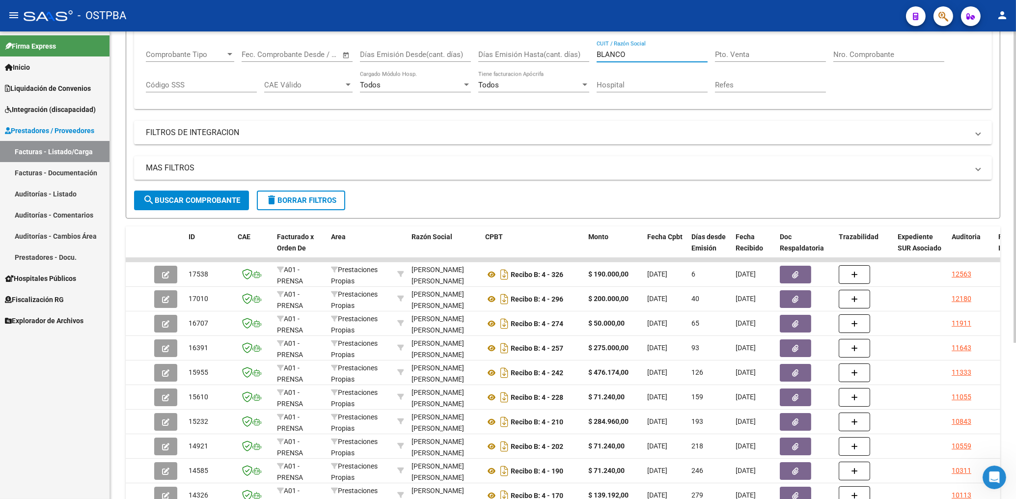
click at [196, 205] on span "search Buscar Comprobante" at bounding box center [191, 200] width 97 height 9
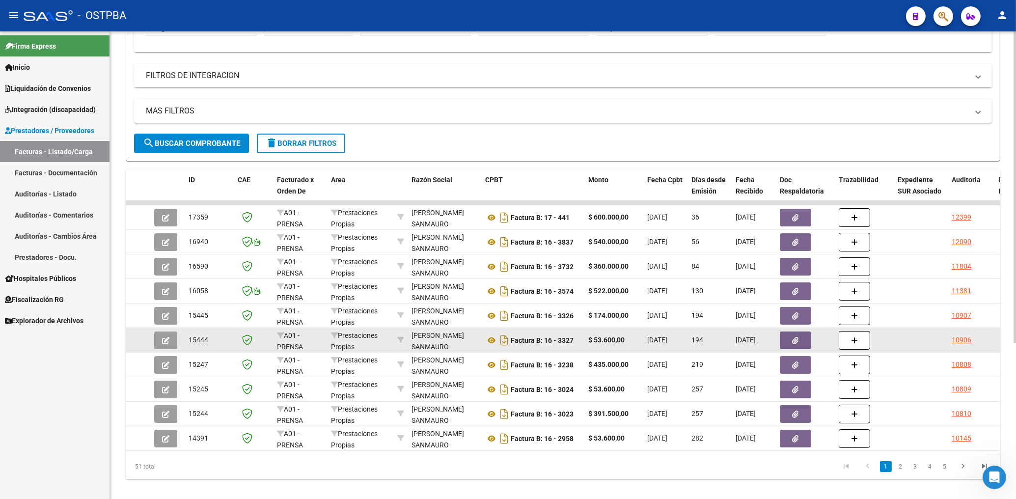
scroll to position [234, 0]
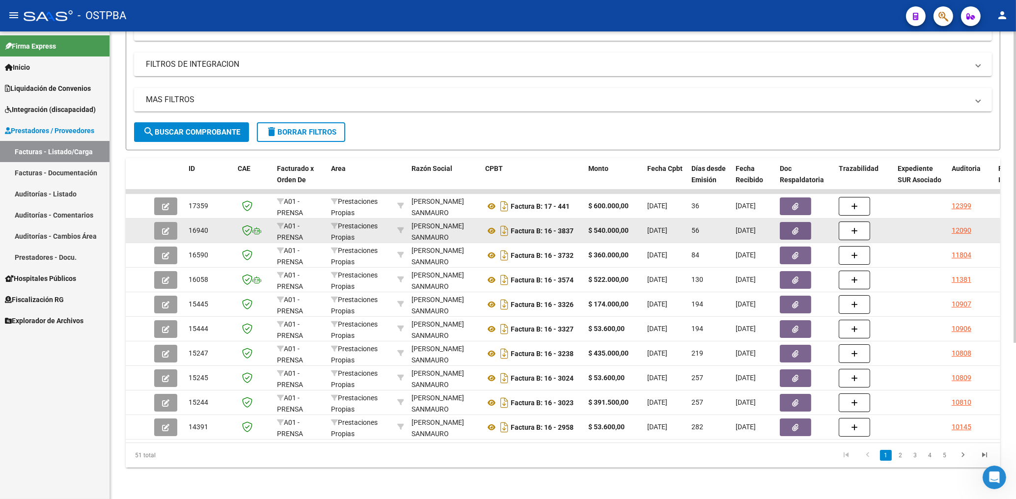
click at [798, 226] on span "button" at bounding box center [795, 230] width 6 height 9
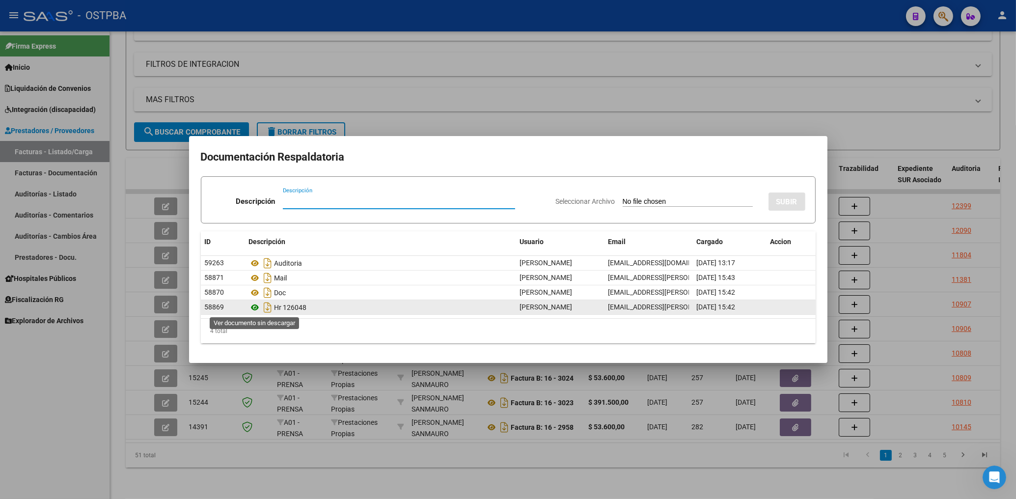
click at [252, 306] on icon at bounding box center [255, 307] width 13 height 12
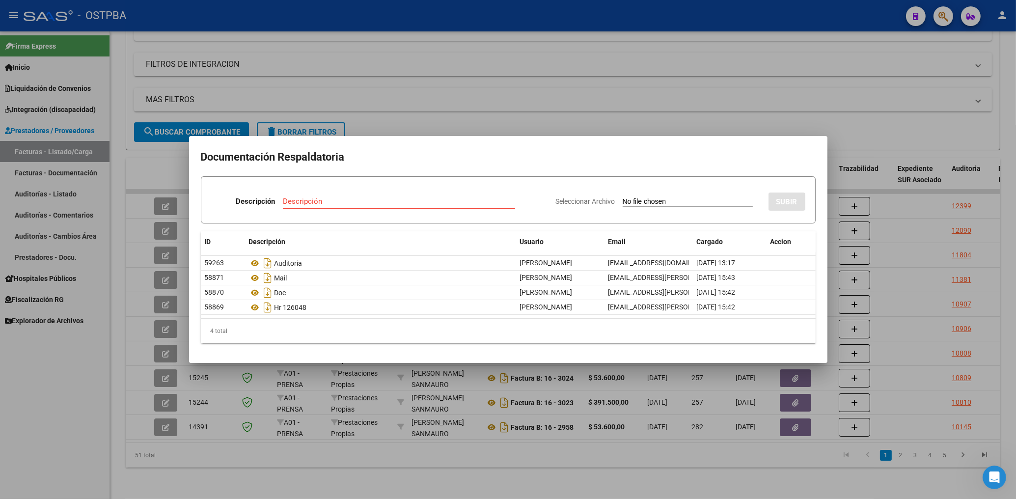
click at [455, 94] on div at bounding box center [508, 249] width 1016 height 499
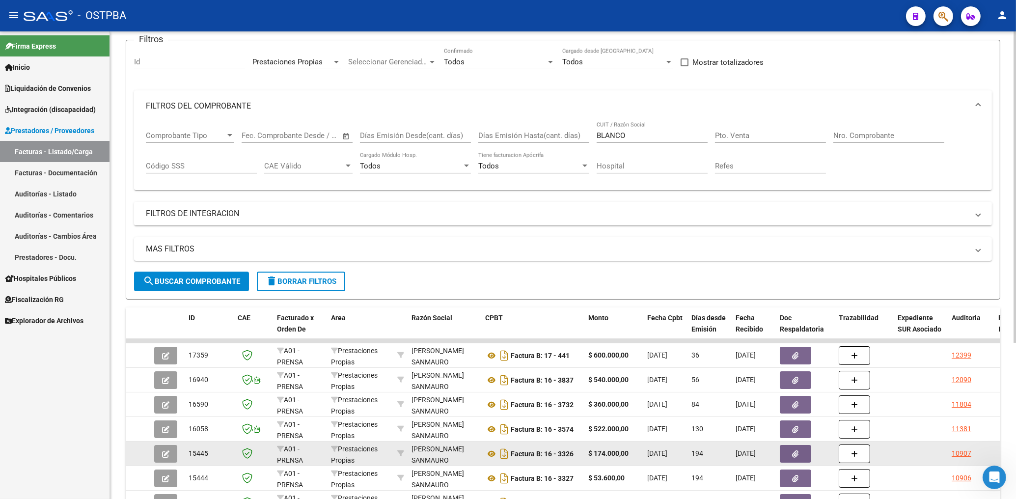
scroll to position [0, 0]
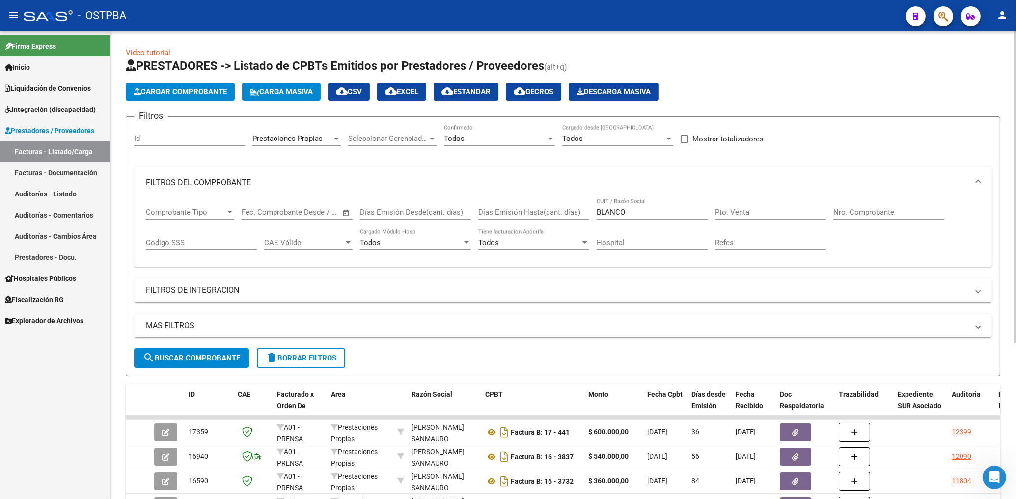
click at [633, 210] on input "BLANCO" at bounding box center [651, 212] width 111 height 9
type input "B"
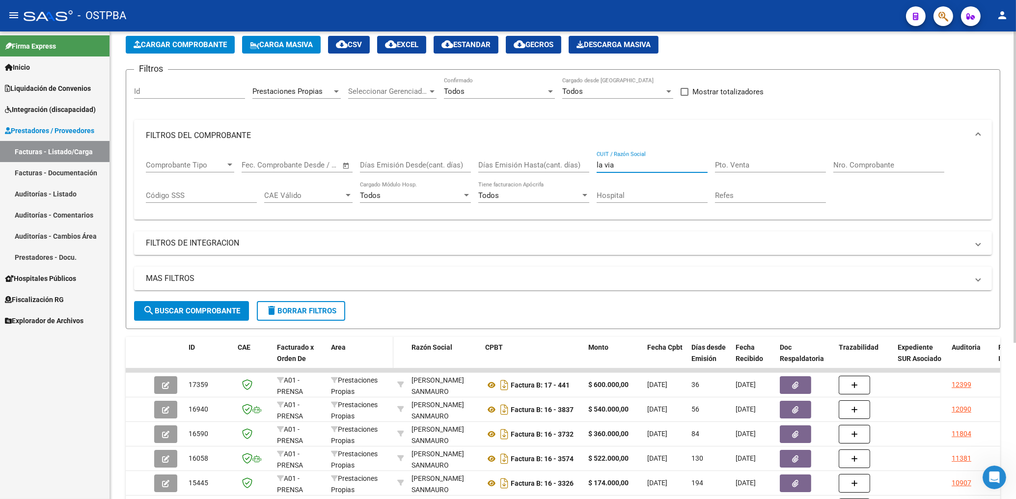
scroll to position [105, 0]
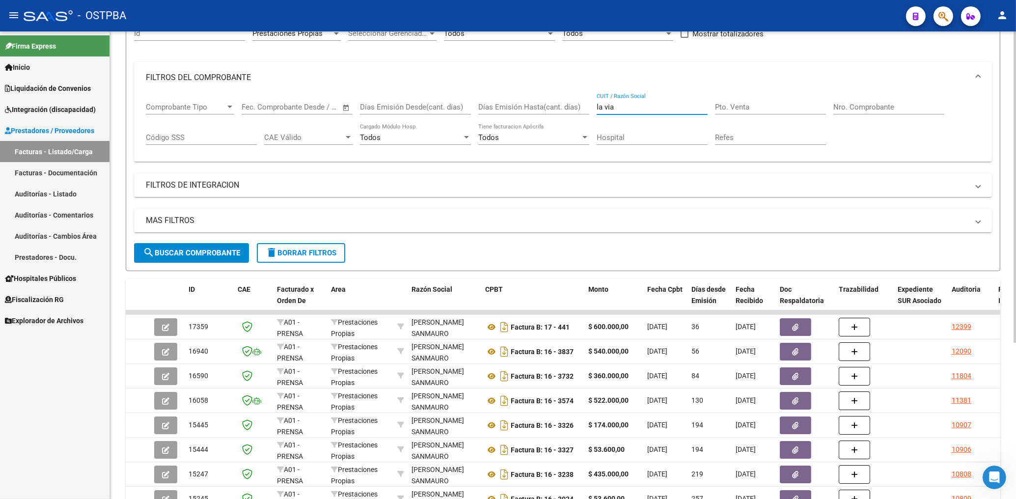
type input "la via"
click at [197, 246] on button "search Buscar Comprobante" at bounding box center [191, 253] width 115 height 20
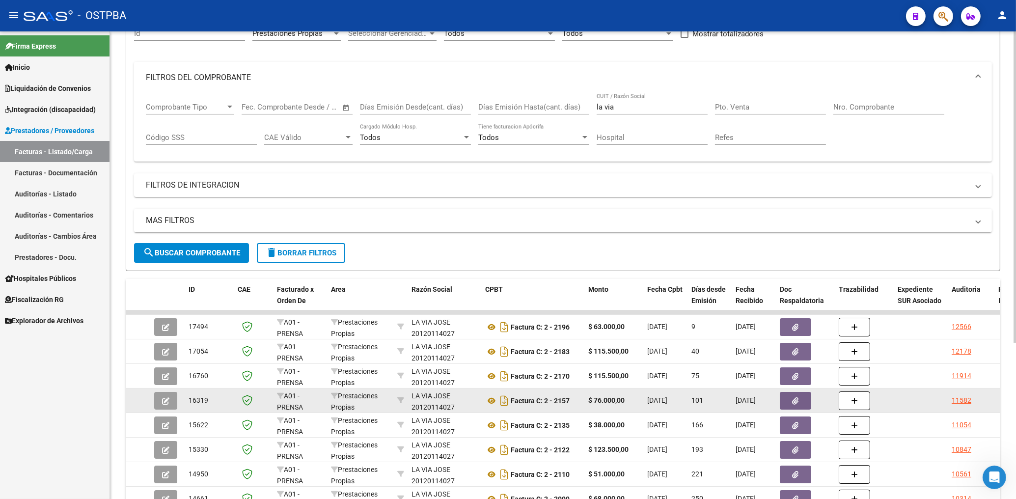
scroll to position [158, 0]
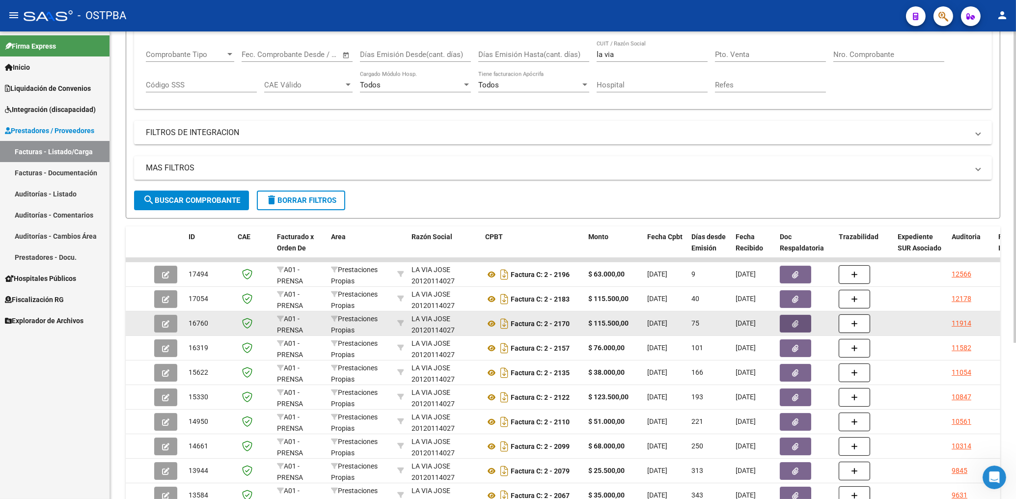
click at [802, 318] on button "button" at bounding box center [795, 324] width 31 height 18
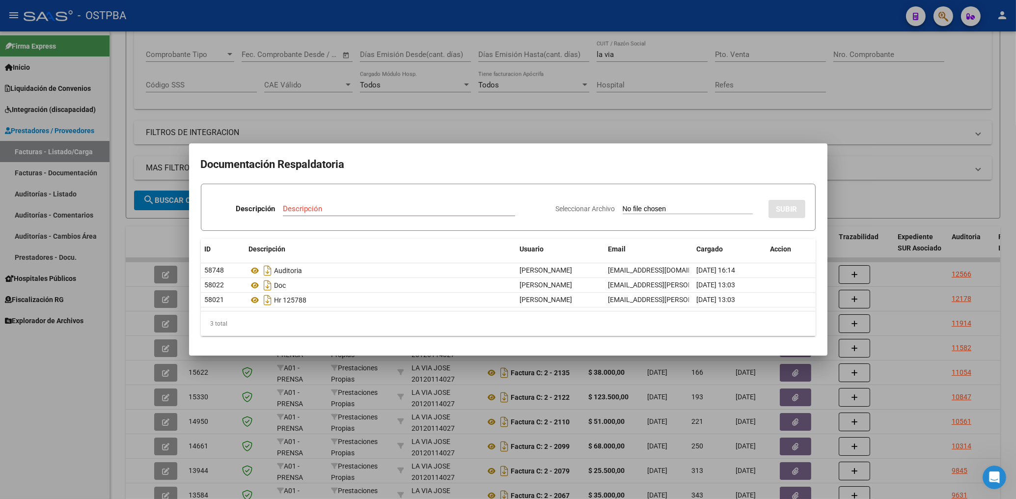
click at [647, 110] on div at bounding box center [508, 249] width 1016 height 499
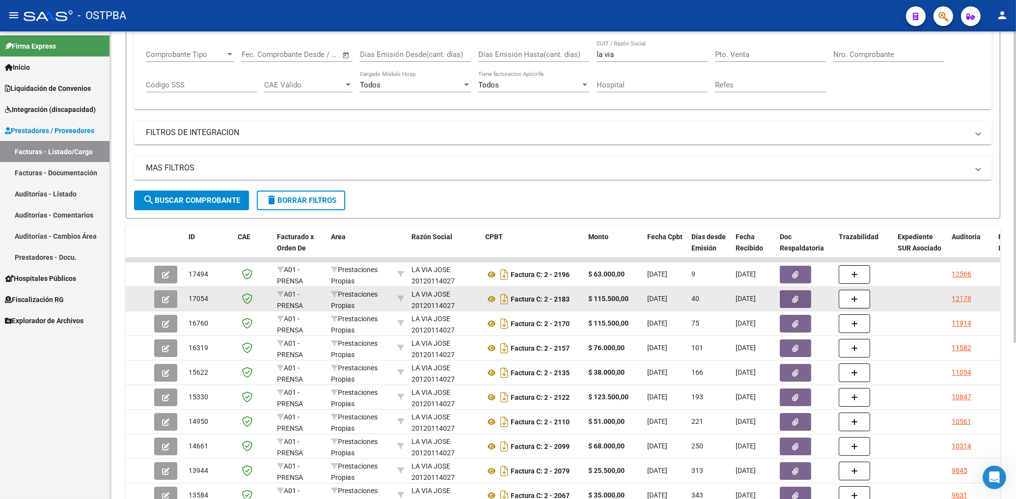
click at [801, 302] on button "button" at bounding box center [795, 299] width 31 height 18
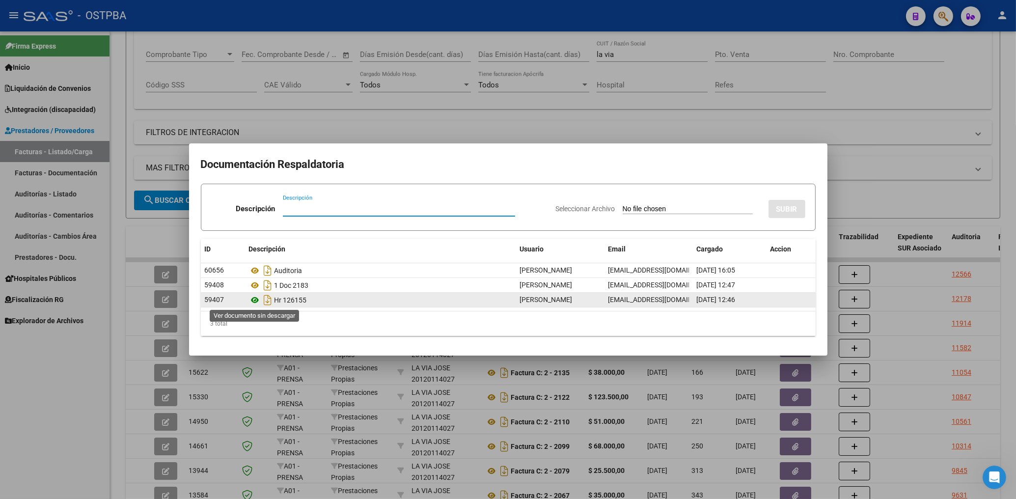
click at [255, 297] on icon at bounding box center [255, 300] width 13 height 12
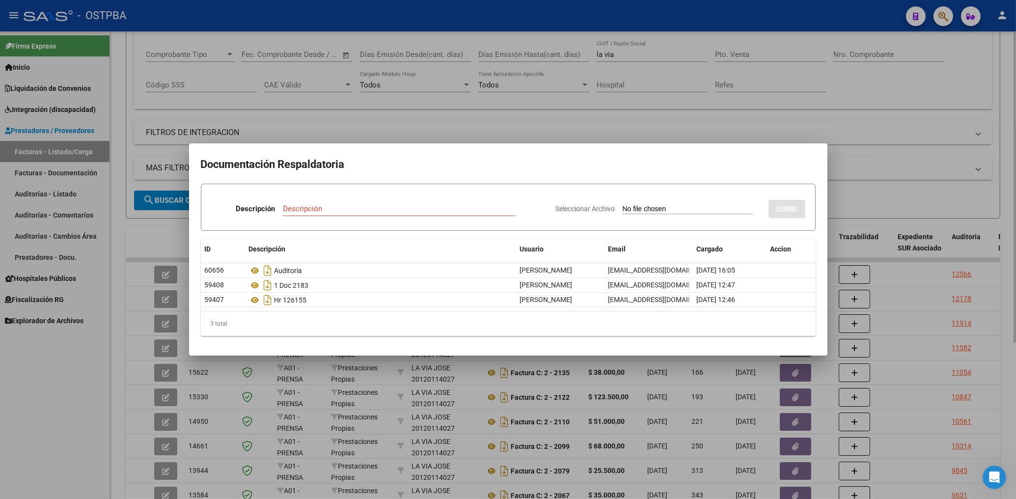
drag, startPoint x: 514, startPoint y: 114, endPoint x: 512, endPoint y: 122, distance: 8.5
click at [513, 114] on div at bounding box center [508, 249] width 1016 height 499
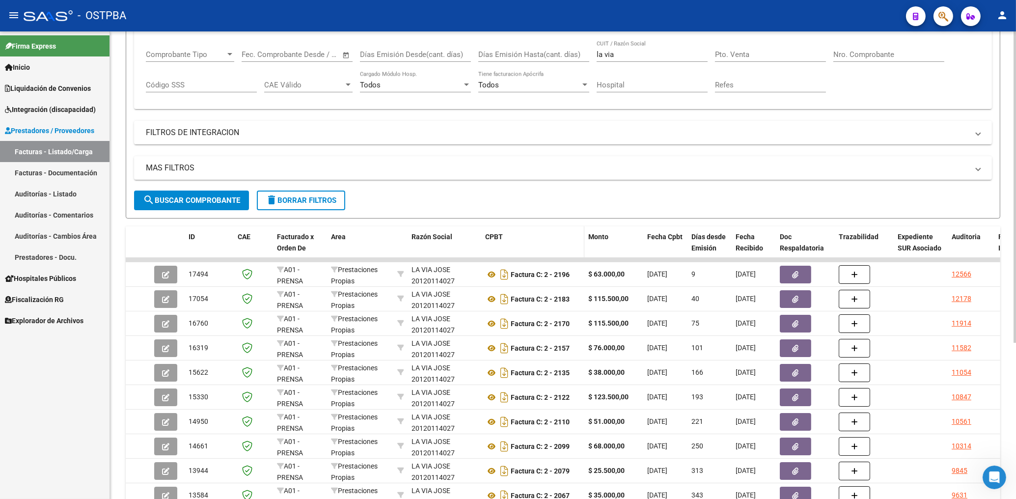
scroll to position [105, 0]
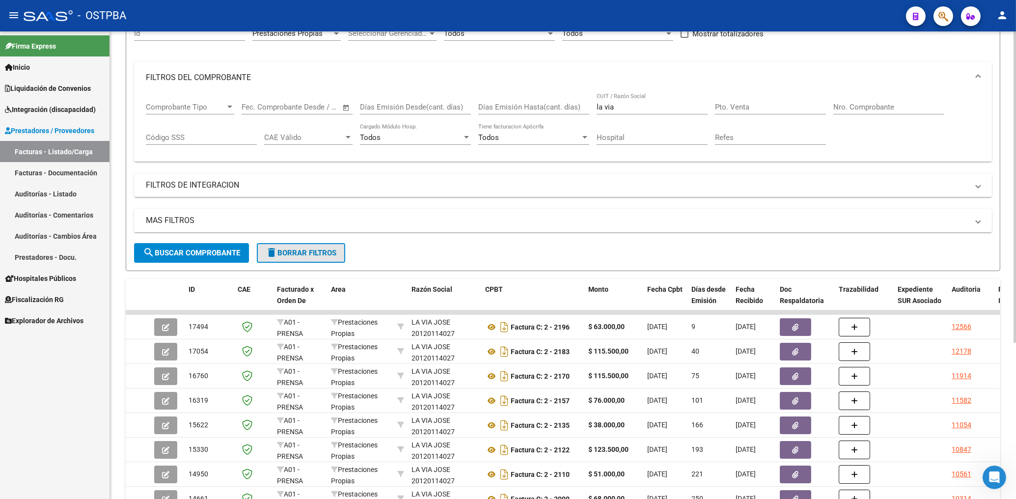
click at [320, 254] on span "delete Borrar Filtros" at bounding box center [301, 252] width 71 height 9
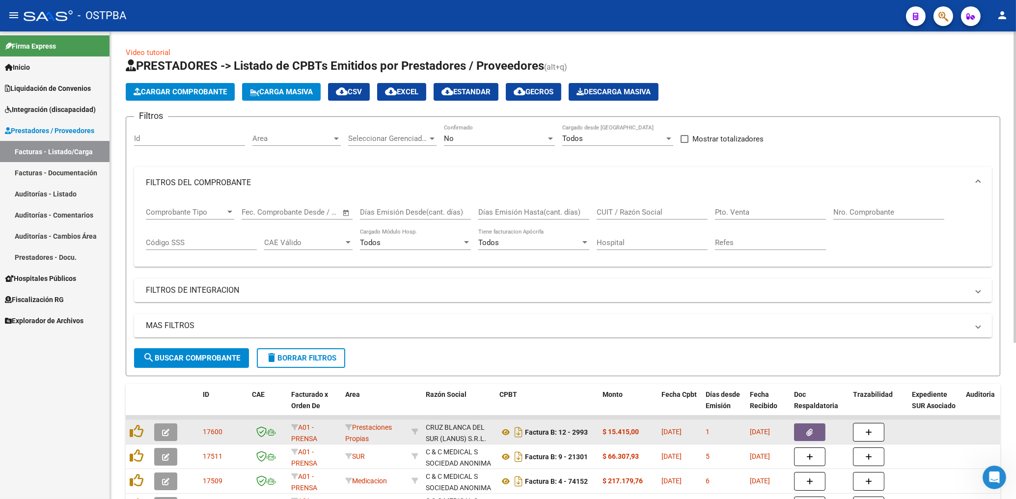
scroll to position [234, 0]
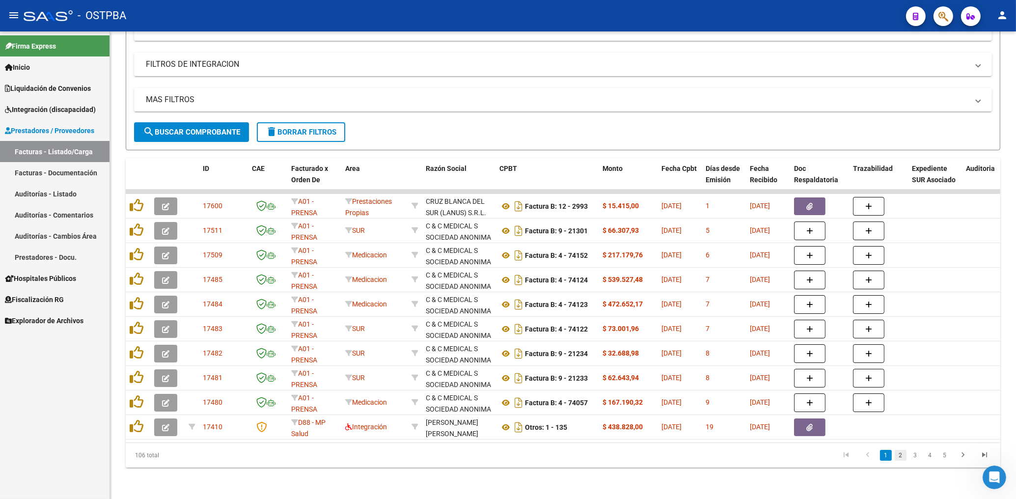
click at [900, 455] on link "2" at bounding box center [900, 455] width 12 height 11
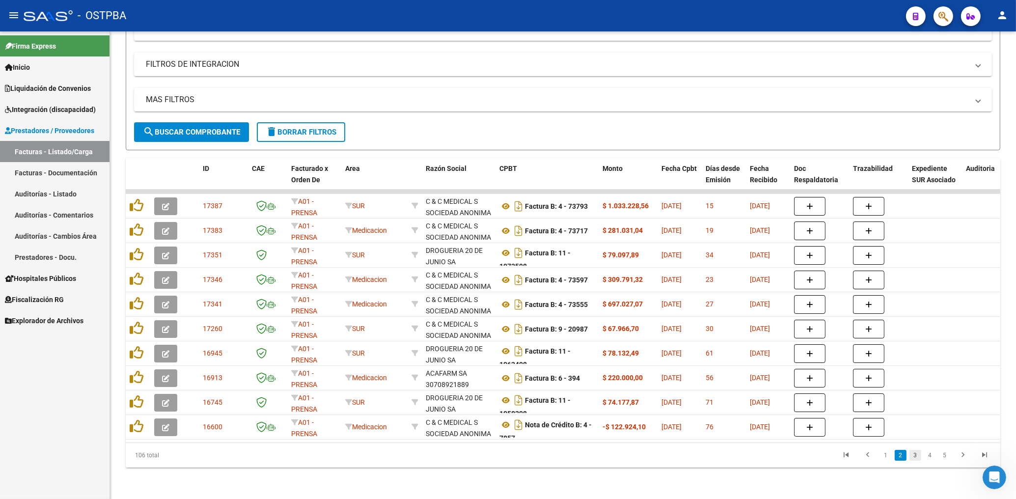
click at [915, 457] on link "3" at bounding box center [915, 455] width 12 height 11
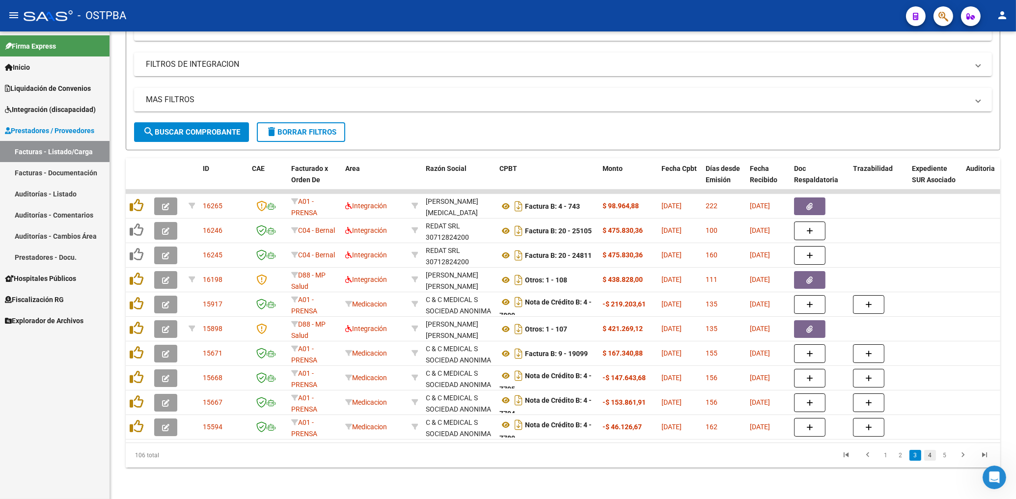
click at [932, 458] on link "4" at bounding box center [930, 455] width 12 height 11
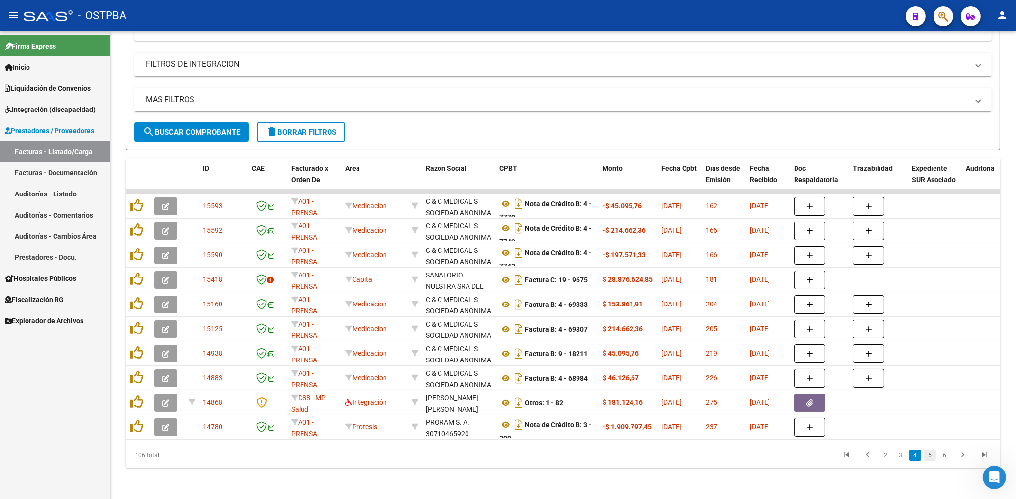
click at [932, 457] on link "5" at bounding box center [930, 455] width 12 height 11
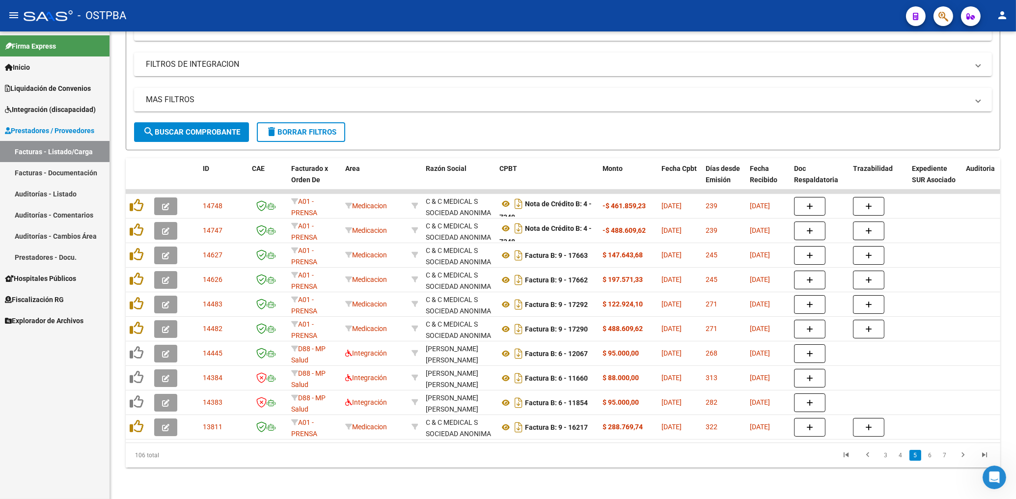
click at [192, 128] on span "search Buscar Comprobante" at bounding box center [191, 132] width 97 height 9
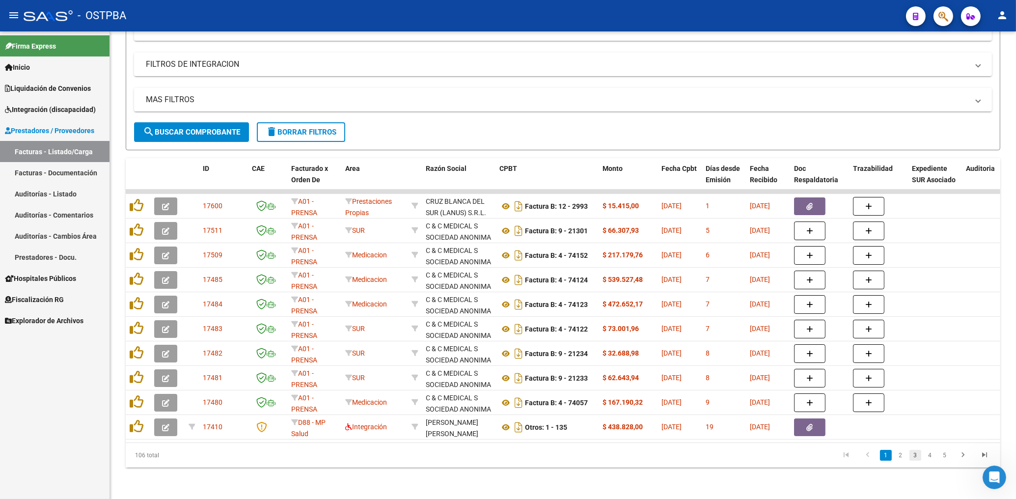
click at [915, 458] on link "3" at bounding box center [915, 455] width 12 height 11
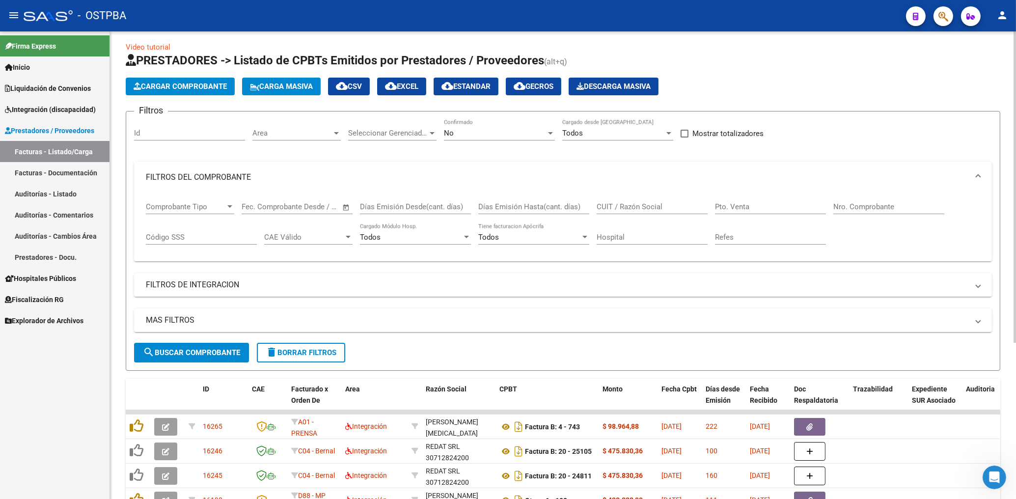
scroll to position [0, 0]
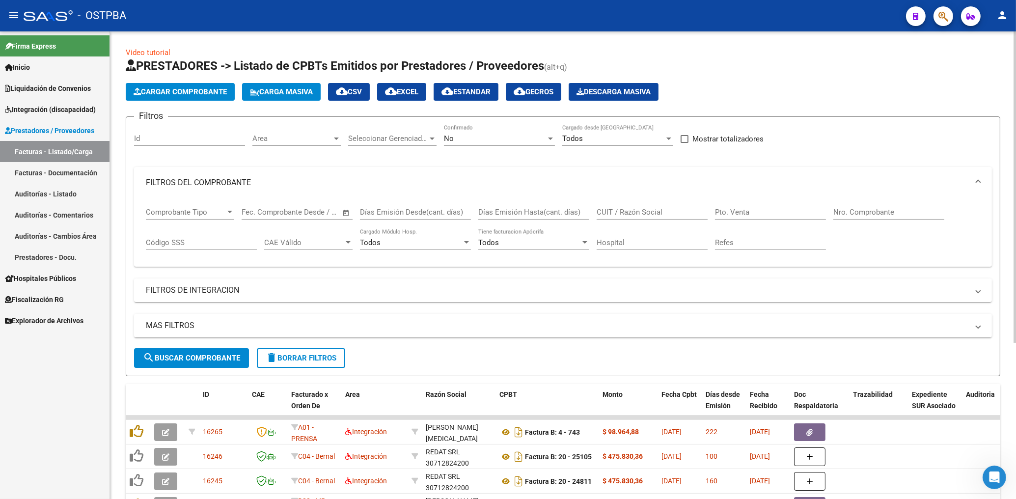
click at [291, 140] on span "Area" at bounding box center [292, 138] width 80 height 9
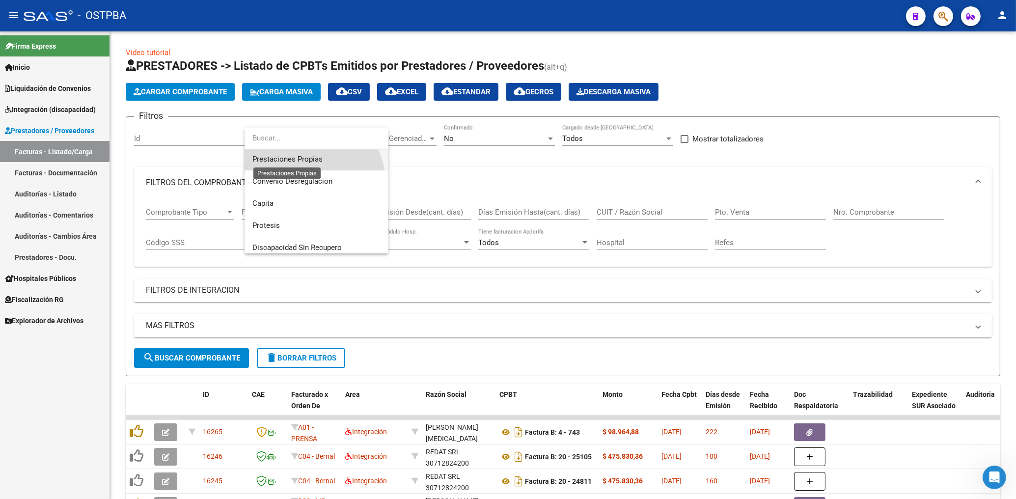
click at [307, 158] on span "Prestaciones Propias" at bounding box center [287, 159] width 70 height 9
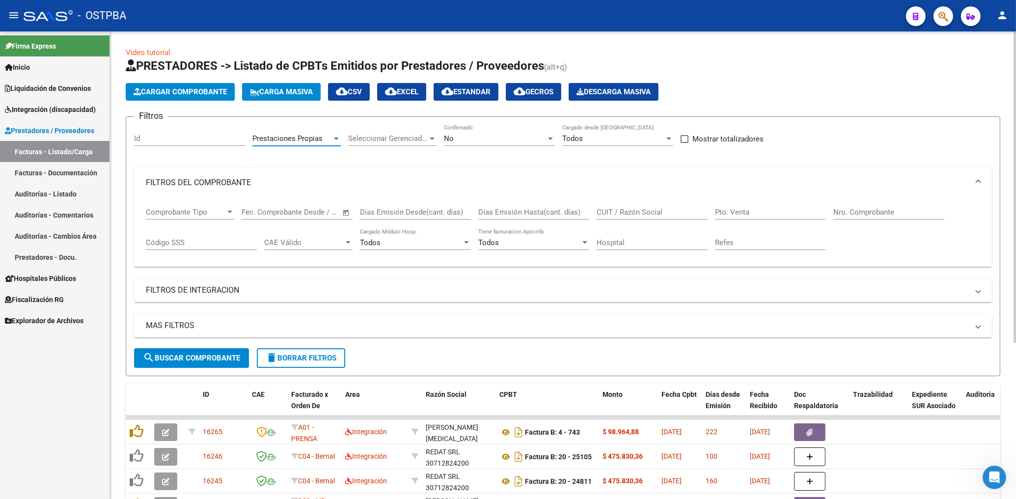
click at [479, 137] on div "No" at bounding box center [495, 138] width 102 height 9
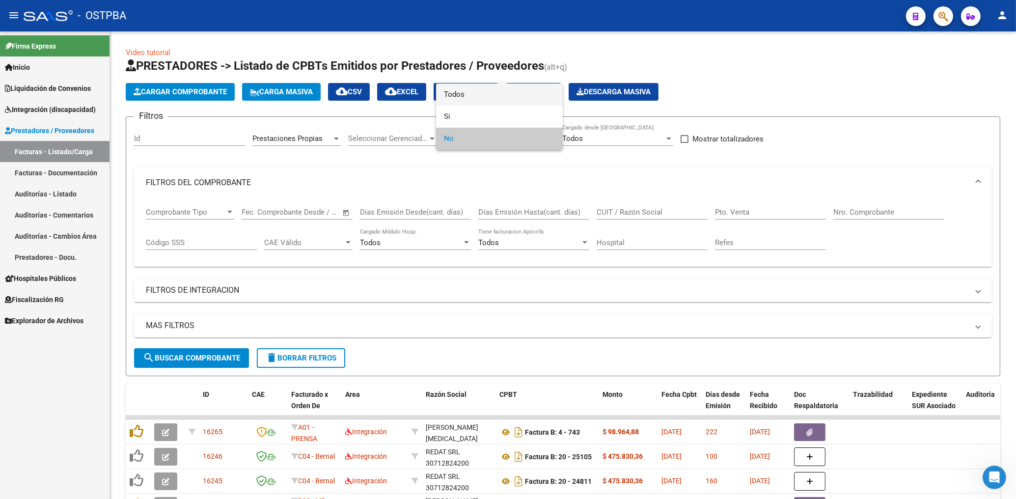
drag, startPoint x: 457, startPoint y: 89, endPoint x: 457, endPoint y: 105, distance: 15.7
click at [457, 90] on span "Todos" at bounding box center [499, 94] width 111 height 22
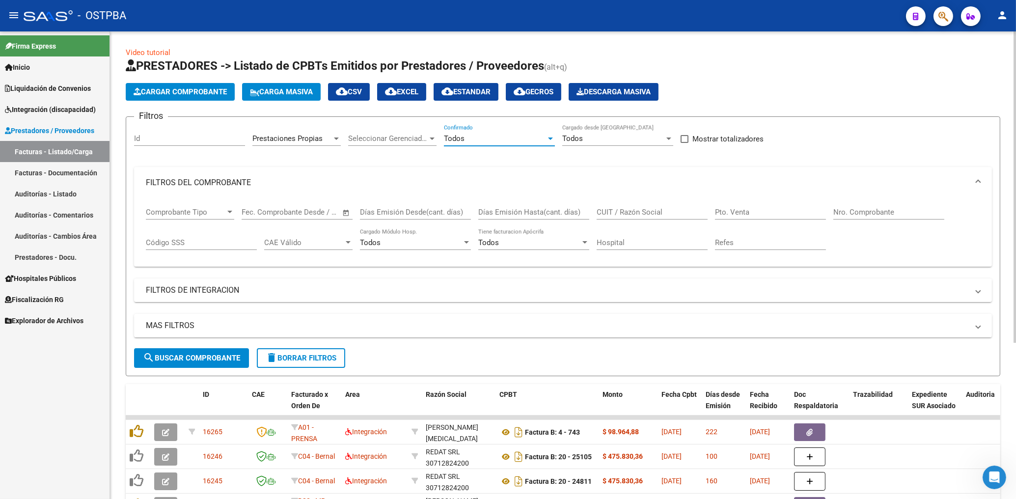
scroll to position [158, 0]
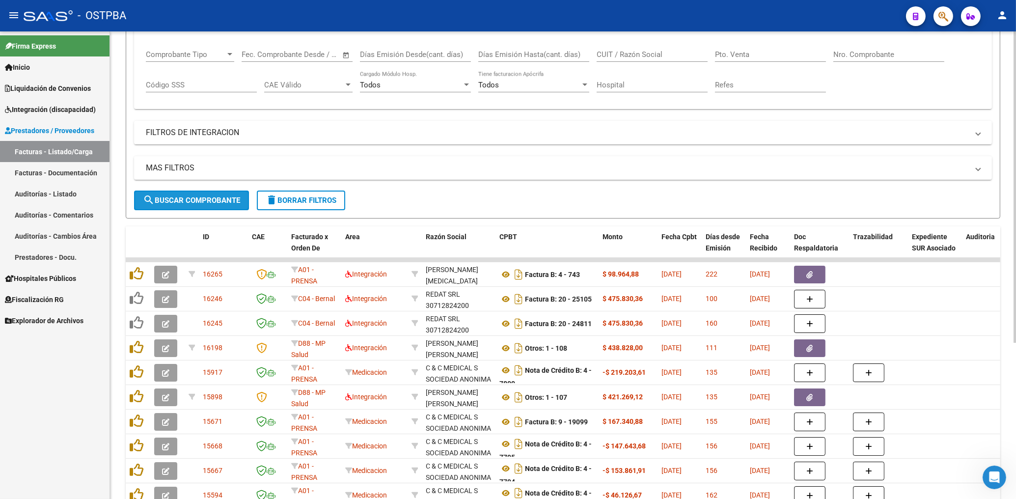
click at [207, 205] on button "search Buscar Comprobante" at bounding box center [191, 200] width 115 height 20
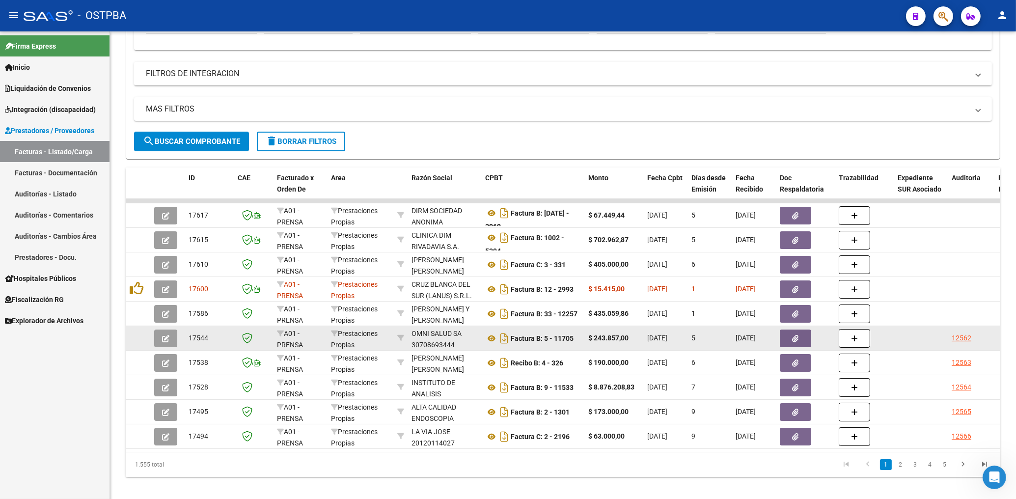
scroll to position [234, 0]
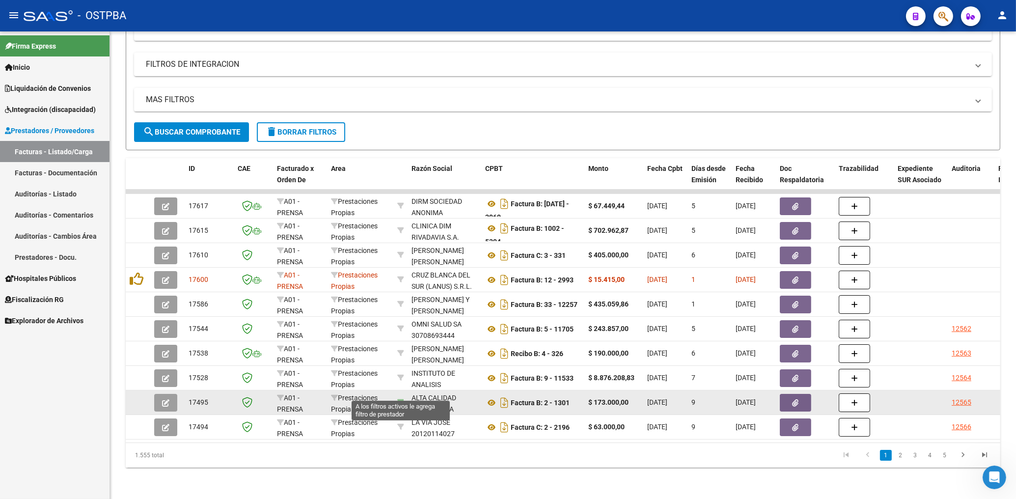
click at [399, 399] on icon at bounding box center [400, 402] width 7 height 7
type input "30709867306"
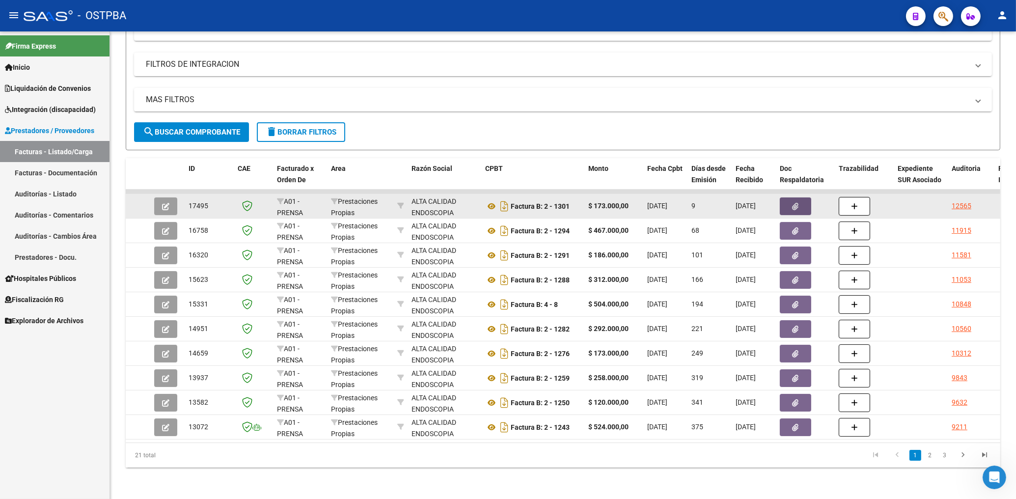
click at [791, 201] on button "button" at bounding box center [795, 206] width 31 height 18
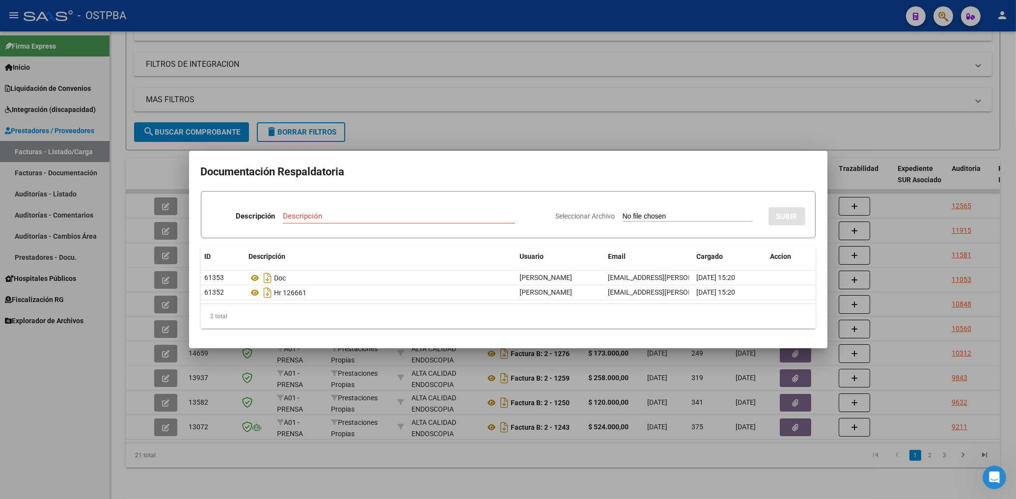
click at [608, 116] on div at bounding box center [508, 249] width 1016 height 499
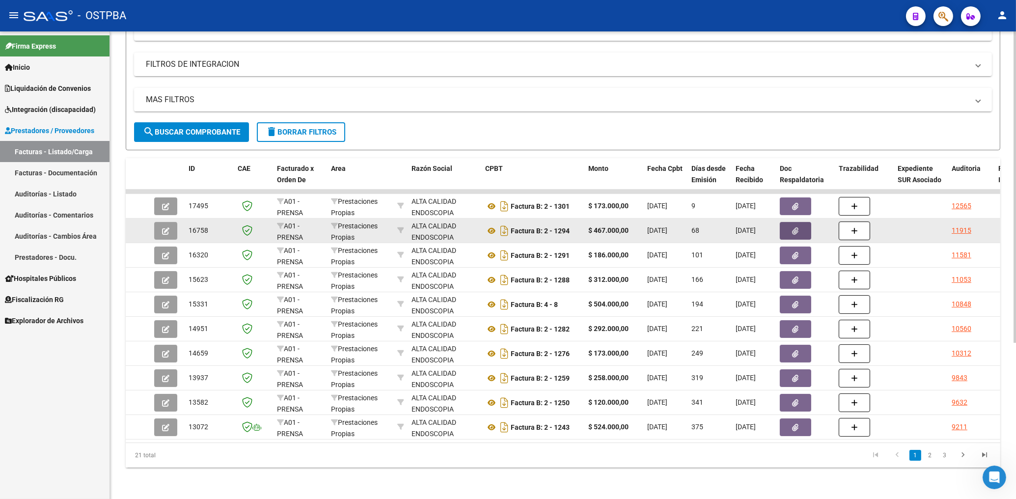
click at [793, 227] on icon "button" at bounding box center [795, 230] width 6 height 7
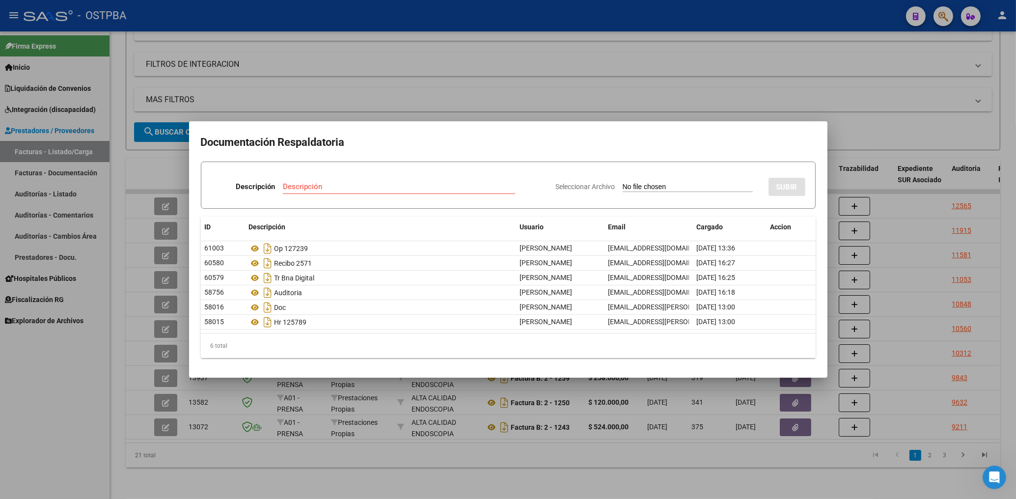
click at [547, 112] on div at bounding box center [508, 249] width 1016 height 499
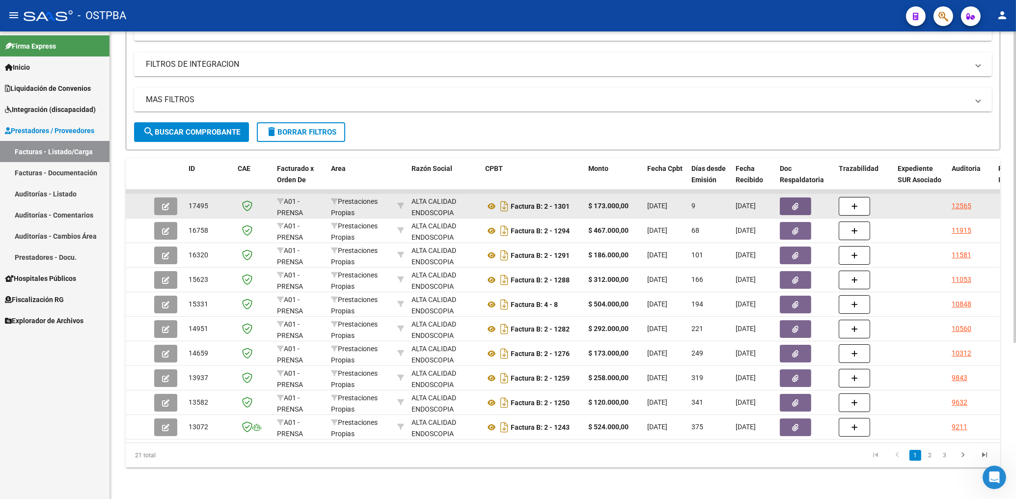
click at [796, 202] on span "button" at bounding box center [795, 206] width 6 height 9
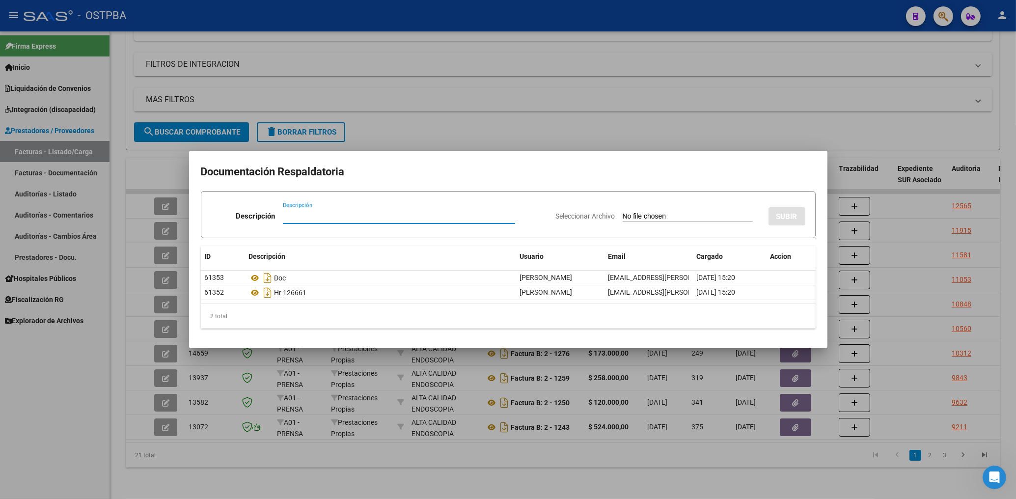
click at [501, 109] on div at bounding box center [508, 249] width 1016 height 499
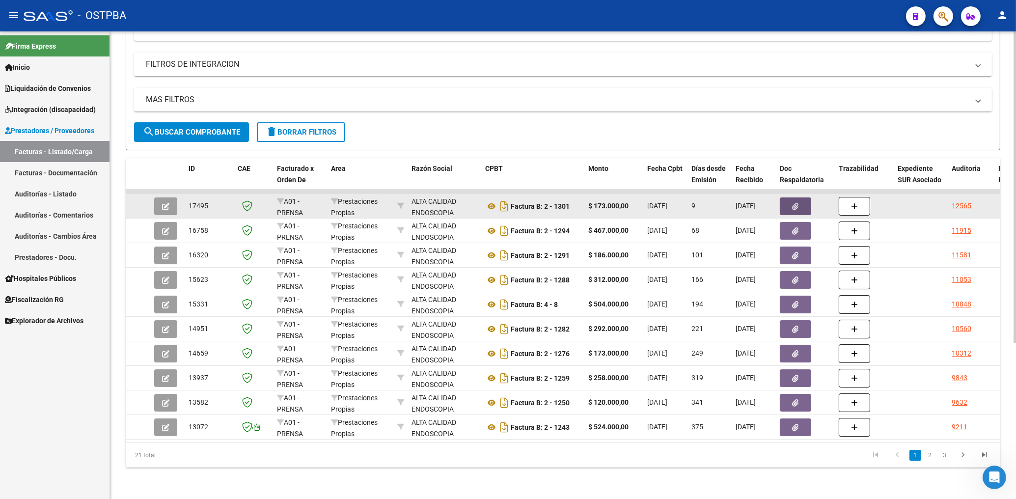
click at [797, 203] on icon "button" at bounding box center [795, 206] width 6 height 7
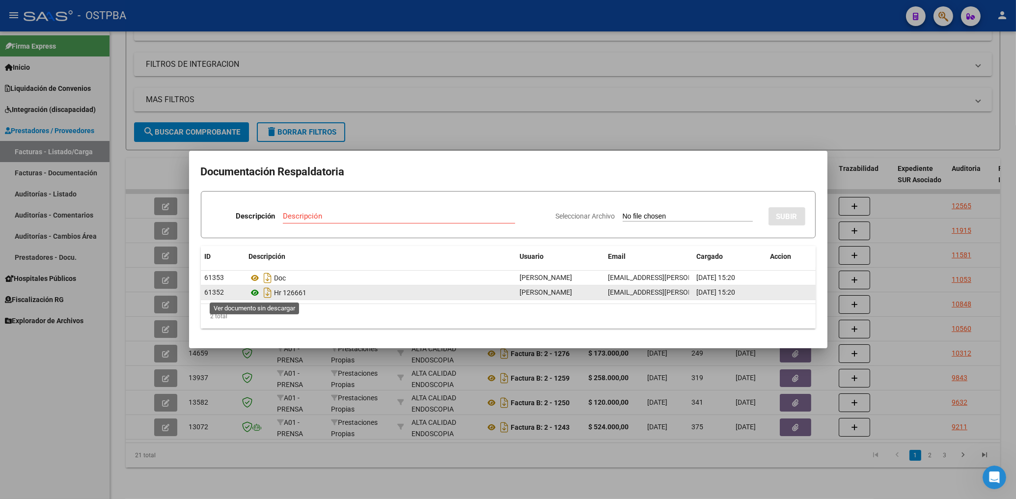
click at [253, 290] on icon at bounding box center [255, 293] width 13 height 12
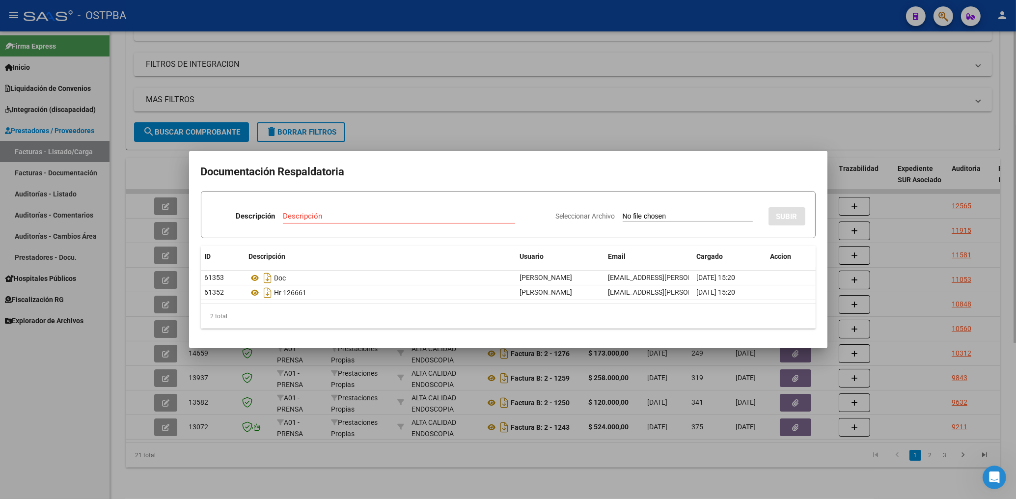
drag, startPoint x: 682, startPoint y: 114, endPoint x: 689, endPoint y: 134, distance: 20.2
click at [682, 113] on div at bounding box center [508, 249] width 1016 height 499
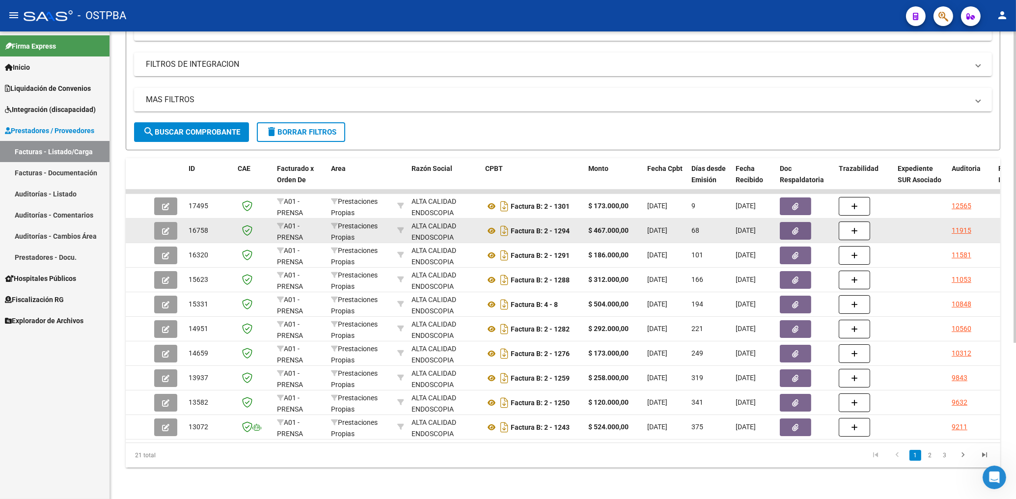
click at [797, 218] on datatable-body-cell at bounding box center [805, 230] width 59 height 24
click at [793, 226] on span "button" at bounding box center [795, 230] width 6 height 9
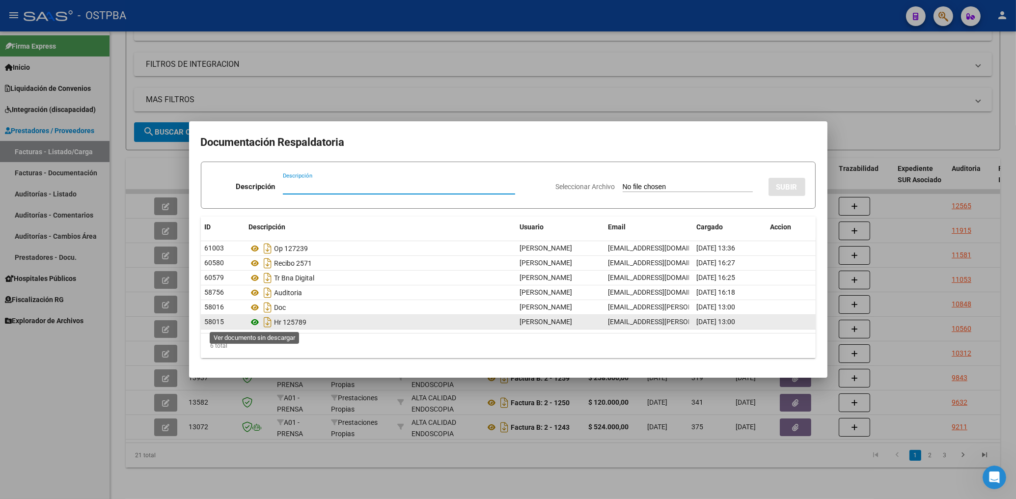
click at [253, 323] on icon at bounding box center [255, 322] width 13 height 12
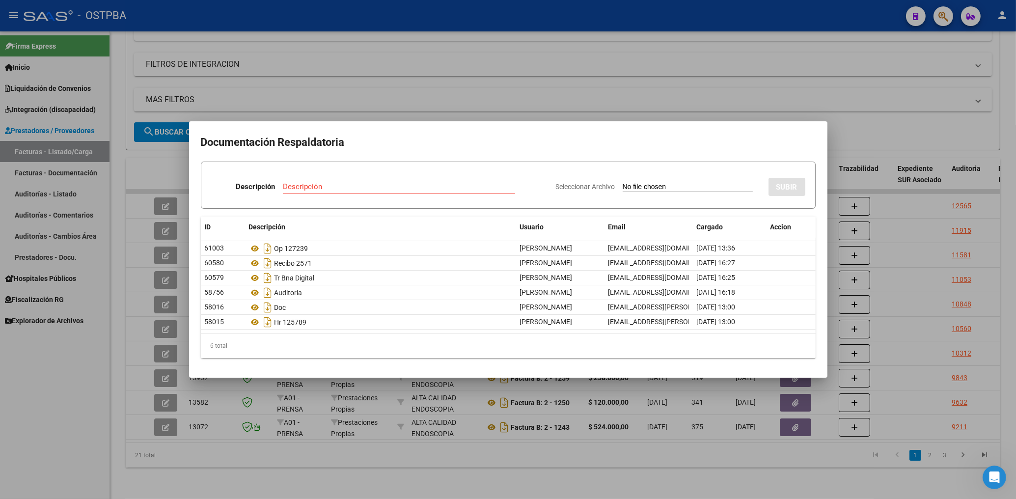
click at [530, 89] on div at bounding box center [508, 249] width 1016 height 499
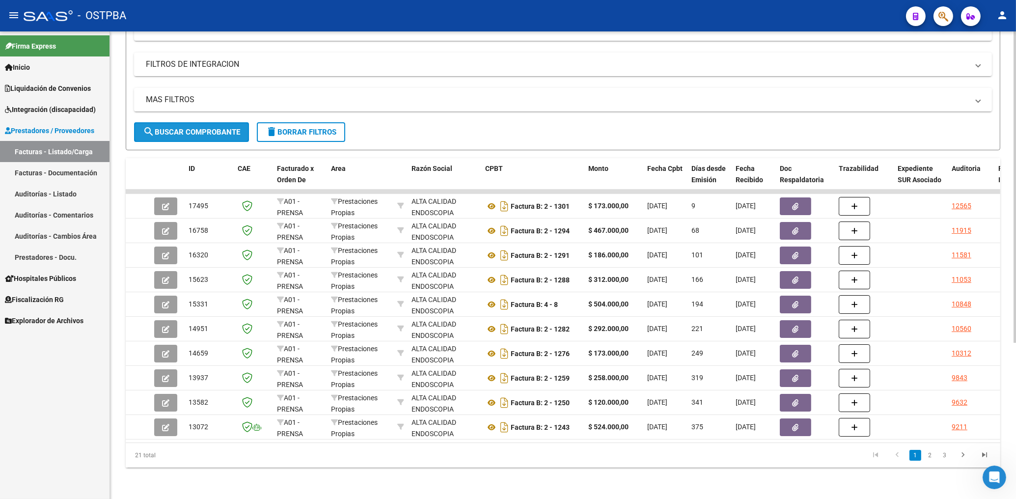
click at [169, 128] on span "search Buscar Comprobante" at bounding box center [191, 132] width 97 height 9
